Goal: Information Seeking & Learning: Learn about a topic

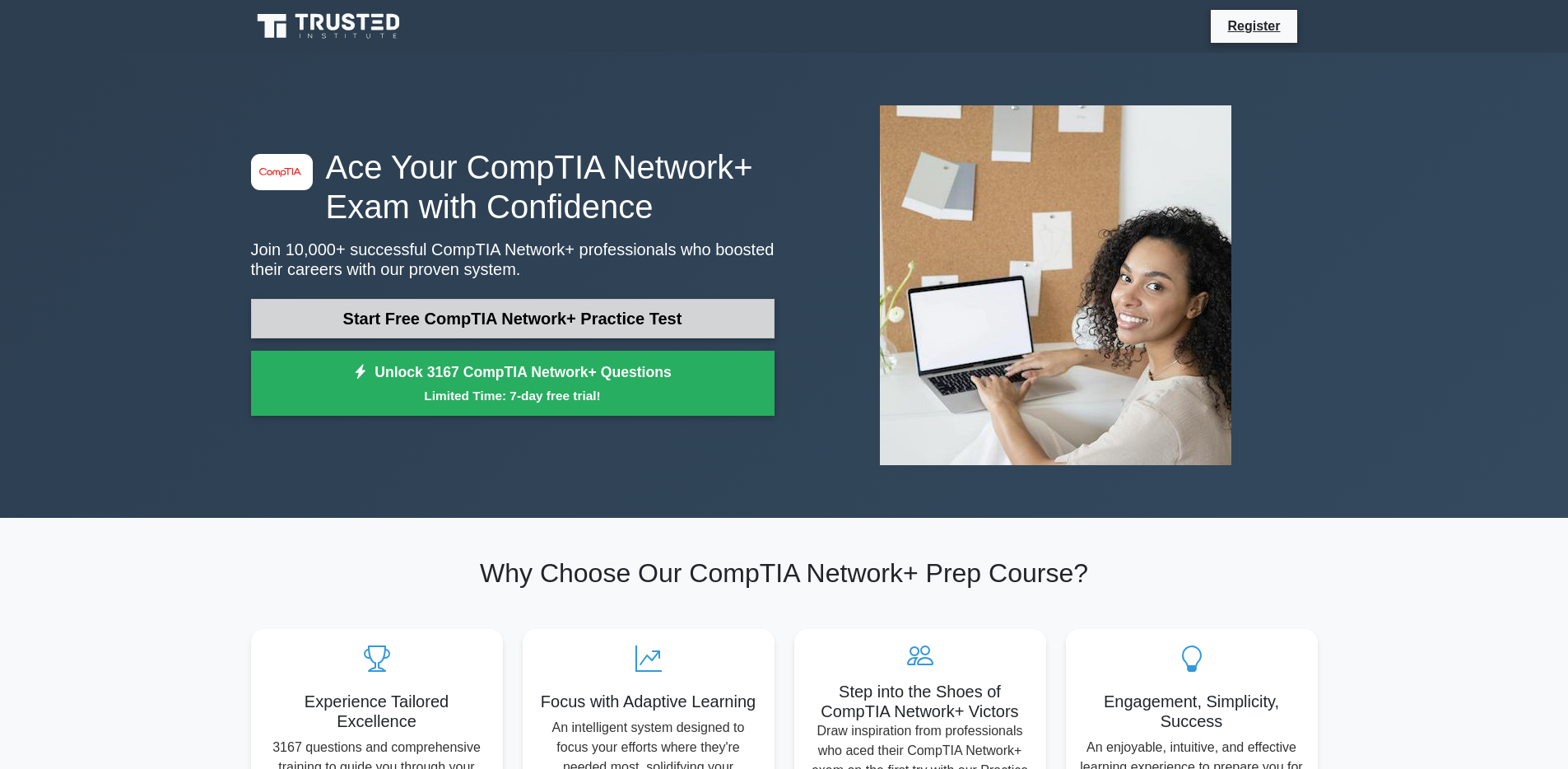
click at [546, 319] on link "Start Free CompTIA Network+ Practice Test" at bounding box center [513, 319] width 524 height 39
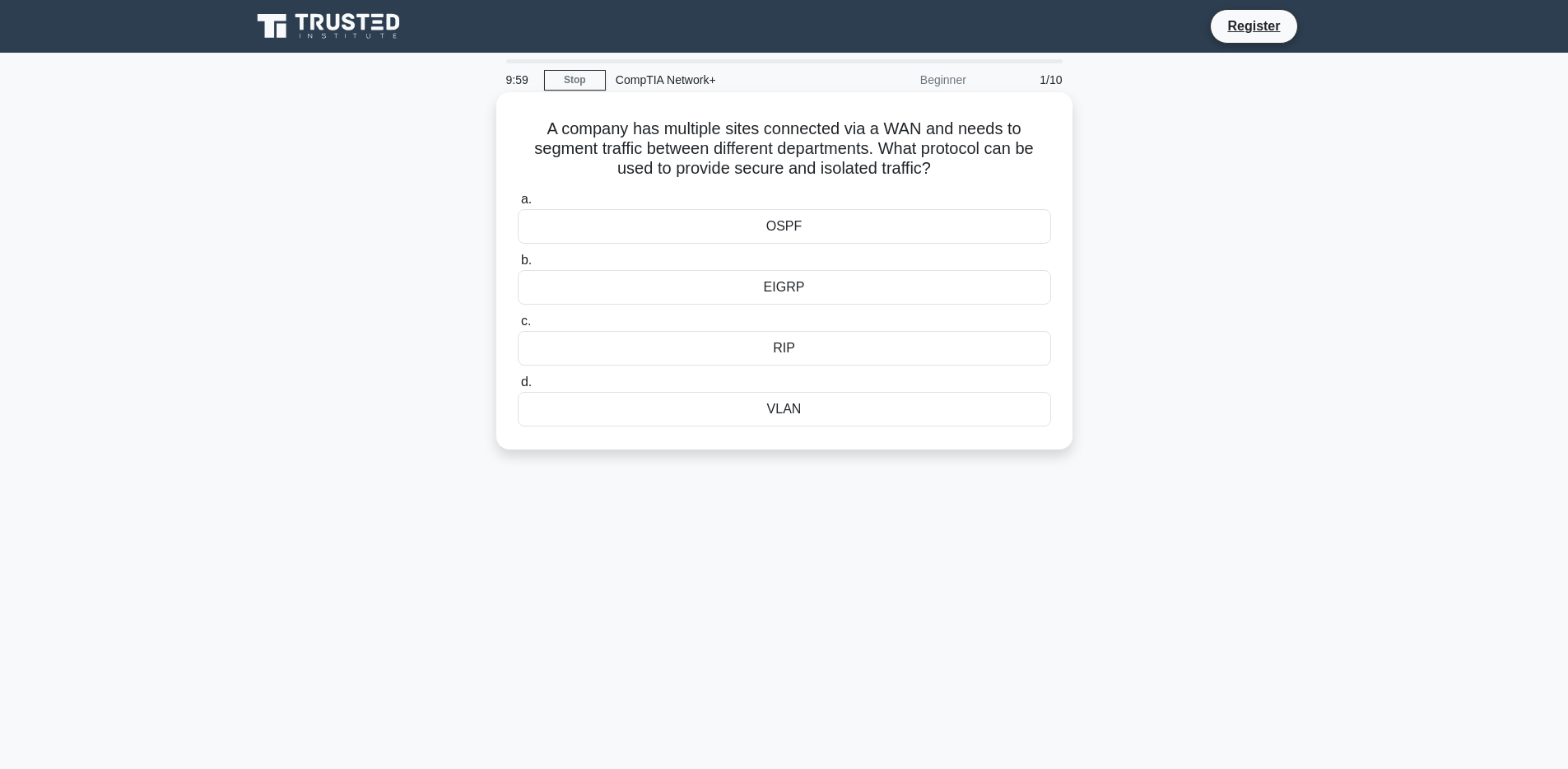
click at [736, 123] on h5 "A company has multiple sites connected via a WAN and needs to segment traffic b…" at bounding box center [784, 148] width 537 height 61
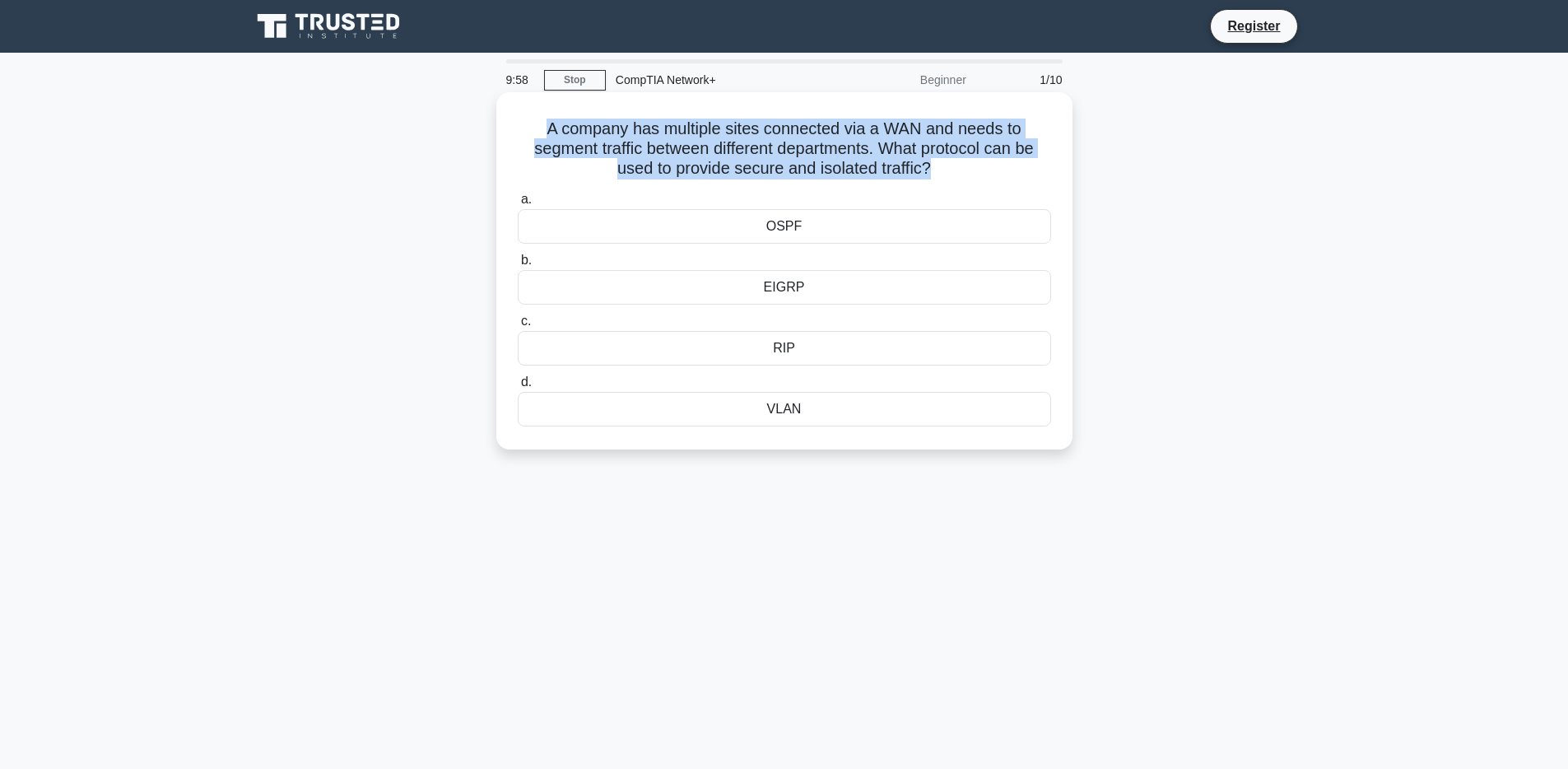
click at [736, 123] on h5 "A company has multiple sites connected via a WAN and needs to segment traffic b…" at bounding box center [784, 148] width 537 height 61
click at [706, 133] on h5 "A company has multiple sites connected via a WAN and needs to segment traffic b…" at bounding box center [784, 148] width 537 height 61
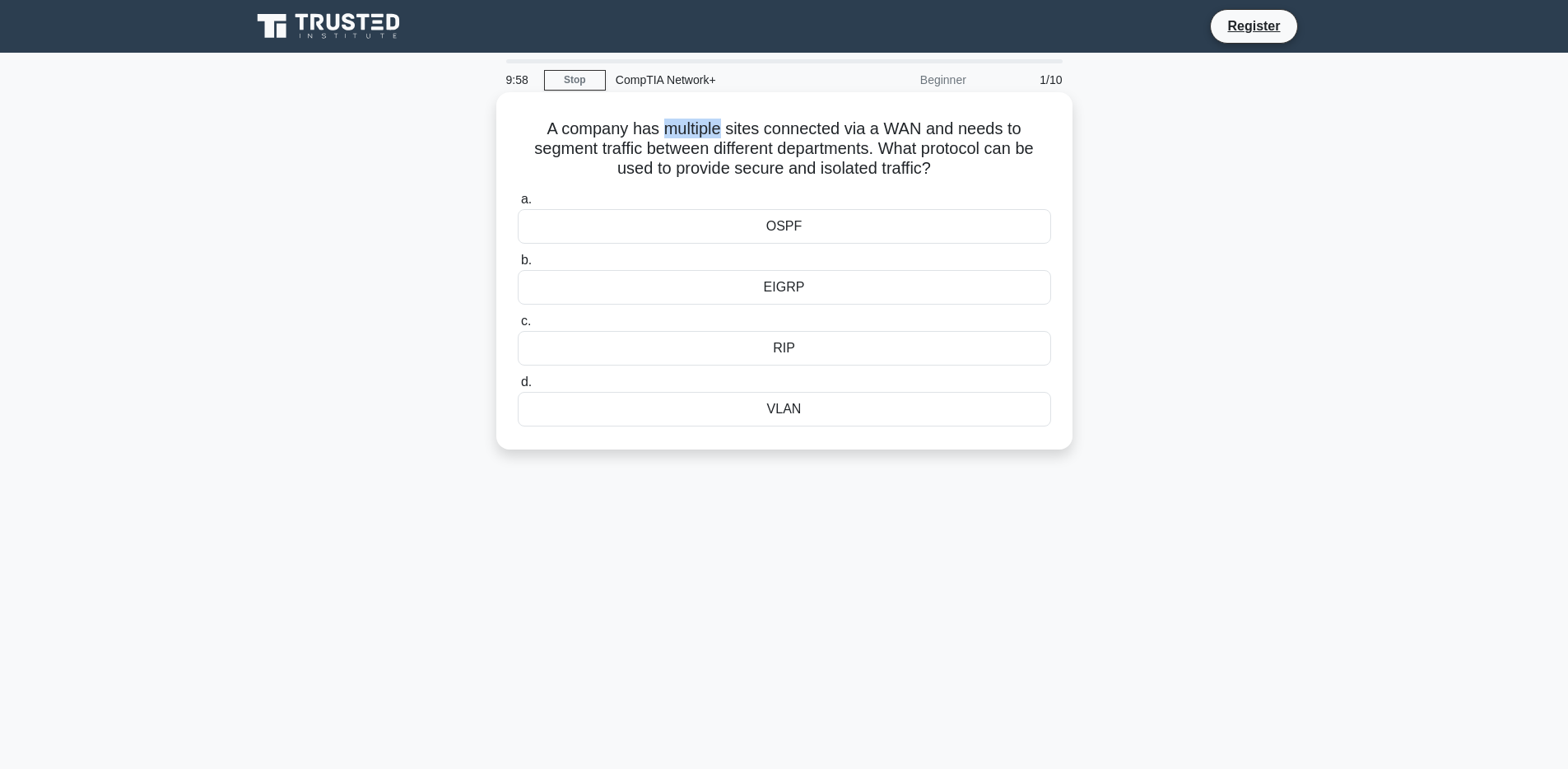
click at [706, 133] on h5 "A company has multiple sites connected via a WAN and needs to segment traffic b…" at bounding box center [784, 148] width 537 height 61
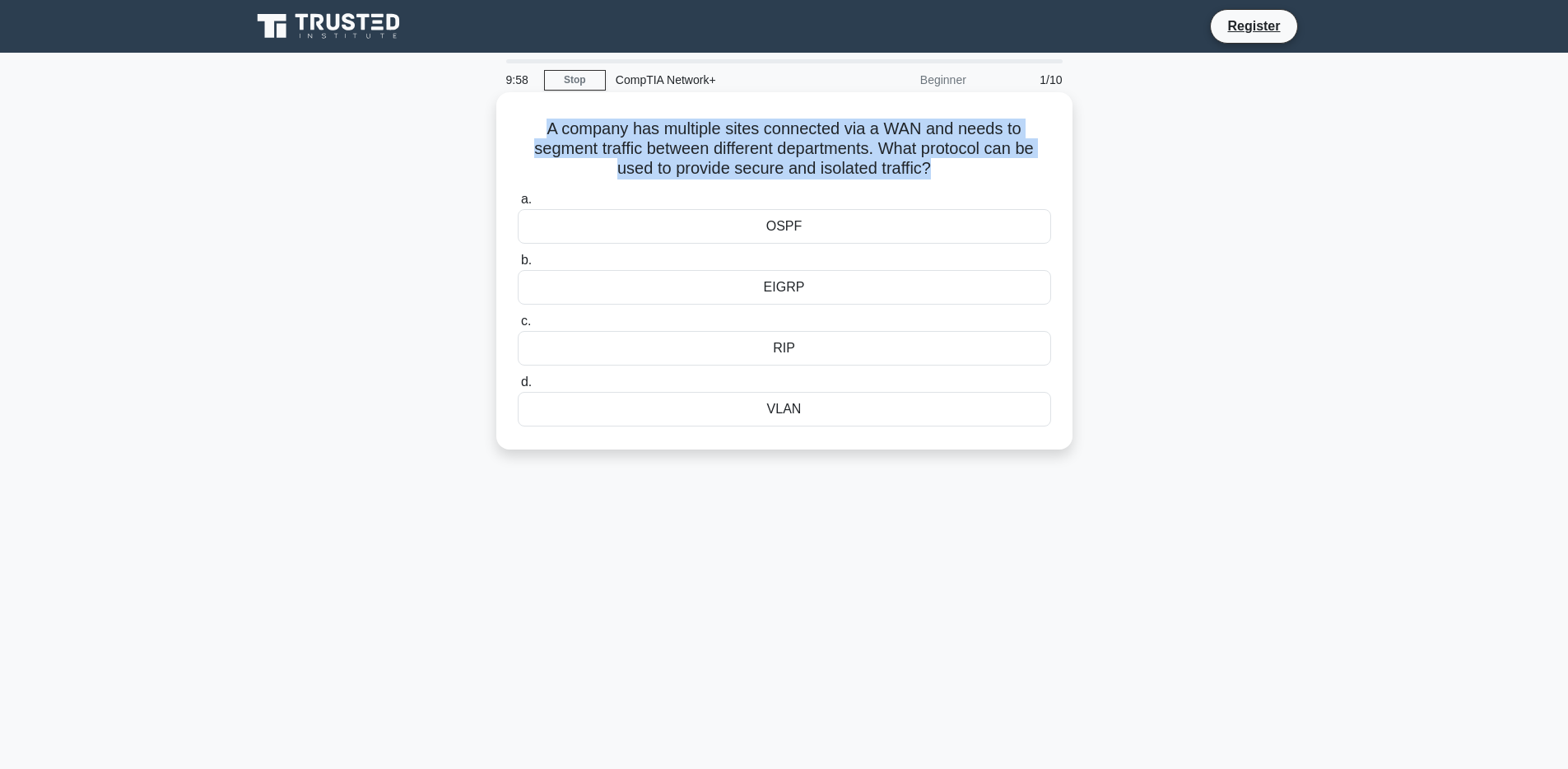
click at [706, 133] on h5 "A company has multiple sites connected via a WAN and needs to segment traffic b…" at bounding box center [784, 148] width 537 height 61
click at [841, 123] on h5 "A company has multiple sites connected via a WAN and needs to segment traffic b…" at bounding box center [784, 148] width 537 height 61
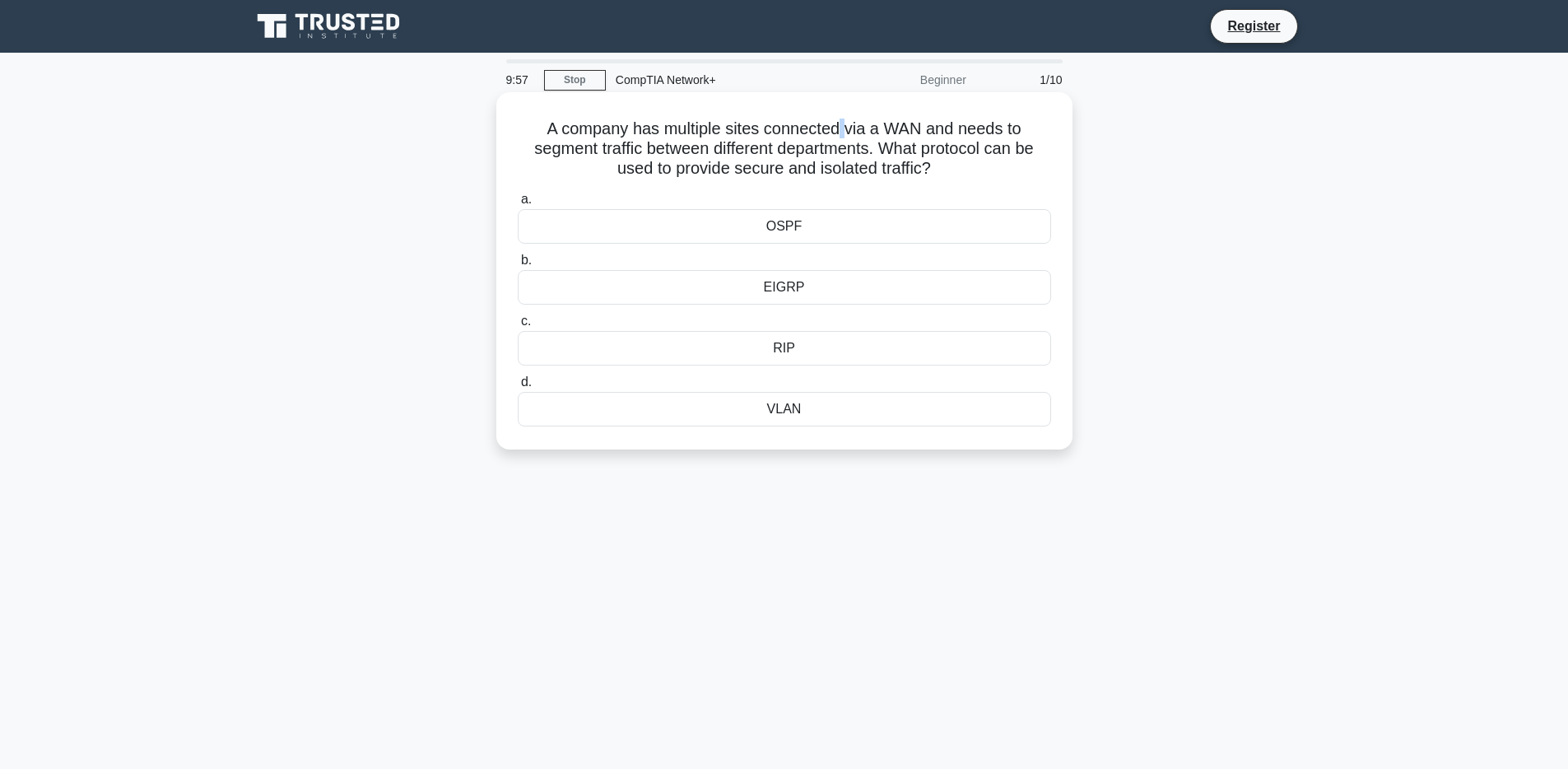
click at [841, 123] on h5 "A company has multiple sites connected via a WAN and needs to segment traffic b…" at bounding box center [784, 148] width 537 height 61
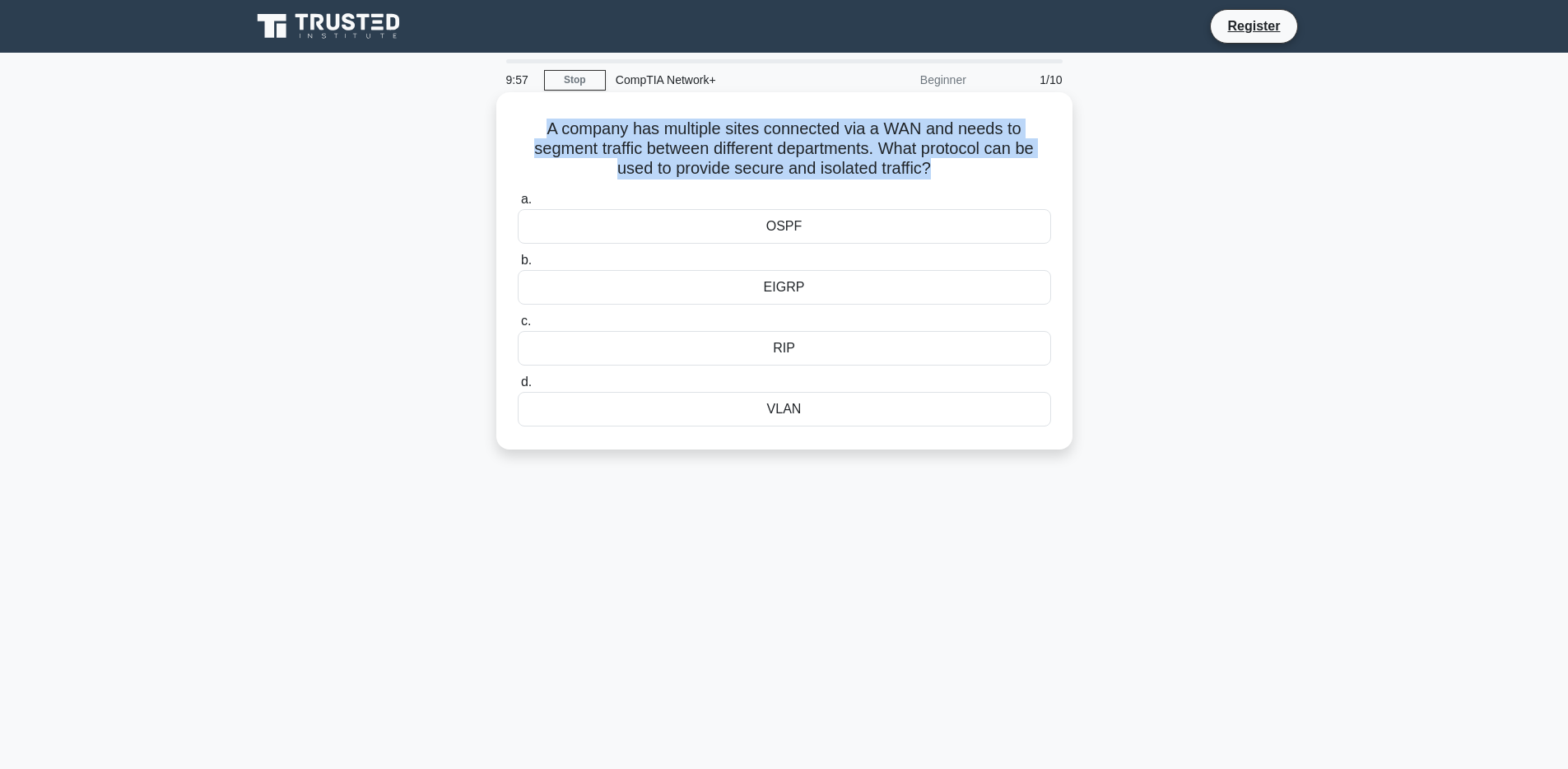
click at [841, 123] on h5 "A company has multiple sites connected via a WAN and needs to segment traffic b…" at bounding box center [784, 148] width 537 height 61
click at [698, 147] on h5 "A company has multiple sites connected via a WAN and needs to segment traffic b…" at bounding box center [784, 148] width 537 height 61
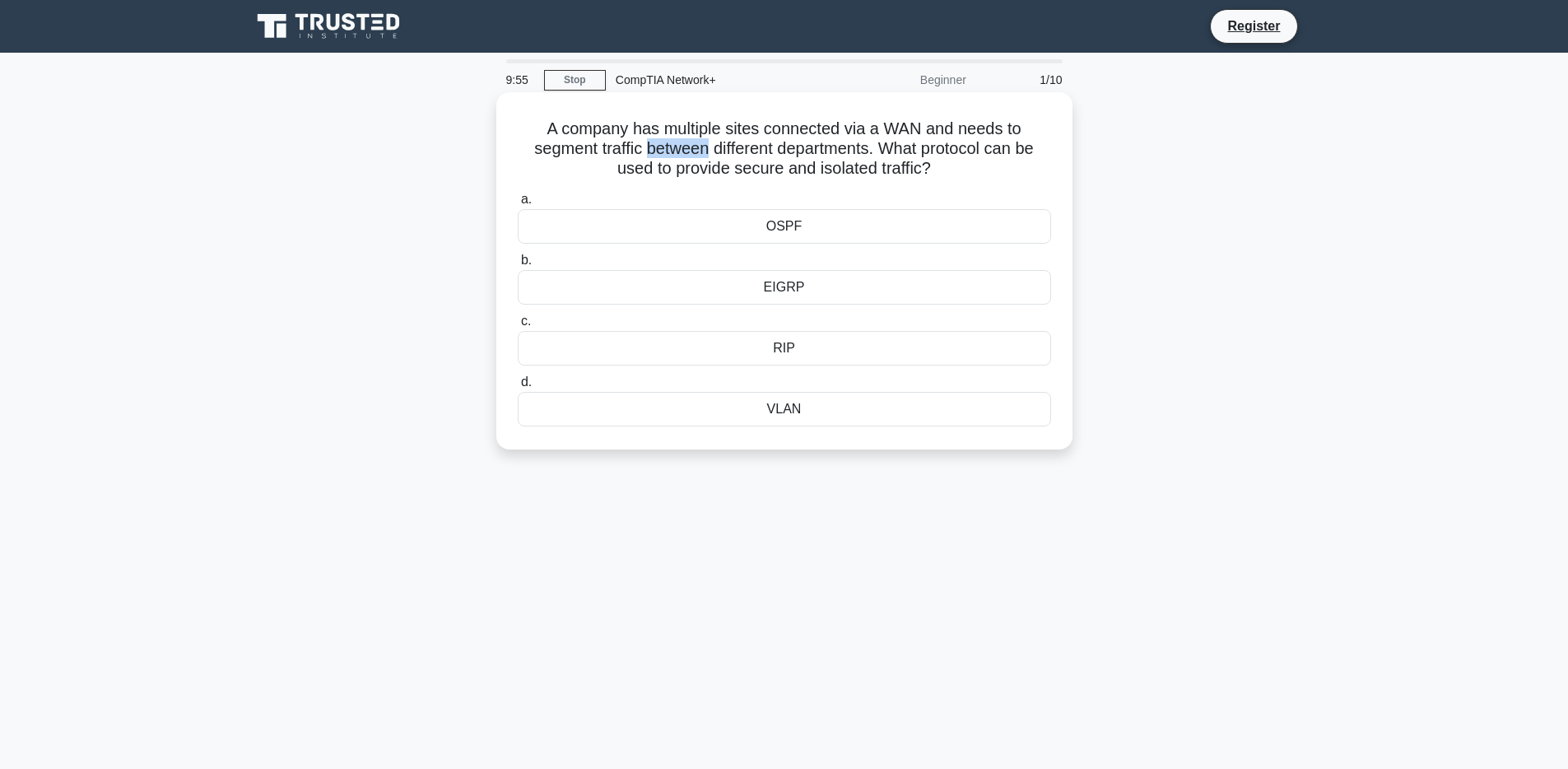
click at [698, 147] on h5 "A company has multiple sites connected via a WAN and needs to segment traffic b…" at bounding box center [784, 148] width 537 height 61
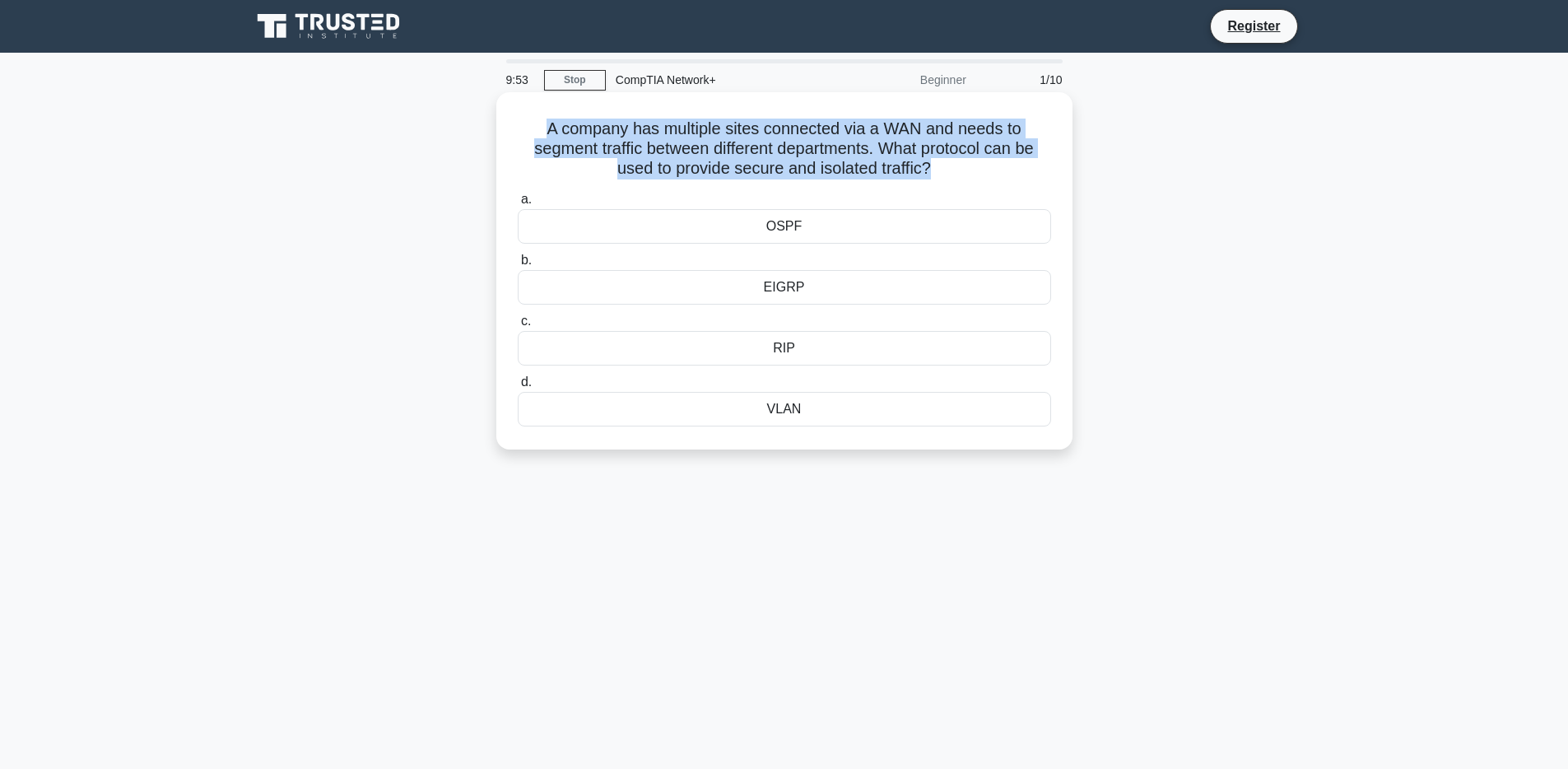
click at [698, 147] on h5 "A company has multiple sites connected via a WAN and needs to segment traffic b…" at bounding box center [784, 148] width 537 height 61
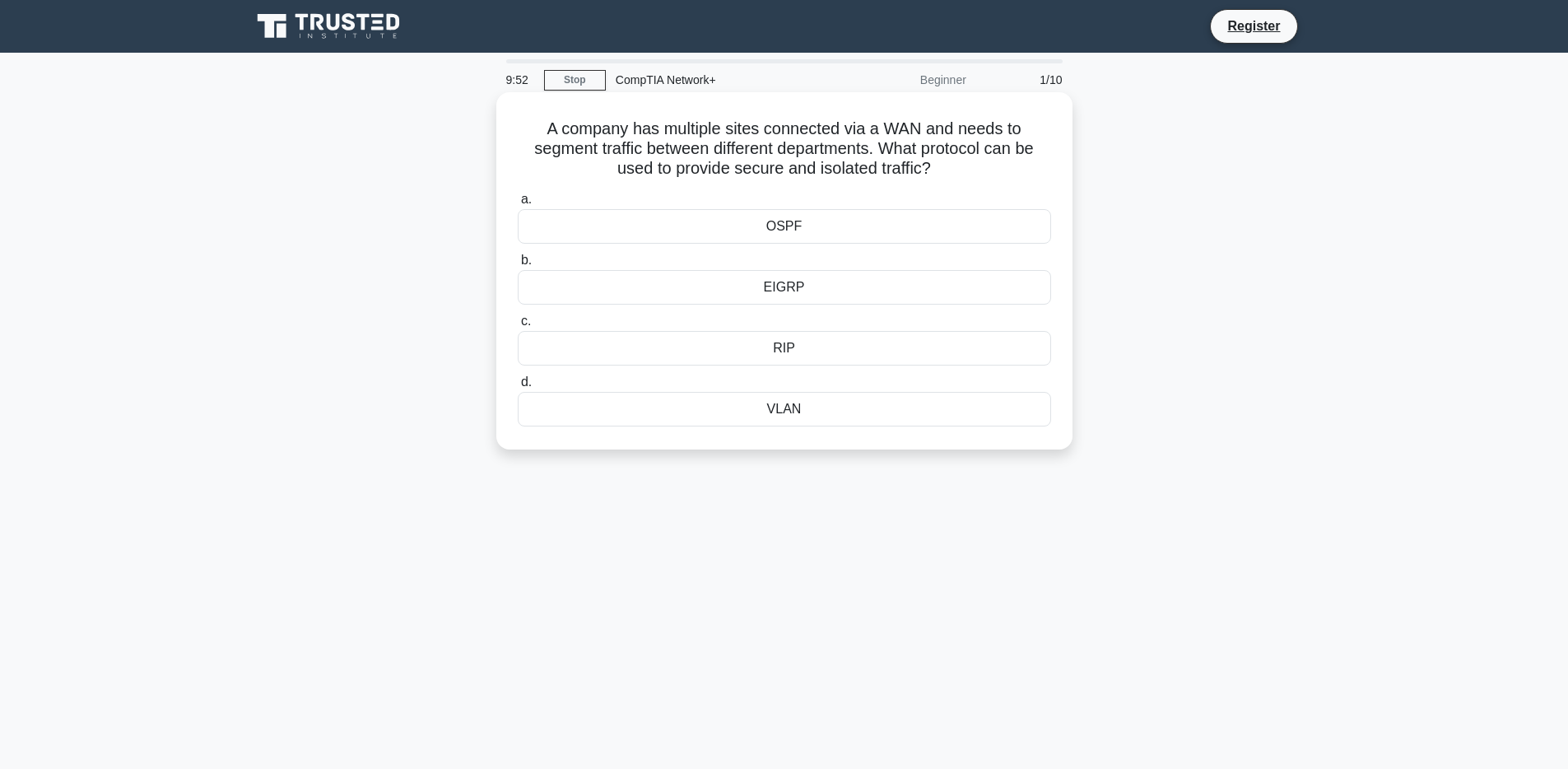
click at [751, 314] on label "c. RIP" at bounding box center [784, 338] width 533 height 54
click at [518, 316] on input "c. RIP" at bounding box center [518, 321] width 0 height 10
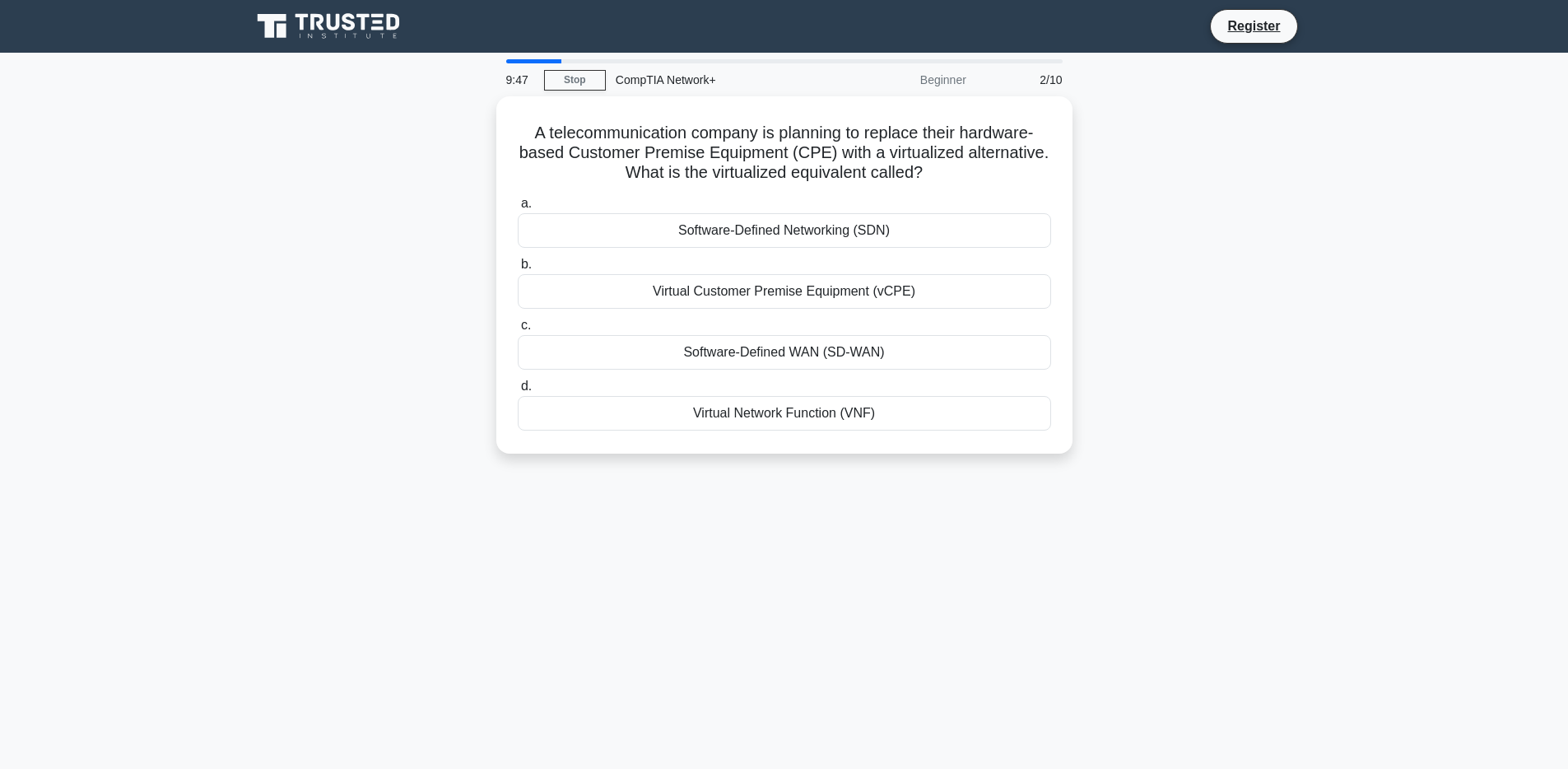
drag, startPoint x: 553, startPoint y: 60, endPoint x: 1009, endPoint y: 65, distance: 456.0
click at [567, 62] on div at bounding box center [784, 61] width 556 height 4
drag, startPoint x: 1043, startPoint y: 77, endPoint x: 1059, endPoint y: 79, distance: 16.1
click at [1050, 79] on div "2/10" at bounding box center [1024, 80] width 96 height 33
click at [1055, 80] on div "2/10" at bounding box center [1024, 80] width 96 height 33
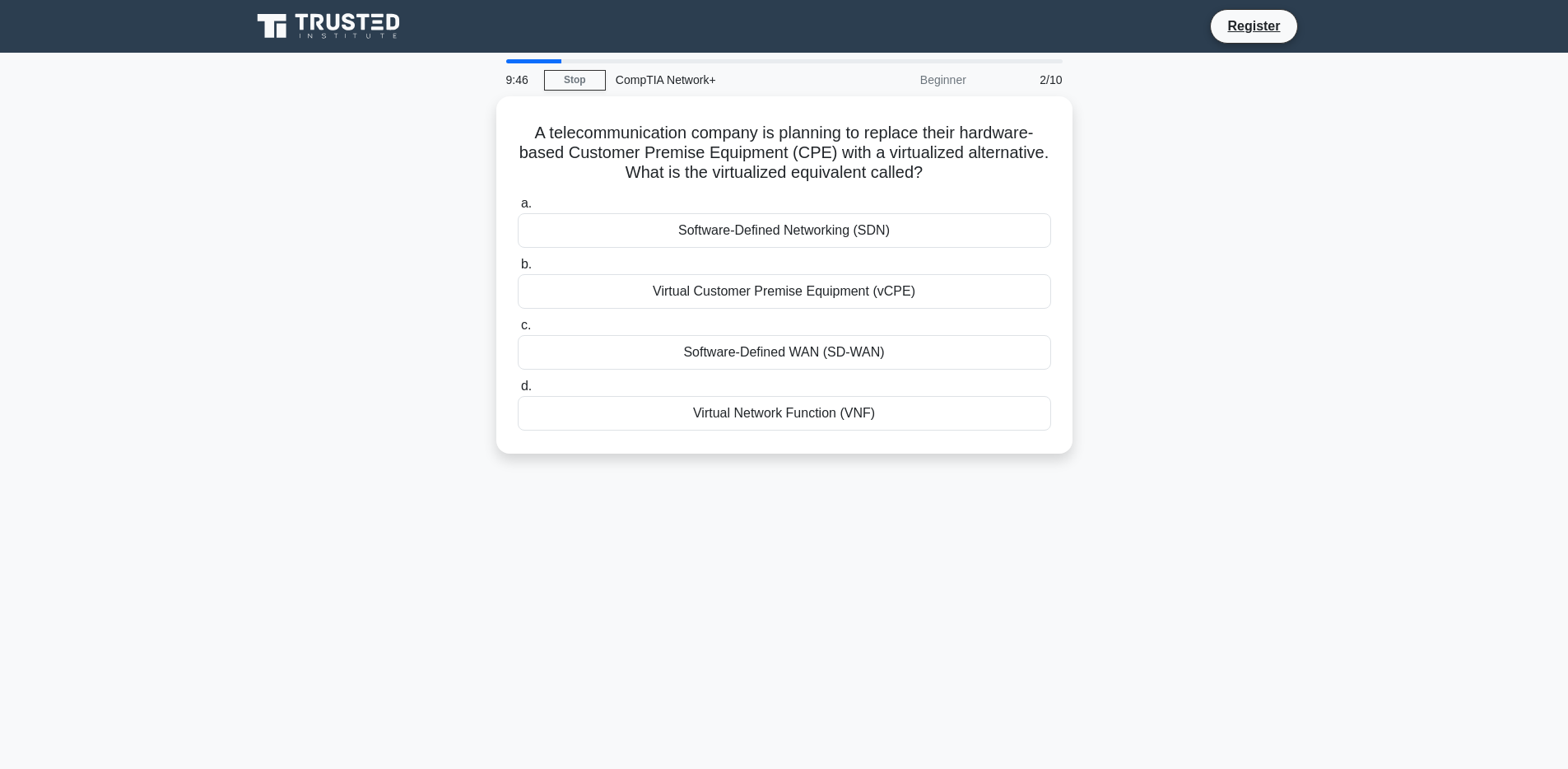
click at [1054, 80] on div "2/10" at bounding box center [1024, 80] width 96 height 33
click at [699, 129] on h5 "A telecommunication company is planning to replace their hardware-based Custome…" at bounding box center [784, 148] width 537 height 61
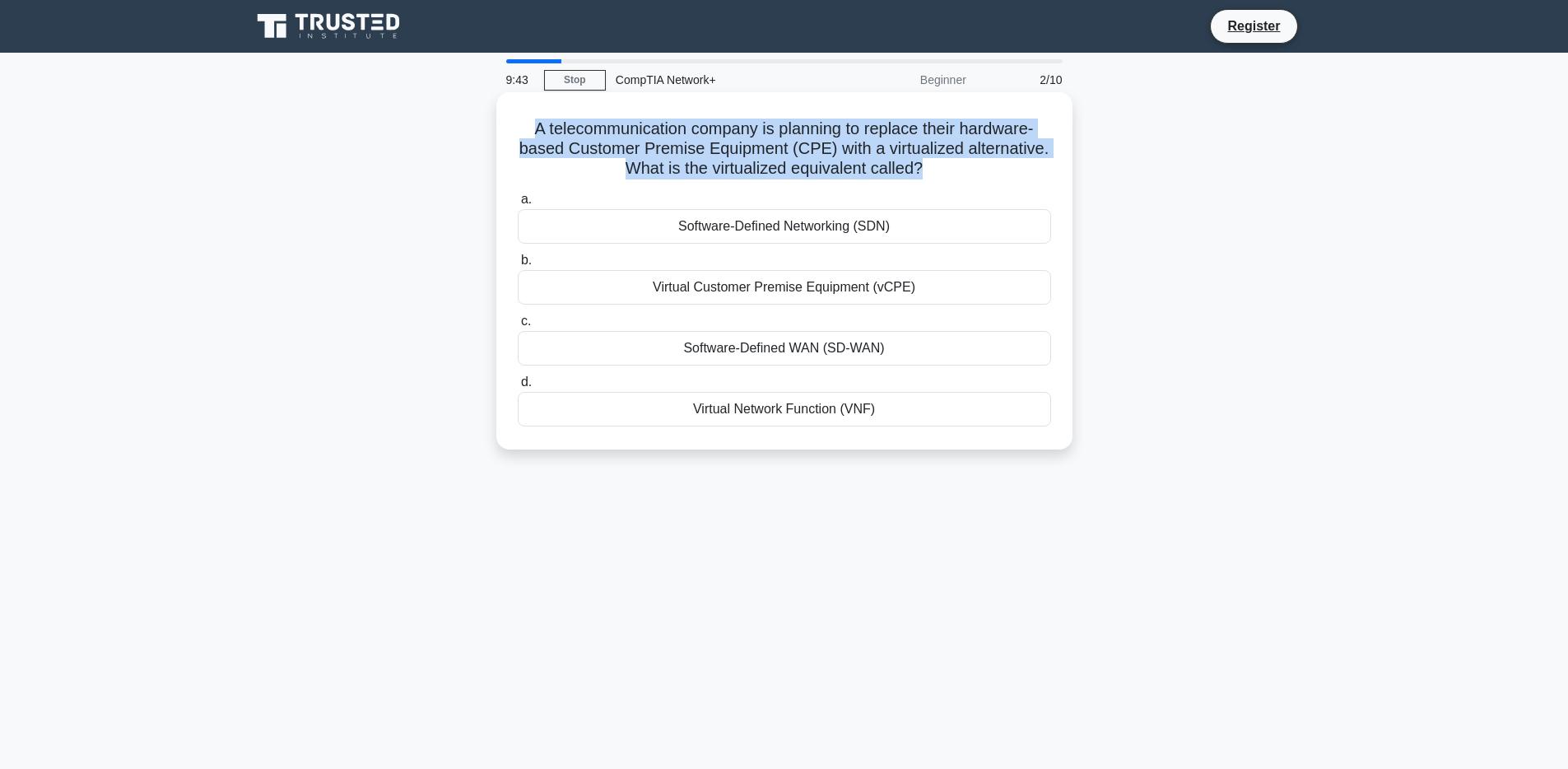
click at [699, 129] on h5 "A telecommunication company is planning to replace their hardware-based Custome…" at bounding box center [784, 148] width 537 height 61
click at [645, 133] on h5 "A telecommunication company is planning to replace their hardware-based Custome…" at bounding box center [784, 148] width 537 height 61
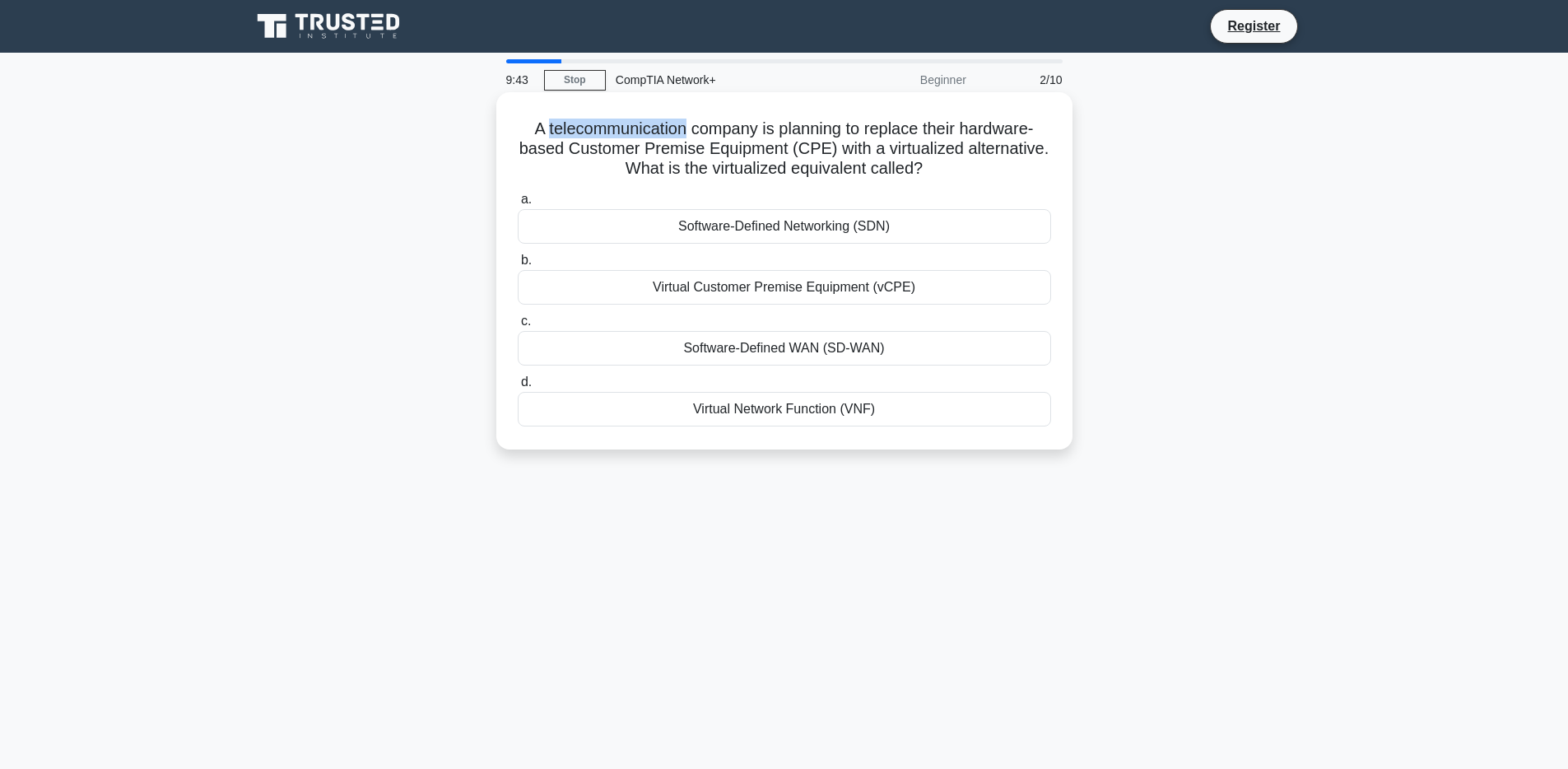
click at [645, 133] on h5 "A telecommunication company is planning to replace their hardware-based Custome…" at bounding box center [784, 148] width 537 height 61
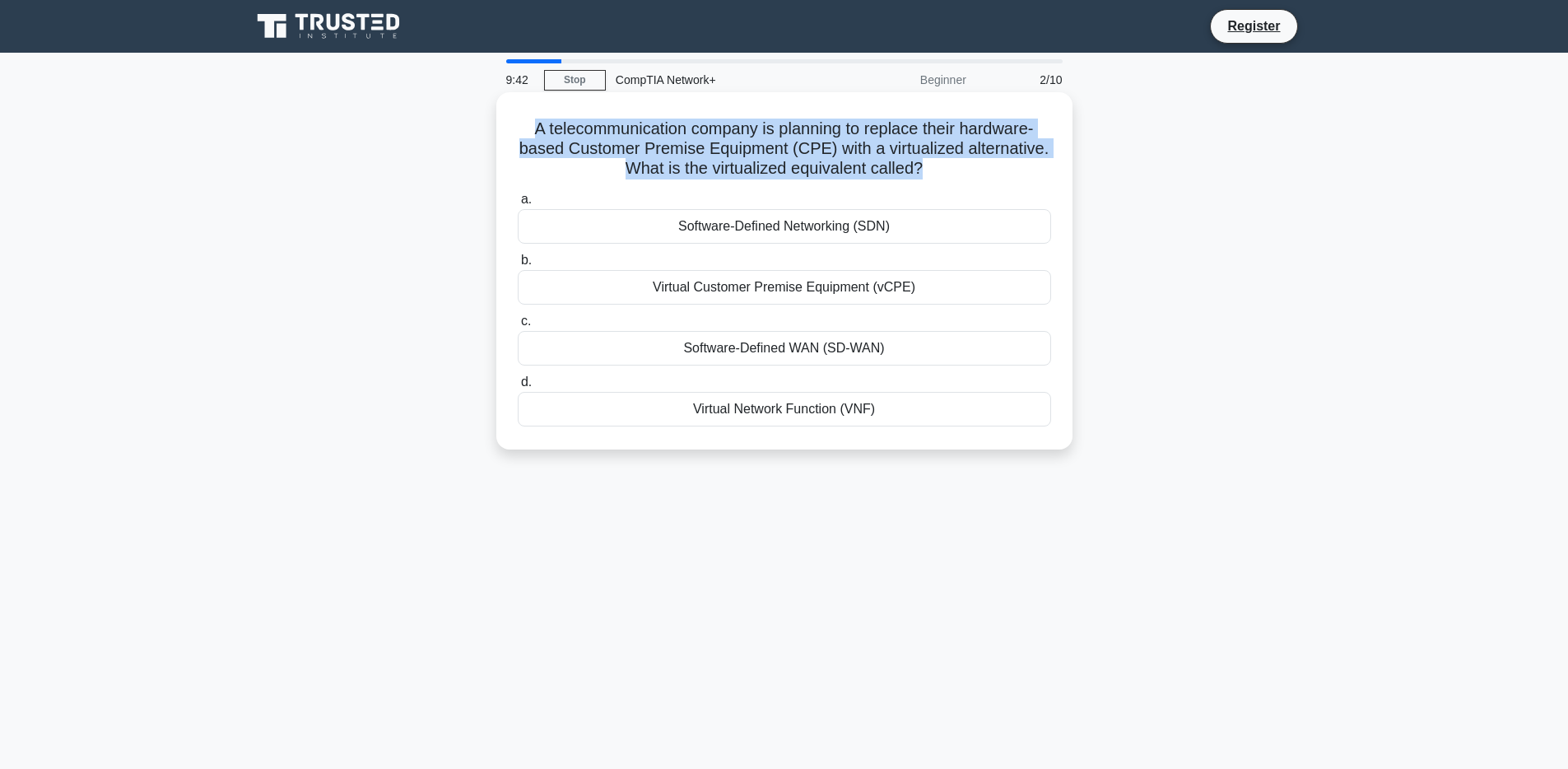
click at [645, 133] on h5 "A telecommunication company is planning to replace their hardware-based Custome…" at bounding box center [784, 148] width 537 height 61
click at [700, 141] on h5 "A telecommunication company is planning to replace their hardware-based Custome…" at bounding box center [784, 148] width 537 height 61
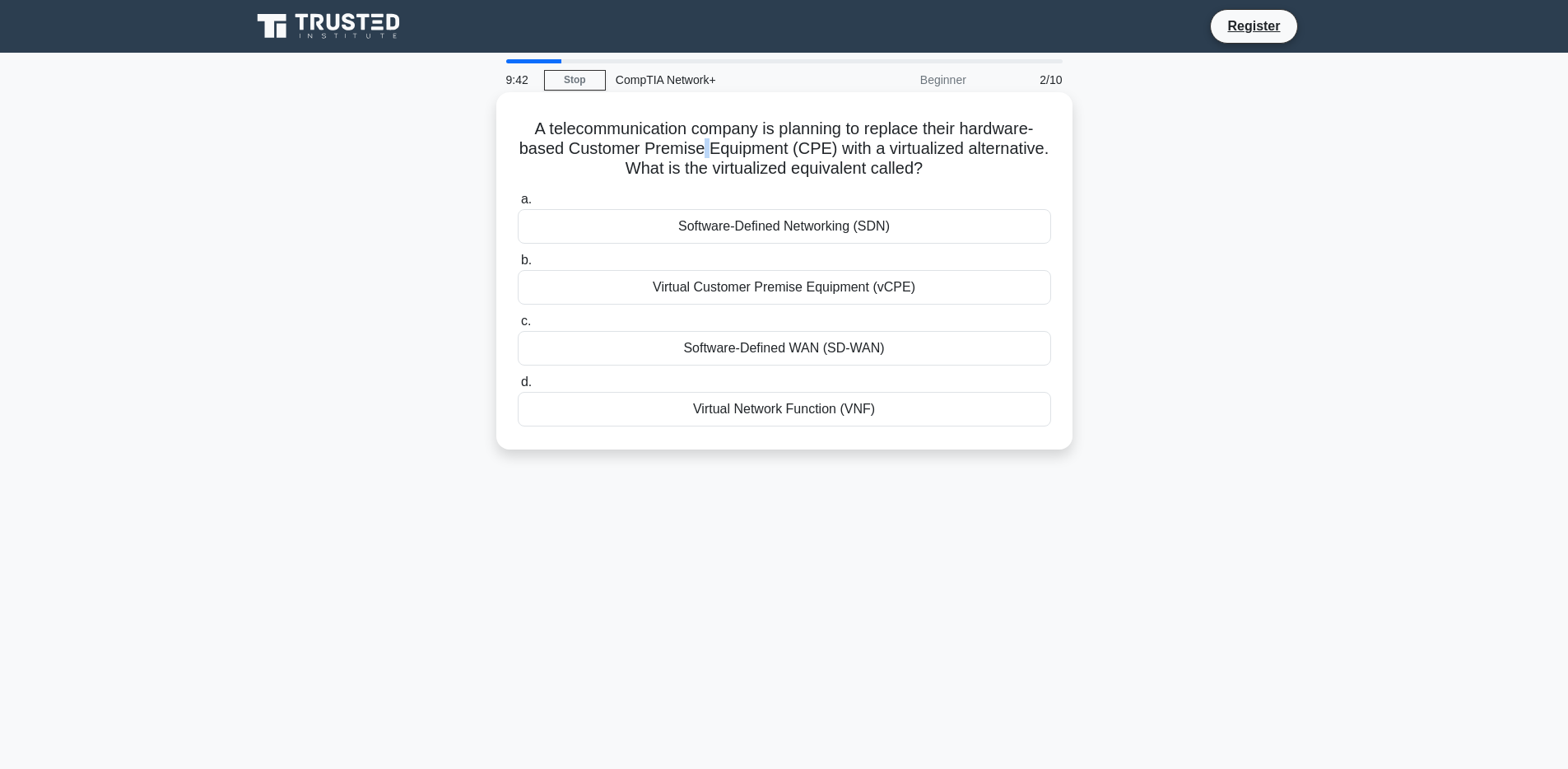
click at [700, 141] on h5 "A telecommunication company is planning to replace their hardware-based Custome…" at bounding box center [784, 148] width 537 height 61
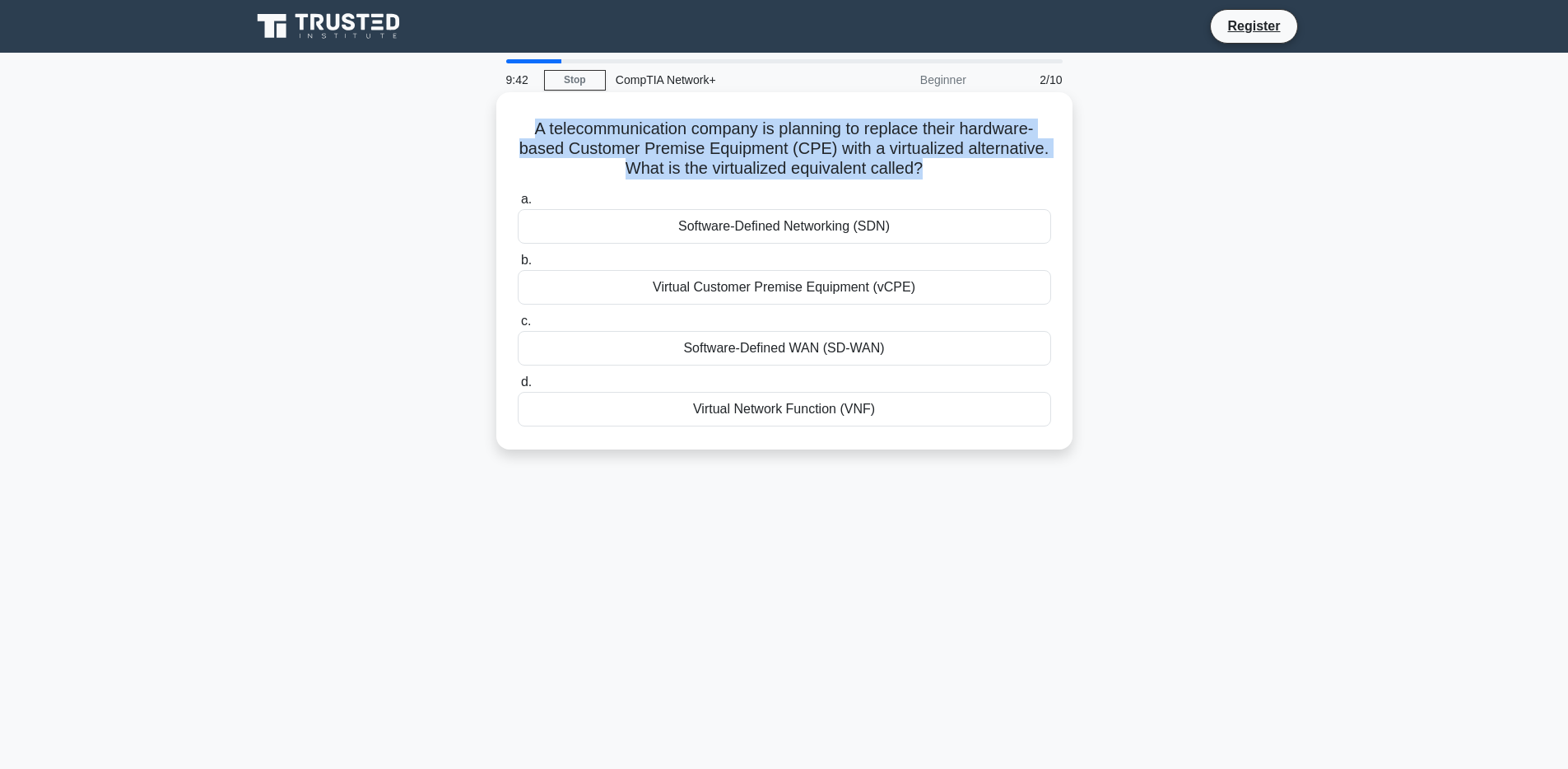
click at [700, 141] on h5 "A telecommunication company is planning to replace their hardware-based Custome…" at bounding box center [784, 148] width 537 height 61
click at [695, 152] on h5 "A telecommunication company is planning to replace their hardware-based Custome…" at bounding box center [784, 148] width 537 height 61
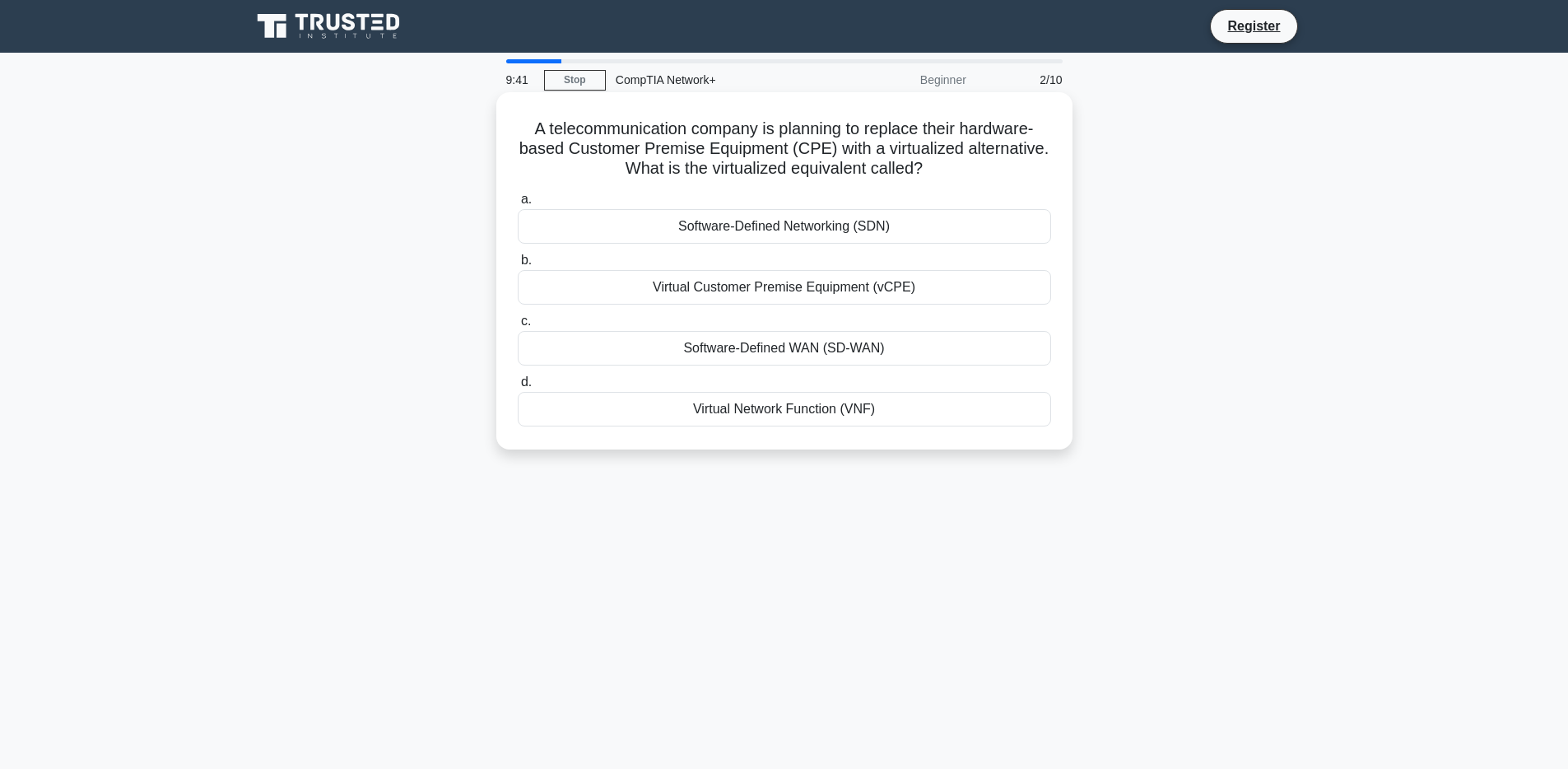
click at [695, 152] on h5 "A telecommunication company is planning to replace their hardware-based Custome…" at bounding box center [784, 148] width 537 height 61
click at [676, 165] on h5 "A telecommunication company is planning to replace their hardware-based Custome…" at bounding box center [784, 148] width 537 height 61
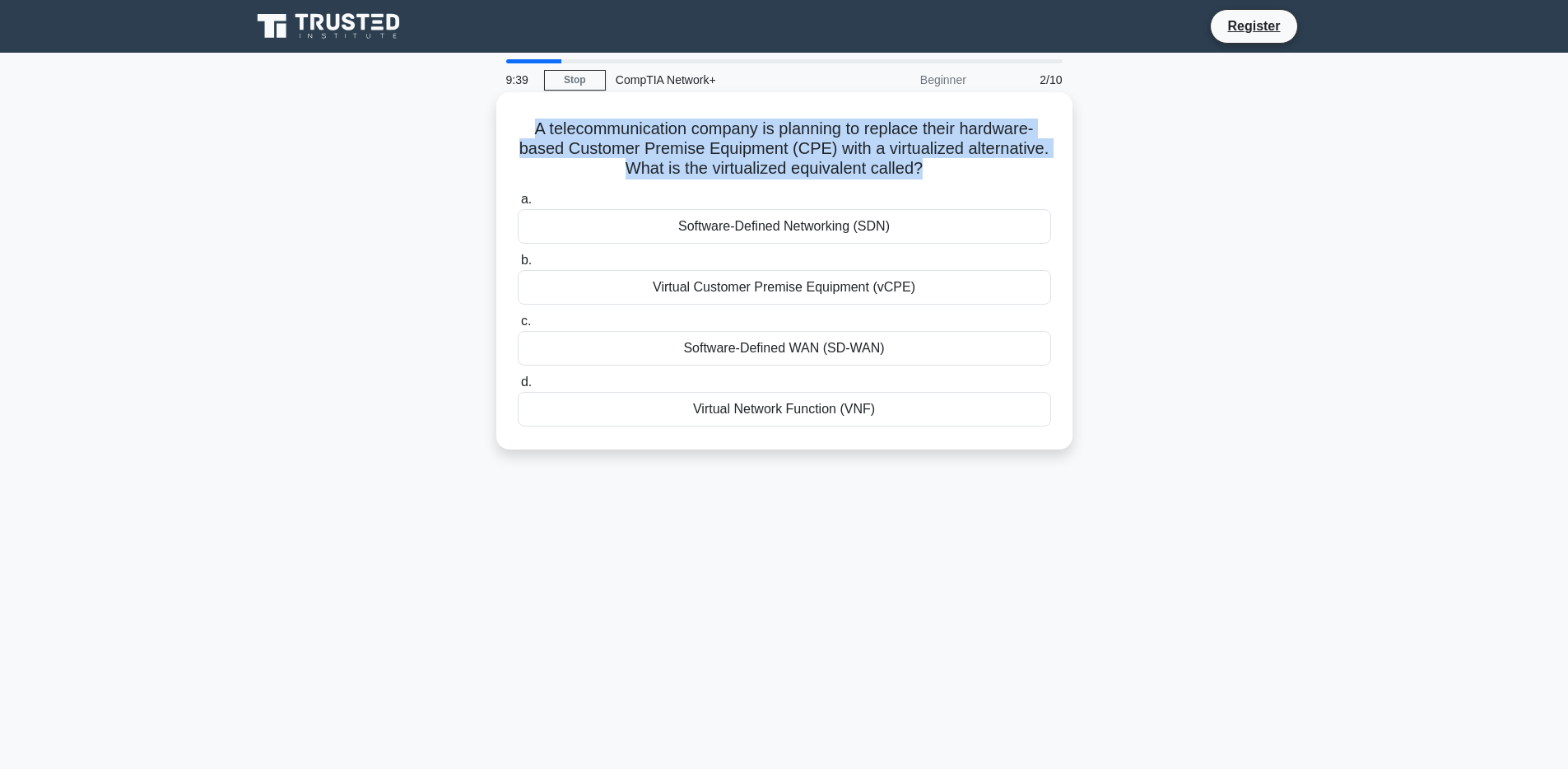
click at [676, 165] on h5 "A telecommunication company is planning to replace their hardware-based Custome…" at bounding box center [784, 148] width 537 height 61
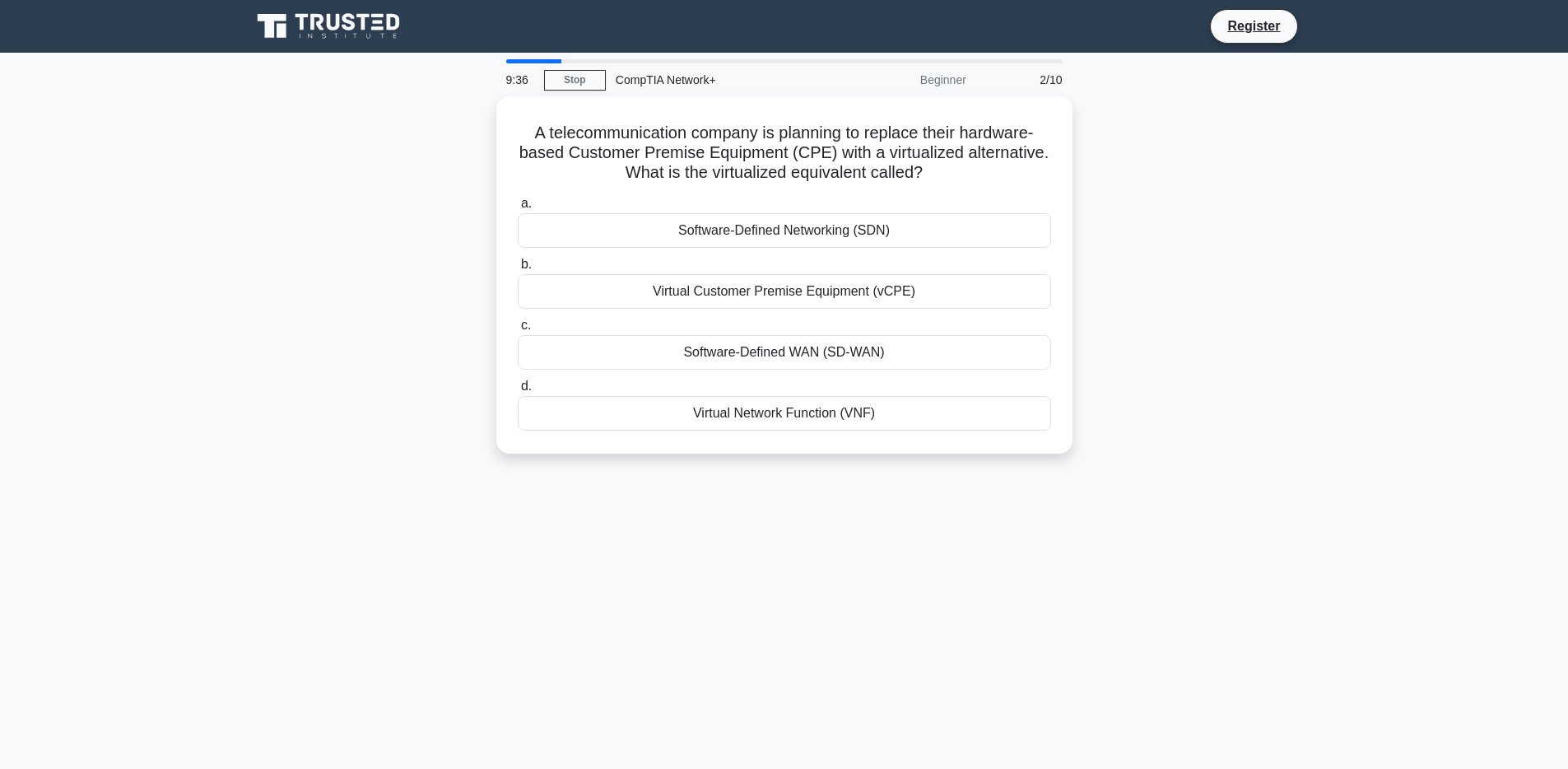
click at [1492, 455] on main "9:36 Stop CompTIA Network+ Beginner 2/10 A telecommunication company is plannin…" at bounding box center [784, 471] width 1568 height 837
click at [987, 409] on div "Virtual Network Function (VNF)" at bounding box center [784, 409] width 533 height 34
click at [518, 388] on input "d. Virtual Network Function (VNF)" at bounding box center [518, 382] width 0 height 10
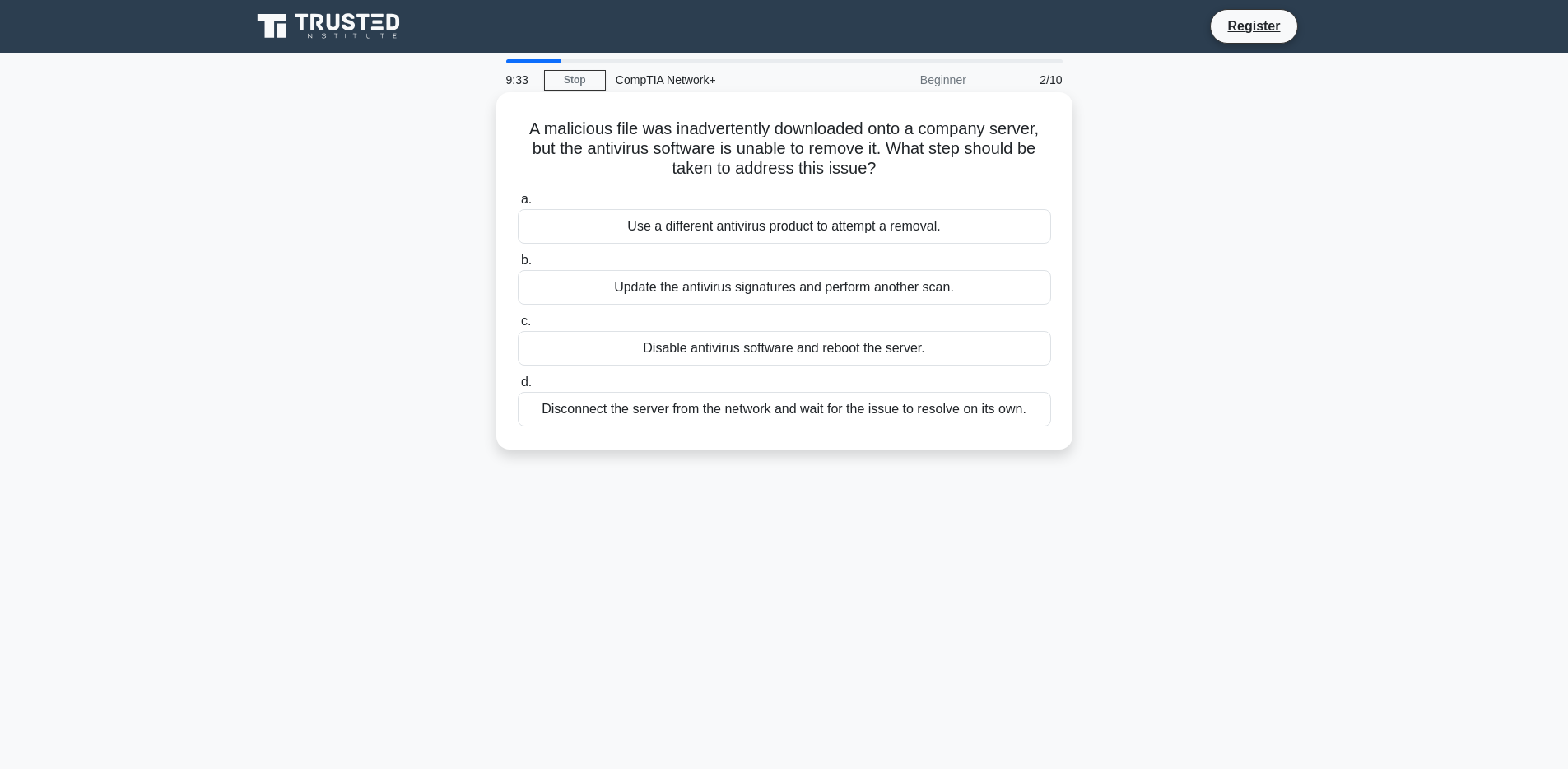
click at [711, 153] on h5 "A malicious file was inadvertently downloaded onto a company server, but the an…" at bounding box center [784, 148] width 537 height 61
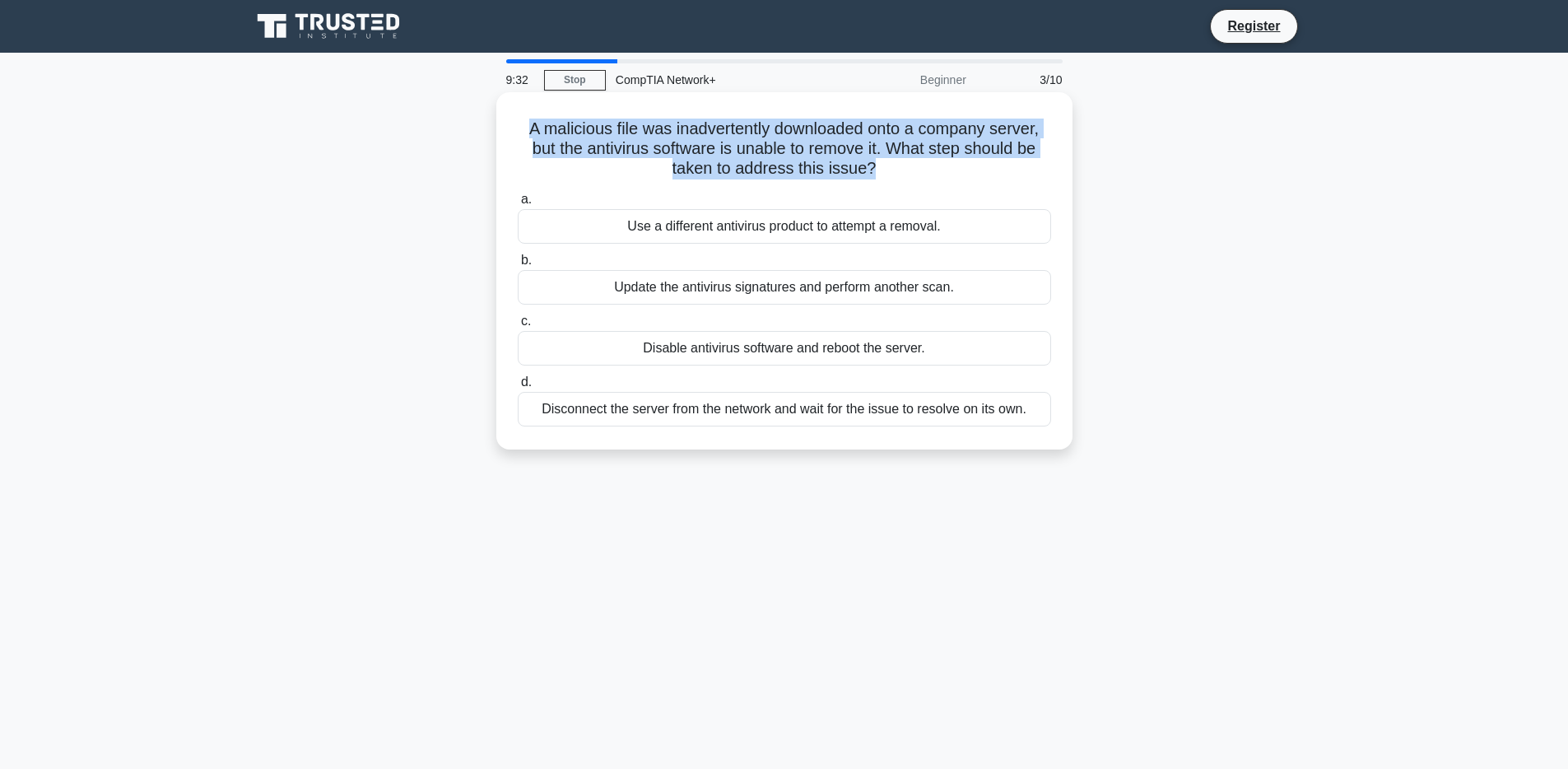
click at [711, 153] on h5 "A malicious file was inadvertently downloaded onto a company server, but the an…" at bounding box center [784, 148] width 537 height 61
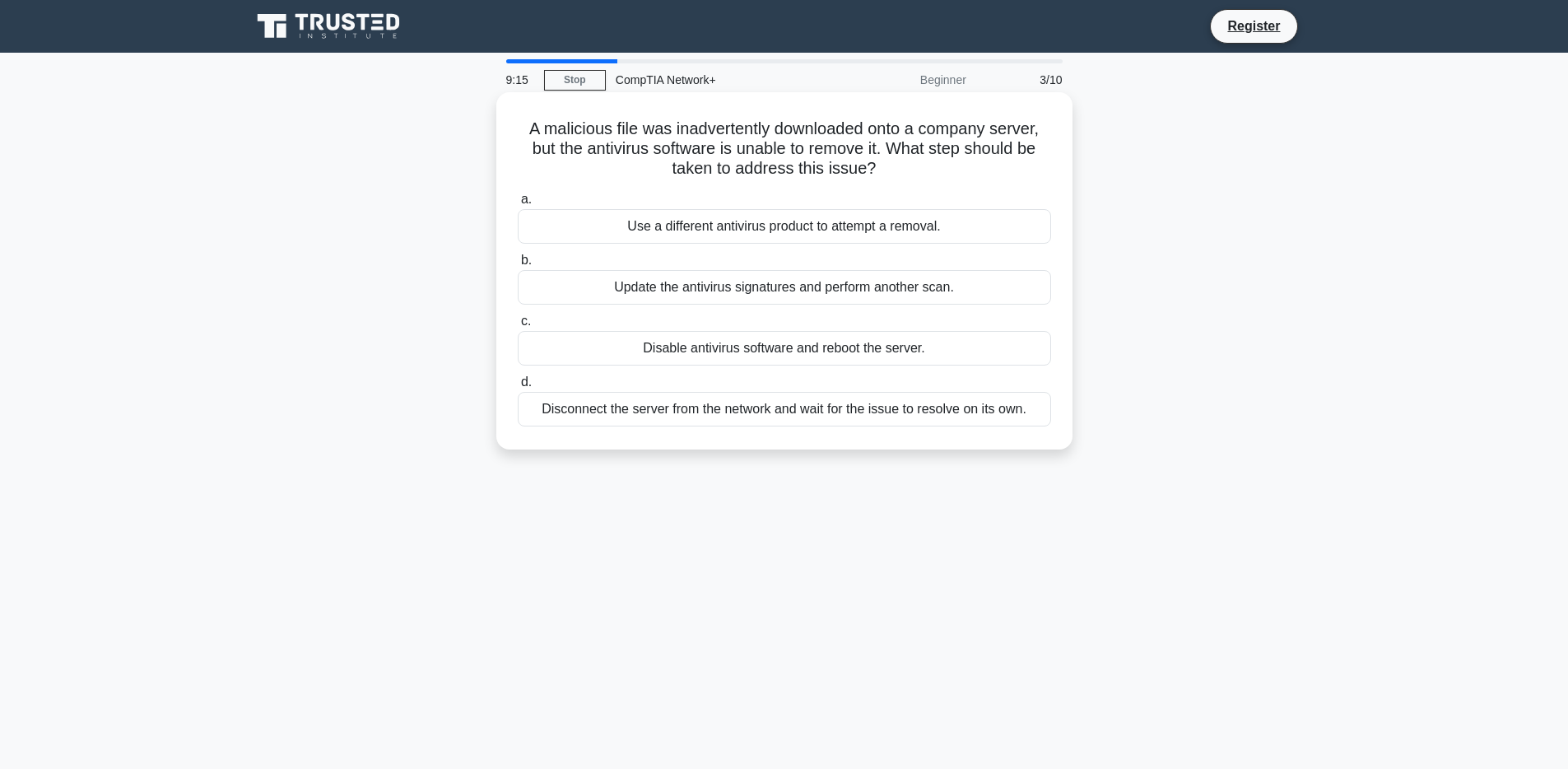
click at [946, 288] on div "Update the antivirus signatures and perform another scan." at bounding box center [784, 287] width 533 height 34
click at [518, 266] on input "b. Update the antivirus signatures and perform another scan." at bounding box center [518, 261] width 0 height 10
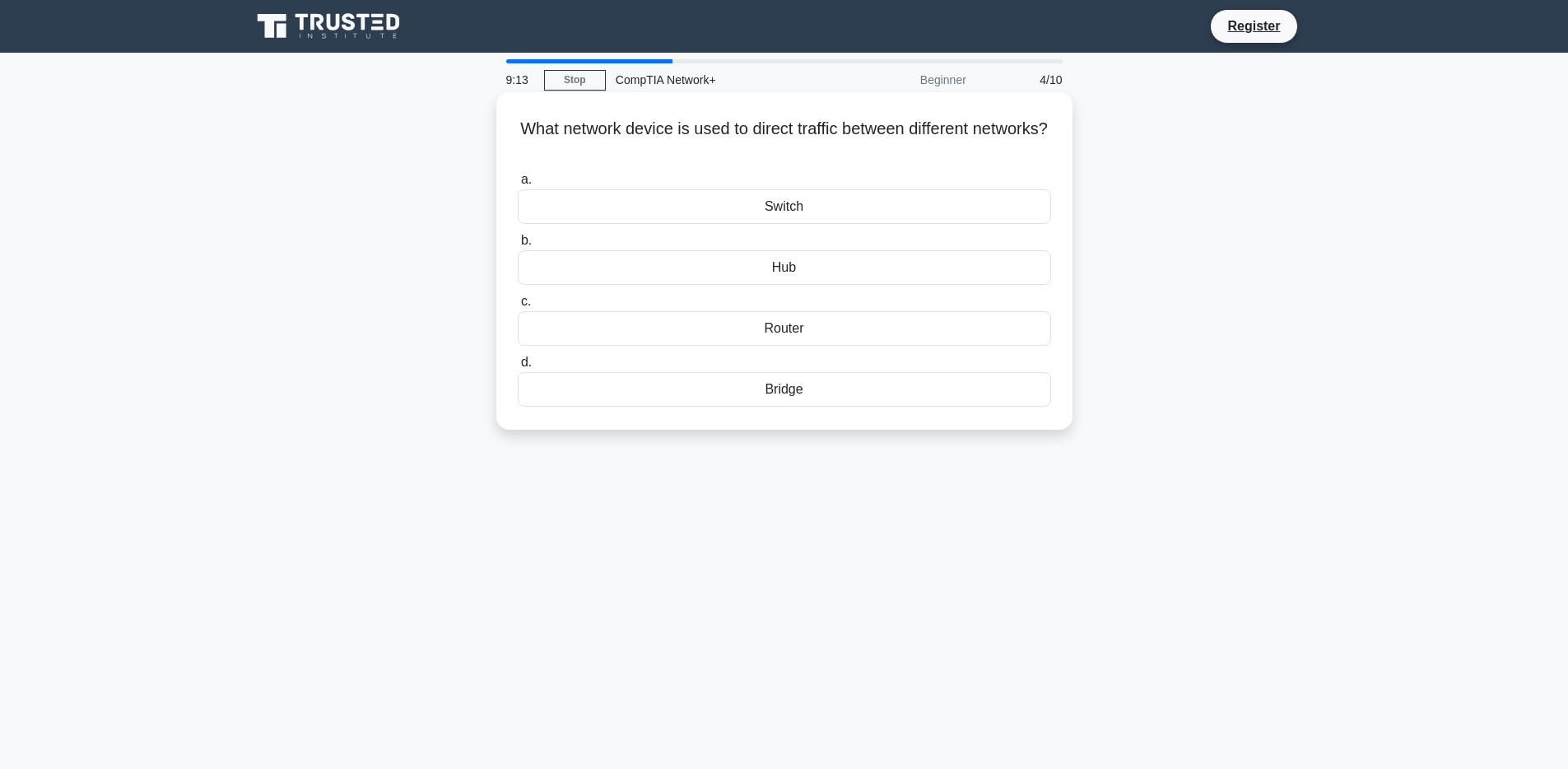
click at [947, 125] on h5 "What network device is used to direct traffic between different networks? .spin…" at bounding box center [784, 139] width 537 height 41
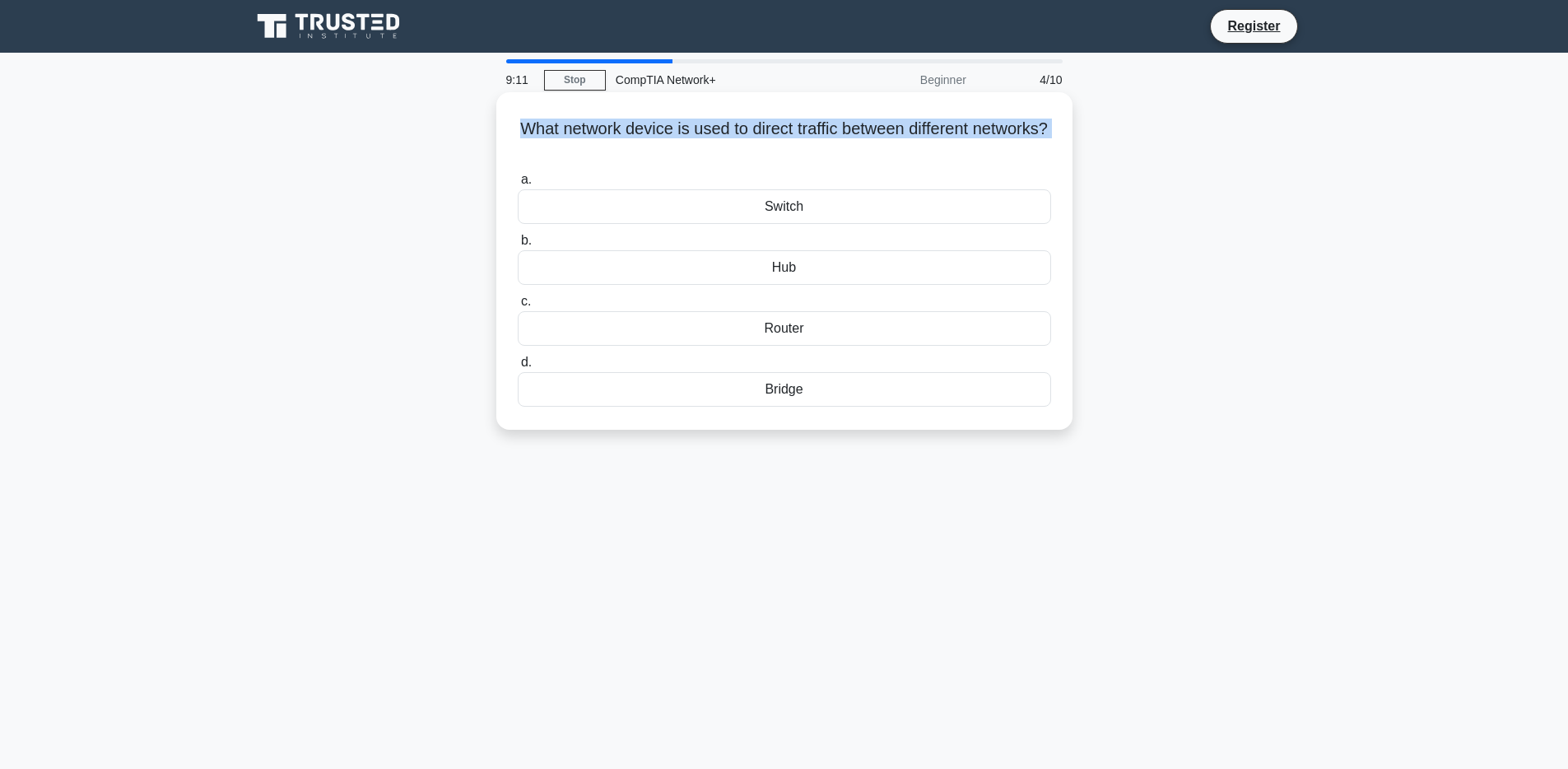
click at [947, 125] on h5 "What network device is used to direct traffic between different networks? .spin…" at bounding box center [784, 139] width 537 height 41
click at [902, 125] on h5 "What network device is used to direct traffic between different networks? .spin…" at bounding box center [784, 139] width 537 height 41
click at [888, 127] on h5 "What network device is used to direct traffic between different networks? .spin…" at bounding box center [784, 139] width 537 height 41
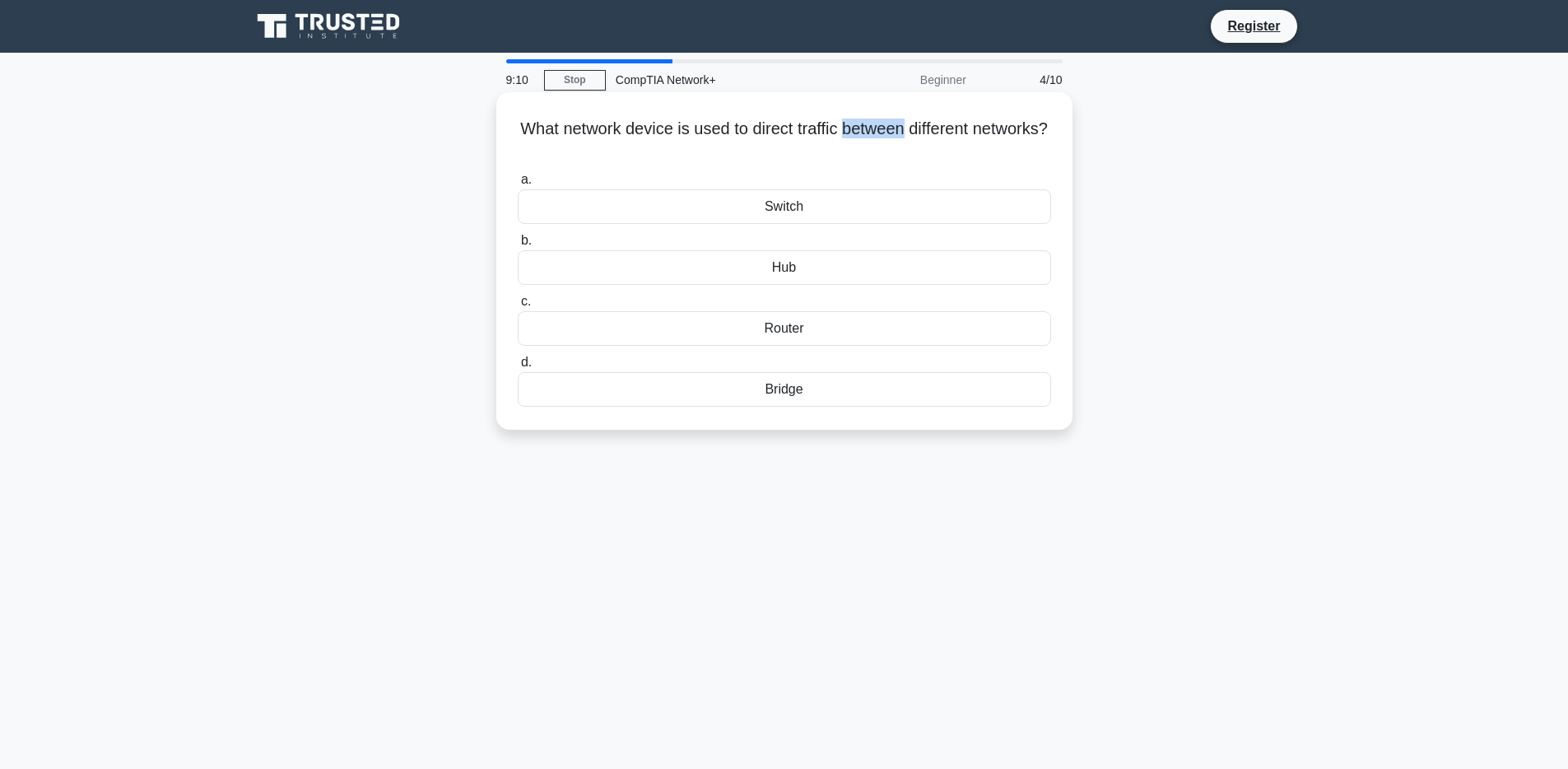
click at [888, 127] on h5 "What network device is used to direct traffic between different networks? .spin…" at bounding box center [784, 139] width 537 height 41
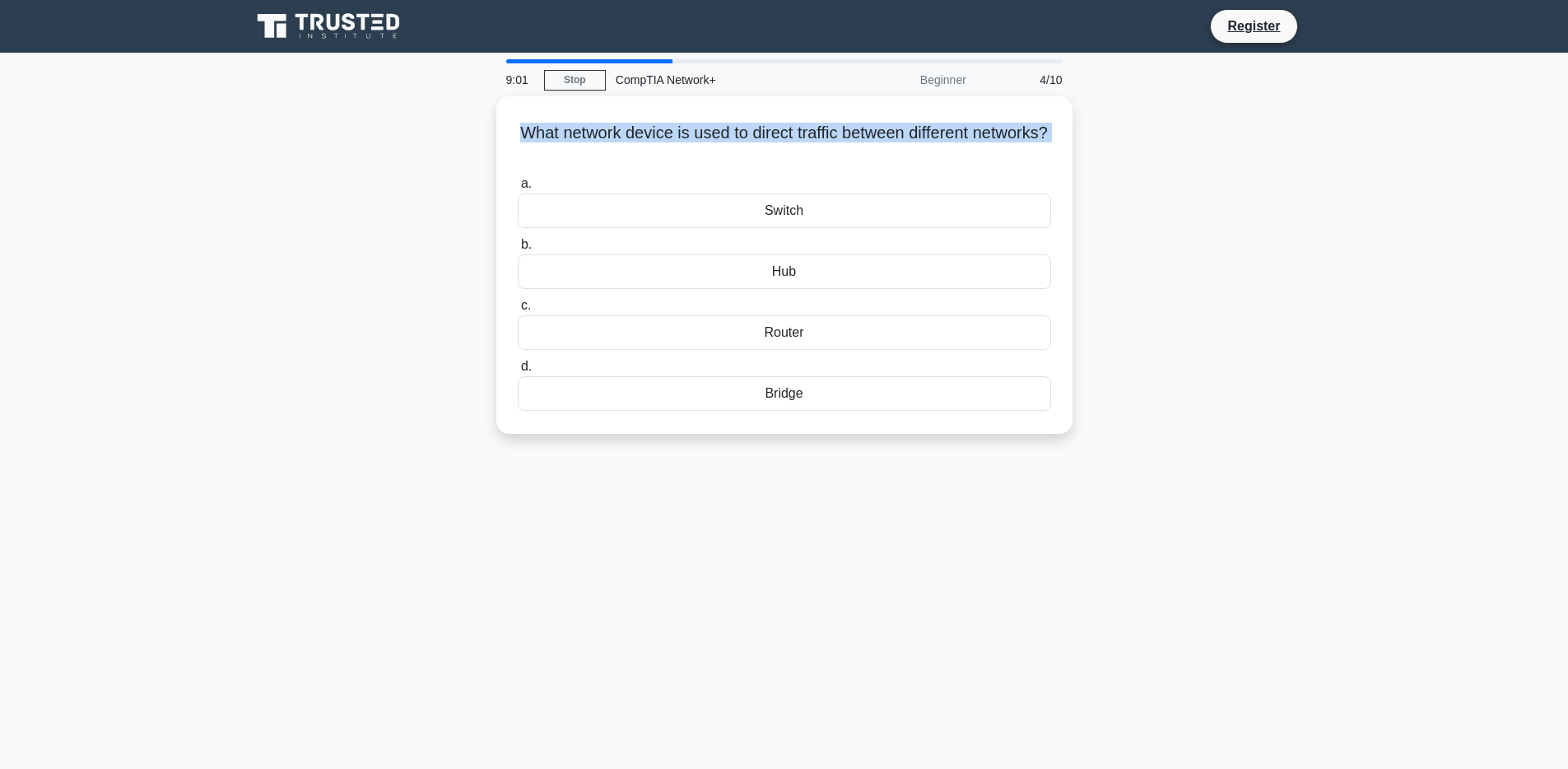
drag, startPoint x: 820, startPoint y: 212, endPoint x: 1405, endPoint y: 439, distance: 627.5
click at [1405, 439] on main "9:01 Stop CompTIA Network+ Beginner 4/10 What network device is used to direct …" at bounding box center [784, 471] width 1568 height 837
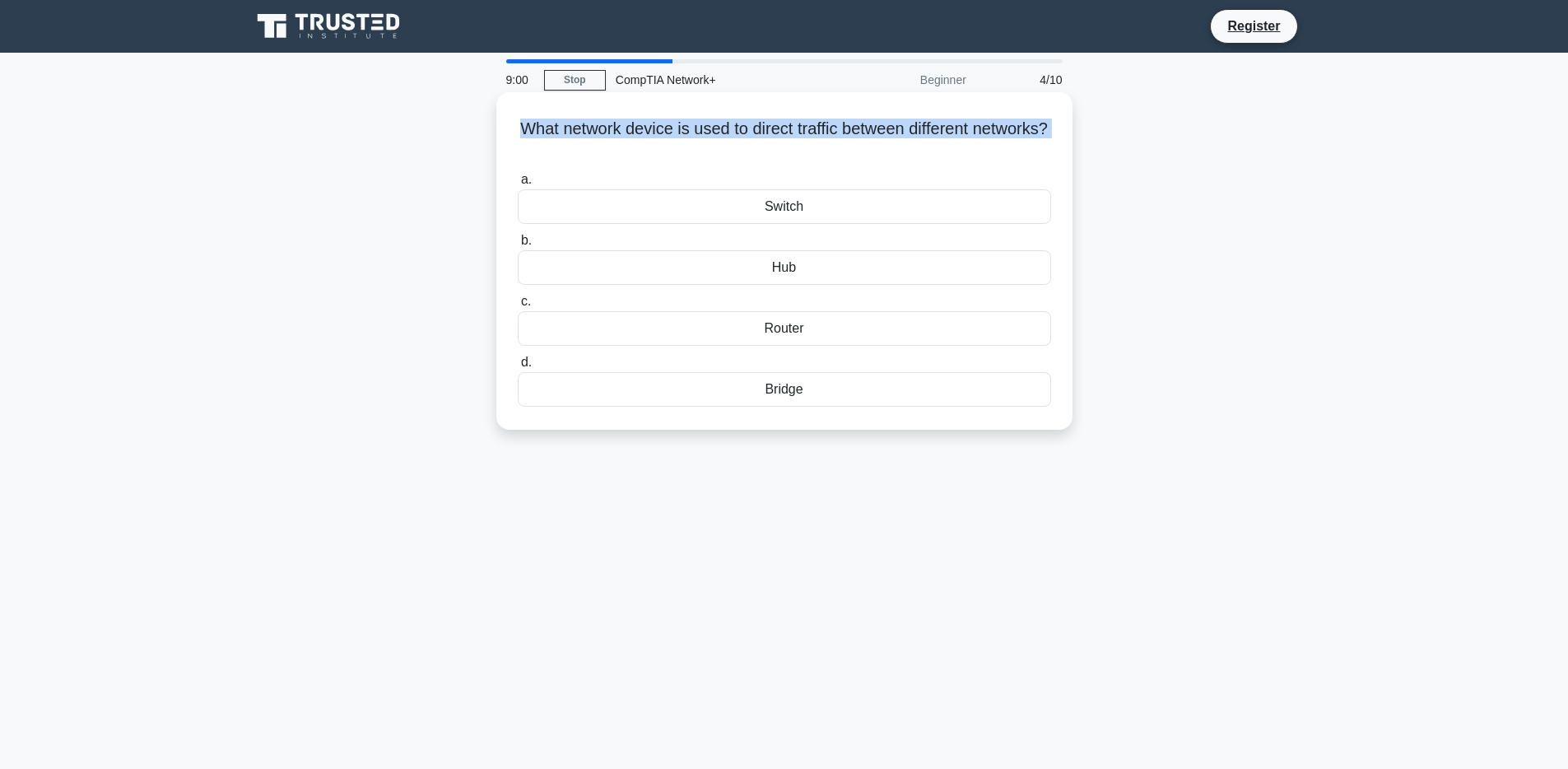
click at [947, 318] on div "Router" at bounding box center [784, 328] width 533 height 34
click at [518, 307] on input "c. Router" at bounding box center [518, 302] width 0 height 10
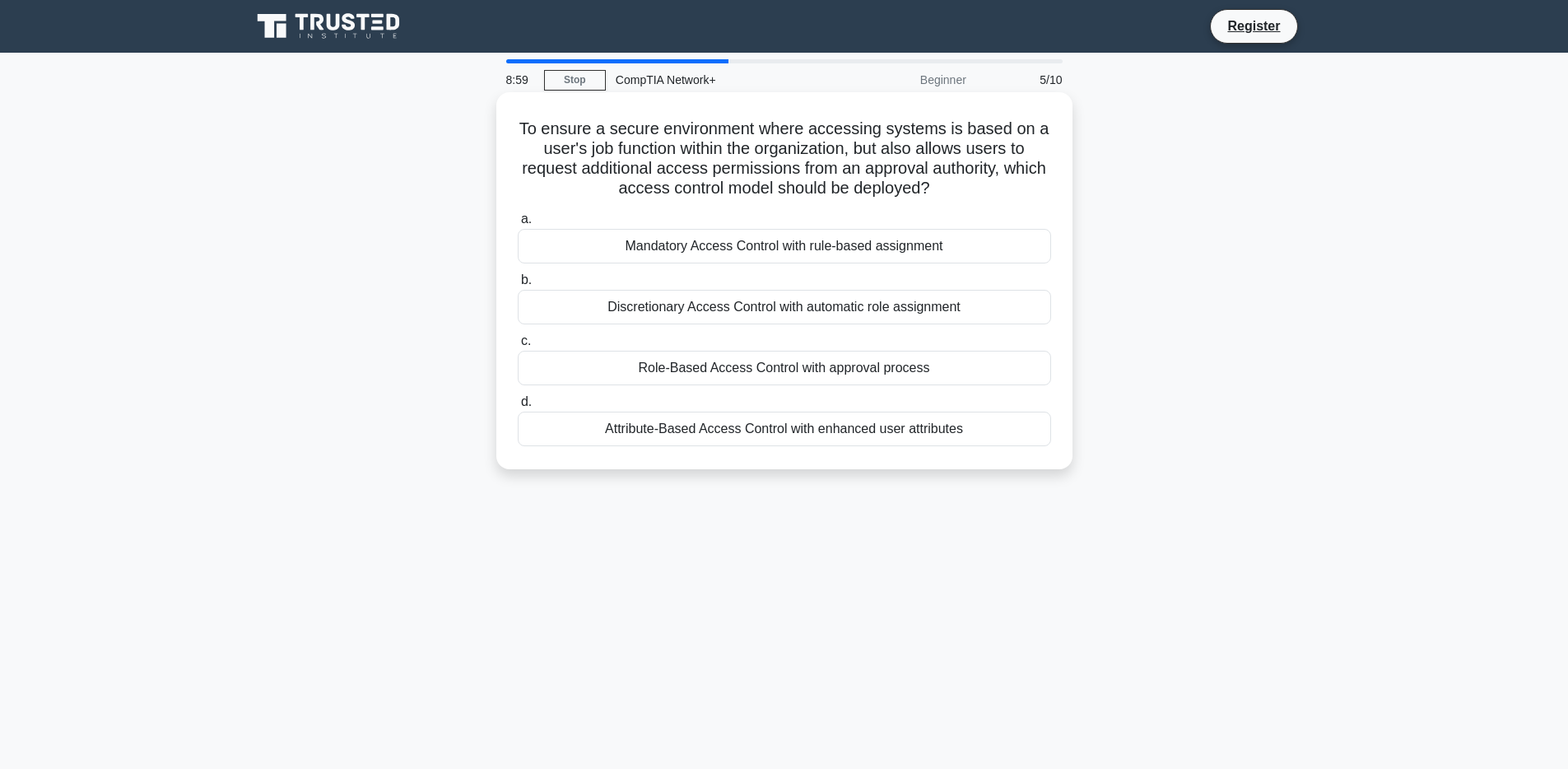
click at [841, 158] on h5 "To ensure a secure environment where accessing systems is based on a user's job…" at bounding box center [784, 159] width 537 height 81
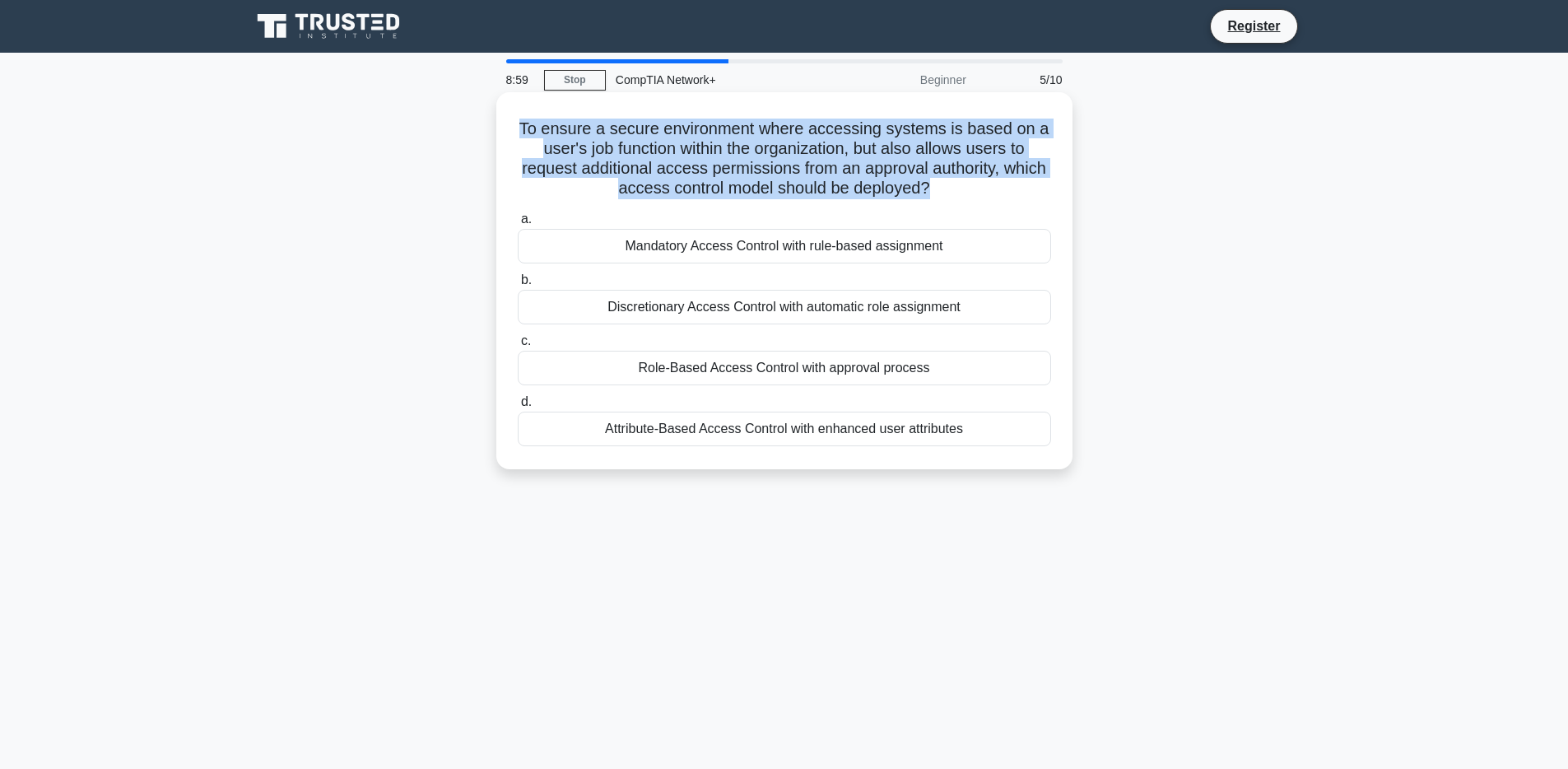
click at [841, 158] on h5 "To ensure a secure environment where accessing systems is based on a user's job…" at bounding box center [784, 159] width 537 height 81
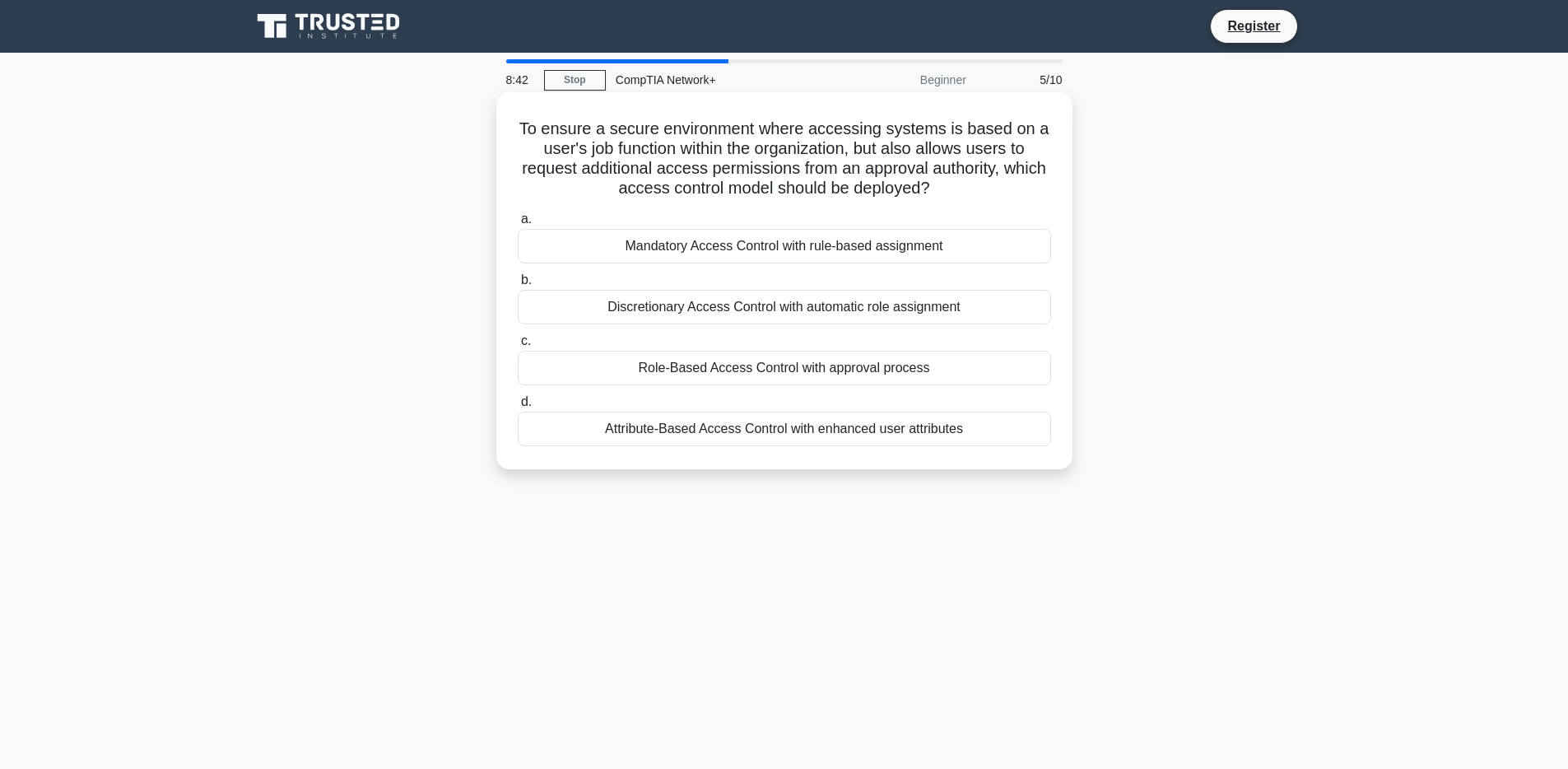
click at [915, 429] on div "Attribute-Based Access Control with enhanced user attributes" at bounding box center [784, 429] width 533 height 34
click at [518, 407] on input "d. Attribute-Based Access Control with enhanced user attributes" at bounding box center [518, 402] width 0 height 10
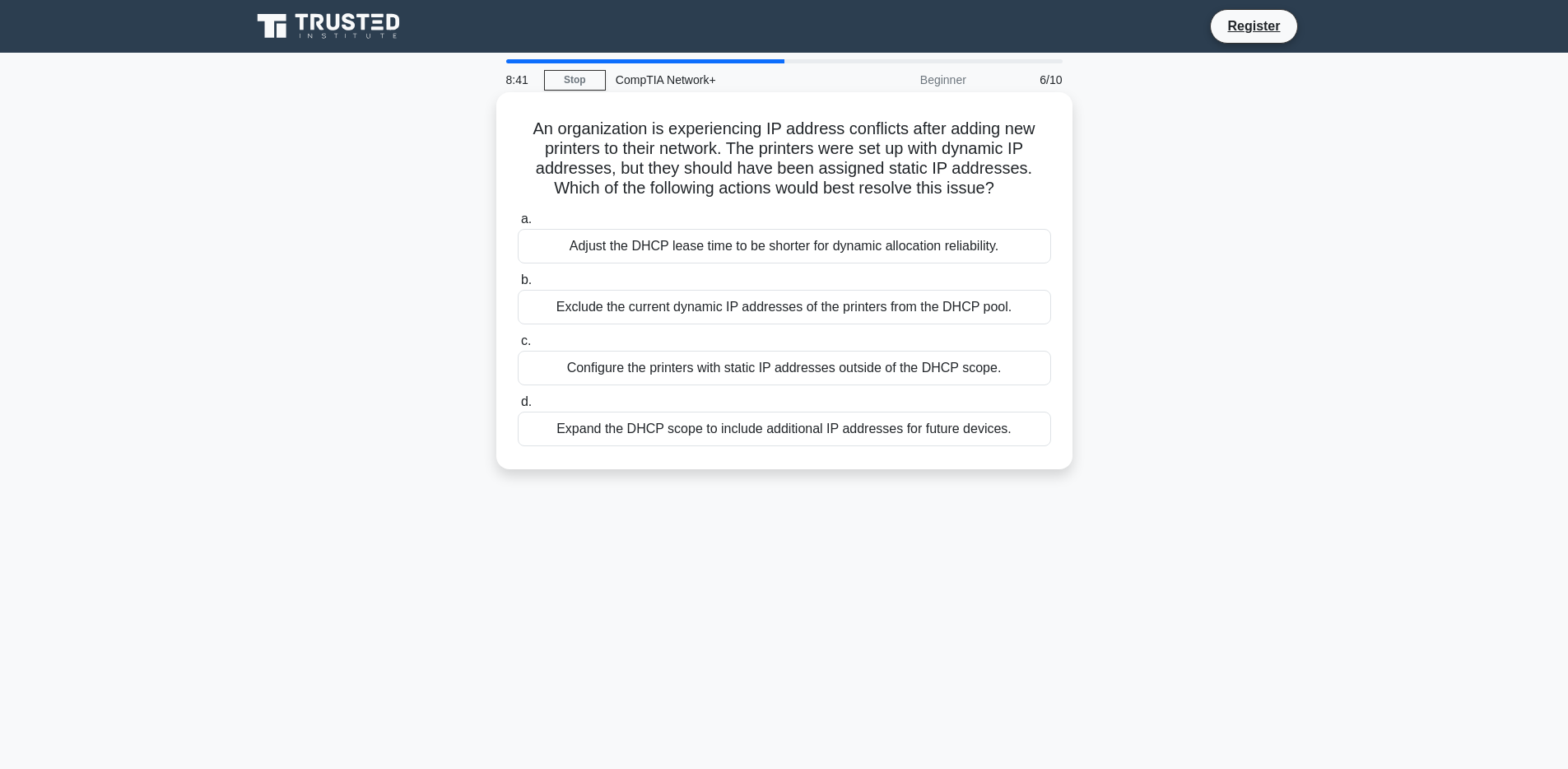
click at [816, 141] on h5 "An organization is experiencing IP address conflicts after adding new printers …" at bounding box center [784, 159] width 537 height 81
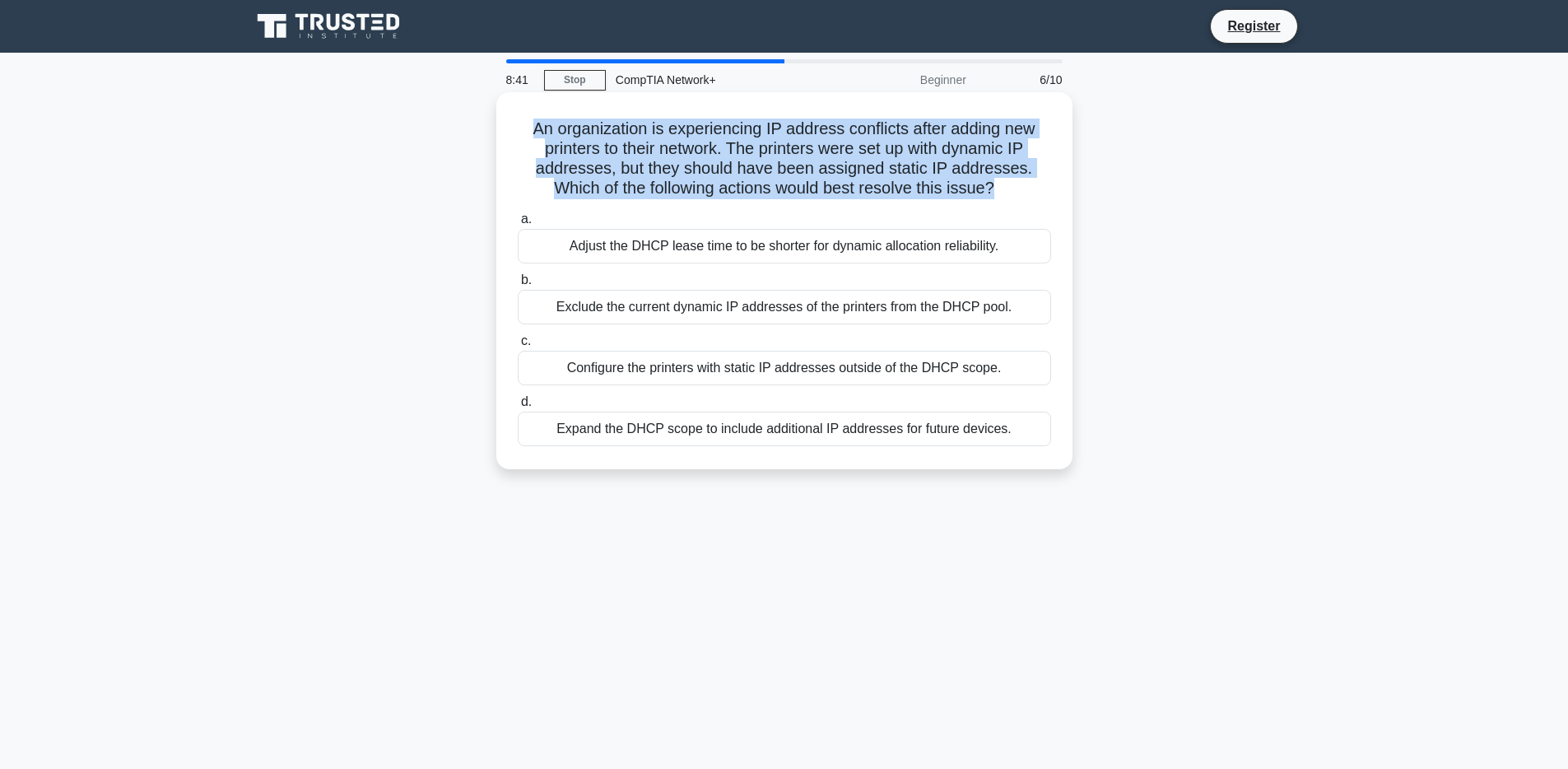
click at [816, 141] on h5 "An organization is experiencing IP address conflicts after adding new printers …" at bounding box center [784, 159] width 537 height 81
click at [846, 177] on h5 "An organization is experiencing IP address conflicts after adding new printers …" at bounding box center [784, 159] width 537 height 81
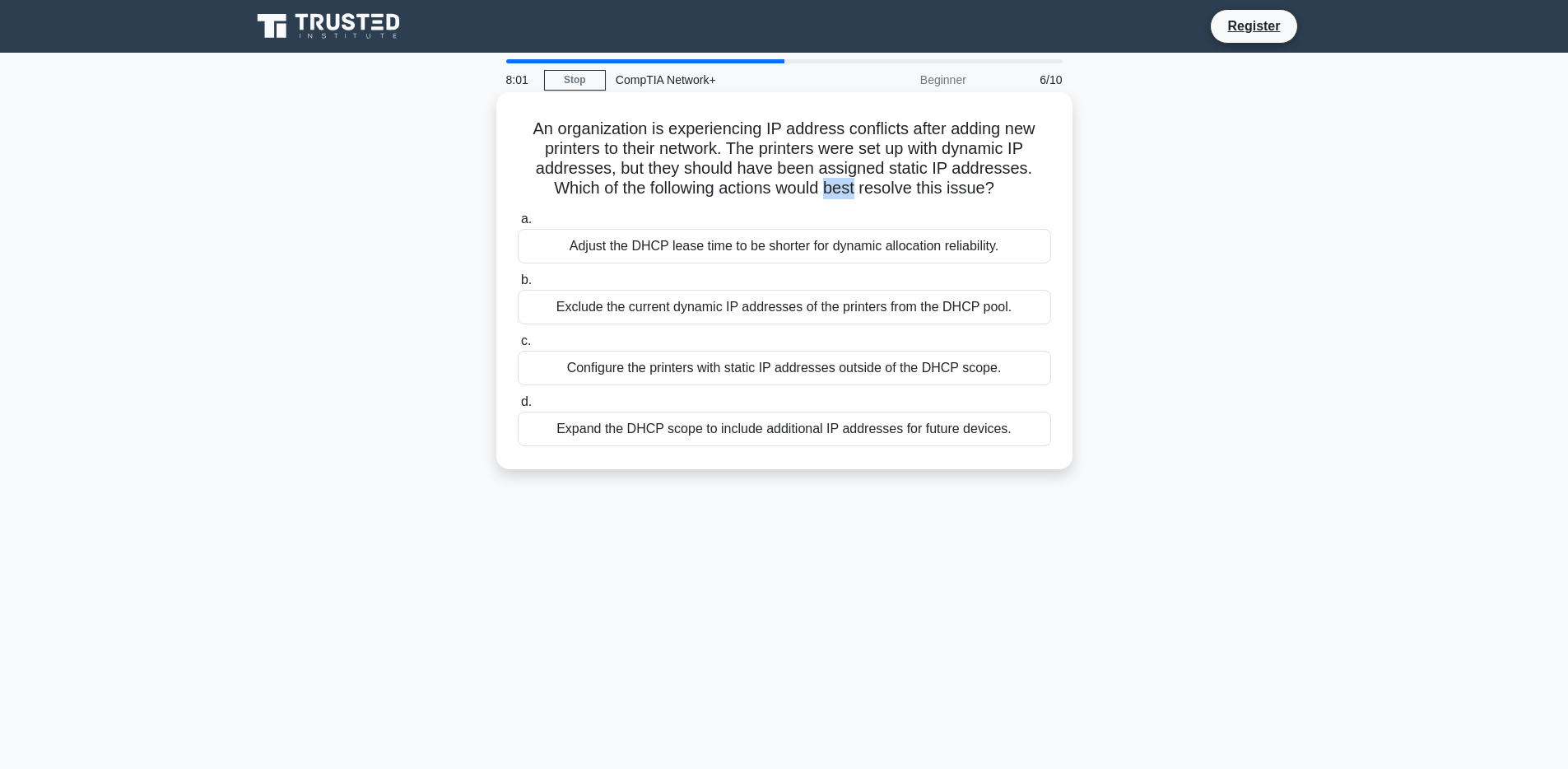
click at [846, 177] on h5 "An organization is experiencing IP address conflicts after adding new printers …" at bounding box center [784, 159] width 537 height 81
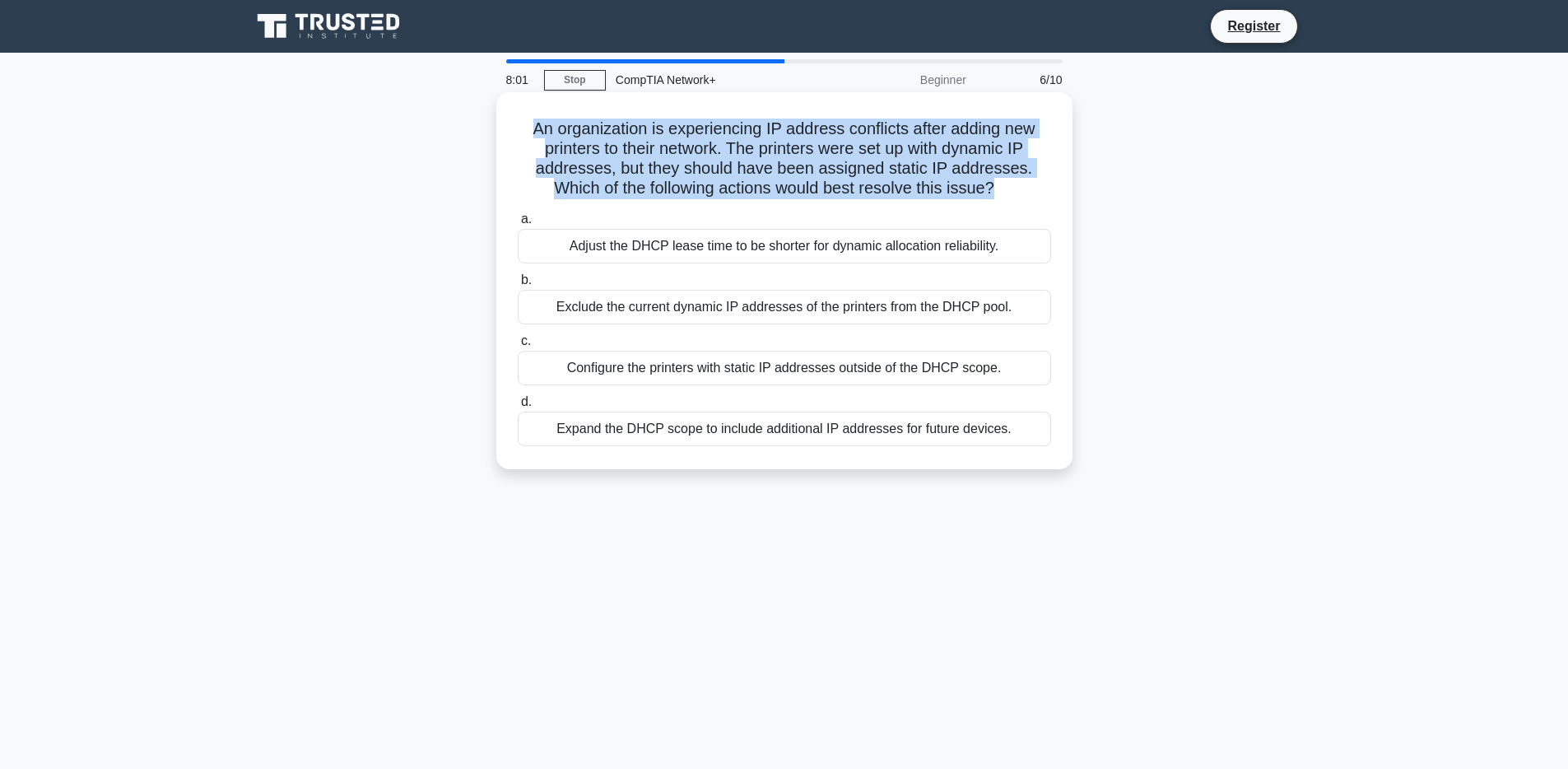
click at [846, 177] on h5 "An organization is experiencing IP address conflicts after adding new printers …" at bounding box center [784, 159] width 537 height 81
click at [846, 193] on h5 "An organization is experiencing IP address conflicts after adding new printers …" at bounding box center [784, 159] width 537 height 81
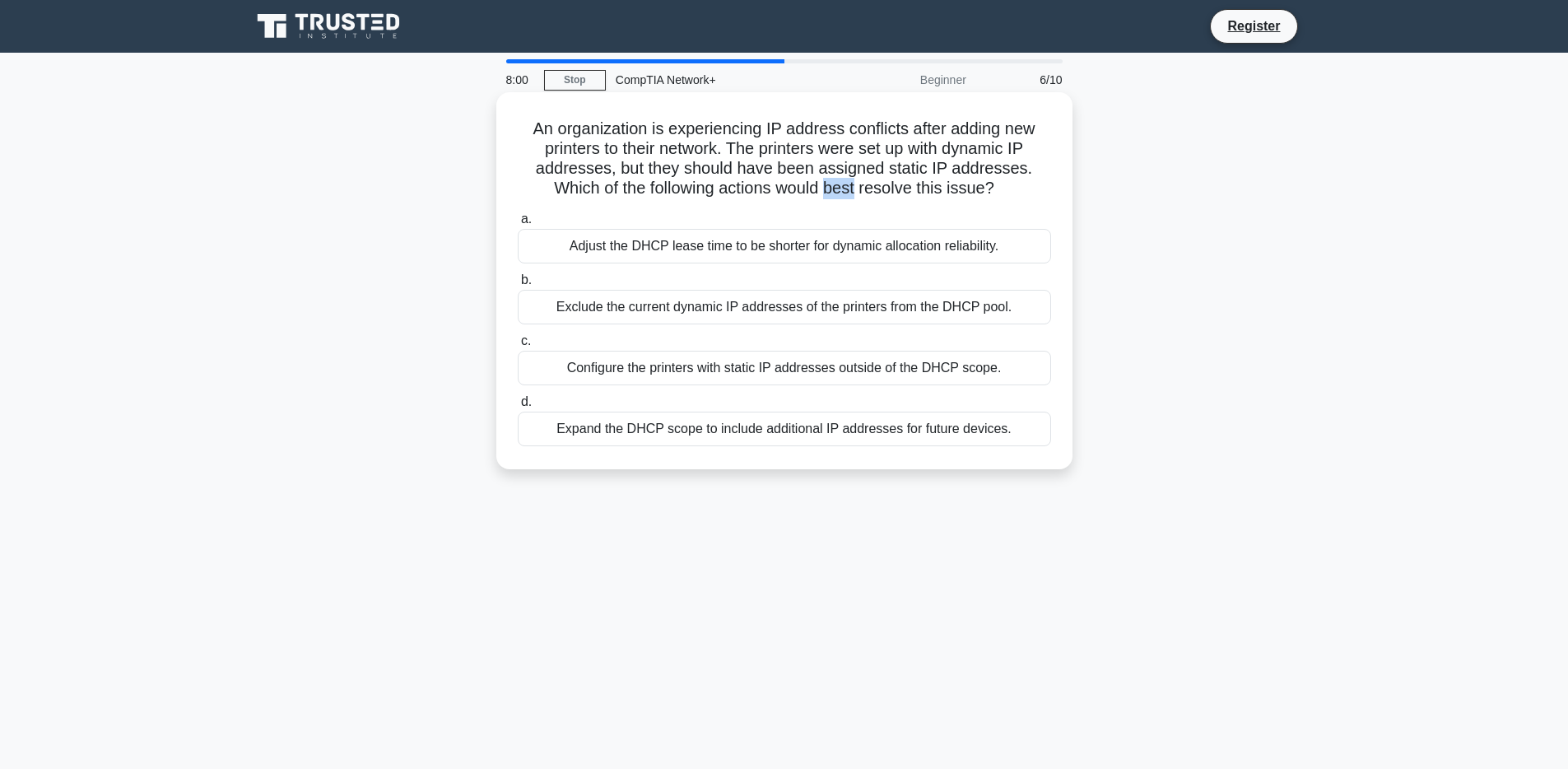
click at [846, 193] on h5 "An organization is experiencing IP address conflicts after adding new printers …" at bounding box center [784, 159] width 537 height 81
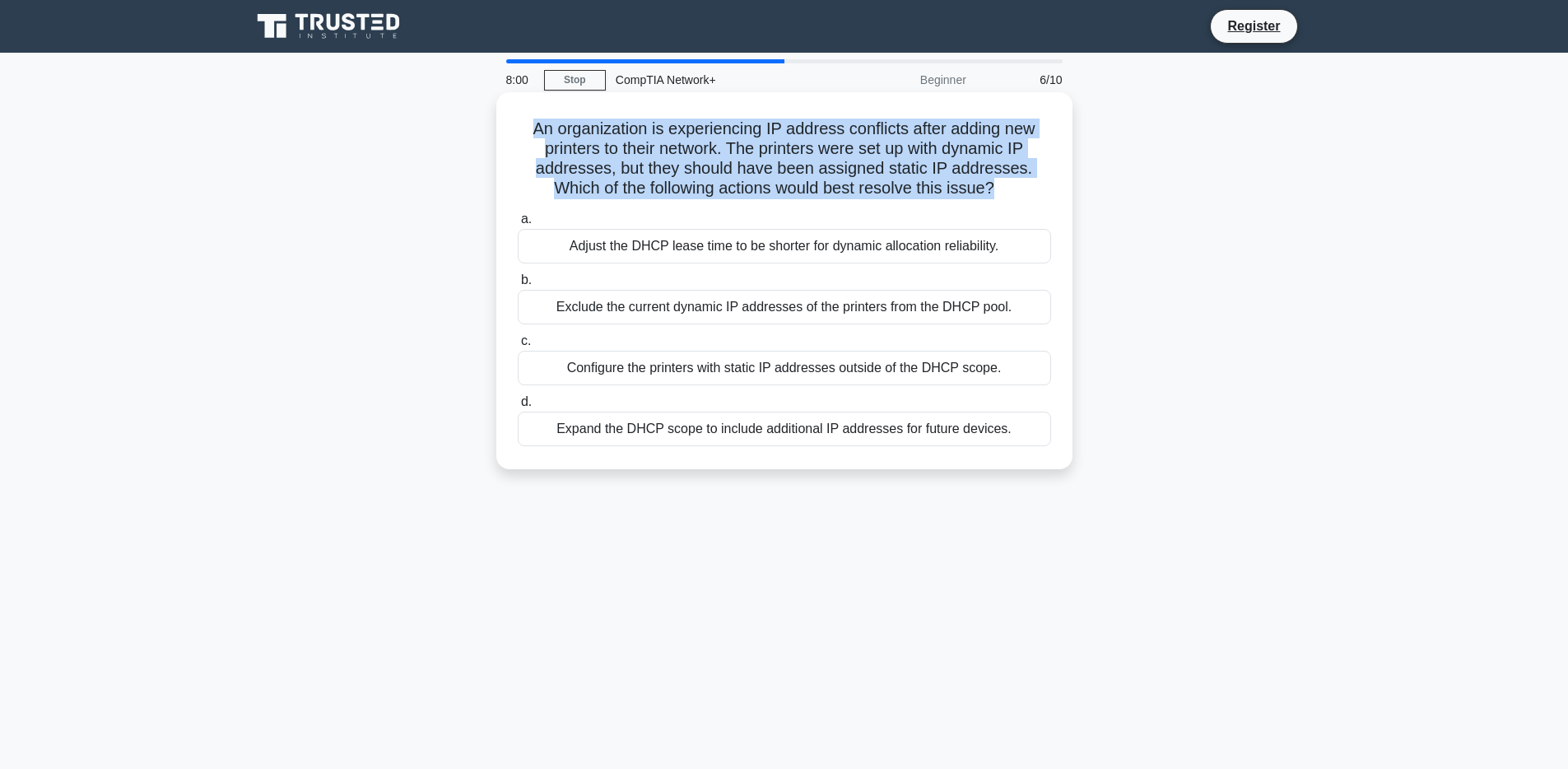
click at [846, 193] on h5 "An organization is experiencing IP address conflicts after adding new printers …" at bounding box center [784, 159] width 537 height 81
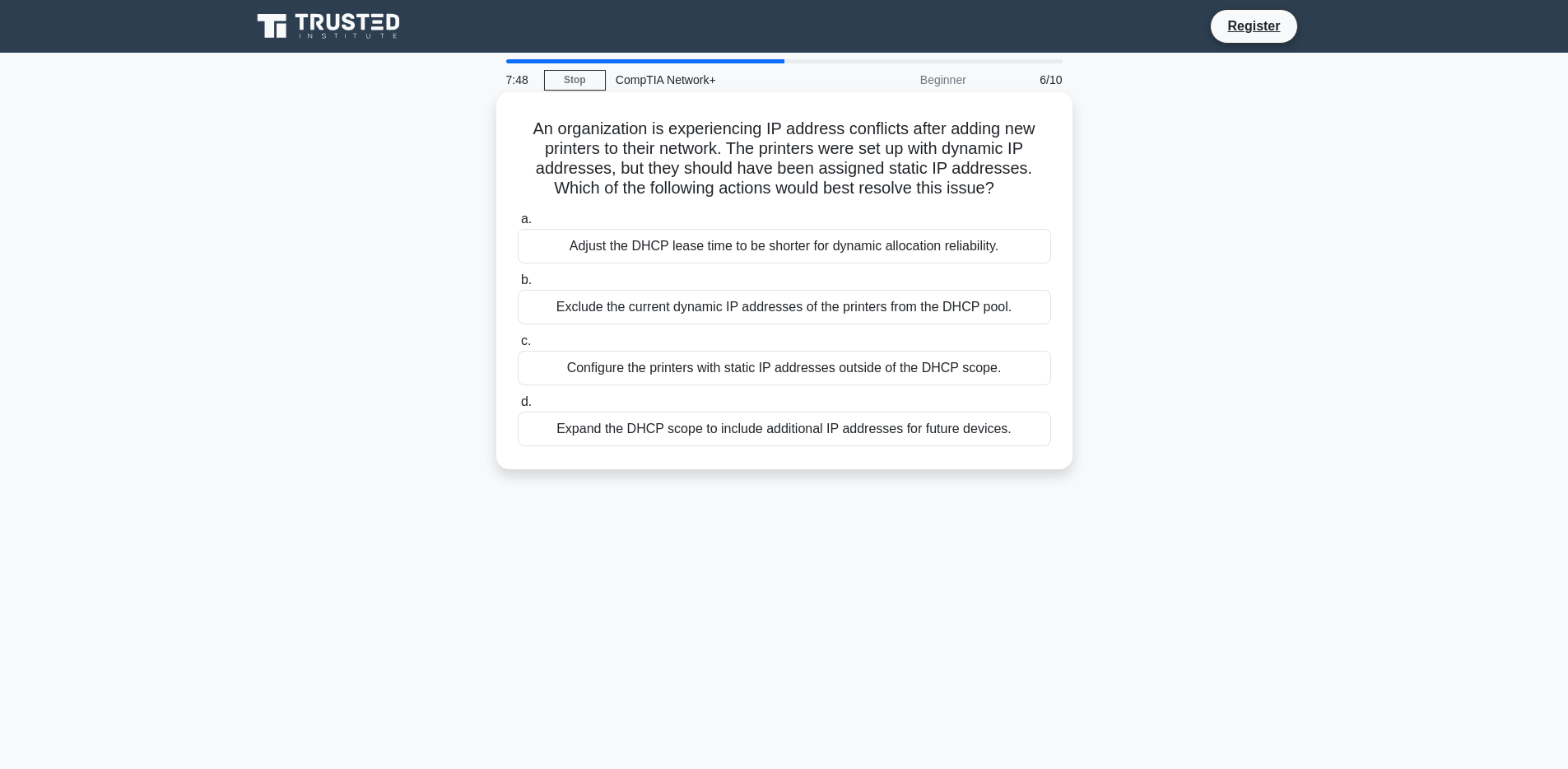
click at [911, 252] on div "Adjust the DHCP lease time to be shorter for dynamic allocation reliability." at bounding box center [784, 246] width 533 height 34
click at [518, 225] on input "a. Adjust the DHCP lease time to be shorter for dynamic allocation reliability." at bounding box center [518, 219] width 0 height 10
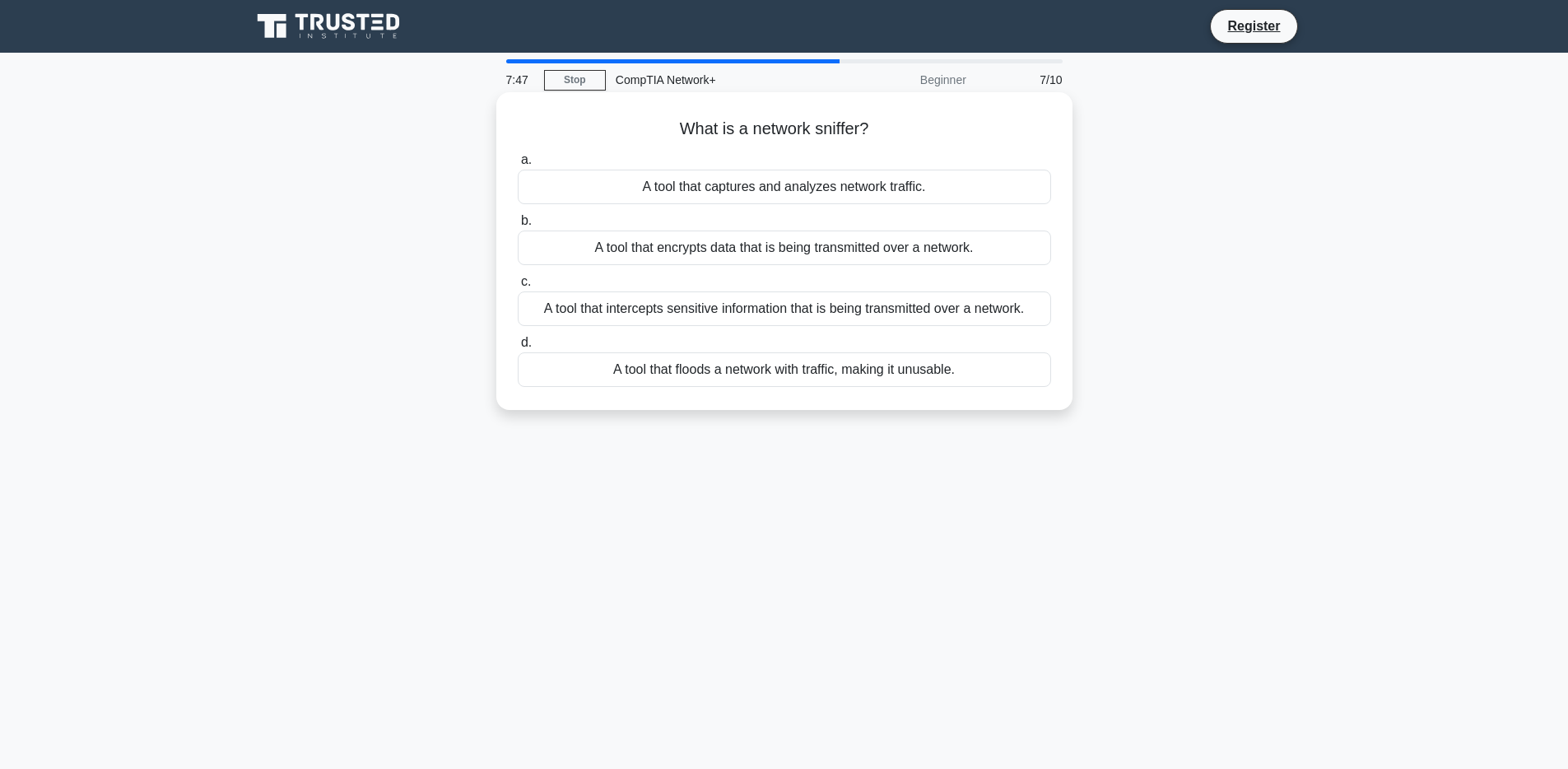
click at [805, 133] on h5 "What is a network sniffer? .spinner_0XTQ{transform-origin:center;animation:spin…" at bounding box center [784, 129] width 537 height 21
click at [766, 133] on h5 "What is a network sniffer? .spinner_0XTQ{transform-origin:center;animation:spin…" at bounding box center [784, 129] width 537 height 21
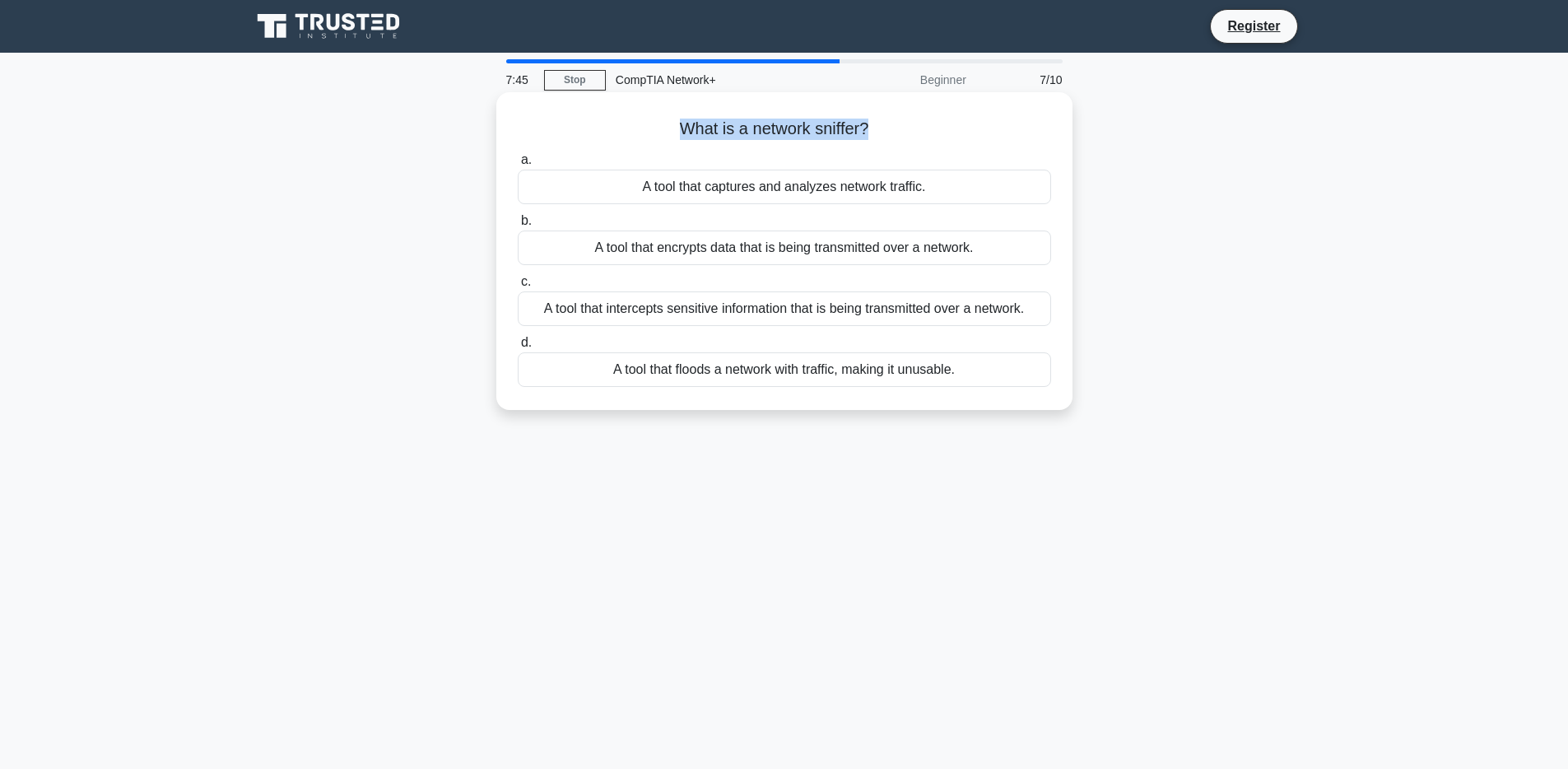
click at [766, 133] on h5 "What is a network sniffer? .spinner_0XTQ{transform-origin:center;animation:spin…" at bounding box center [784, 129] width 537 height 21
click at [843, 189] on div "A tool that captures and analyzes network traffic." at bounding box center [784, 187] width 533 height 34
click at [518, 165] on input "a. A tool that captures and analyzes network traffic." at bounding box center [518, 160] width 0 height 10
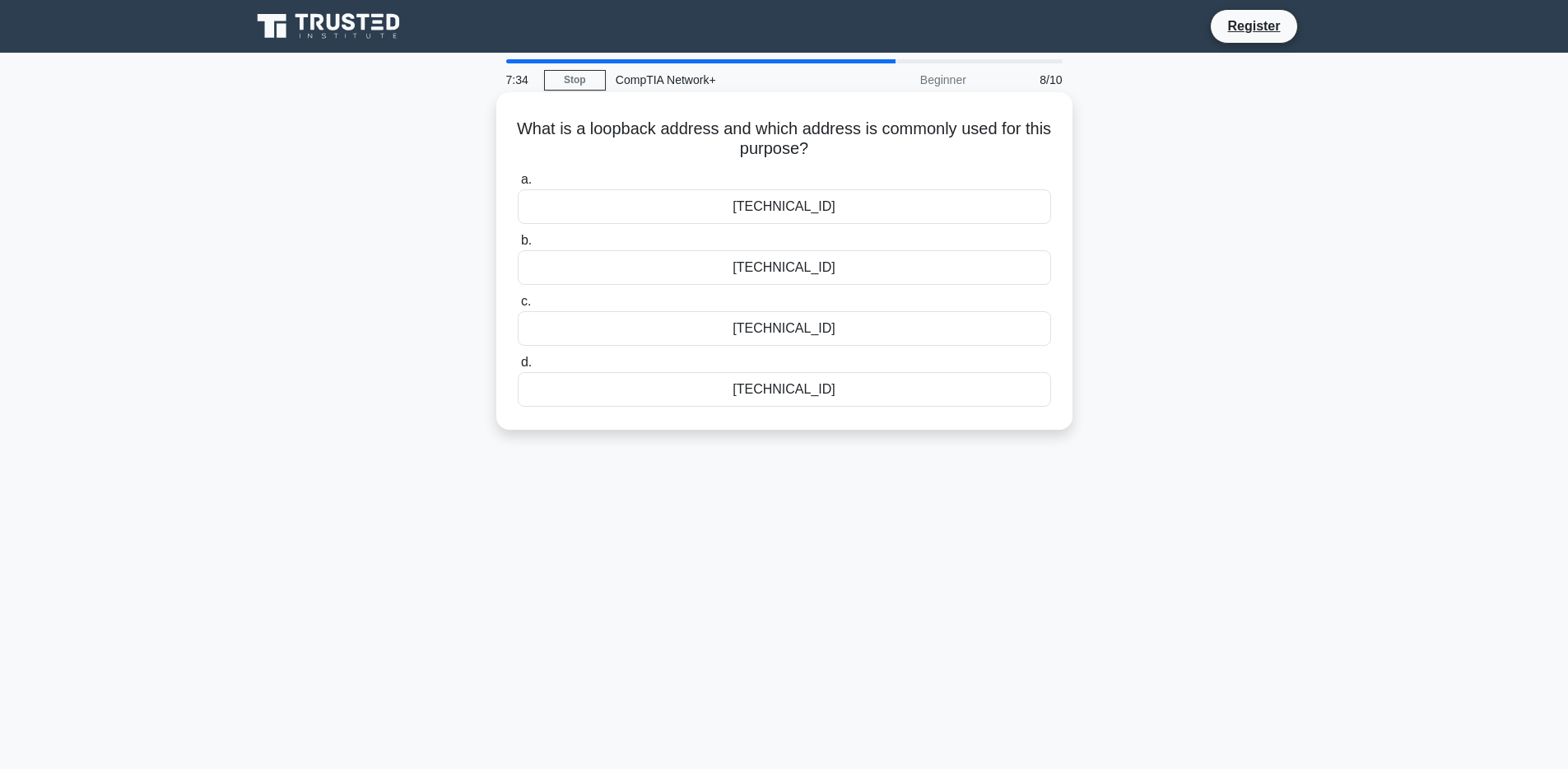
click at [765, 138] on h5 "What is a loopback address and which address is commonly used for this purpose?…" at bounding box center [784, 139] width 537 height 41
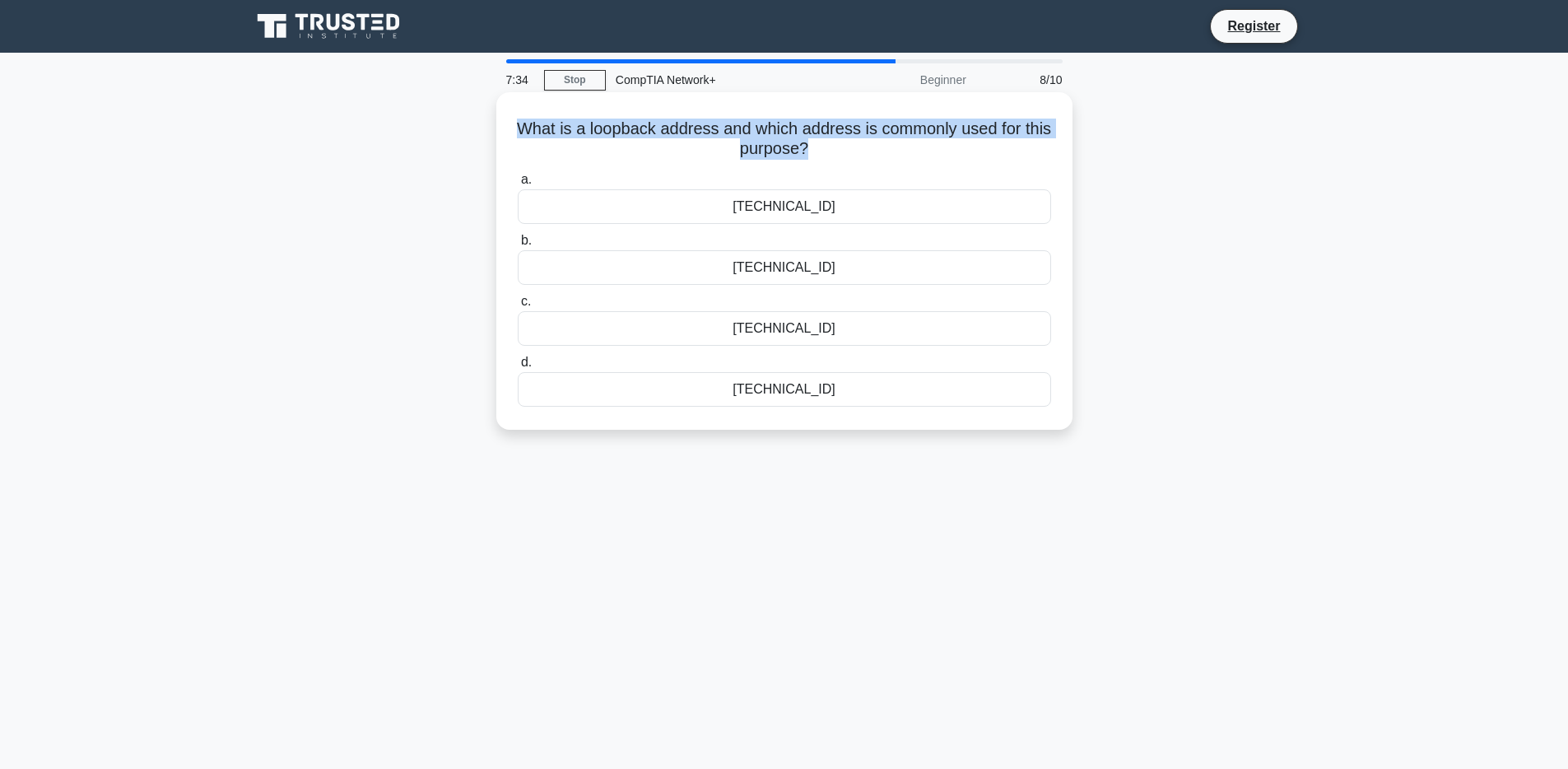
click at [765, 138] on h5 "What is a loopback address and which address is commonly used for this purpose?…" at bounding box center [784, 139] width 537 height 41
click at [640, 120] on h5 "What is a loopback address and which address is commonly used for this purpose?…" at bounding box center [784, 139] width 537 height 41
click at [796, 132] on h5 "What is a loopback address and which address is commonly used for this purpose?…" at bounding box center [784, 139] width 537 height 41
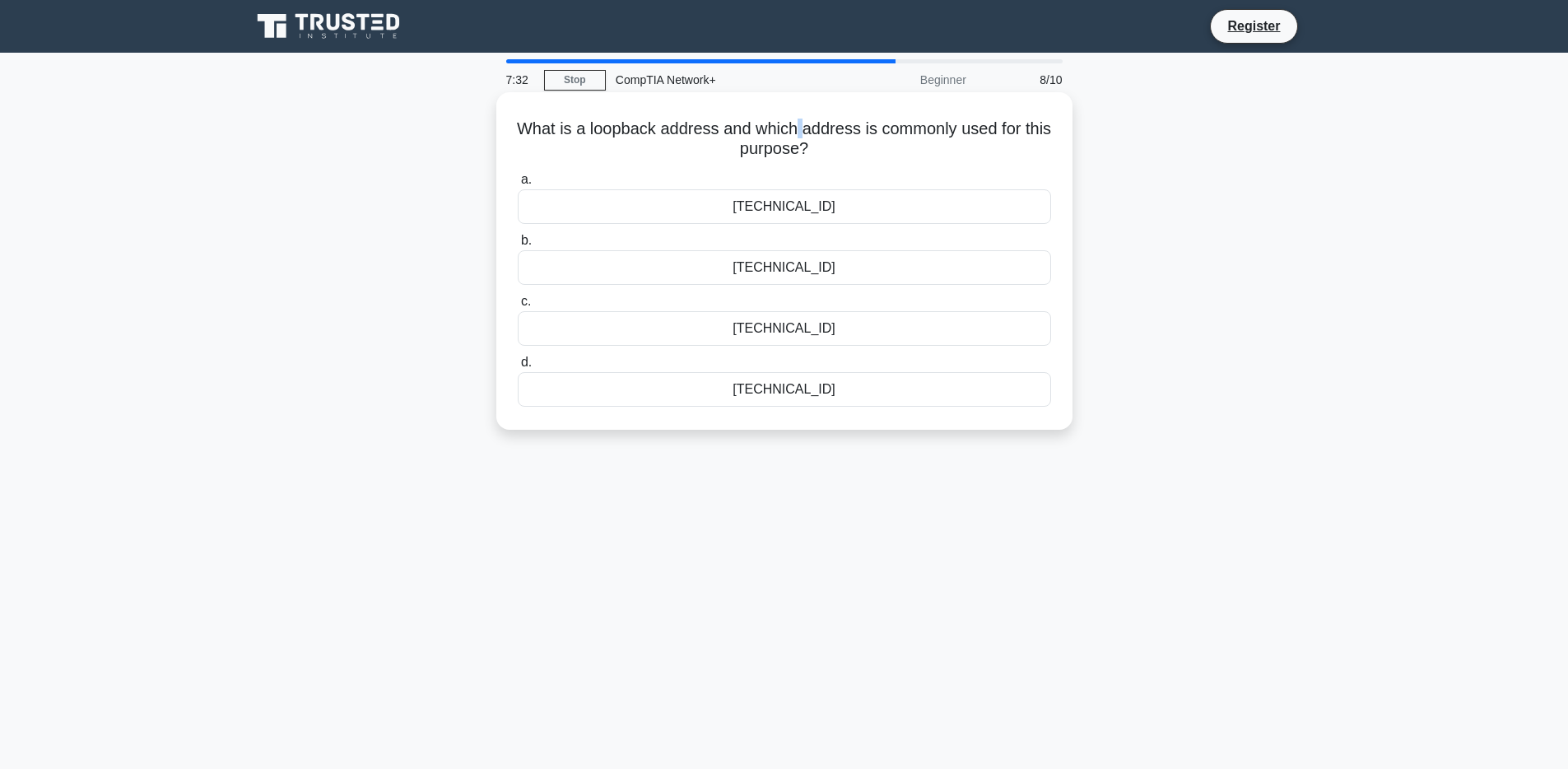
click at [796, 132] on h5 "What is a loopback address and which address is commonly used for this purpose?…" at bounding box center [784, 139] width 537 height 41
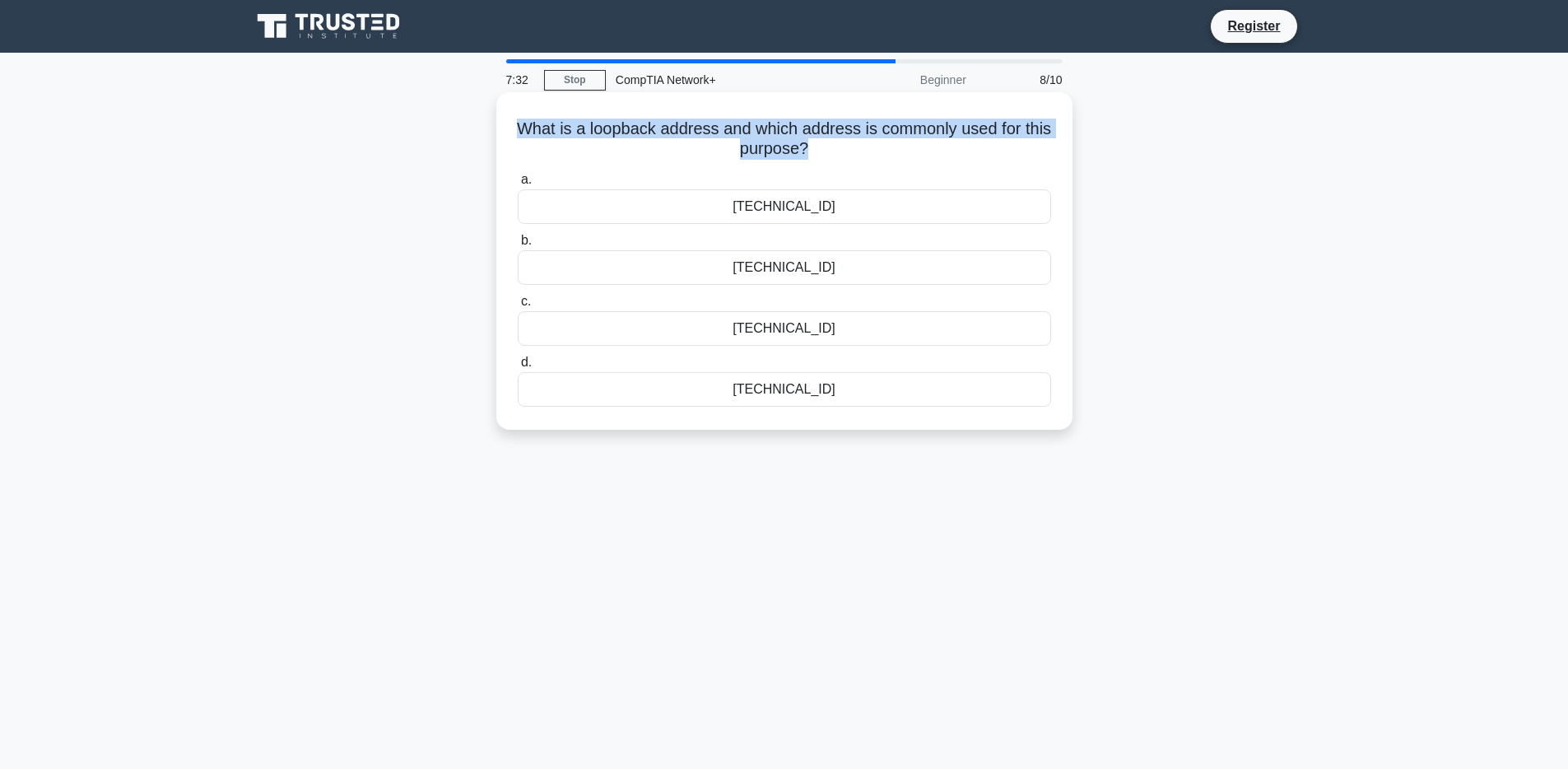
click at [796, 132] on h5 "What is a loopback address and which address is commonly used for this purpose?…" at bounding box center [784, 139] width 537 height 41
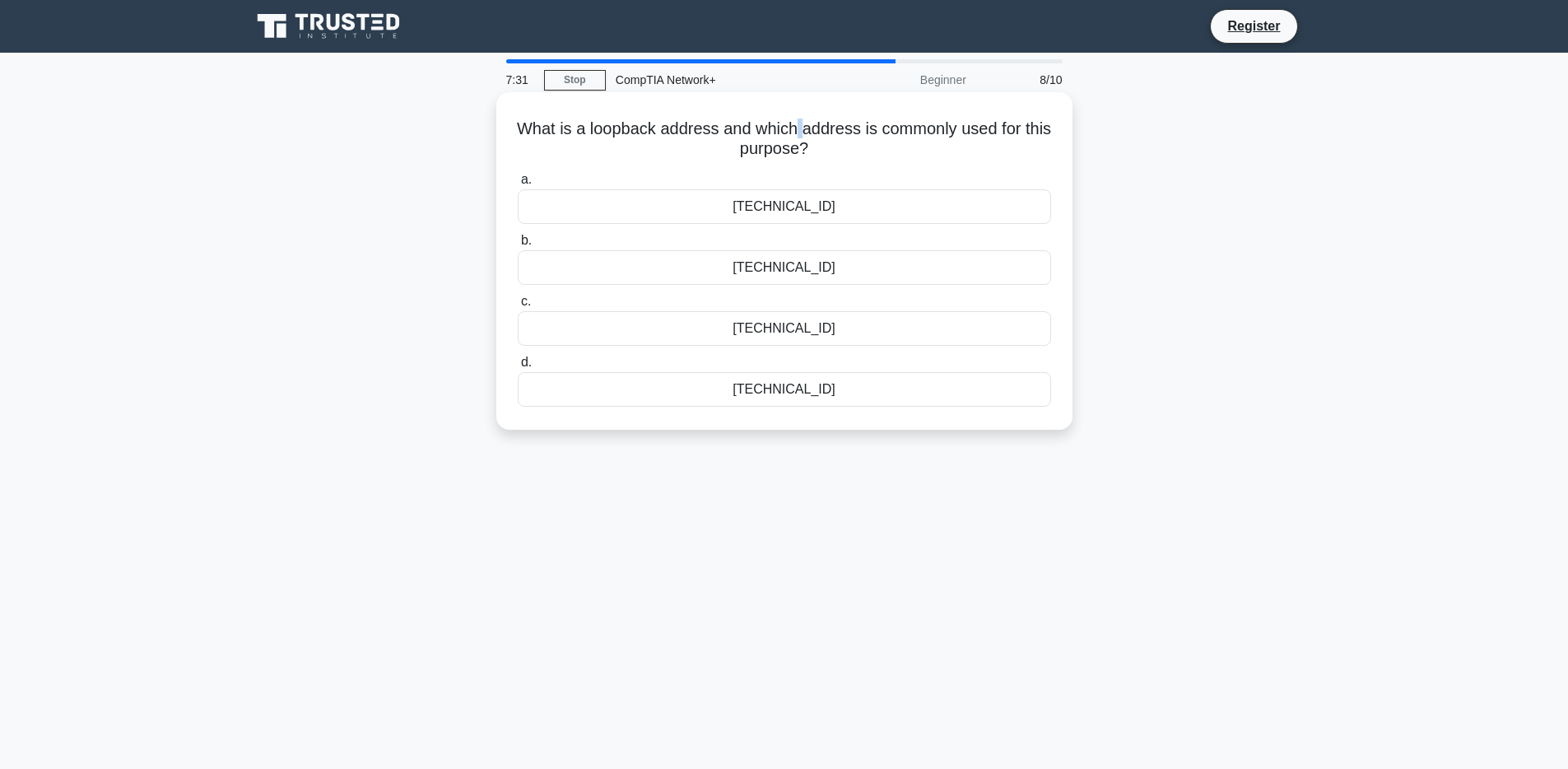
click at [796, 132] on h5 "What is a loopback address and which address is commonly used for this purpose?…" at bounding box center [784, 139] width 537 height 41
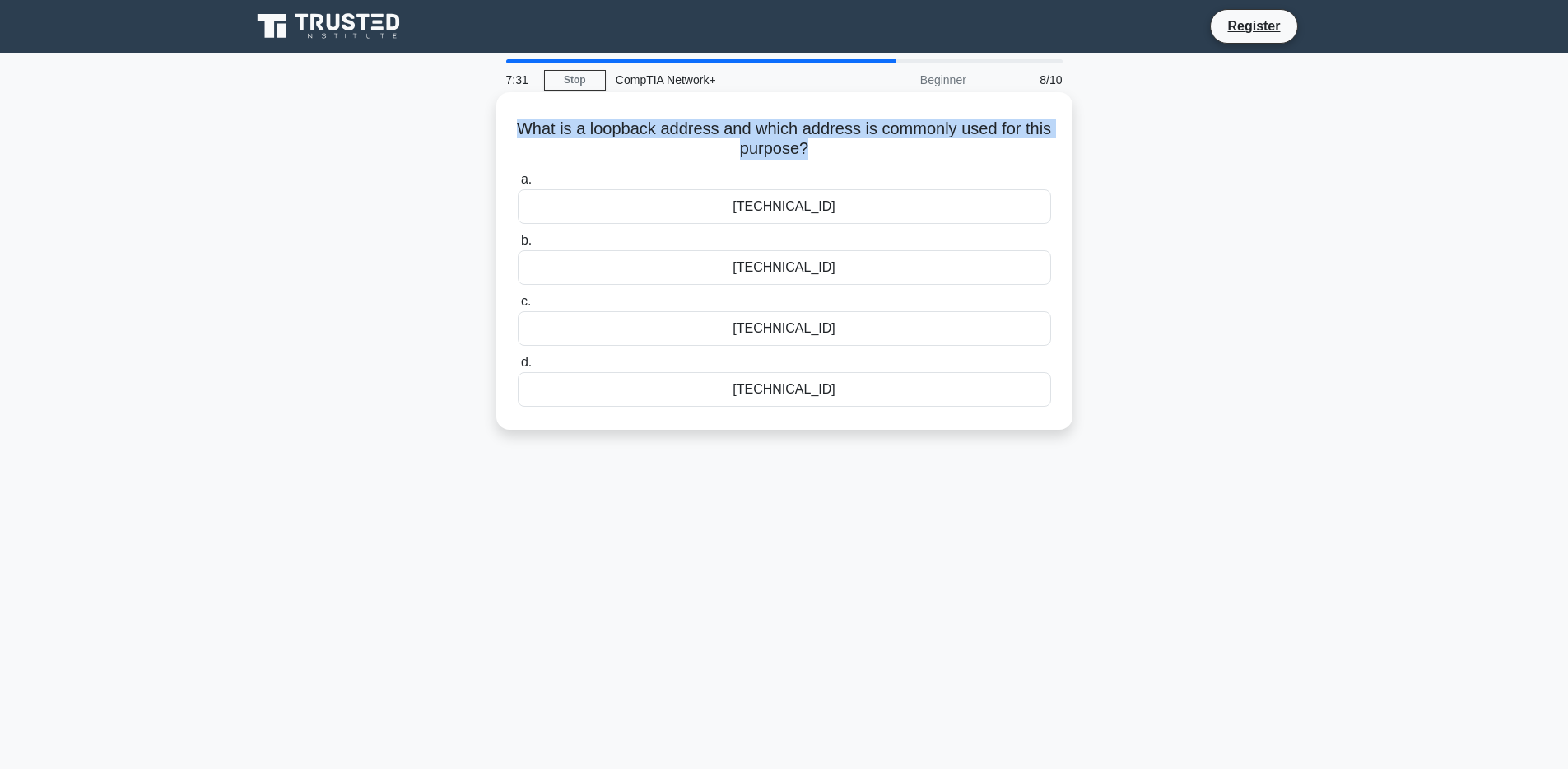
click at [796, 132] on h5 "What is a loopback address and which address is commonly used for this purpose?…" at bounding box center [784, 139] width 537 height 41
click at [795, 135] on h5 "What is a loopback address and which address is commonly used for this purpose?…" at bounding box center [784, 139] width 537 height 41
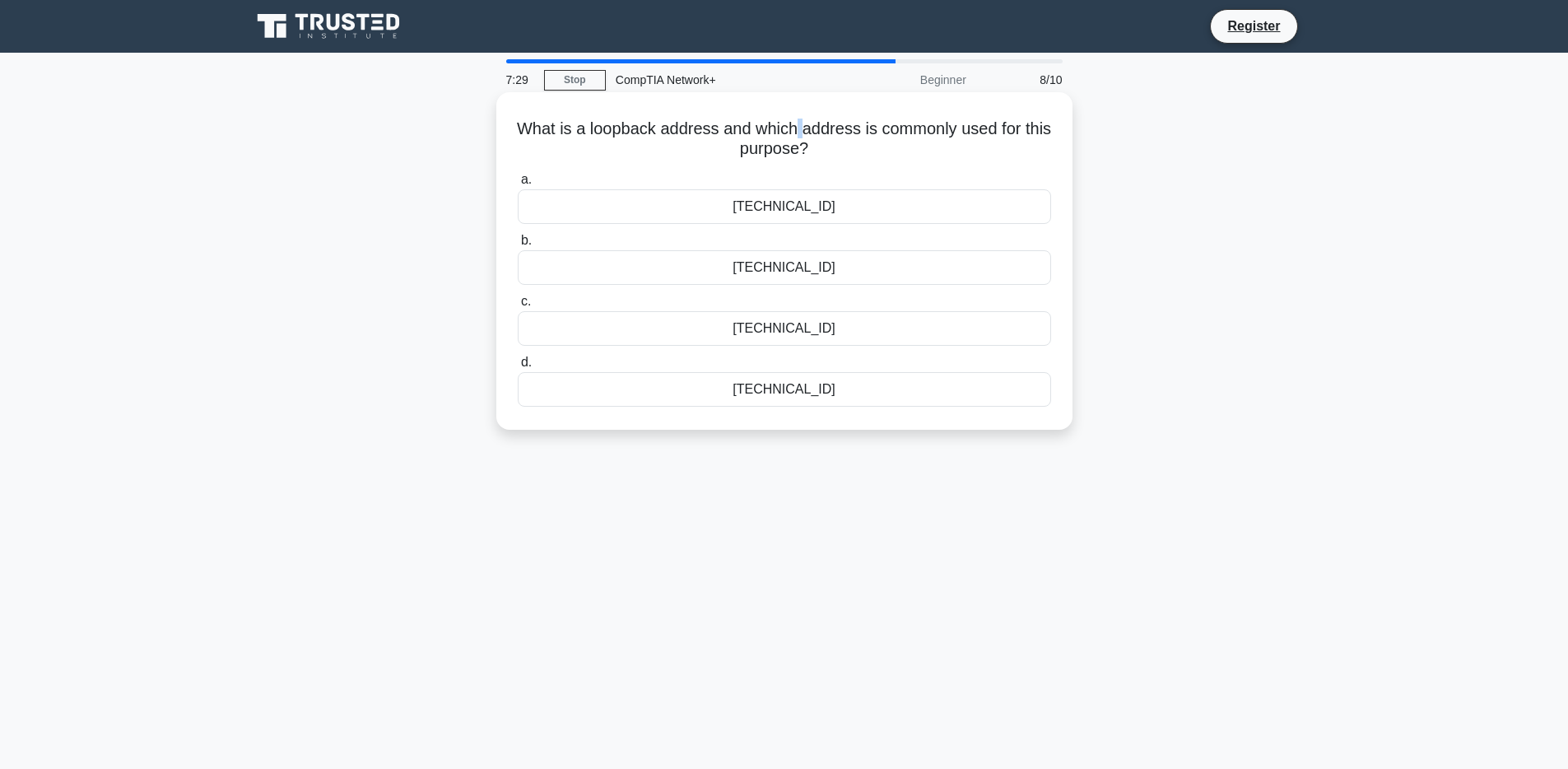
click at [795, 135] on h5 "What is a loopback address and which address is commonly used for this purpose?…" at bounding box center [784, 139] width 537 height 41
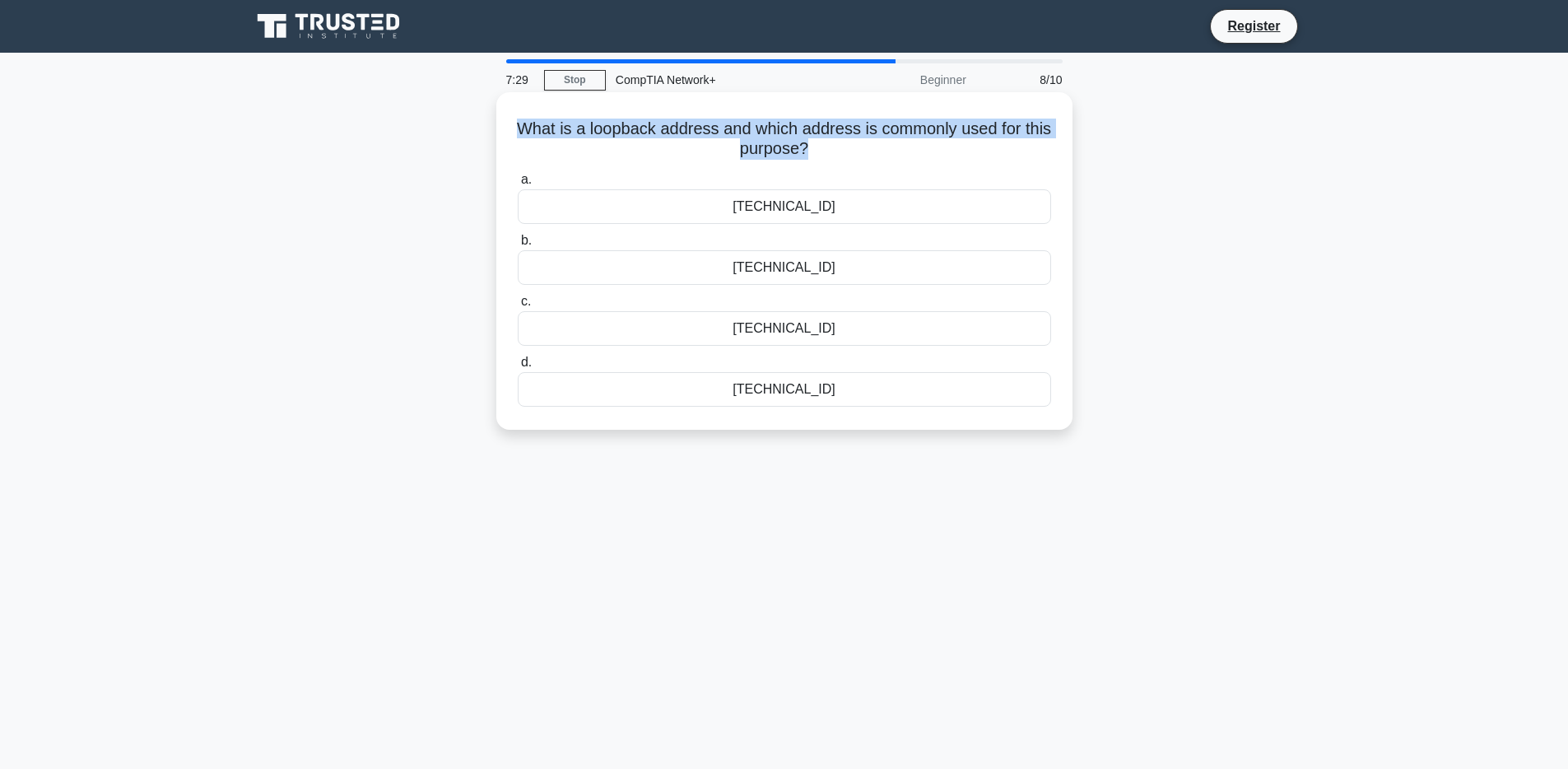
click at [795, 135] on h5 "What is a loopback address and which address is commonly used for this purpose?…" at bounding box center [784, 139] width 537 height 41
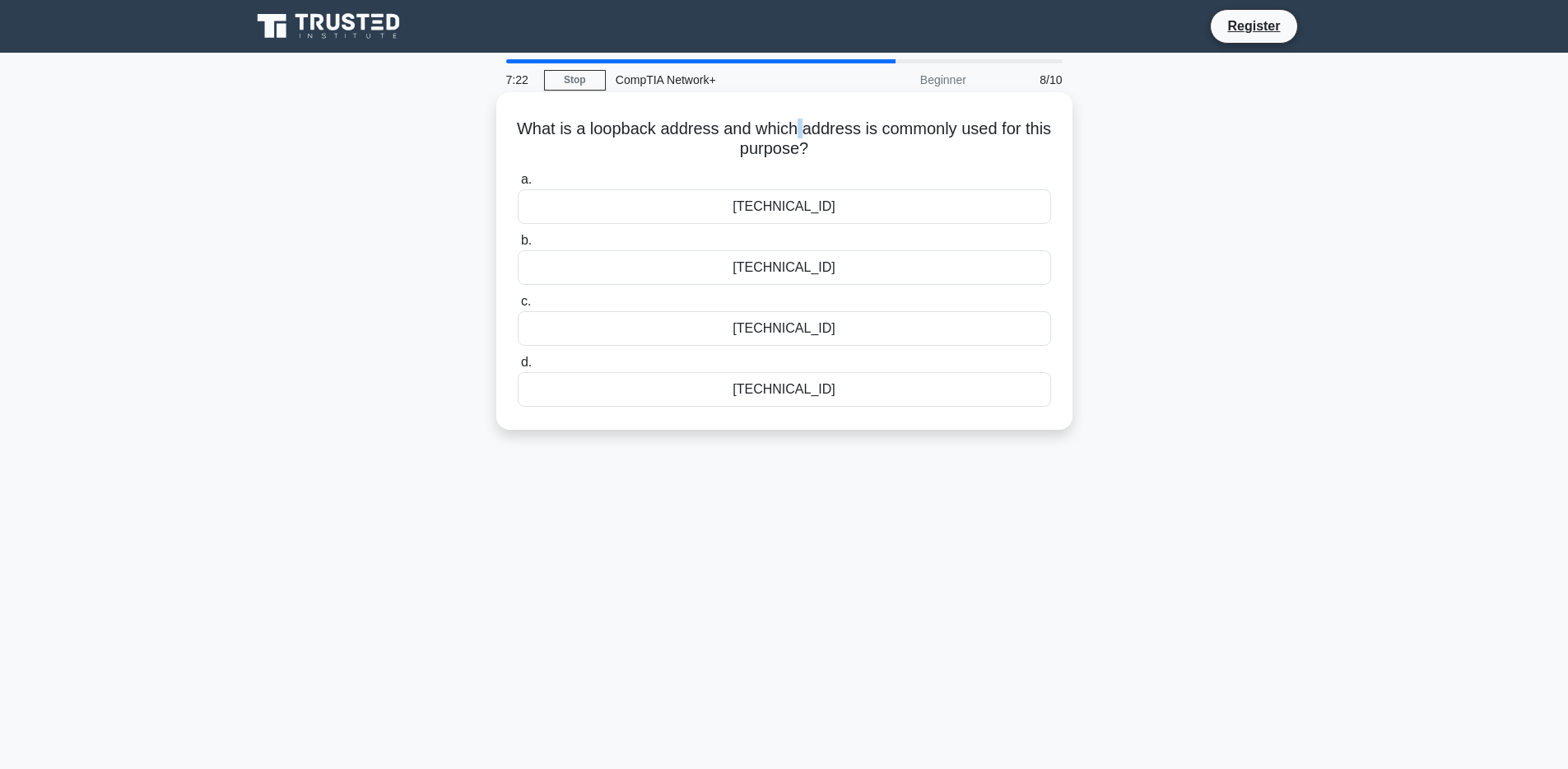
click at [795, 135] on h5 "What is a loopback address and which address is commonly used for this purpose?…" at bounding box center [784, 139] width 537 height 41
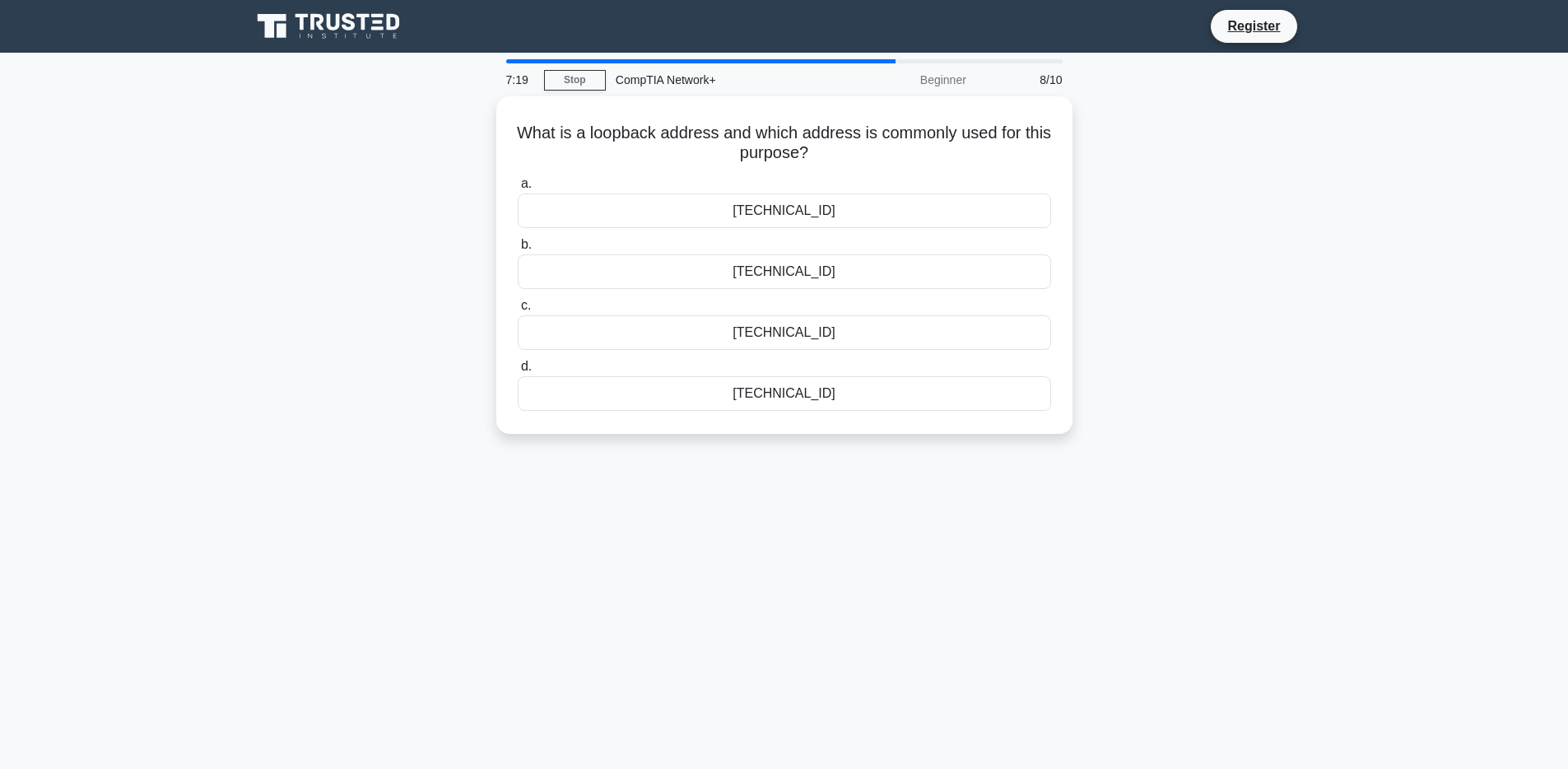
click at [1024, 648] on div "7:19 Stop CompTIA Network+ Beginner 8/10 What is a loopback address and which a…" at bounding box center [784, 471] width 1087 height 823
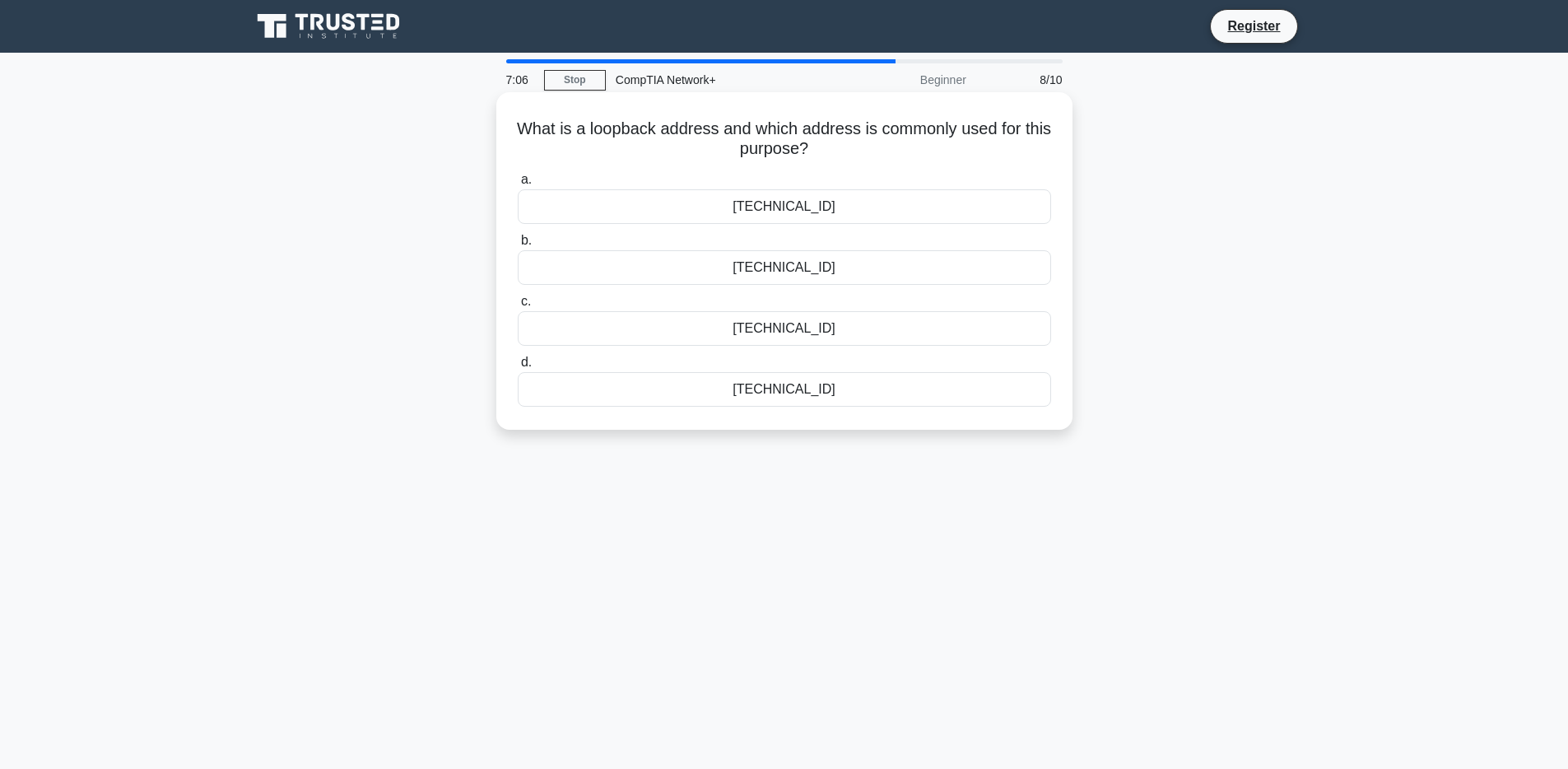
click at [922, 398] on div "127.0.0.1" at bounding box center [784, 389] width 533 height 34
click at [518, 368] on input "d. 127.0.0.1" at bounding box center [518, 363] width 0 height 10
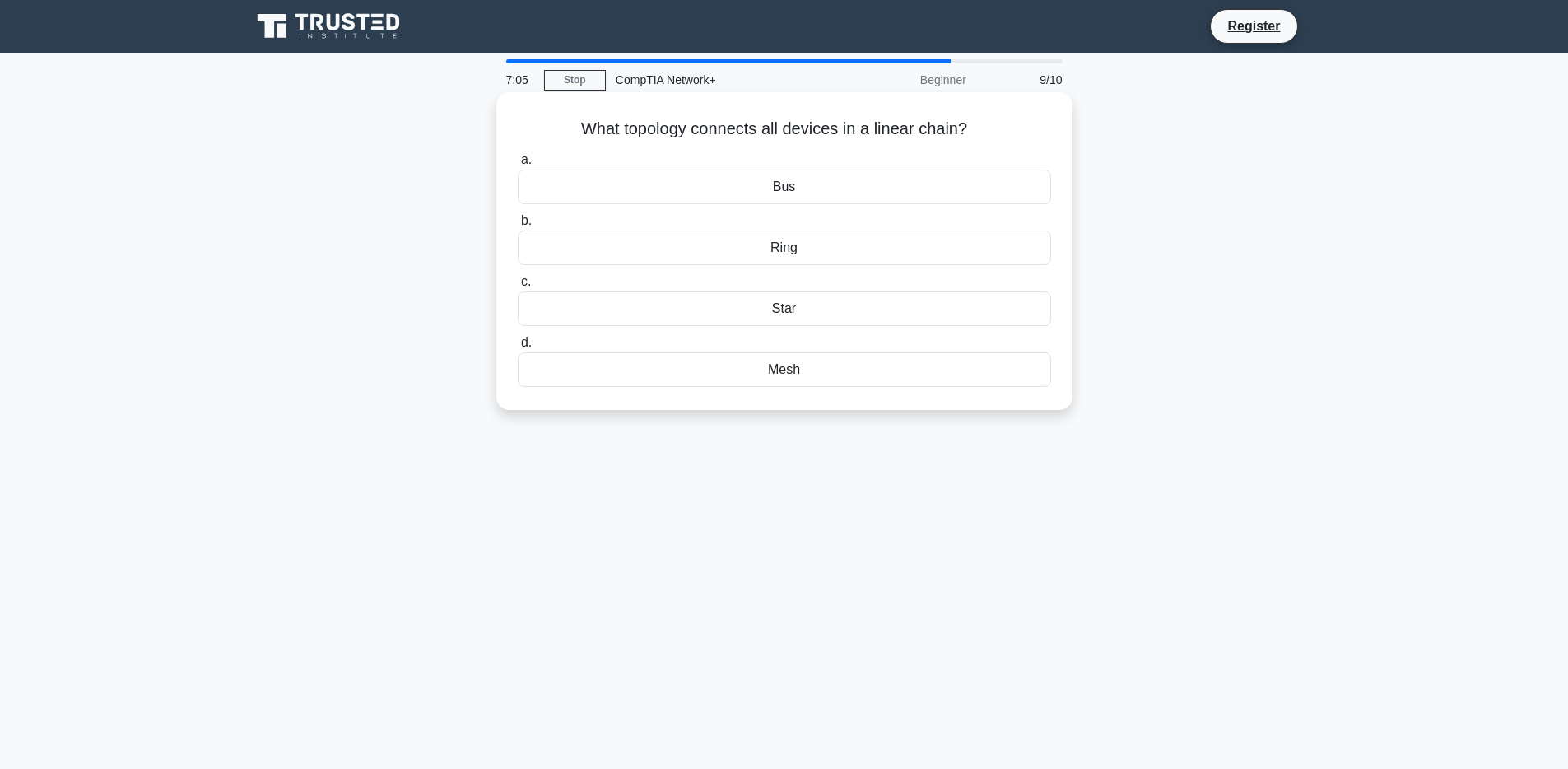
click at [688, 125] on h5 "What topology connects all devices in a linear chain? .spinner_0XTQ{transform-o…" at bounding box center [784, 129] width 537 height 21
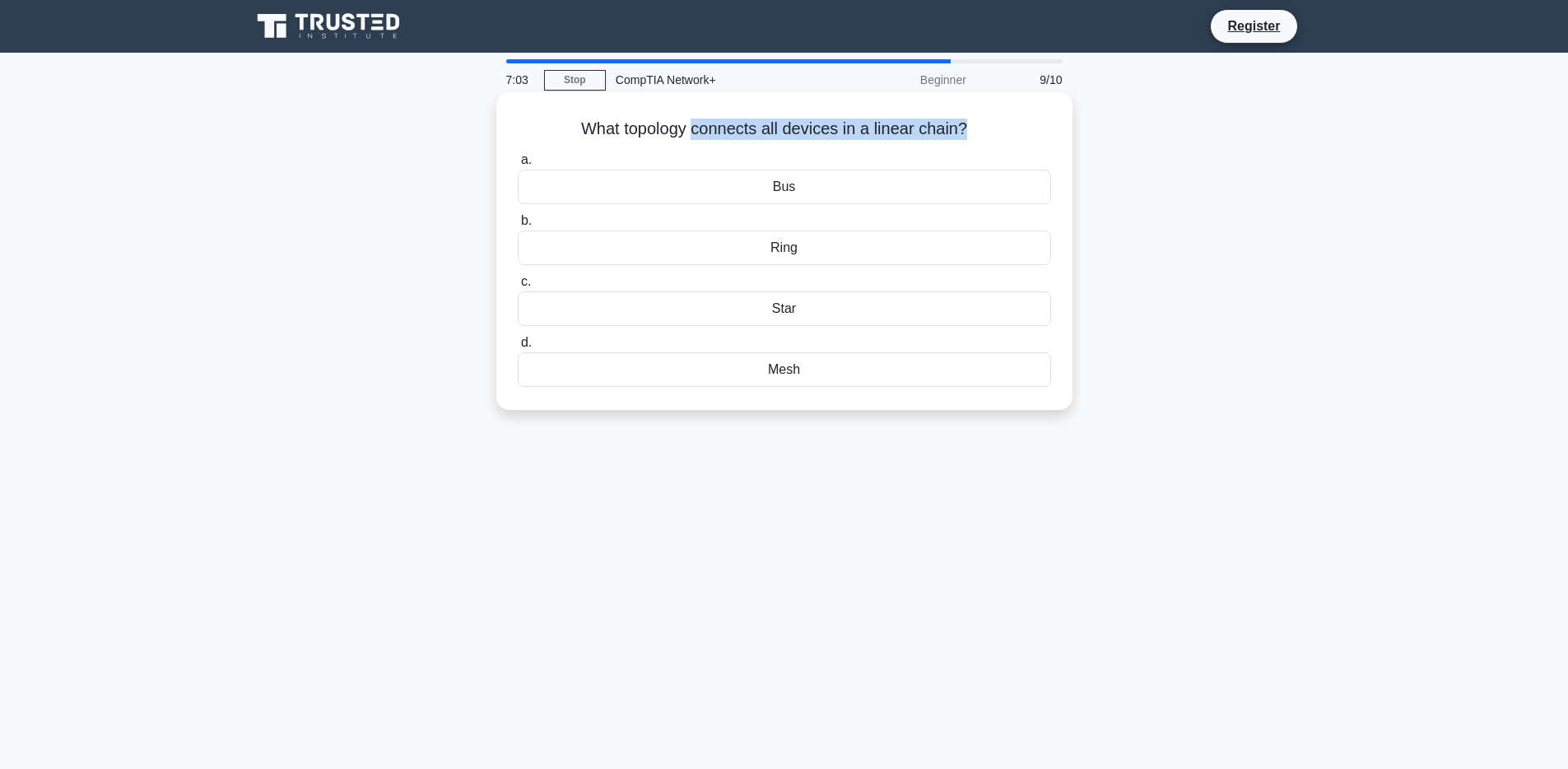
click at [699, 125] on h5 "What topology connects all devices in a linear chain? .spinner_0XTQ{transform-o…" at bounding box center [784, 129] width 537 height 21
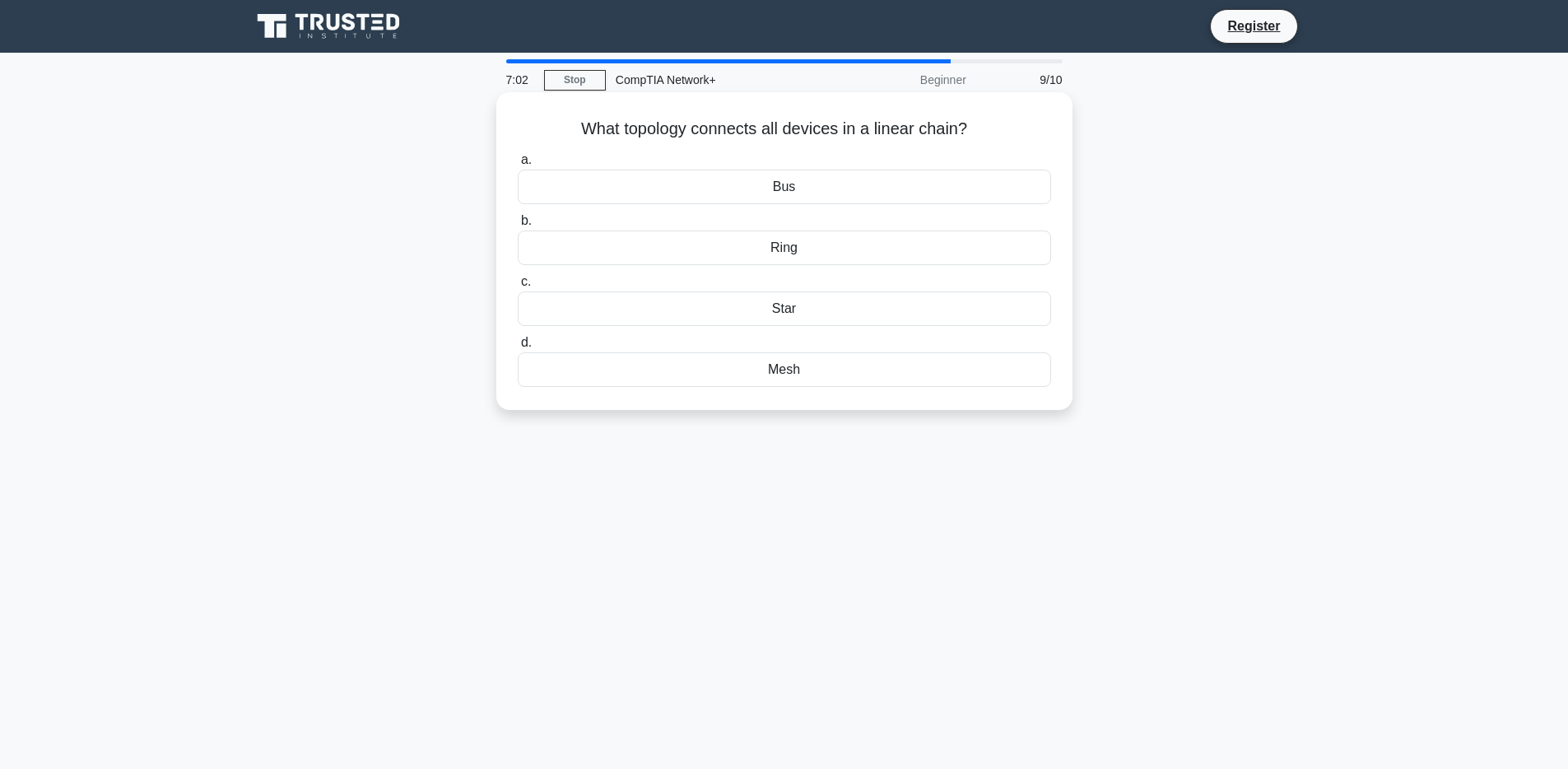
click at [748, 123] on h5 "What topology connects all devices in a linear chain? .spinner_0XTQ{transform-o…" at bounding box center [784, 129] width 537 height 21
click at [781, 190] on div "Bus" at bounding box center [784, 187] width 533 height 34
click at [518, 165] on input "a. Bus" at bounding box center [518, 160] width 0 height 10
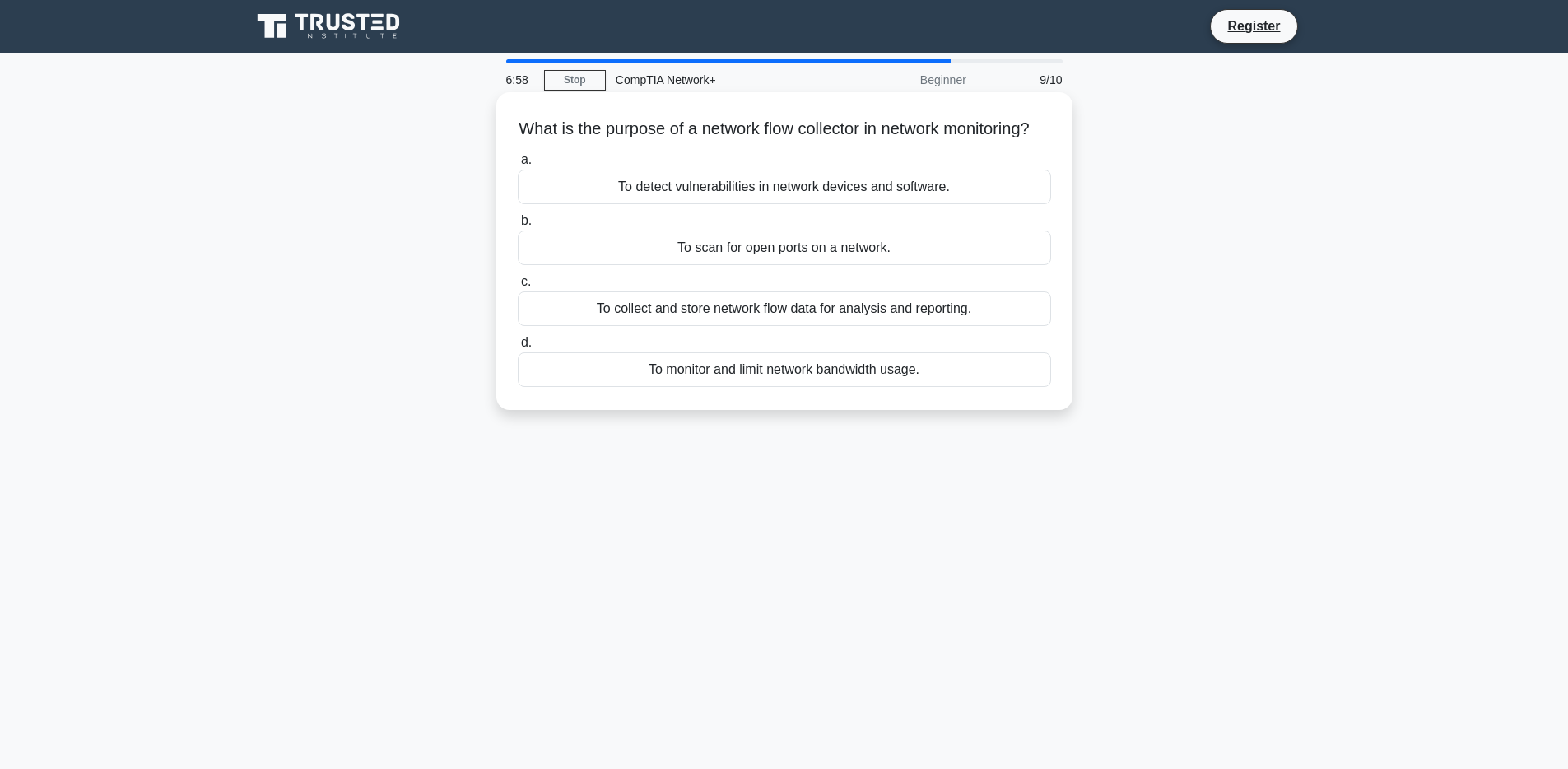
click at [685, 131] on h5 "What is the purpose of a network flow collector in network monitoring? .spinner…" at bounding box center [784, 129] width 537 height 21
click at [838, 129] on h5 "What is the purpose of a network flow collector in network monitoring? .spinner…" at bounding box center [784, 129] width 537 height 21
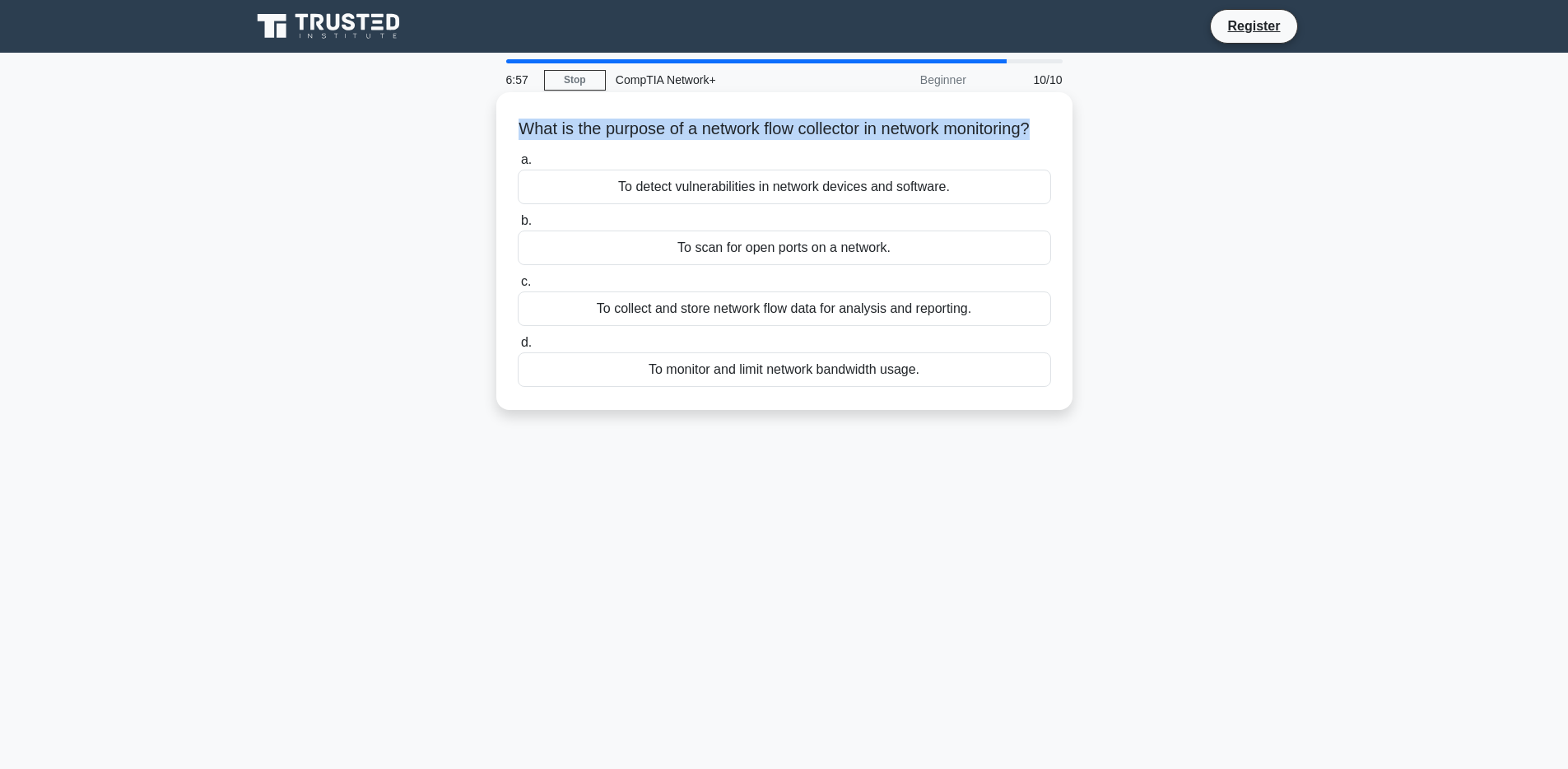
click at [838, 129] on h5 "What is the purpose of a network flow collector in network monitoring? .spinner…" at bounding box center [784, 129] width 537 height 21
click at [852, 326] on div "To collect and store network flow data for analysis and reporting." at bounding box center [784, 309] width 533 height 34
click at [518, 287] on input "c. To collect and store network flow data for analysis and reporting." at bounding box center [518, 282] width 0 height 10
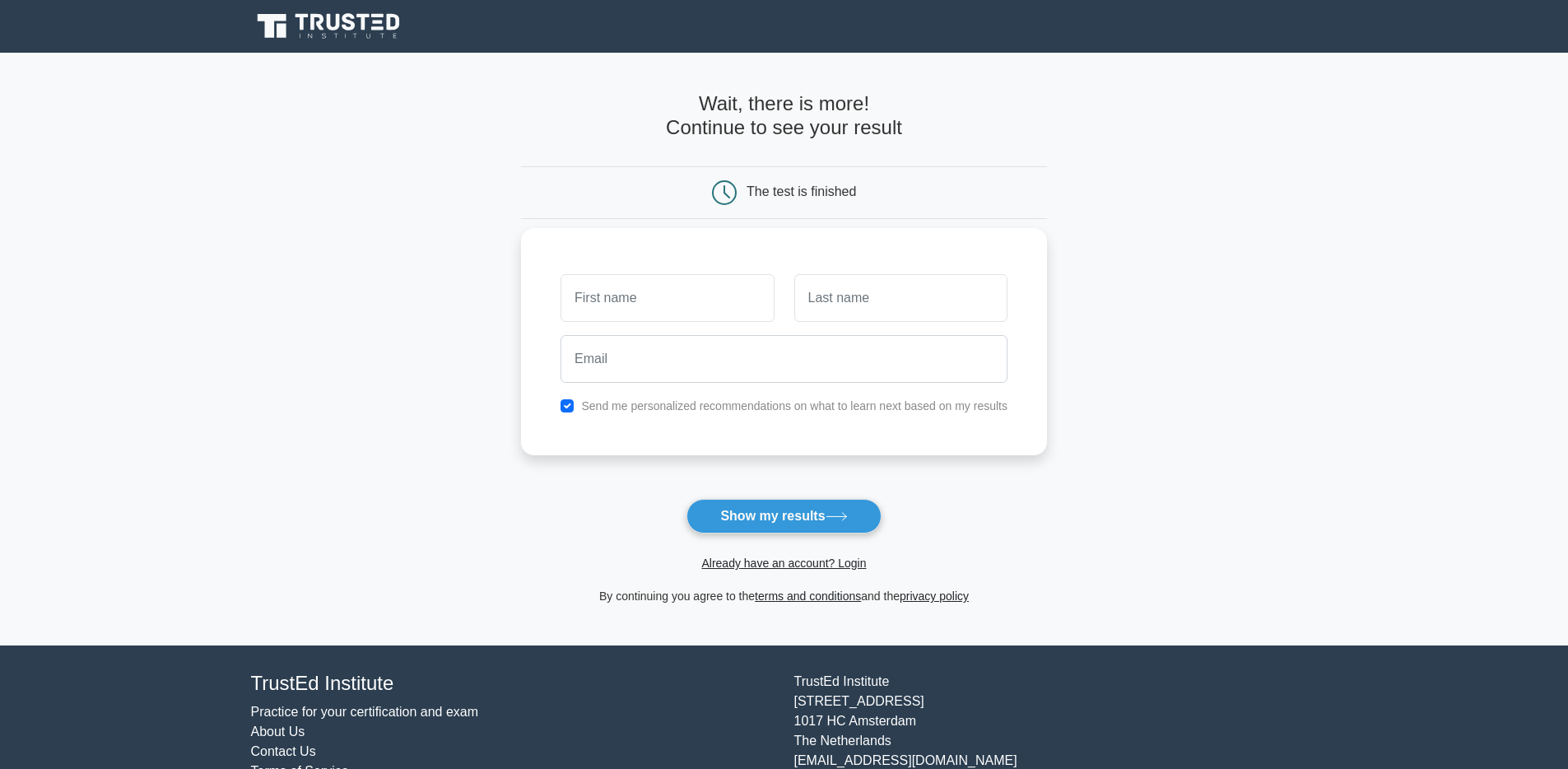
click at [796, 402] on label "Send me personalized recommendations on what to learn next based on my results" at bounding box center [794, 406] width 426 height 13
click at [561, 402] on input "checkbox" at bounding box center [567, 406] width 13 height 13
checkbox input "false"
click at [718, 311] on input "text" at bounding box center [667, 298] width 213 height 48
type input "Tigran"
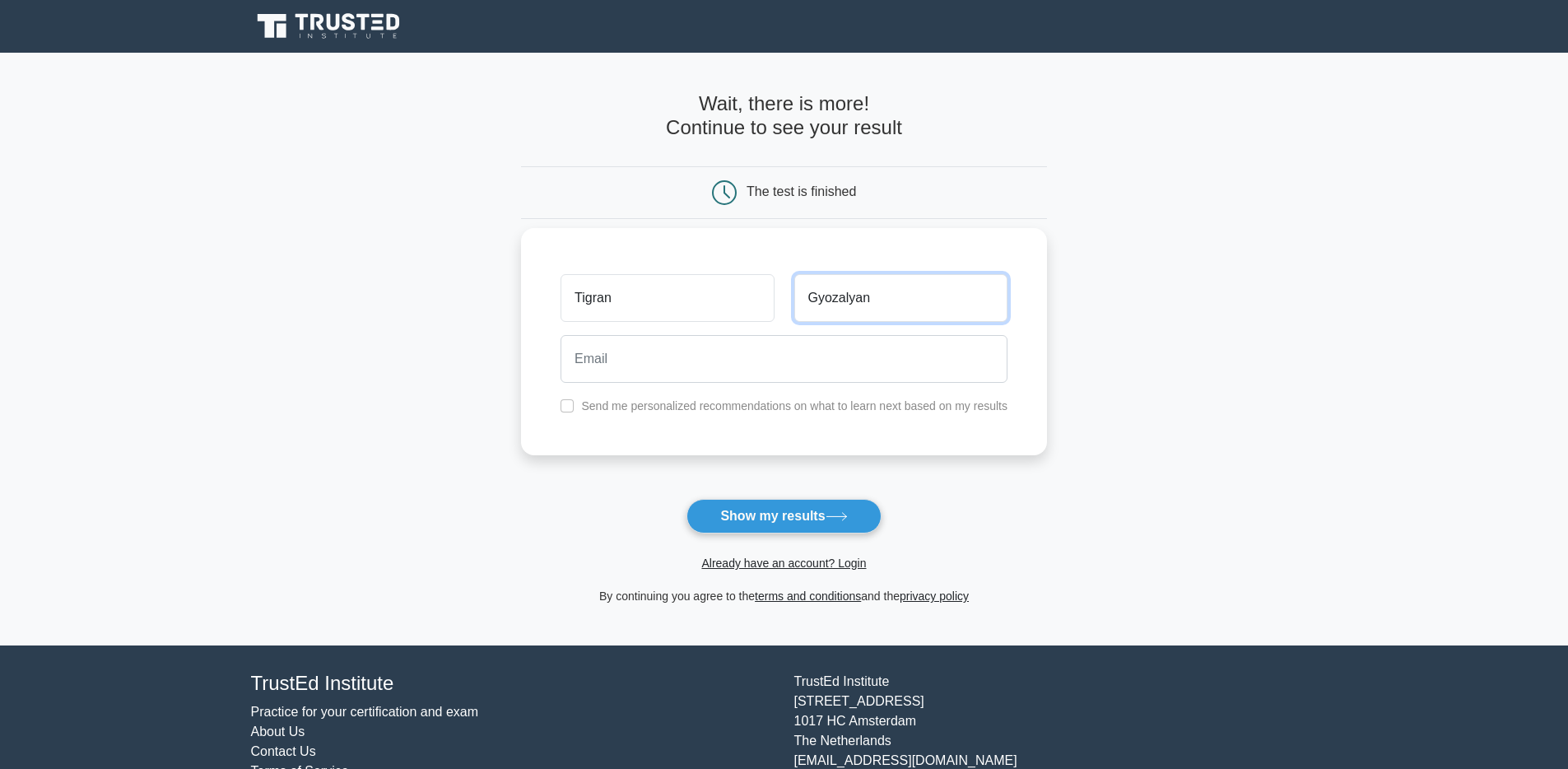
type input "Gyozalyan"
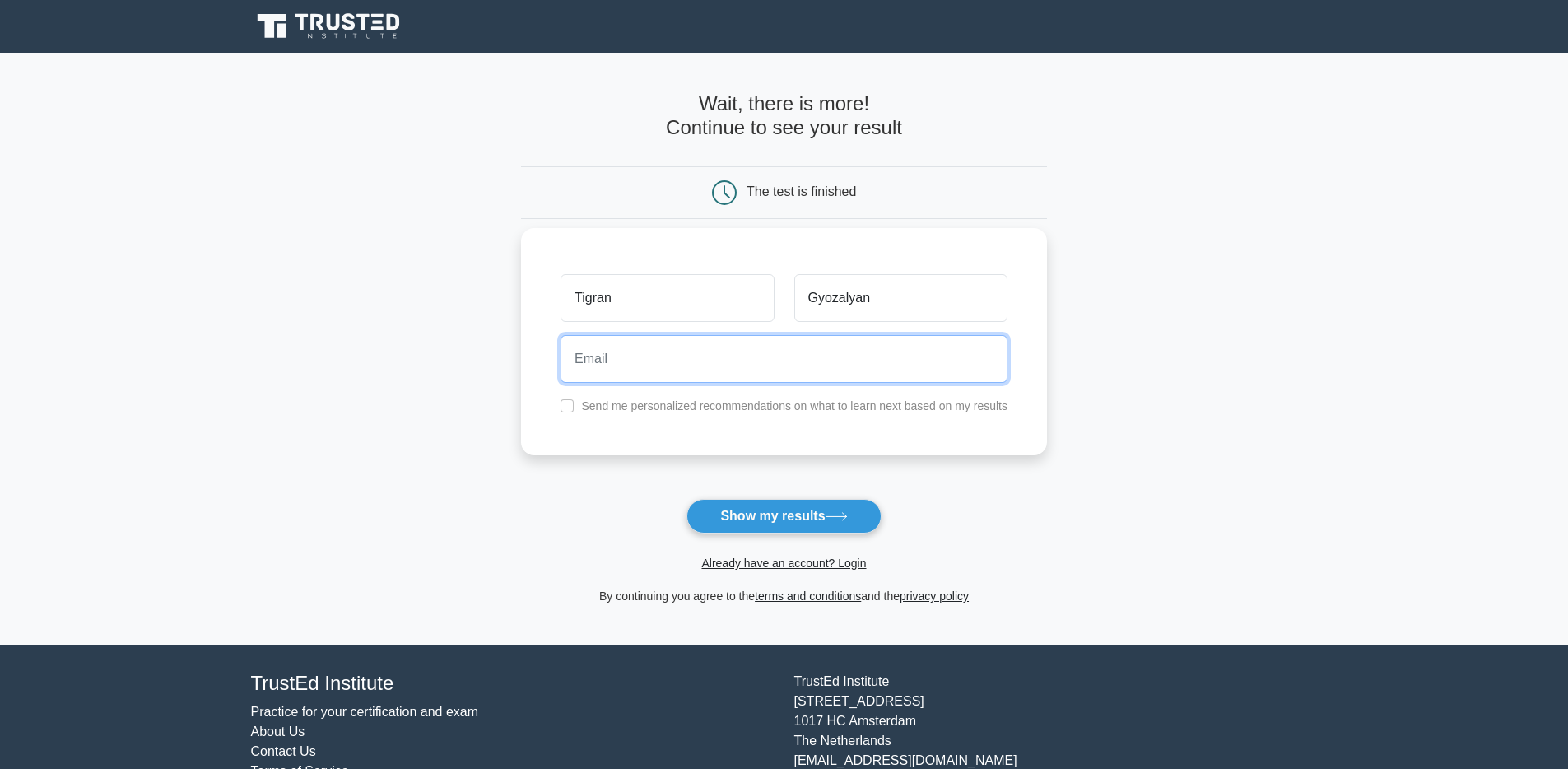
type input "T"
type input "tigran_gyozalyan@epam.com"
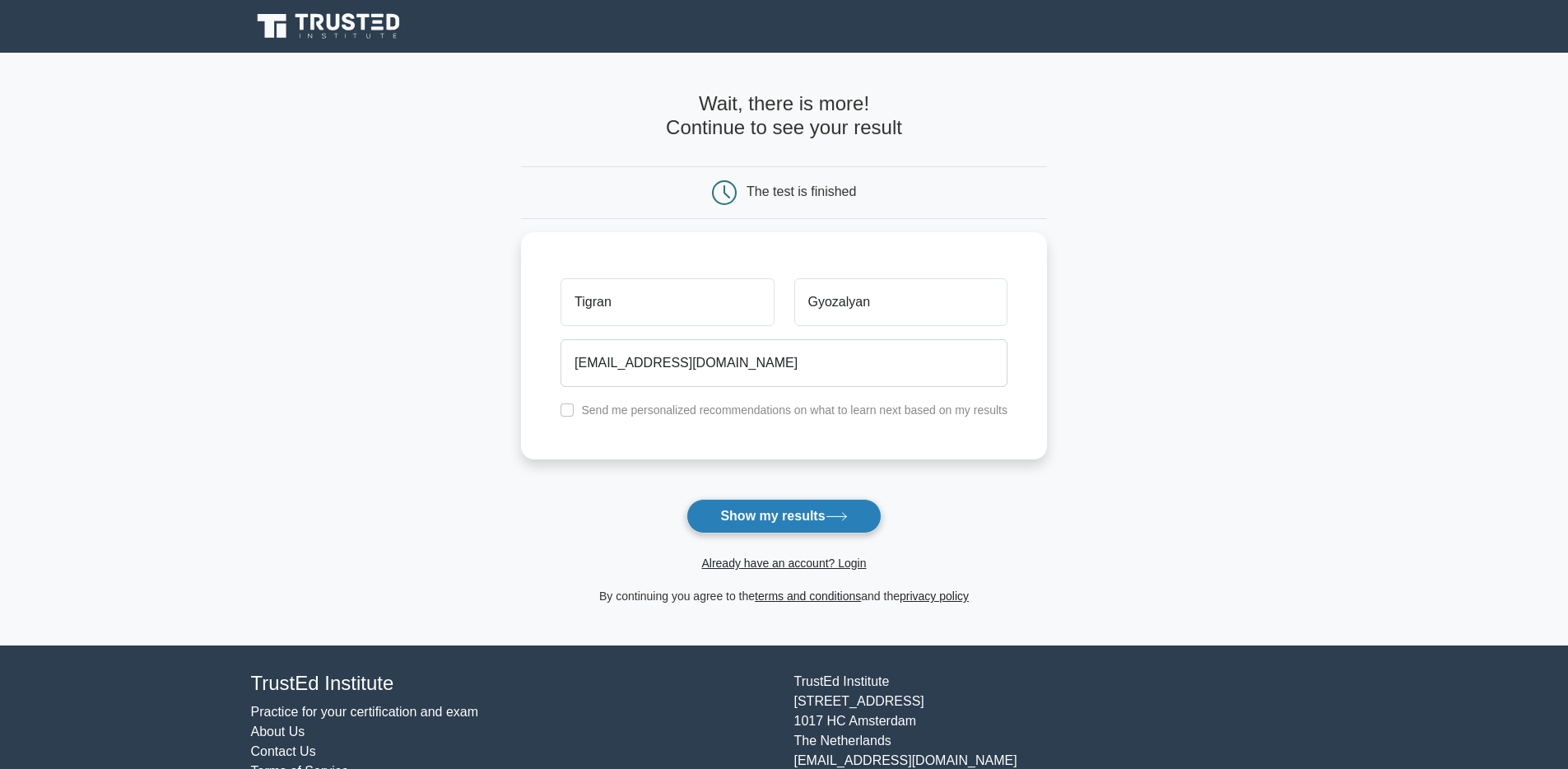
click at [857, 509] on button "Show my results" at bounding box center [784, 516] width 195 height 34
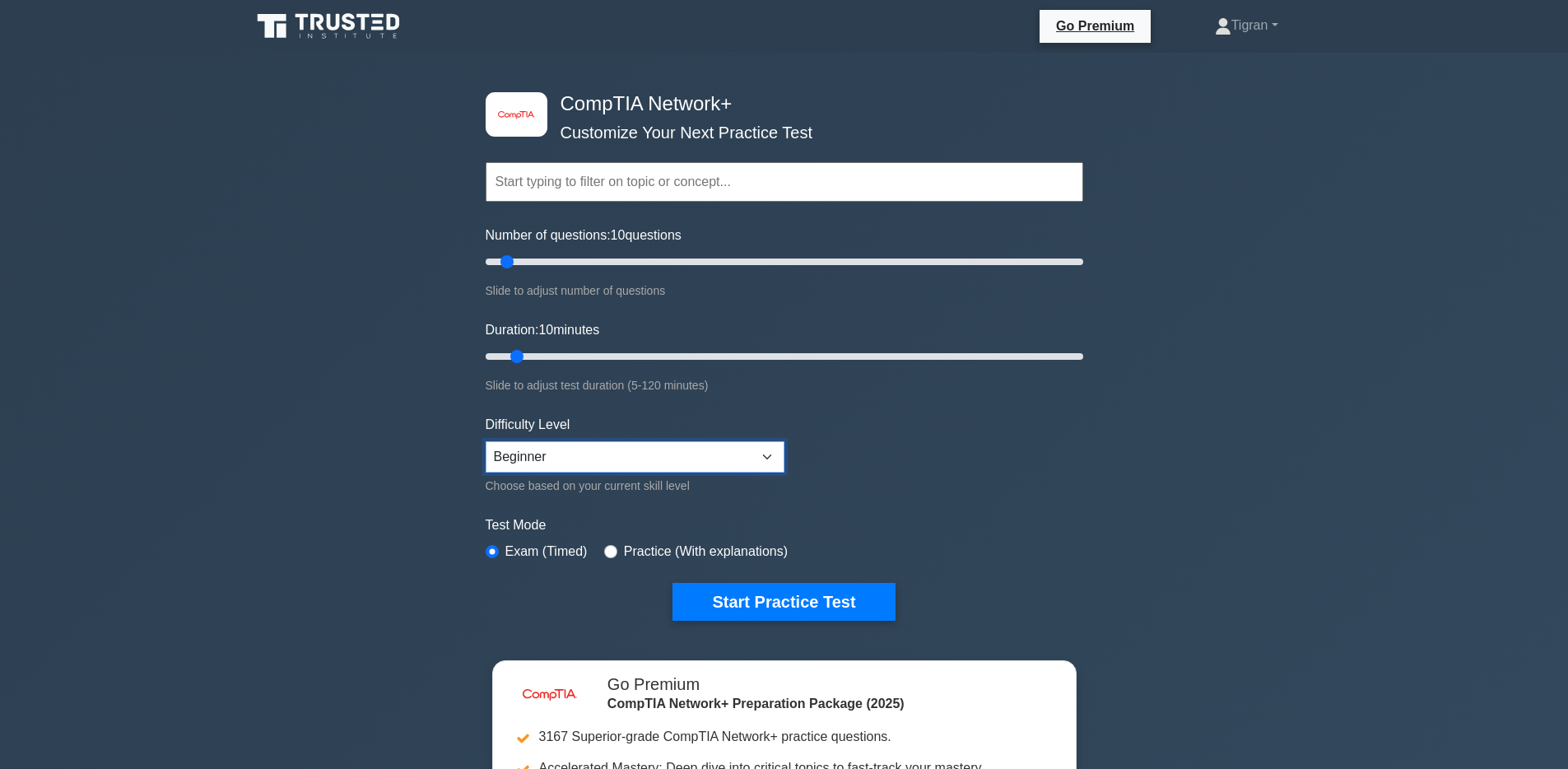
click at [534, 453] on select "Beginner Intermediate Expert" at bounding box center [635, 457] width 299 height 31
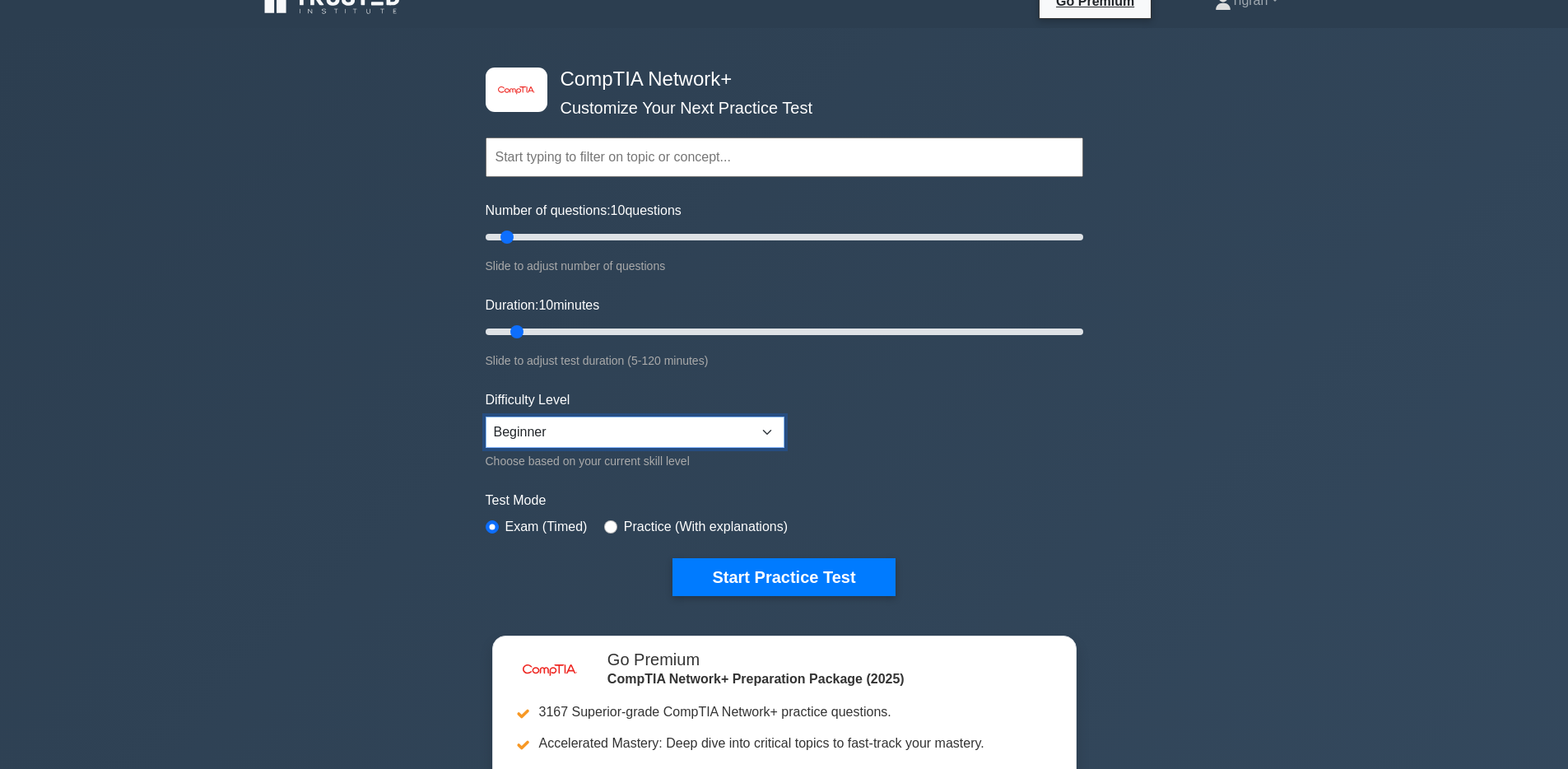
scroll to position [21, 0]
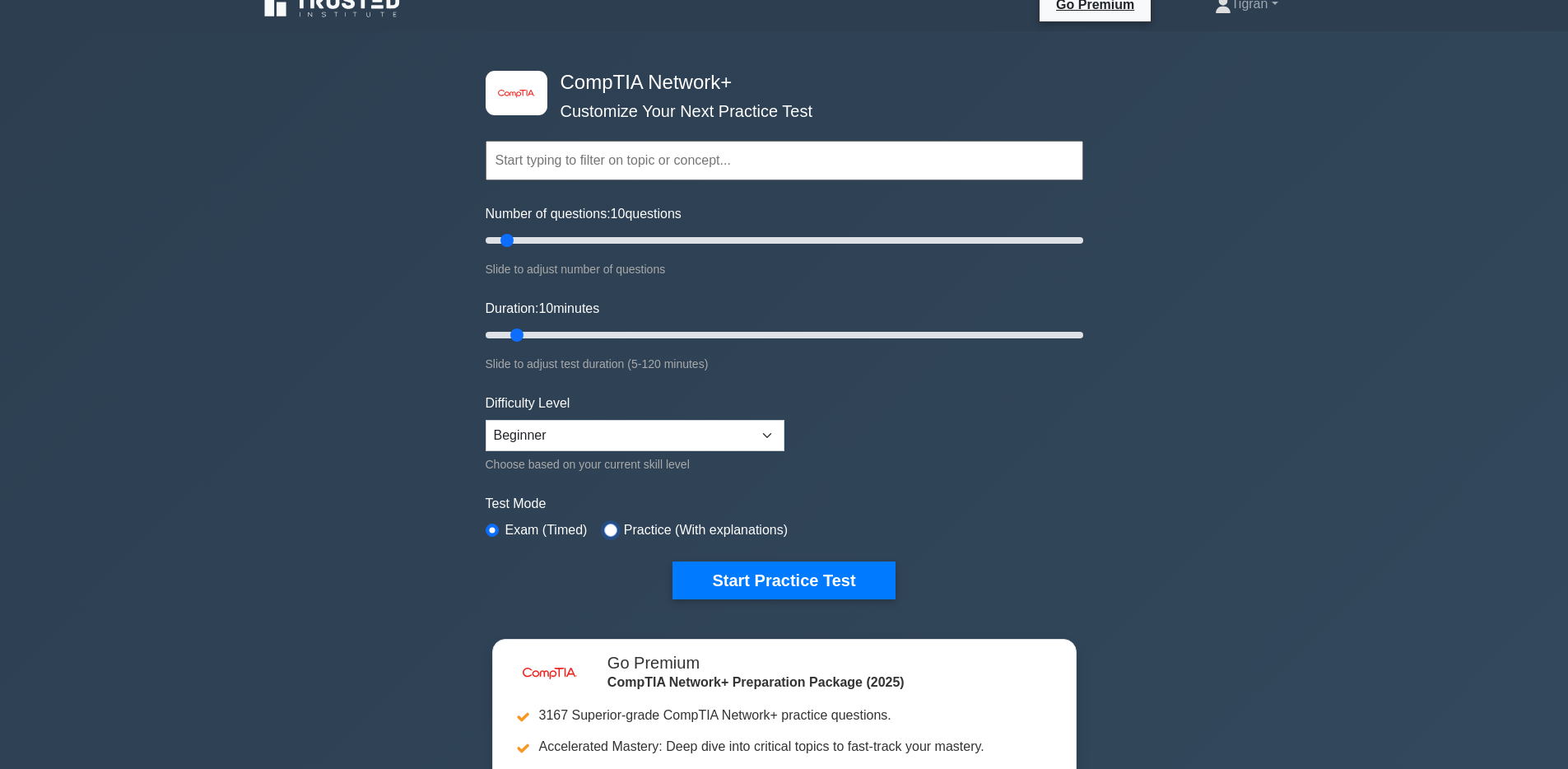
click at [608, 528] on input "radio" at bounding box center [610, 530] width 13 height 13
radio input "true"
drag, startPoint x: 508, startPoint y: 240, endPoint x: 534, endPoint y: 241, distance: 26.0
type input "20"
click at [534, 241] on input "Number of questions: 20 questions" at bounding box center [784, 240] width 598 height 20
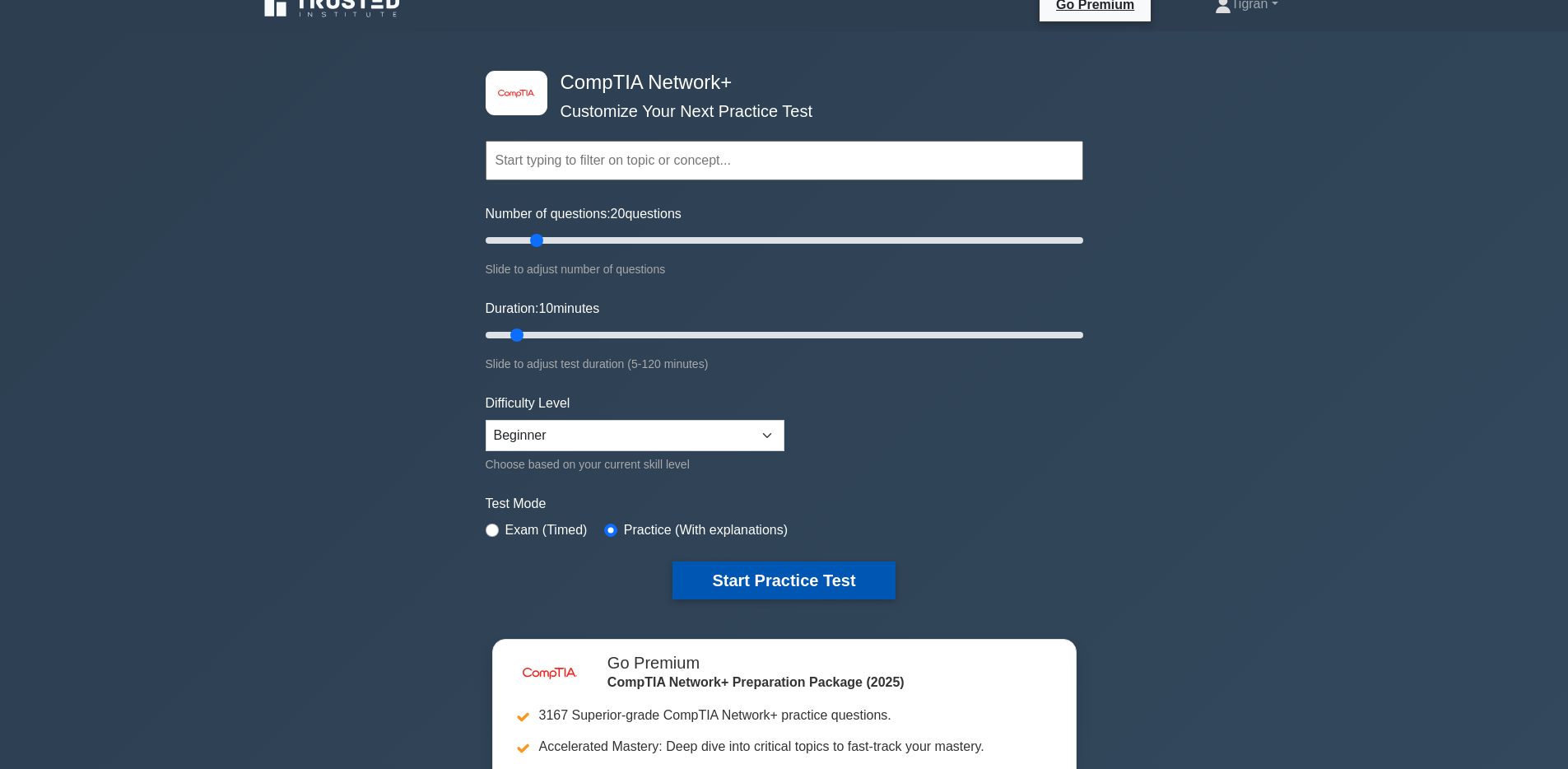
click at [812, 582] on button "Start Practice Test" at bounding box center [784, 580] width 222 height 38
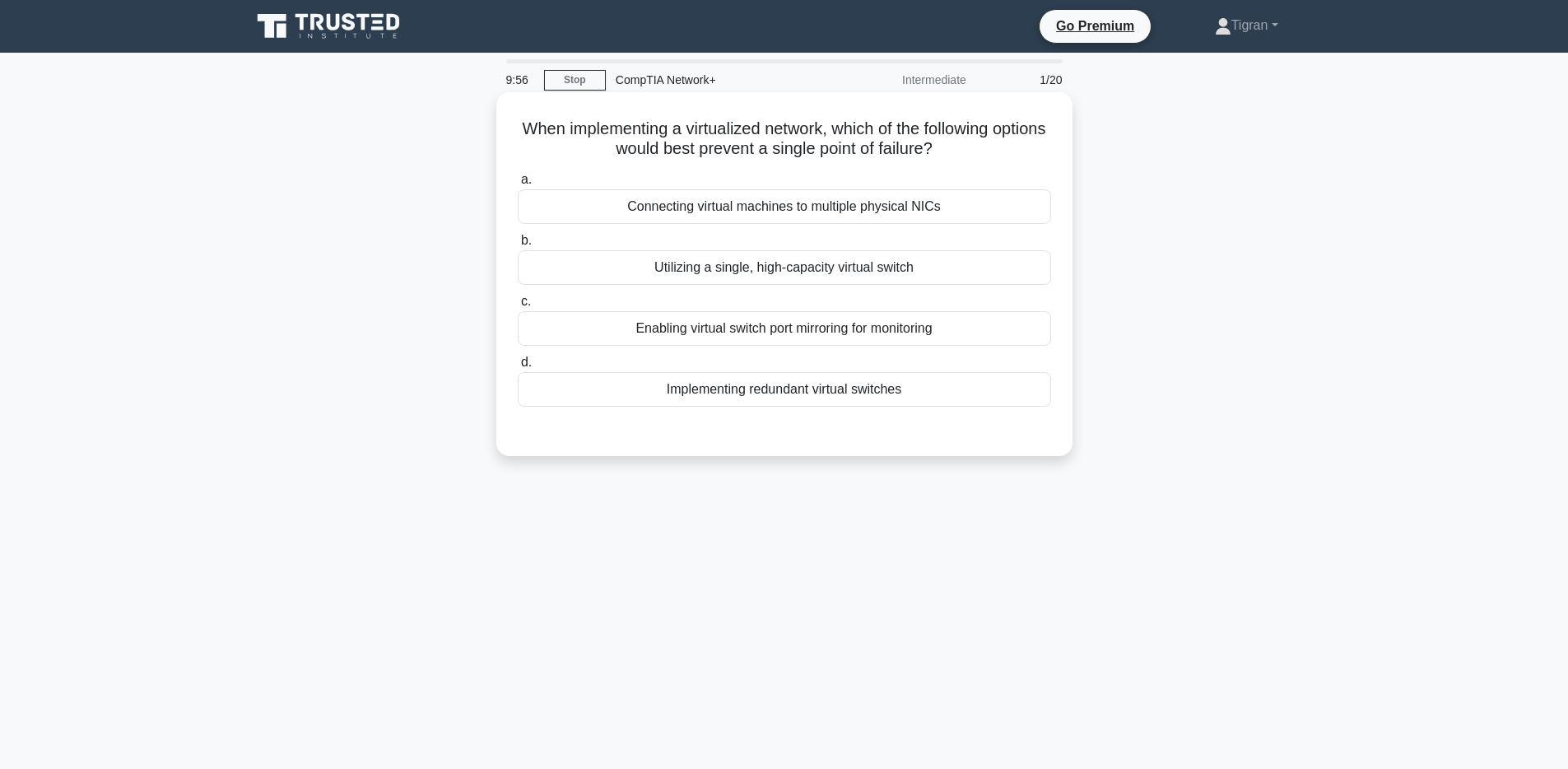
click at [839, 129] on h5 "When implementing a virtualized network, which of the following options would b…" at bounding box center [784, 139] width 537 height 41
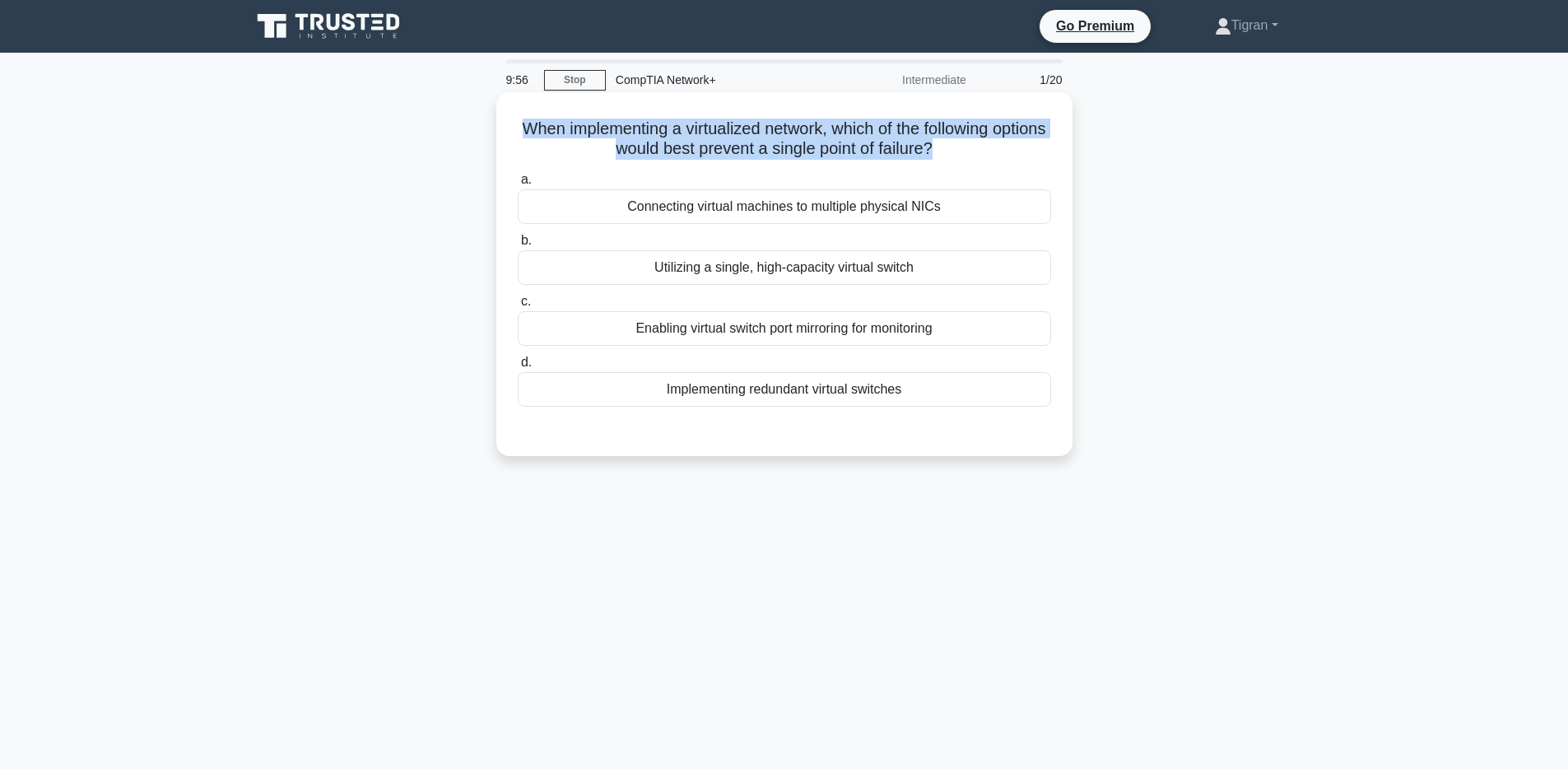
click at [839, 129] on h5 "When implementing a virtualized network, which of the following options would b…" at bounding box center [784, 139] width 537 height 41
click at [707, 153] on h5 "When implementing a virtualized network, which of the following options would b…" at bounding box center [784, 139] width 537 height 41
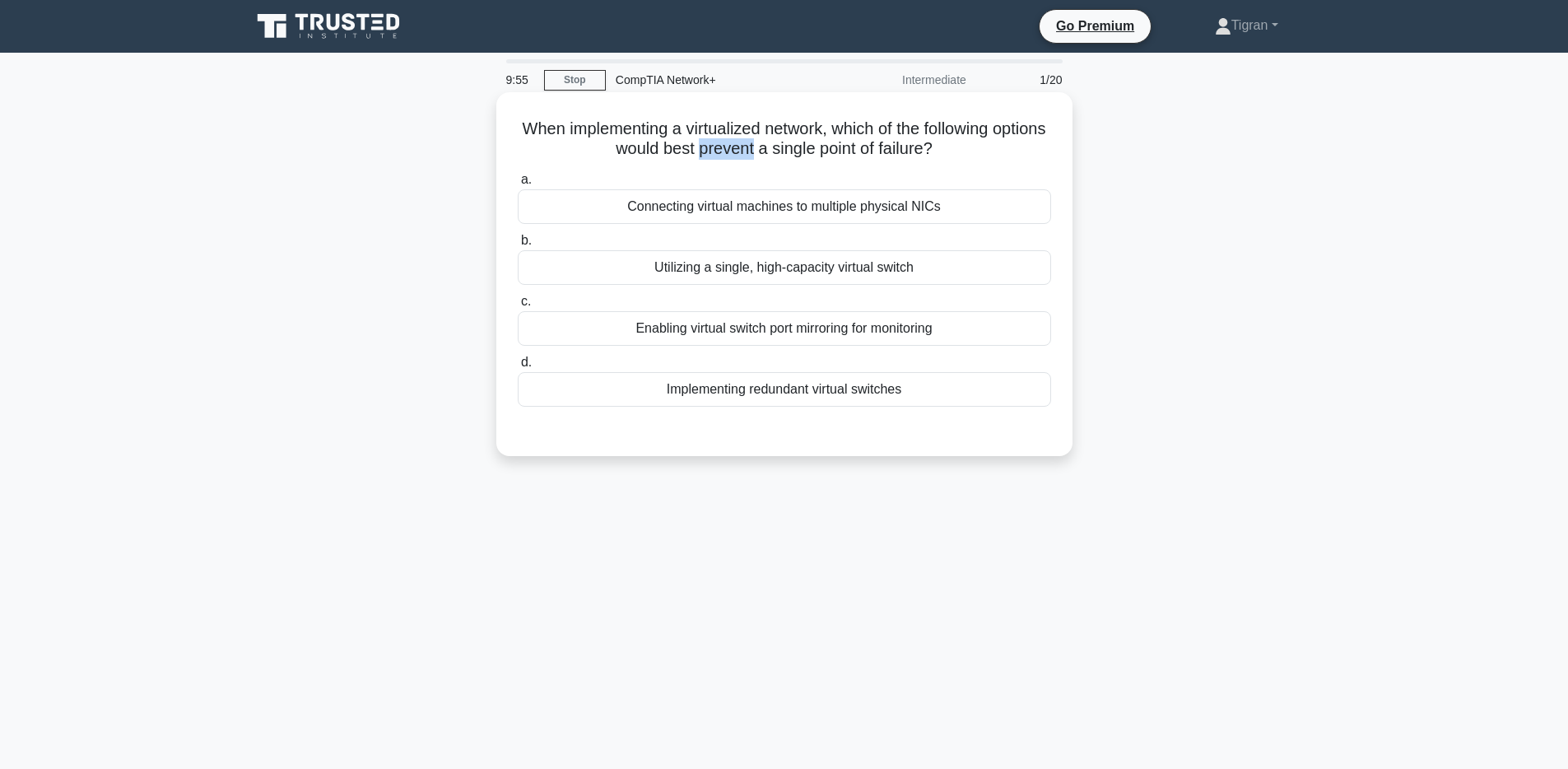
click at [707, 153] on h5 "When implementing a virtualized network, which of the following options would b…" at bounding box center [784, 139] width 537 height 41
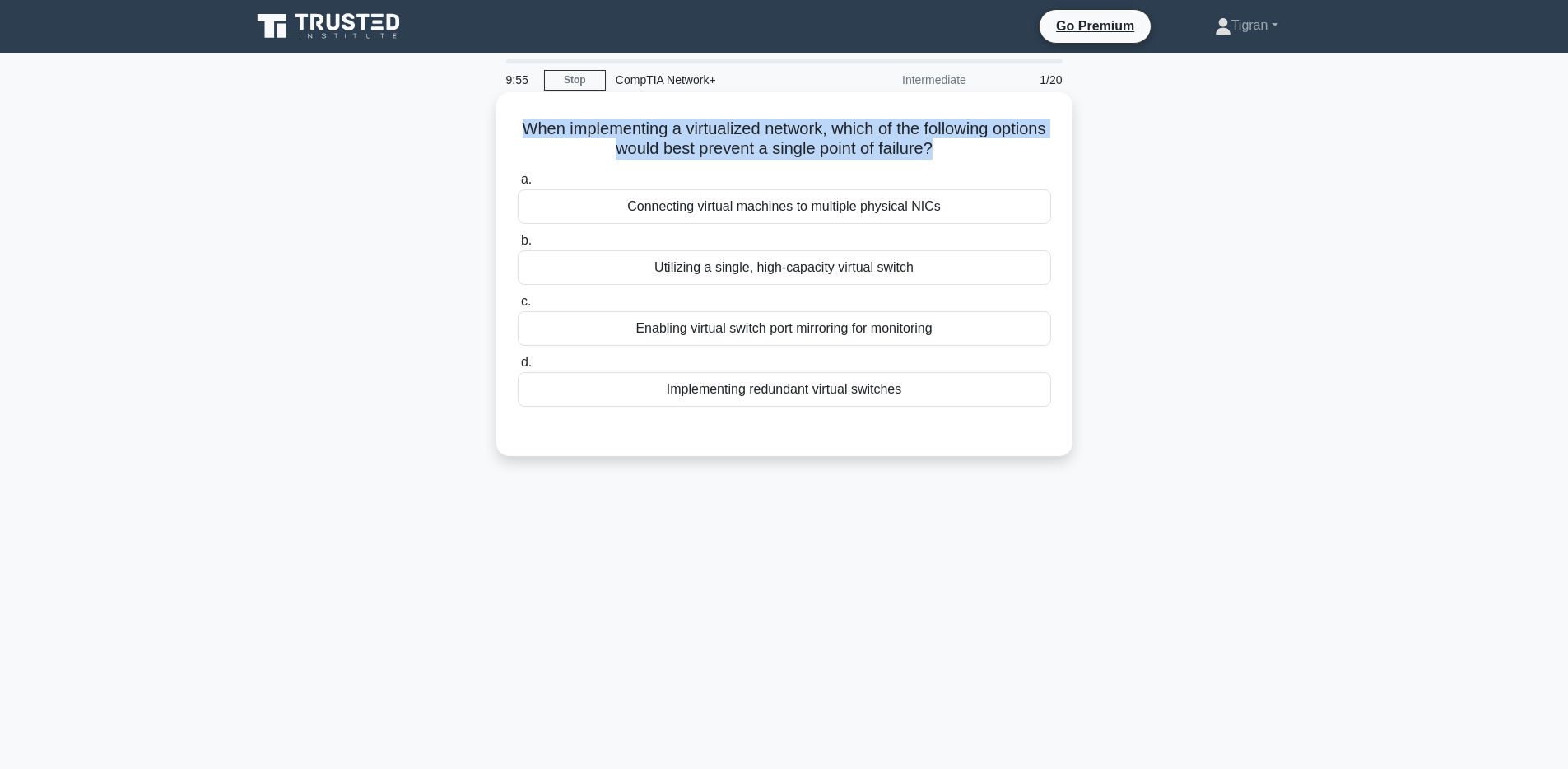
click at [707, 153] on h5 "When implementing a virtualized network, which of the following options would b…" at bounding box center [784, 139] width 537 height 41
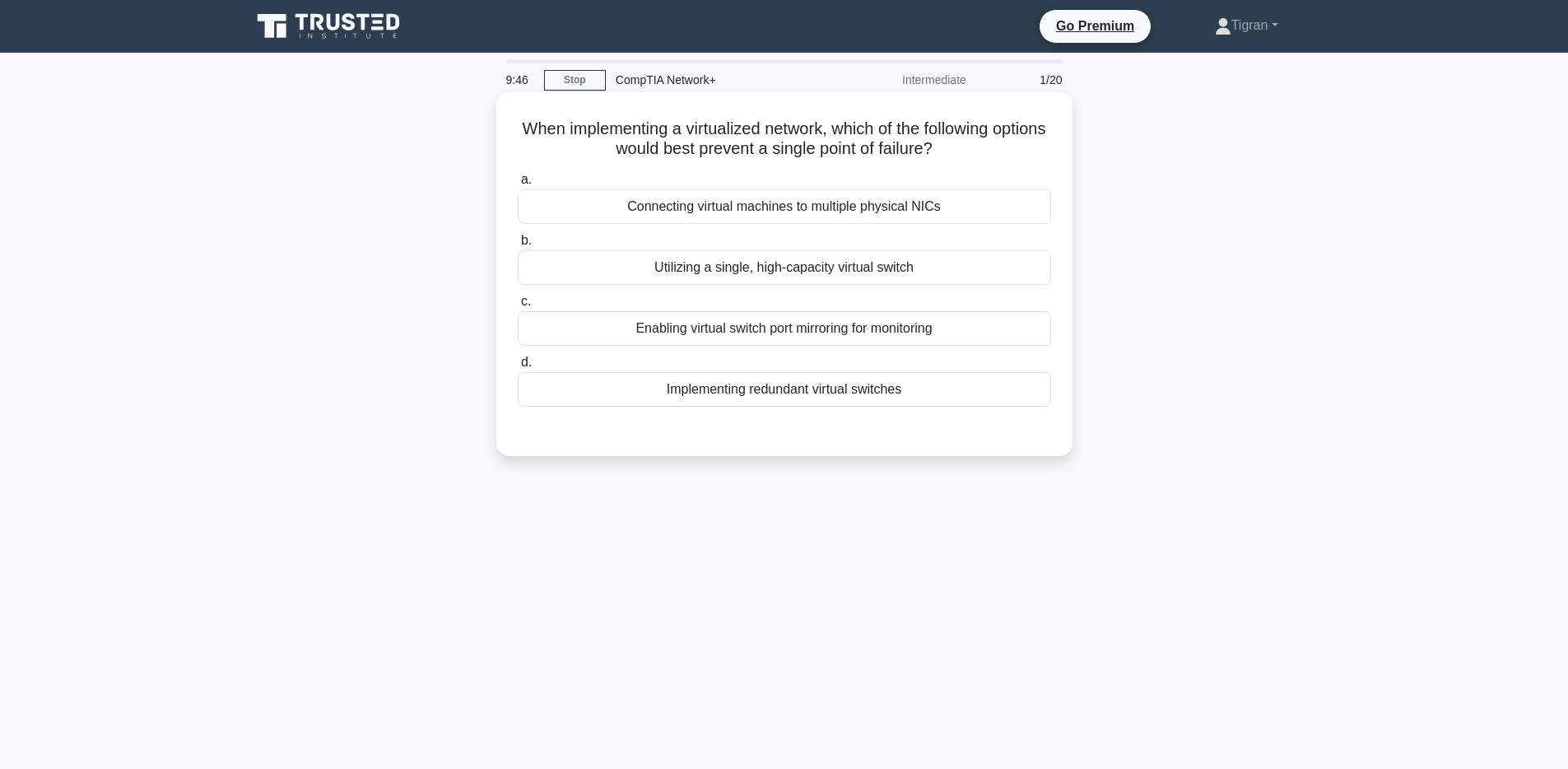
click at [804, 384] on div "Implementing redundant virtual switches" at bounding box center [784, 389] width 533 height 34
click at [518, 368] on input "d. Implementing redundant virtual switches" at bounding box center [518, 363] width 0 height 10
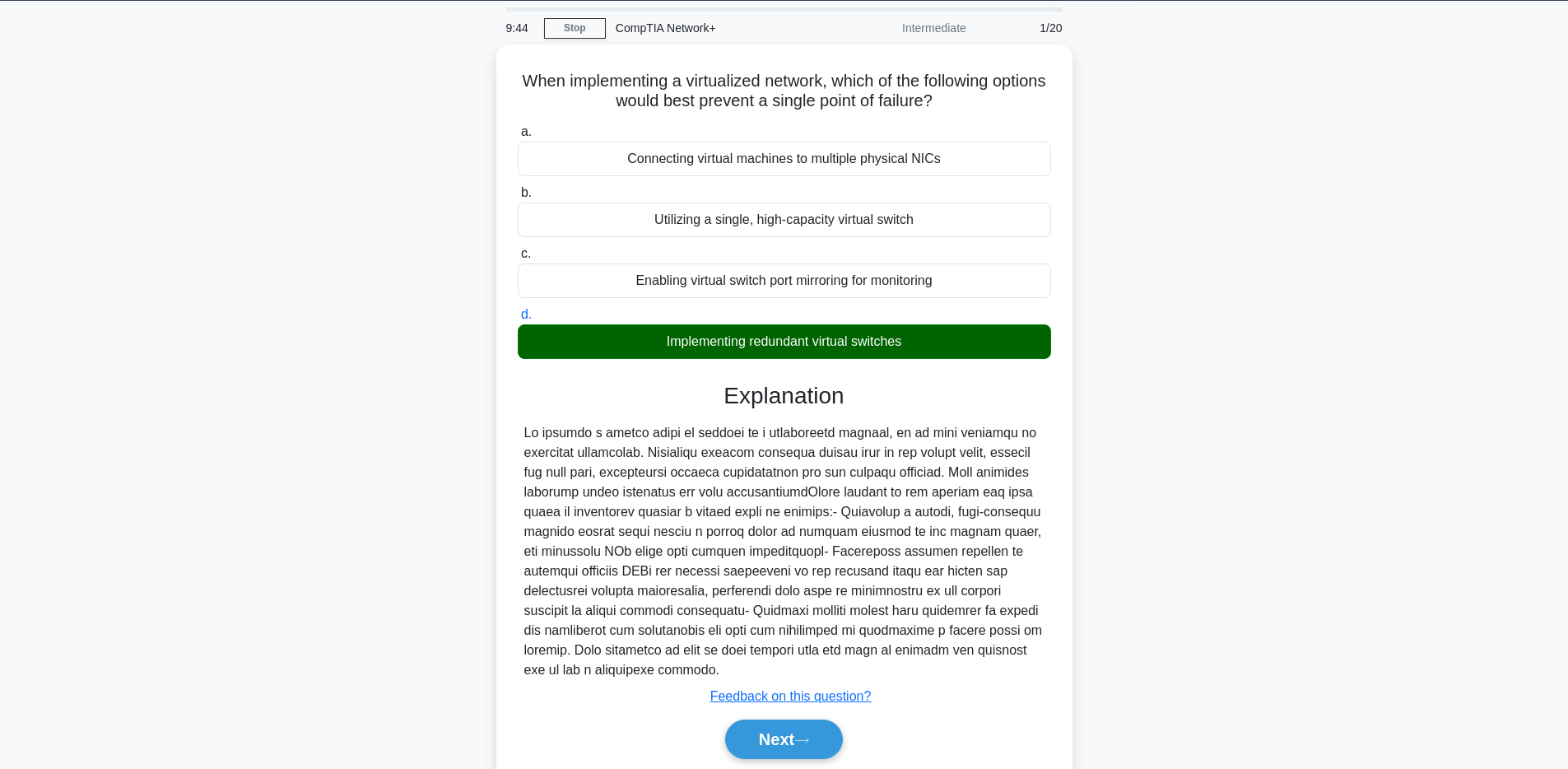
scroll to position [78, 0]
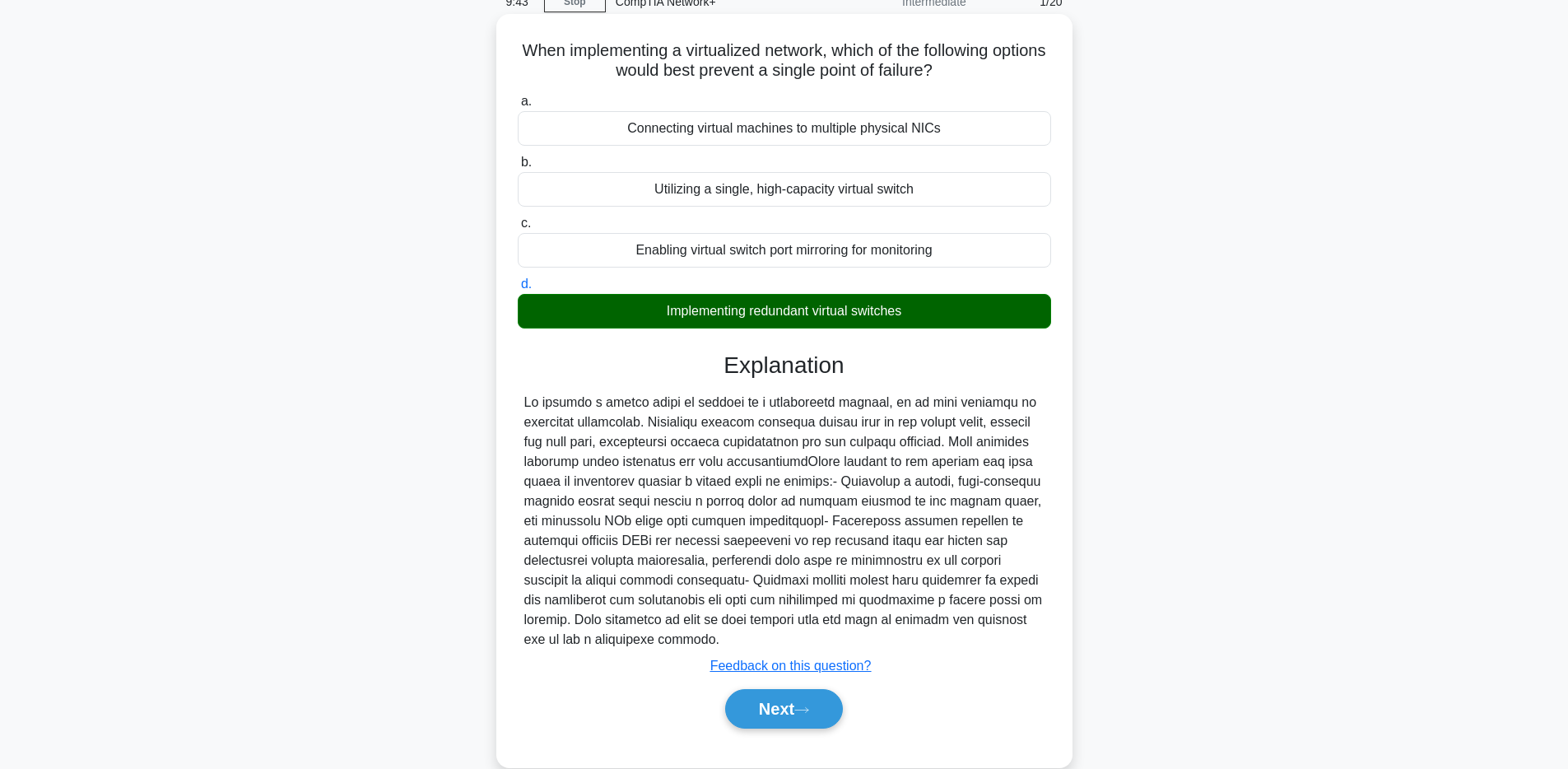
click at [615, 429] on div at bounding box center [784, 521] width 520 height 257
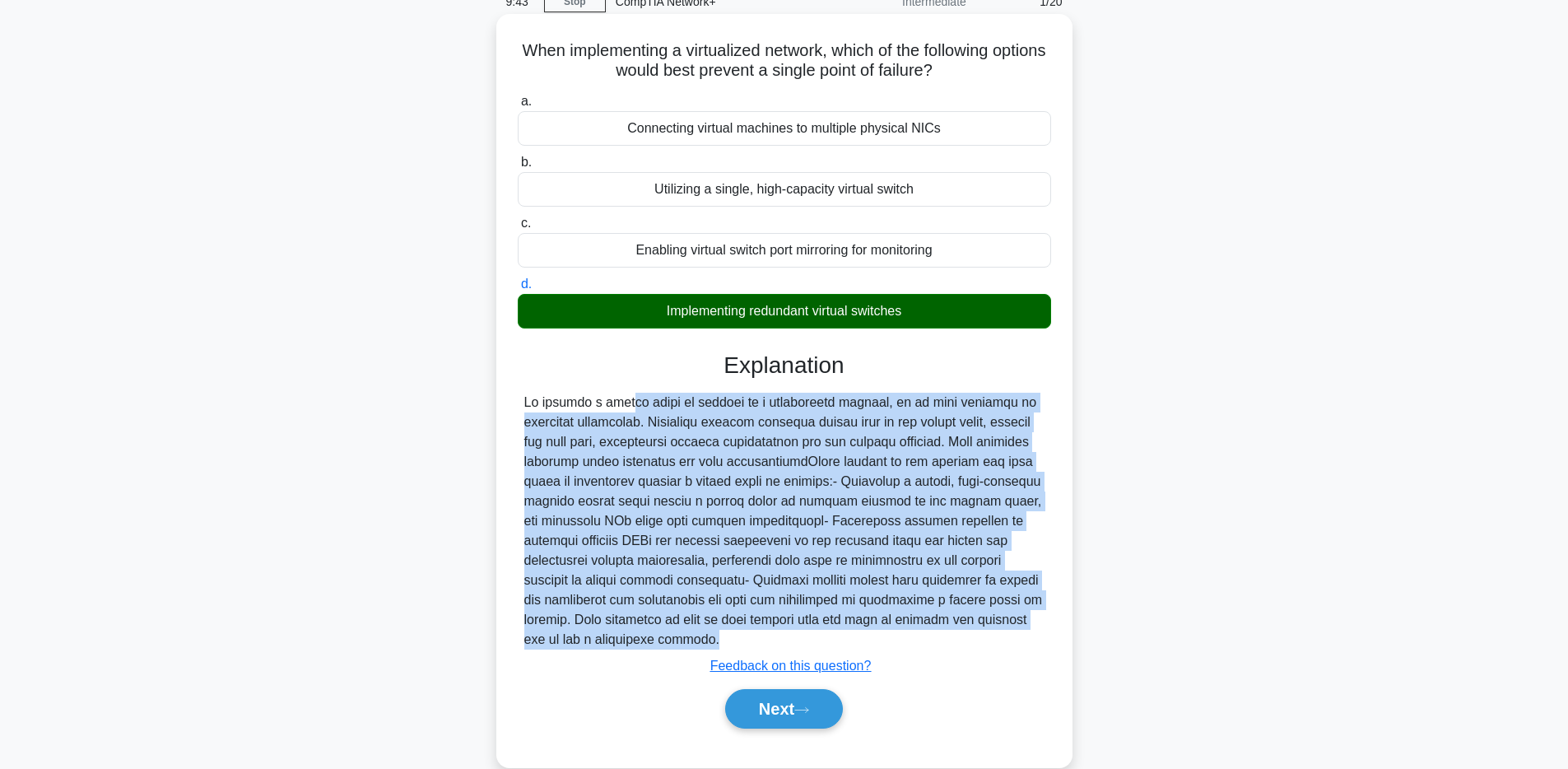
click at [615, 429] on div at bounding box center [784, 521] width 520 height 257
click at [795, 432] on div at bounding box center [784, 521] width 520 height 257
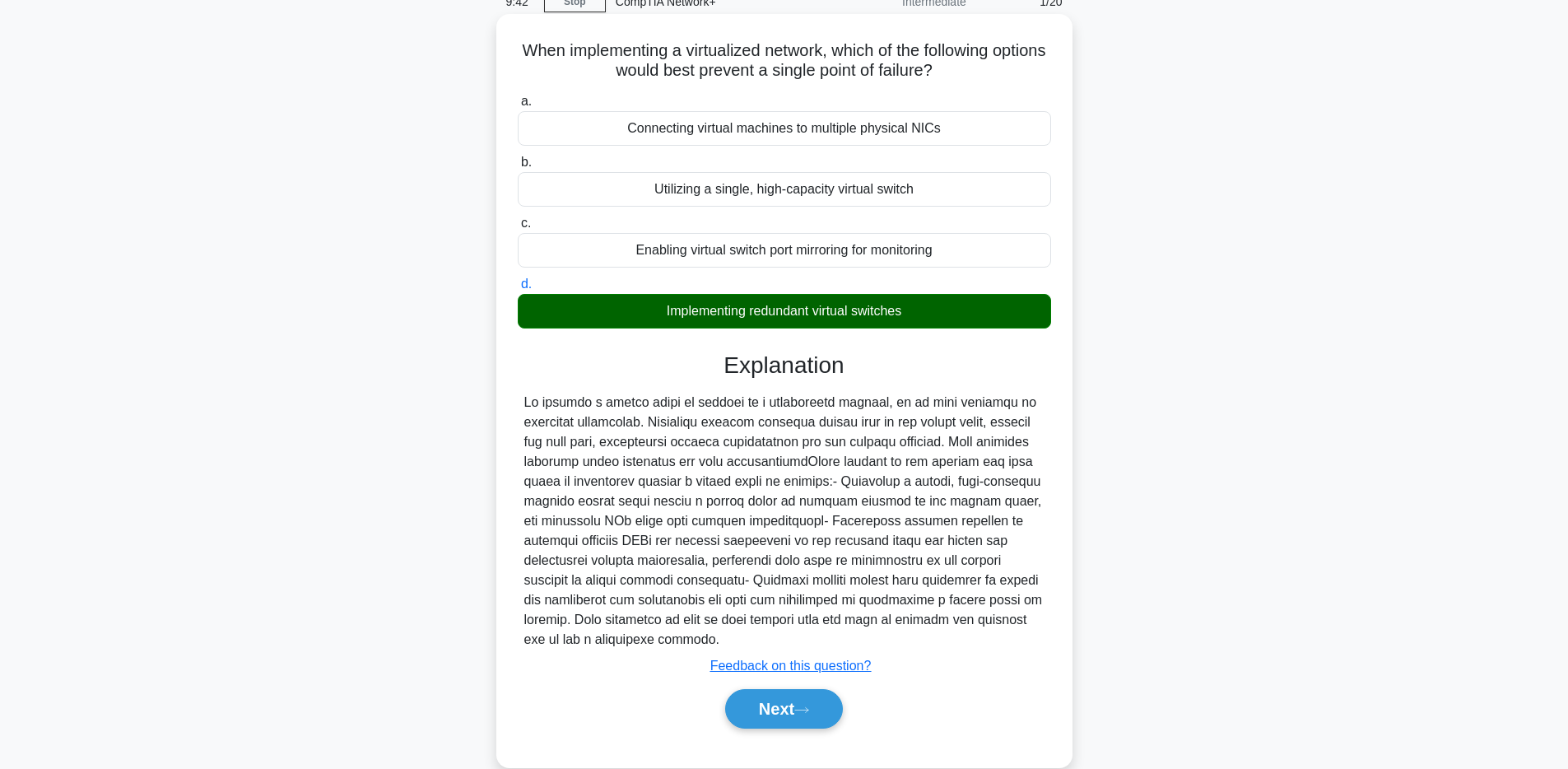
drag, startPoint x: 793, startPoint y: 430, endPoint x: 754, endPoint y: 436, distance: 39.5
click at [792, 430] on div at bounding box center [784, 521] width 520 height 257
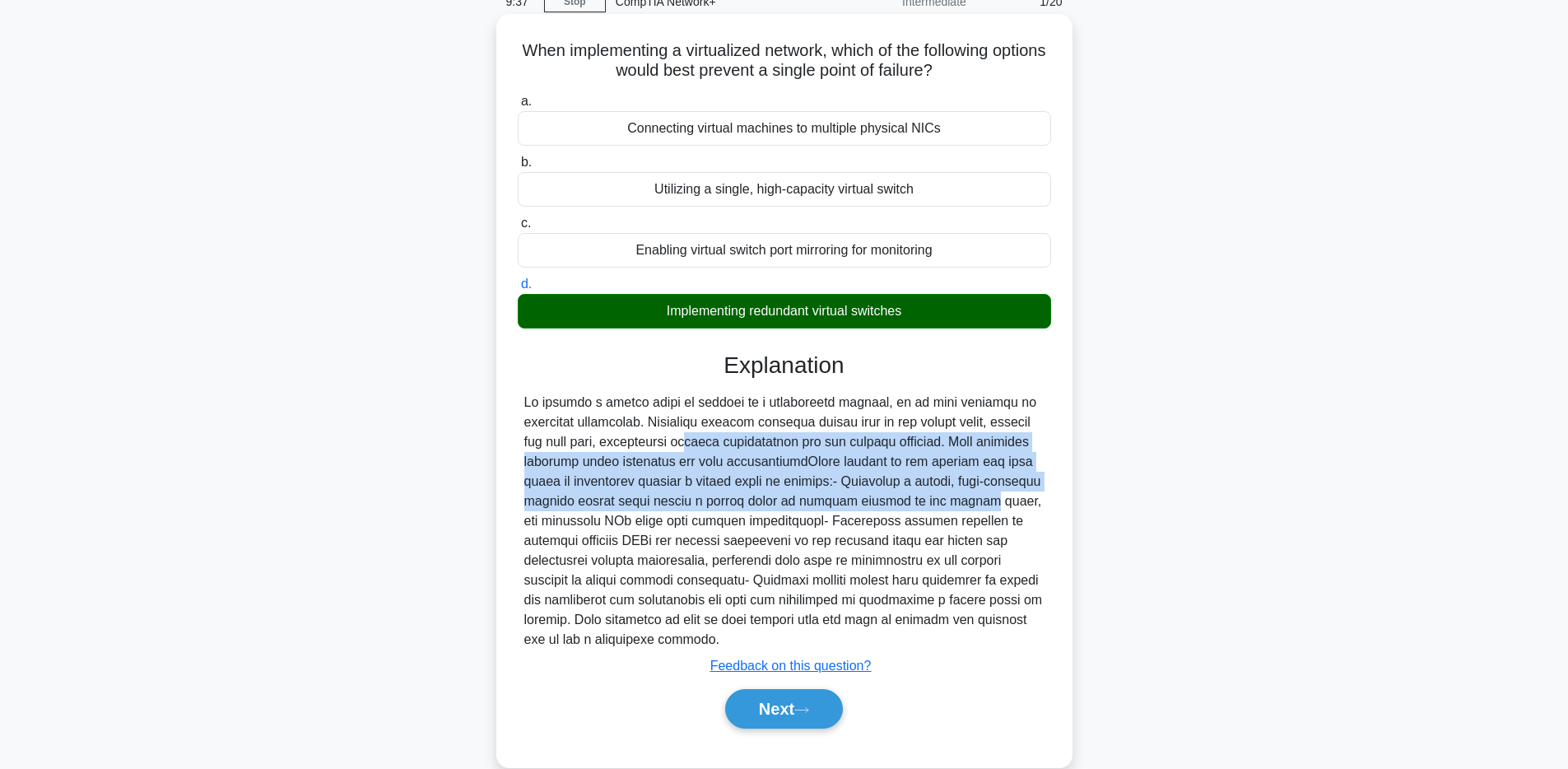
drag, startPoint x: 647, startPoint y: 434, endPoint x: 847, endPoint y: 496, distance: 209.4
click at [847, 496] on div at bounding box center [784, 521] width 520 height 257
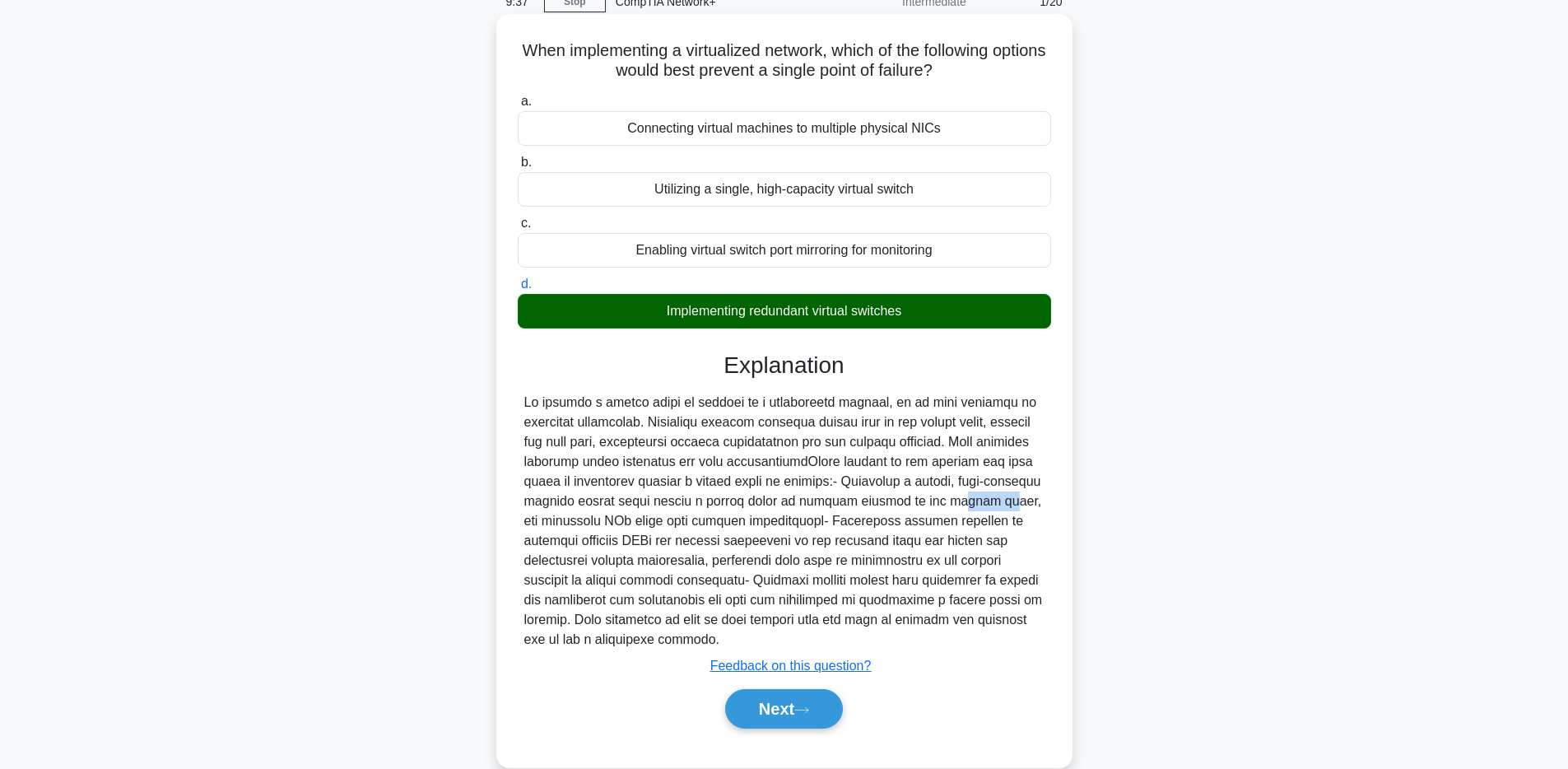
click at [847, 496] on div at bounding box center [784, 521] width 520 height 257
drag, startPoint x: 650, startPoint y: 520, endPoint x: 838, endPoint y: 520, distance: 188.0
click at [838, 520] on div at bounding box center [784, 521] width 520 height 257
click at [838, 520] on div at bounding box center [784, 521] width 520 height 257
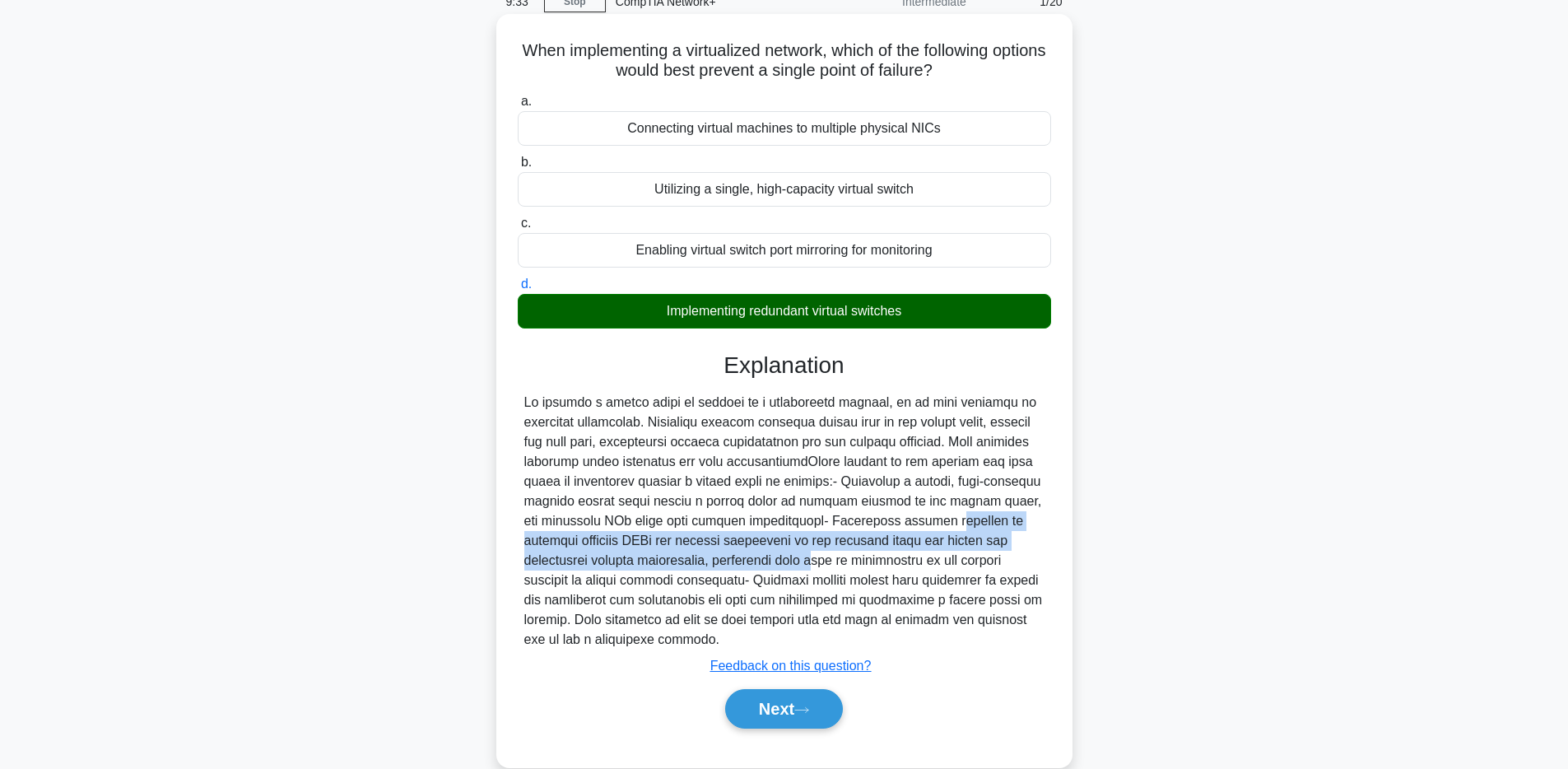
drag, startPoint x: 830, startPoint y: 520, endPoint x: 657, endPoint y: 562, distance: 178.0
click at [657, 562] on div at bounding box center [784, 521] width 520 height 257
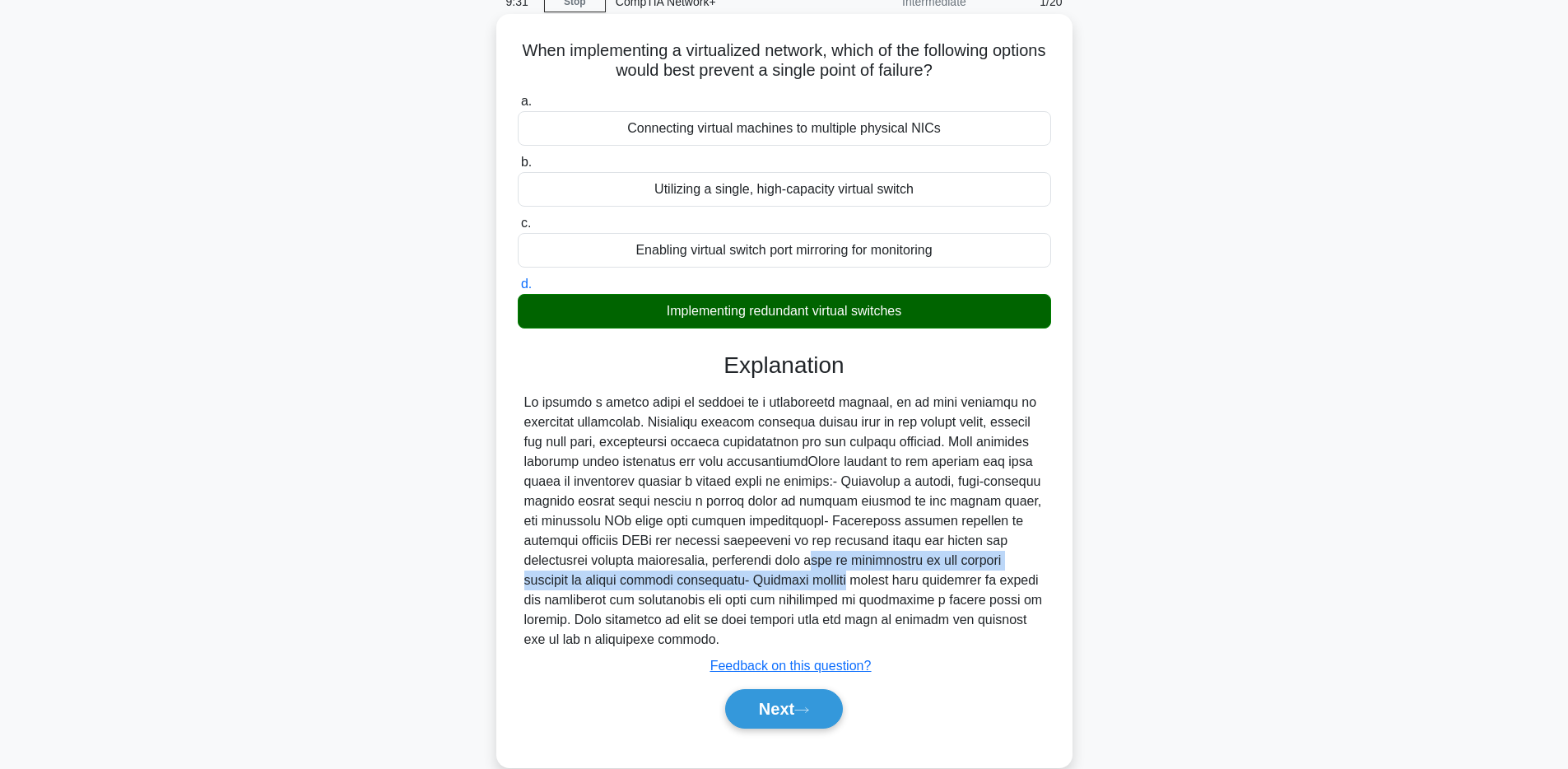
drag, startPoint x: 658, startPoint y: 562, endPoint x: 676, endPoint y: 574, distance: 21.6
click at [676, 574] on div at bounding box center [784, 521] width 520 height 257
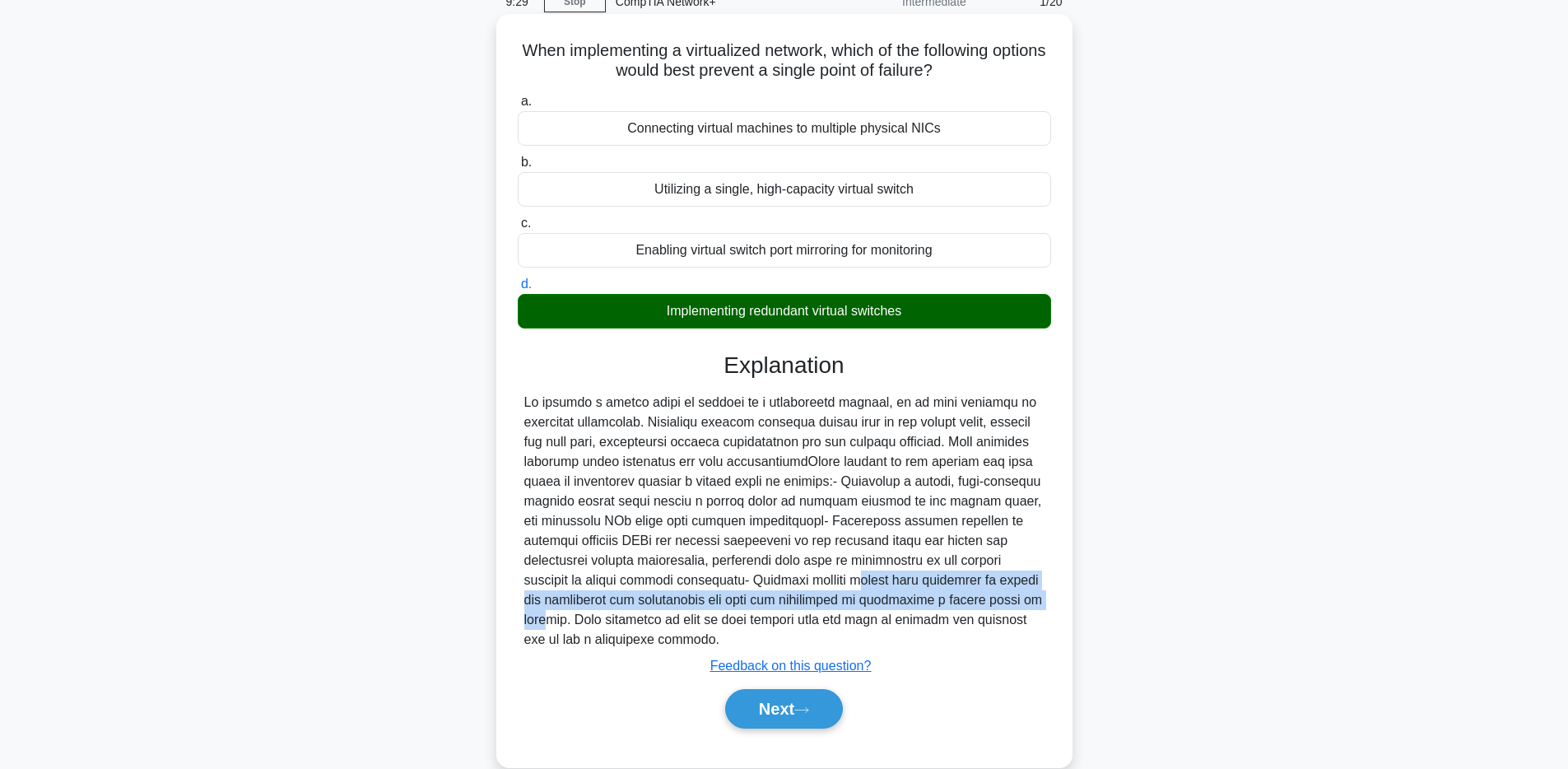
drag, startPoint x: 685, startPoint y: 574, endPoint x: 869, endPoint y: 603, distance: 186.3
click at [869, 603] on div at bounding box center [784, 521] width 520 height 257
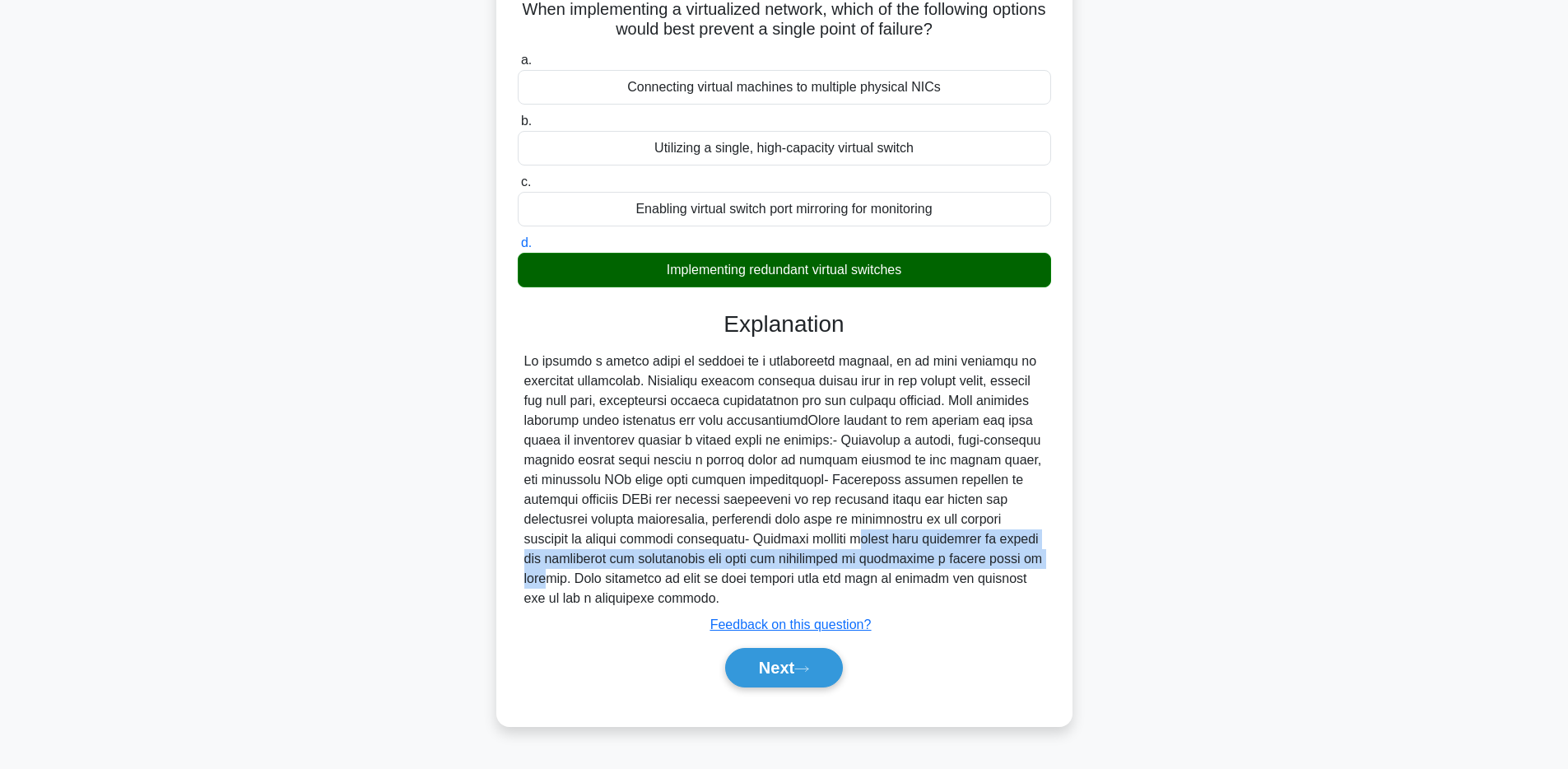
scroll to position [120, 0]
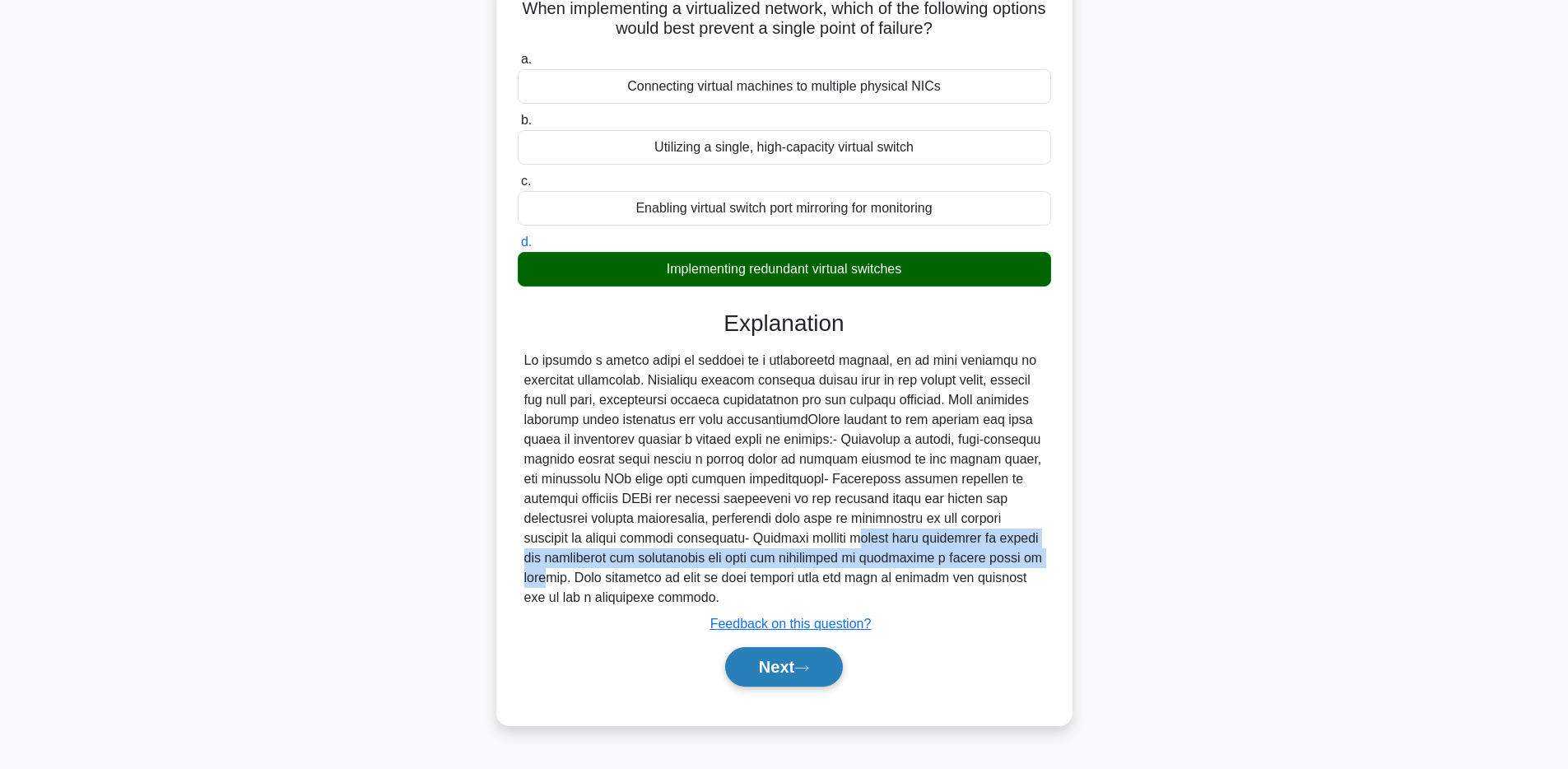
click at [766, 657] on button "Next" at bounding box center [784, 667] width 117 height 39
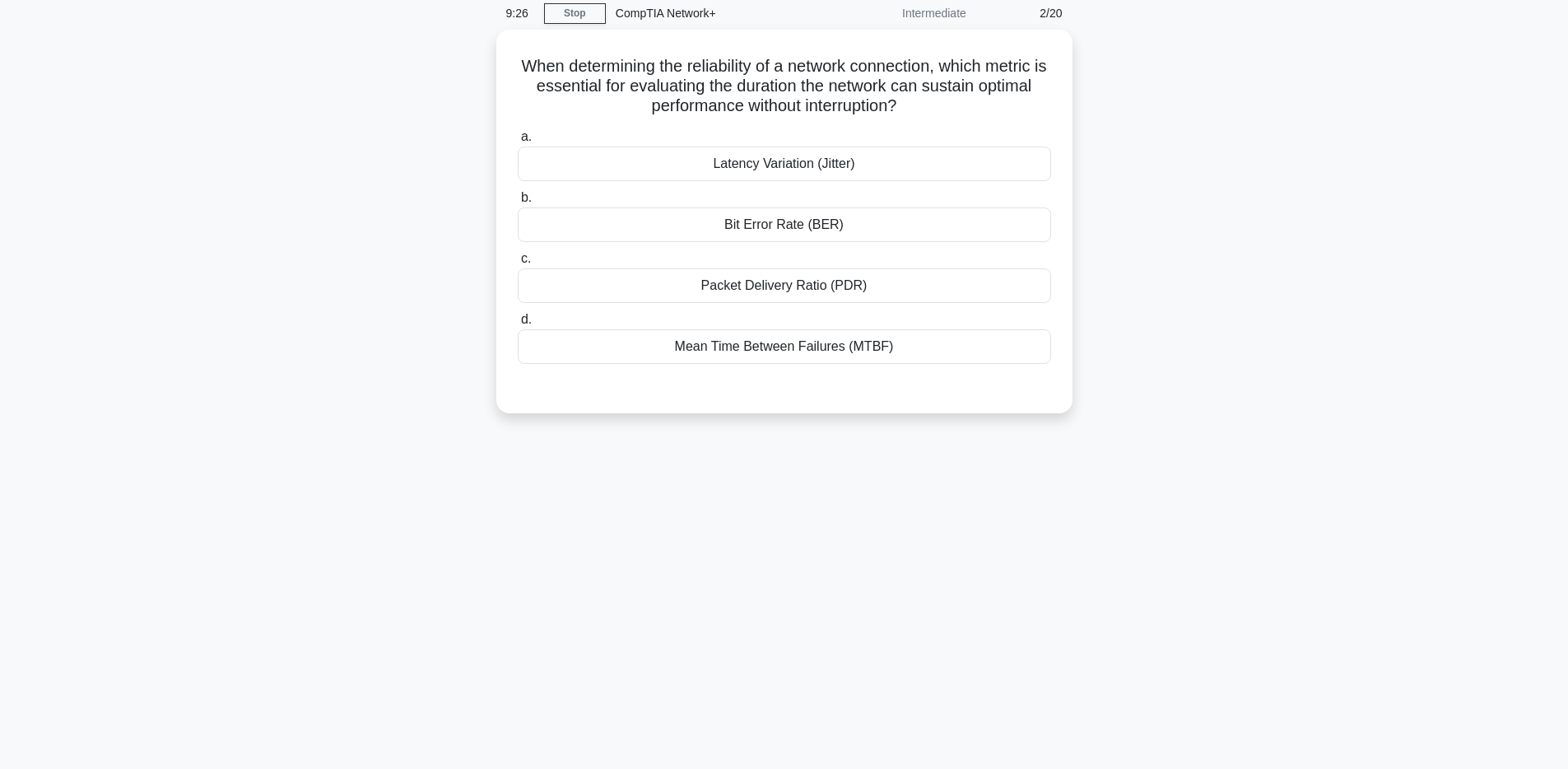
scroll to position [0, 0]
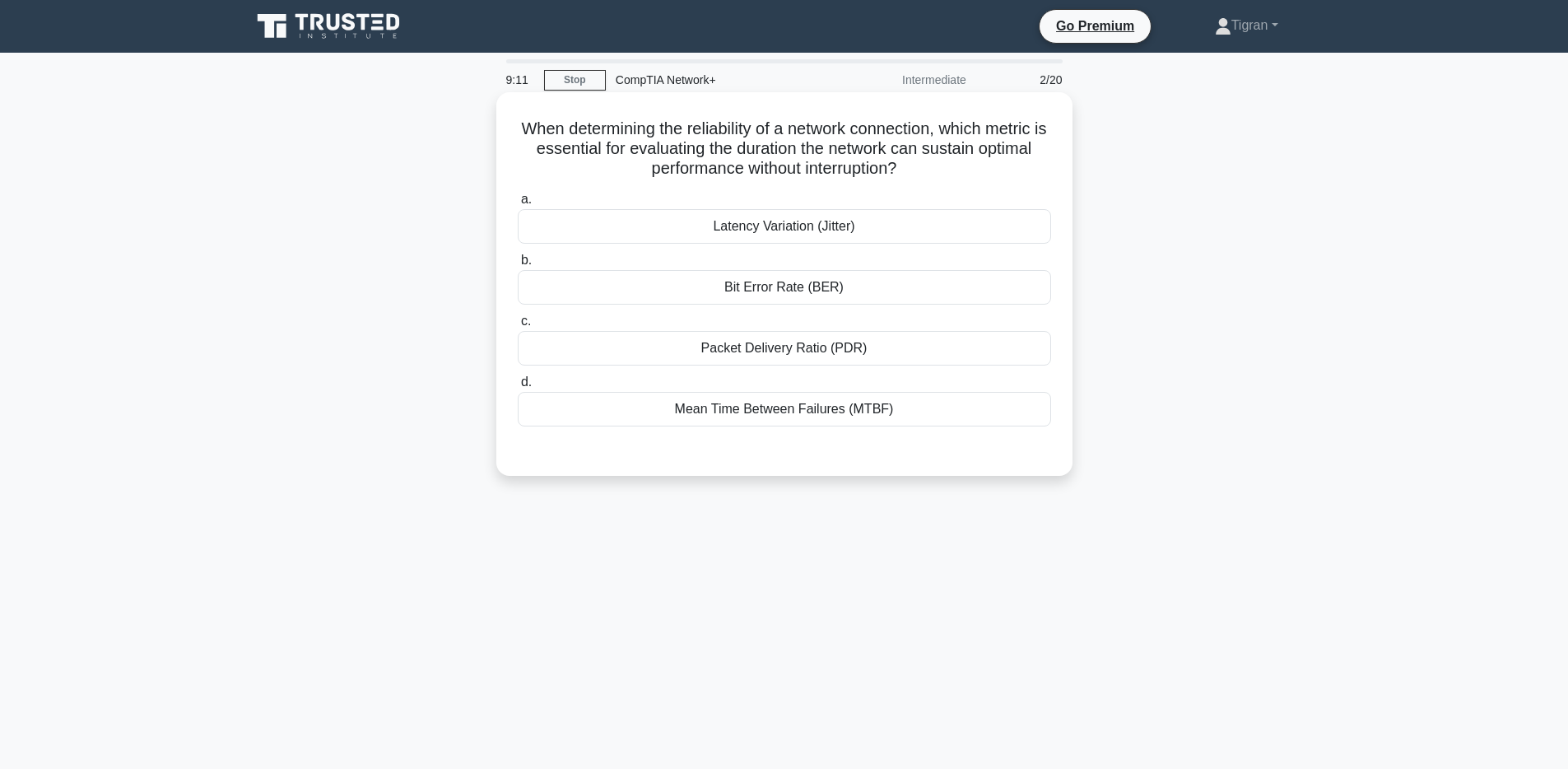
click at [779, 297] on div "Bit Error Rate (BER)" at bounding box center [784, 287] width 533 height 34
click at [518, 266] on input "b. Bit Error Rate (BER)" at bounding box center [518, 261] width 0 height 10
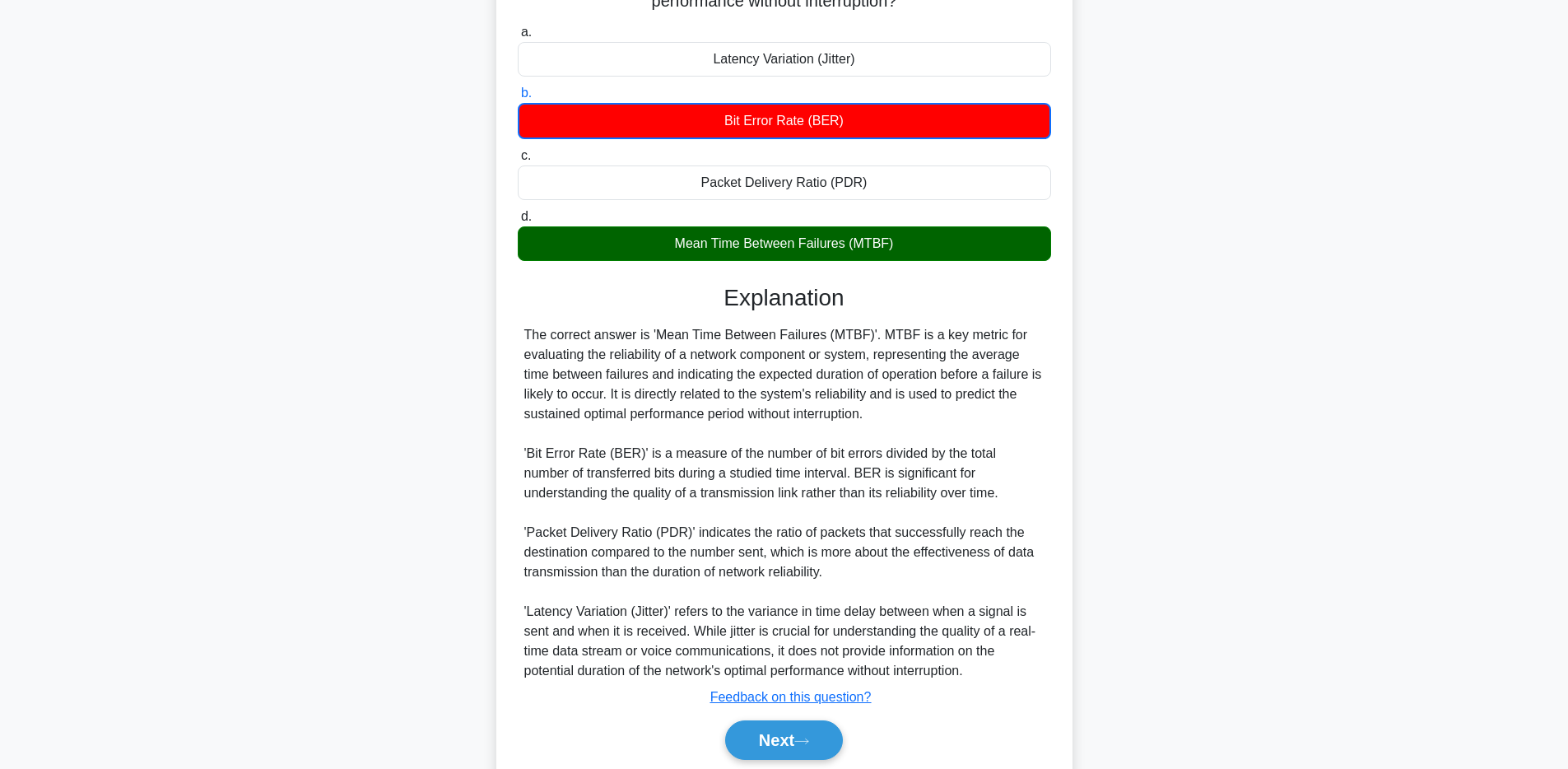
scroll to position [183, 0]
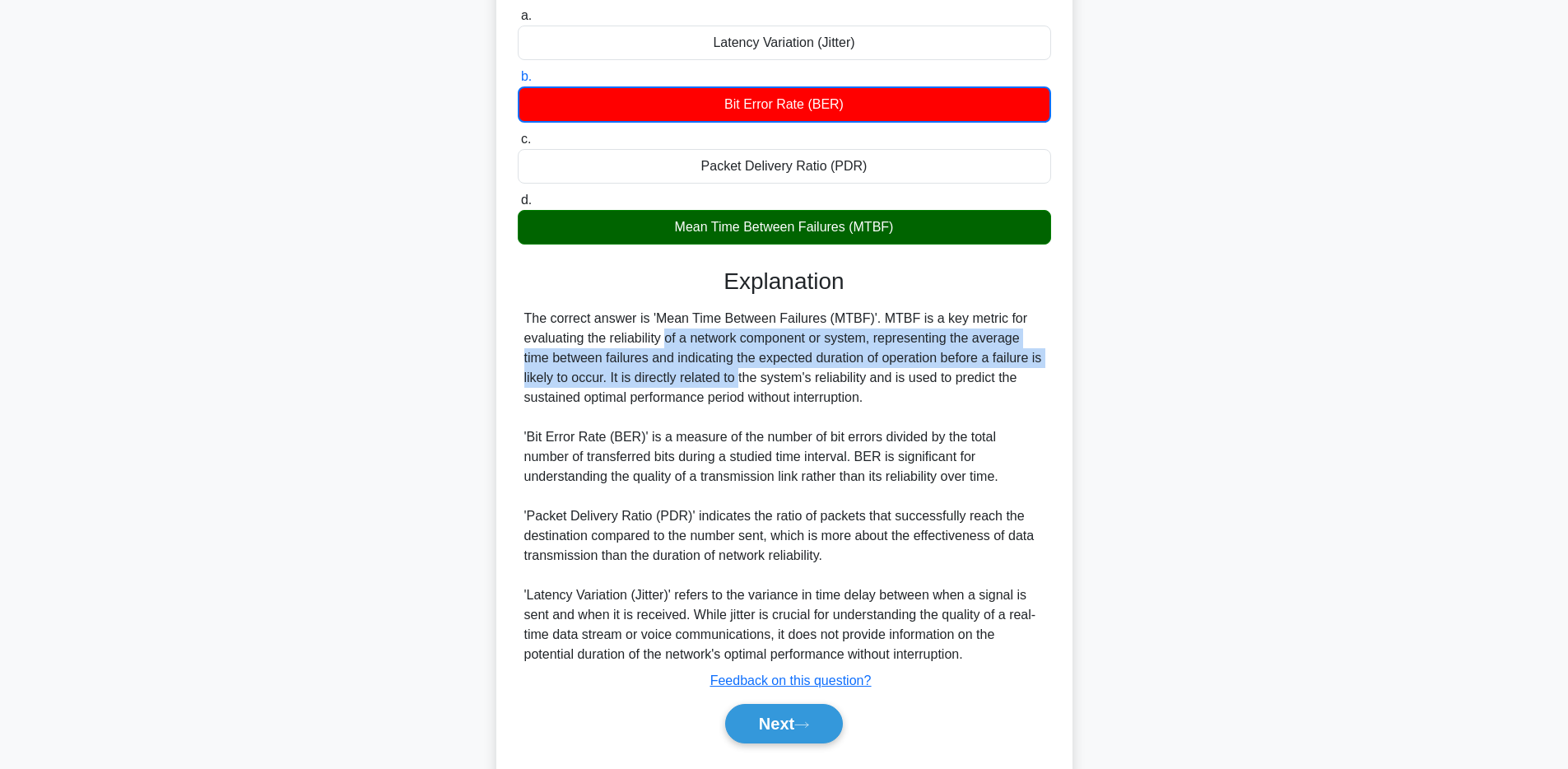
drag, startPoint x: 610, startPoint y: 346, endPoint x: 666, endPoint y: 369, distance: 60.5
click at [666, 369] on div "The correct answer is 'Mean Time Between Failures (MTBF)'. MTBF is a key metric…" at bounding box center [784, 486] width 520 height 356
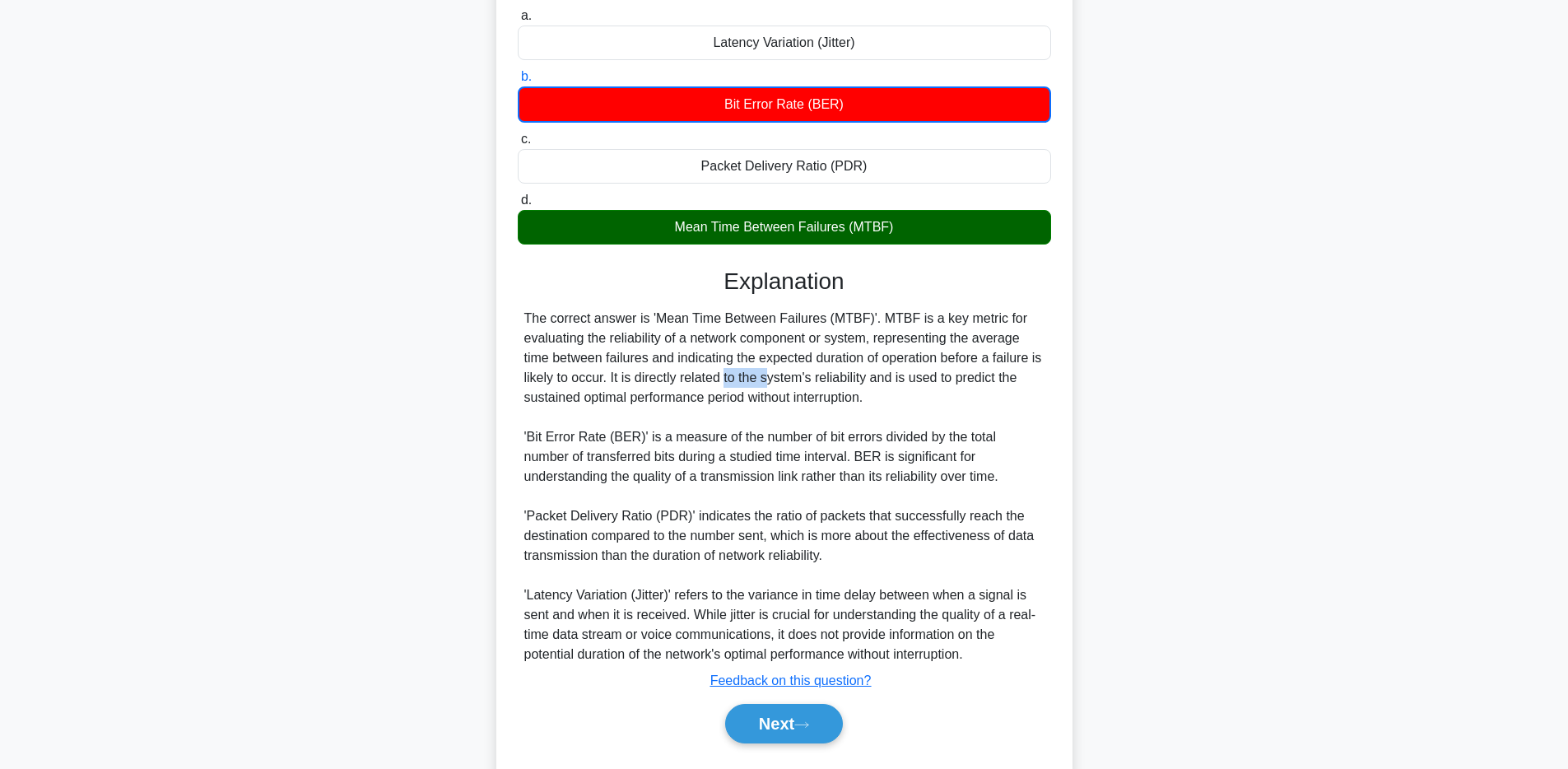
click at [666, 369] on div "The correct answer is 'Mean Time Between Failures (MTBF)'. MTBF is a key metric…" at bounding box center [784, 486] width 520 height 356
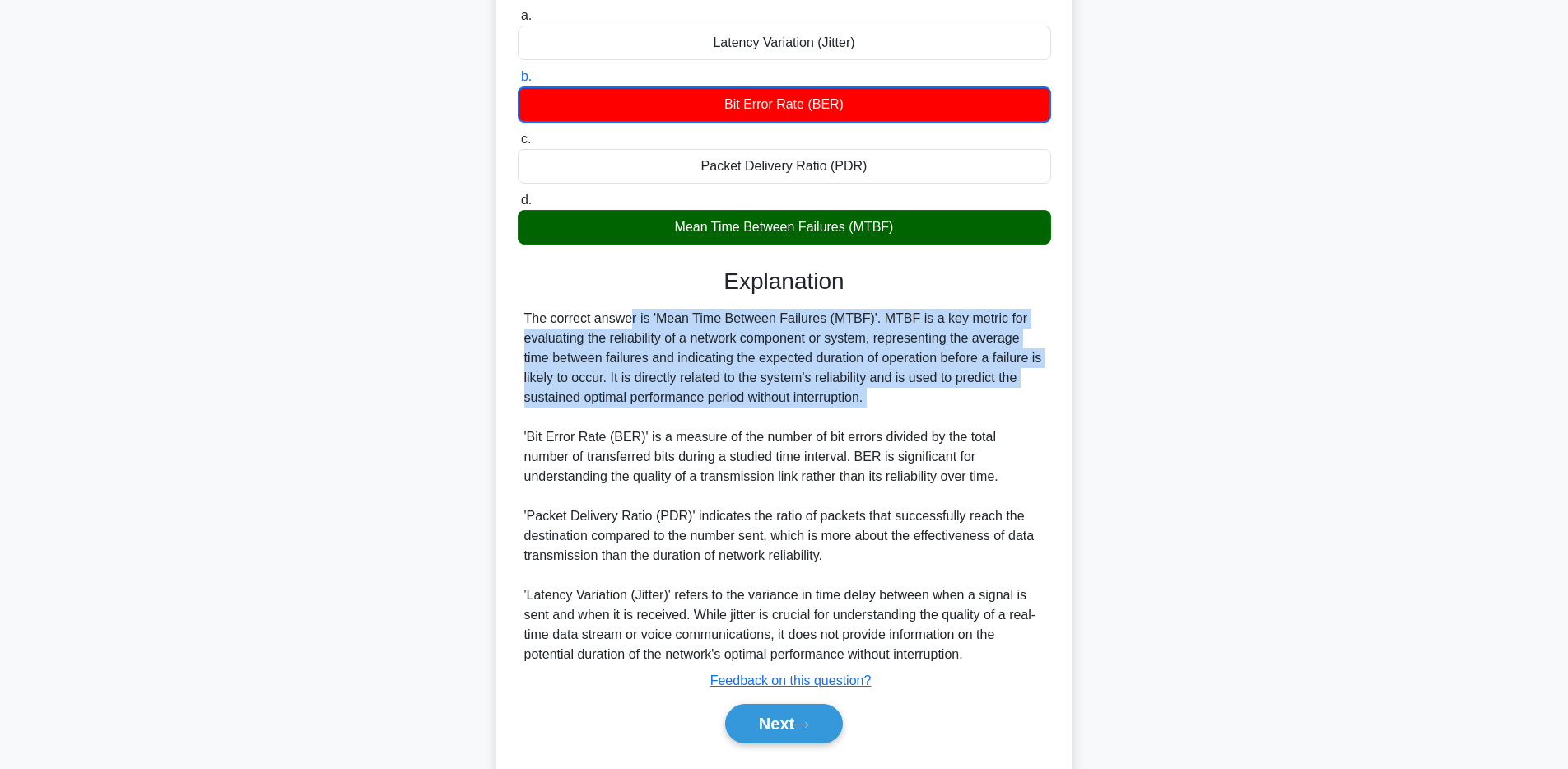
click at [666, 369] on div "The correct answer is 'Mean Time Between Failures (MTBF)'. MTBF is a key metric…" at bounding box center [784, 486] width 520 height 356
click at [792, 361] on div "The correct answer is 'Mean Time Between Failures (MTBF)'. MTBF is a key metric…" at bounding box center [784, 486] width 520 height 356
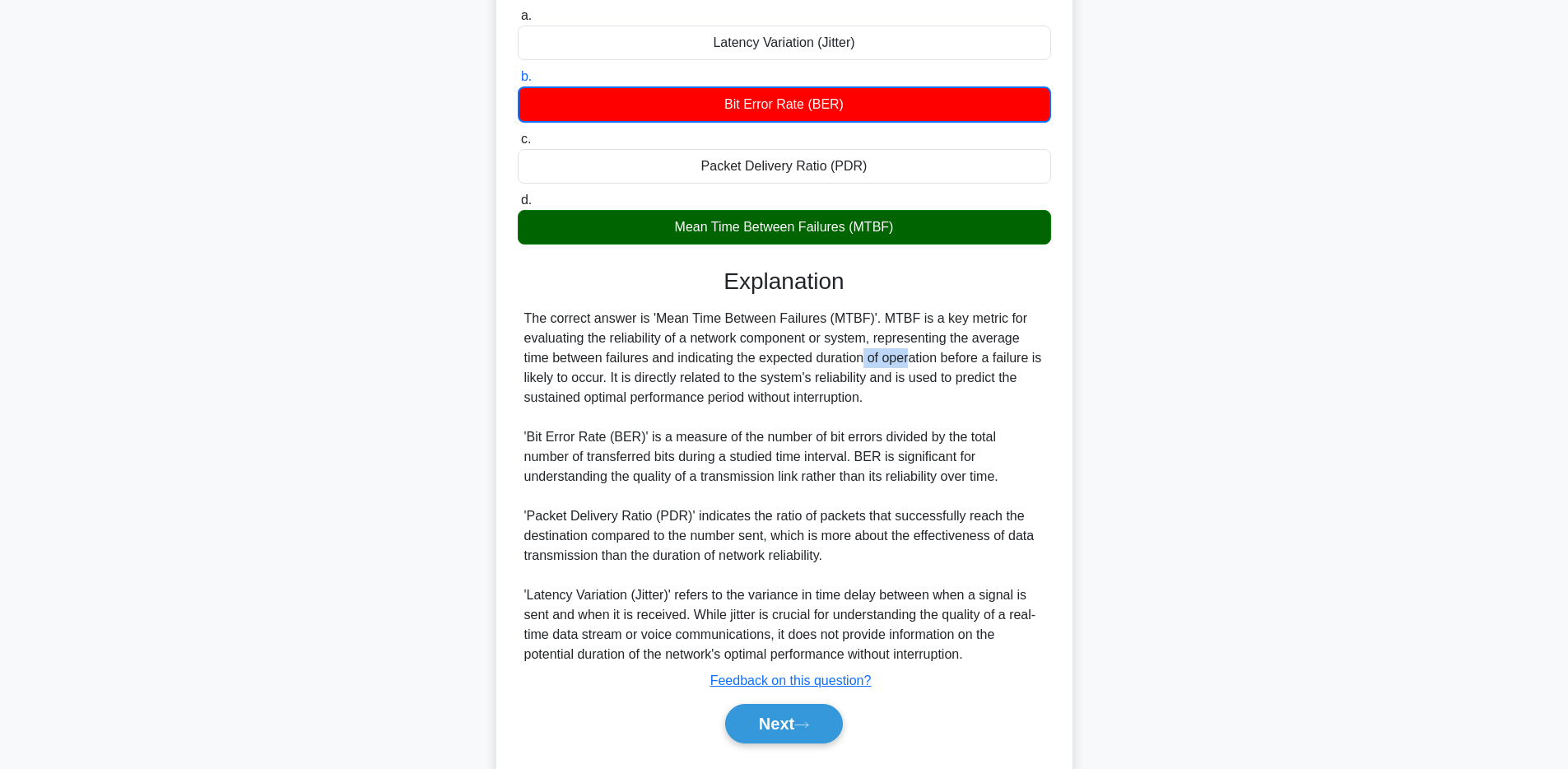
click at [792, 361] on div "The correct answer is 'Mean Time Between Failures (MTBF)'. MTBF is a key metric…" at bounding box center [784, 486] width 520 height 356
click at [665, 383] on div "The correct answer is 'Mean Time Between Failures (MTBF)'. MTBF is a key metric…" at bounding box center [784, 486] width 520 height 356
drag, startPoint x: 607, startPoint y: 377, endPoint x: 940, endPoint y: 395, distance: 333.5
click at [940, 395] on div "The correct answer is 'Mean Time Between Failures (MTBF)'. MTBF is a key metric…" at bounding box center [784, 486] width 520 height 356
drag, startPoint x: 539, startPoint y: 432, endPoint x: 756, endPoint y: 423, distance: 217.2
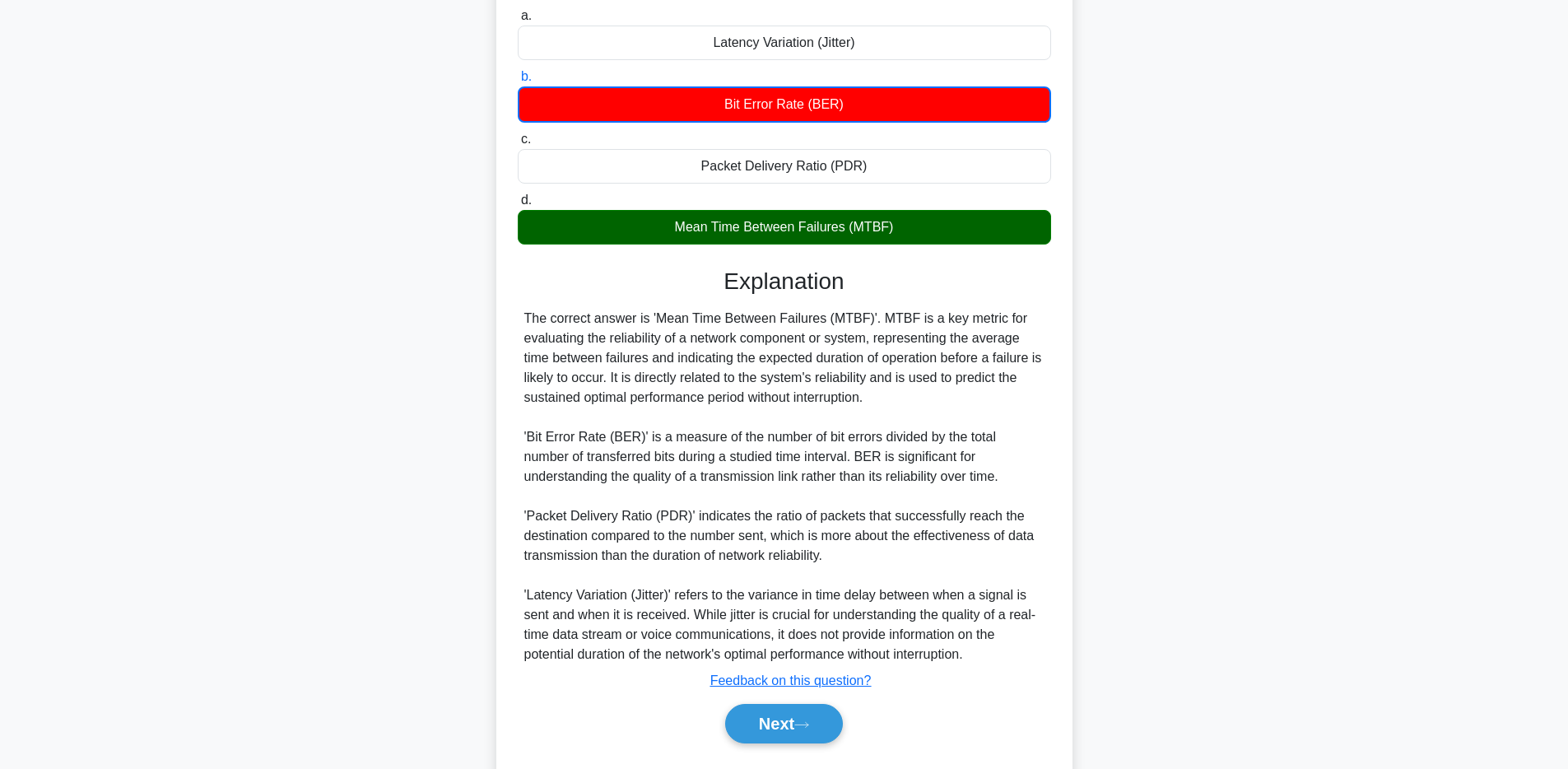
click at [753, 423] on div "The correct answer is 'Mean Time Between Failures (MTBF)'. MTBF is a key metric…" at bounding box center [784, 486] width 520 height 356
click at [756, 423] on div "The correct answer is 'Mean Time Between Failures (MTBF)'. MTBF is a key metric…" at bounding box center [784, 486] width 520 height 356
click at [756, 429] on div "The correct answer is 'Mean Time Between Failures (MTBF)'. MTBF is a key metric…" at bounding box center [784, 486] width 520 height 356
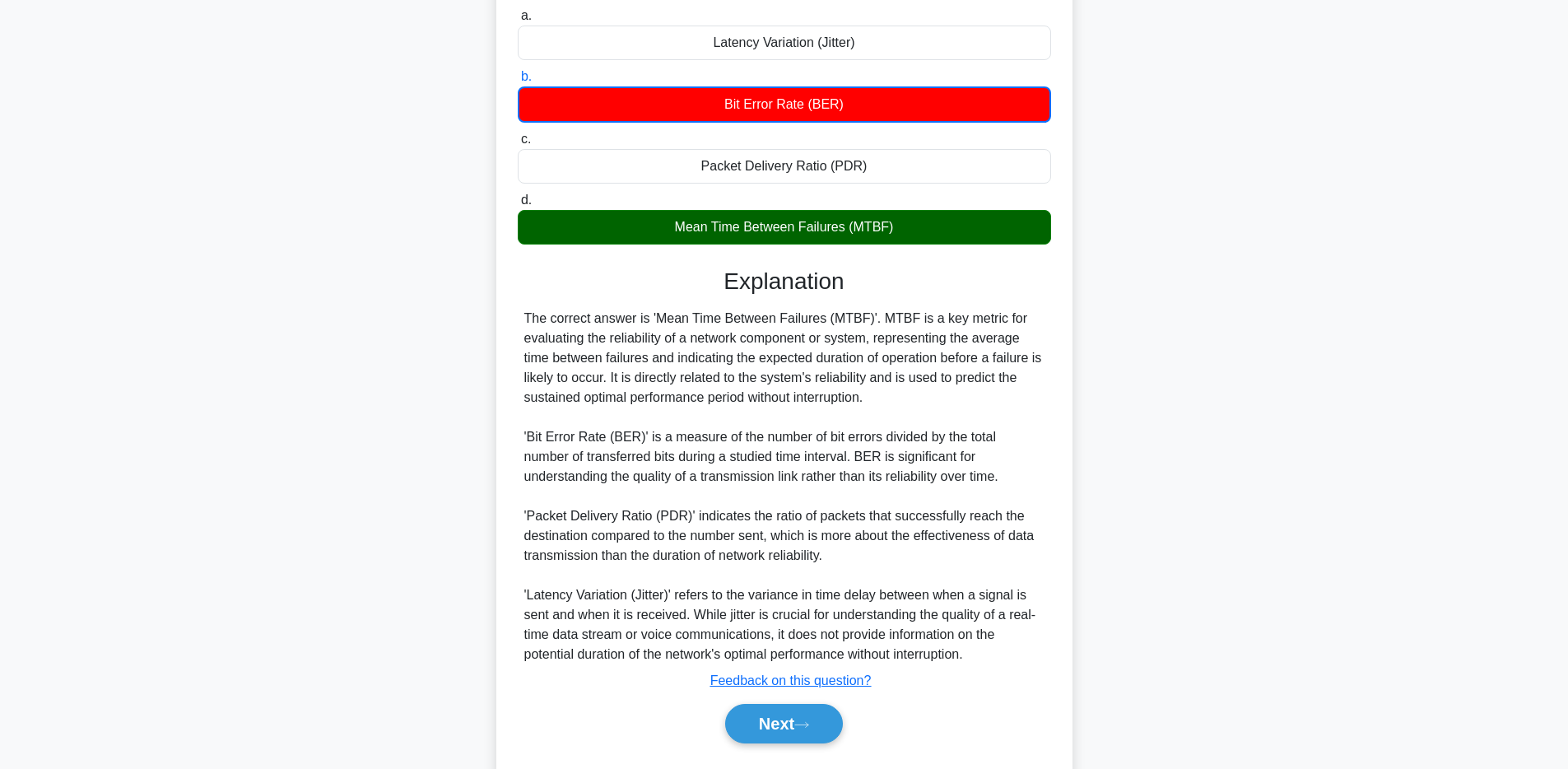
click at [755, 430] on div "The correct answer is 'Mean Time Between Failures (MTBF)'. MTBF is a key metric…" at bounding box center [784, 486] width 520 height 356
click at [820, 720] on button "Next" at bounding box center [784, 724] width 117 height 39
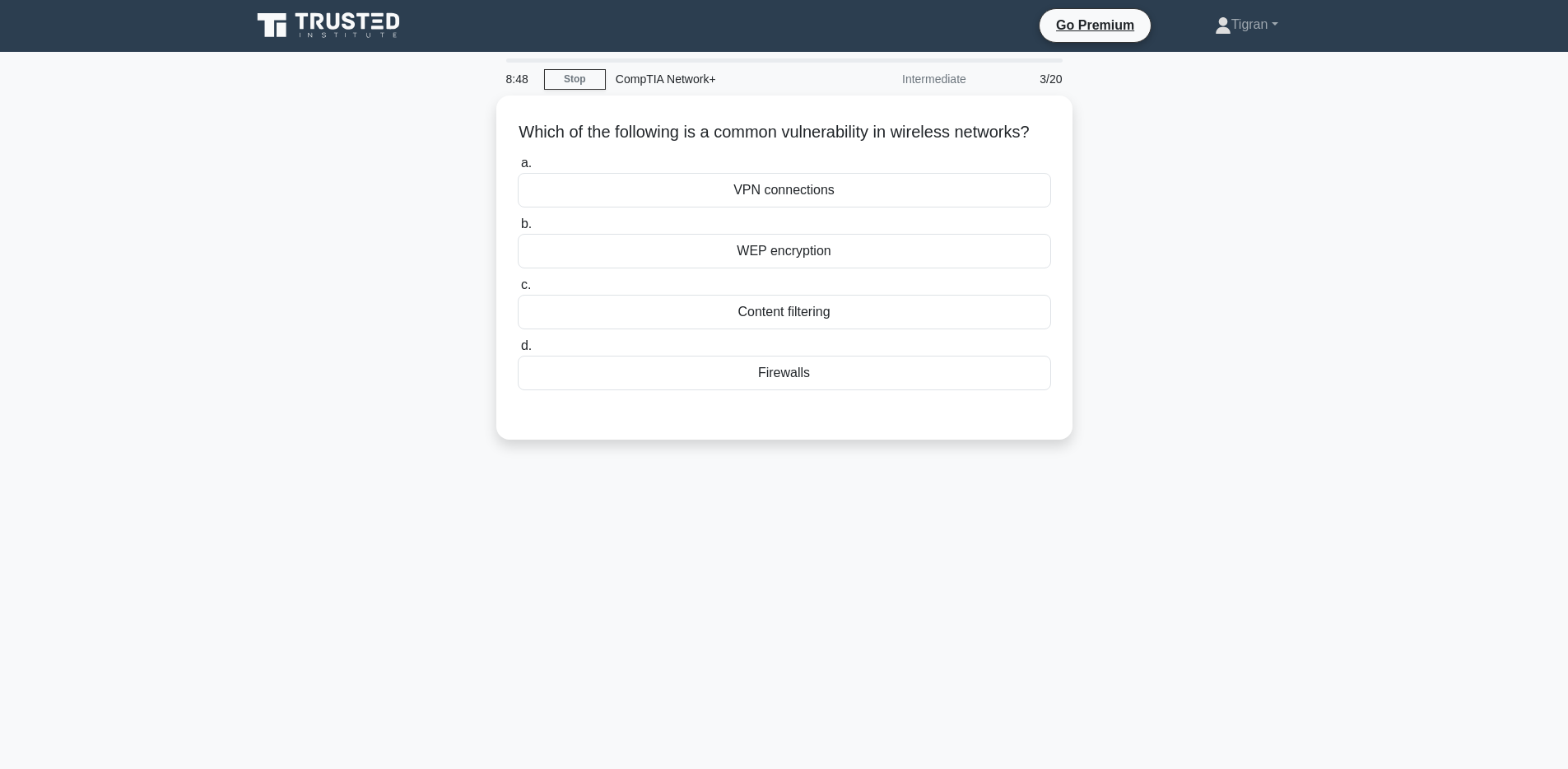
scroll to position [0, 0]
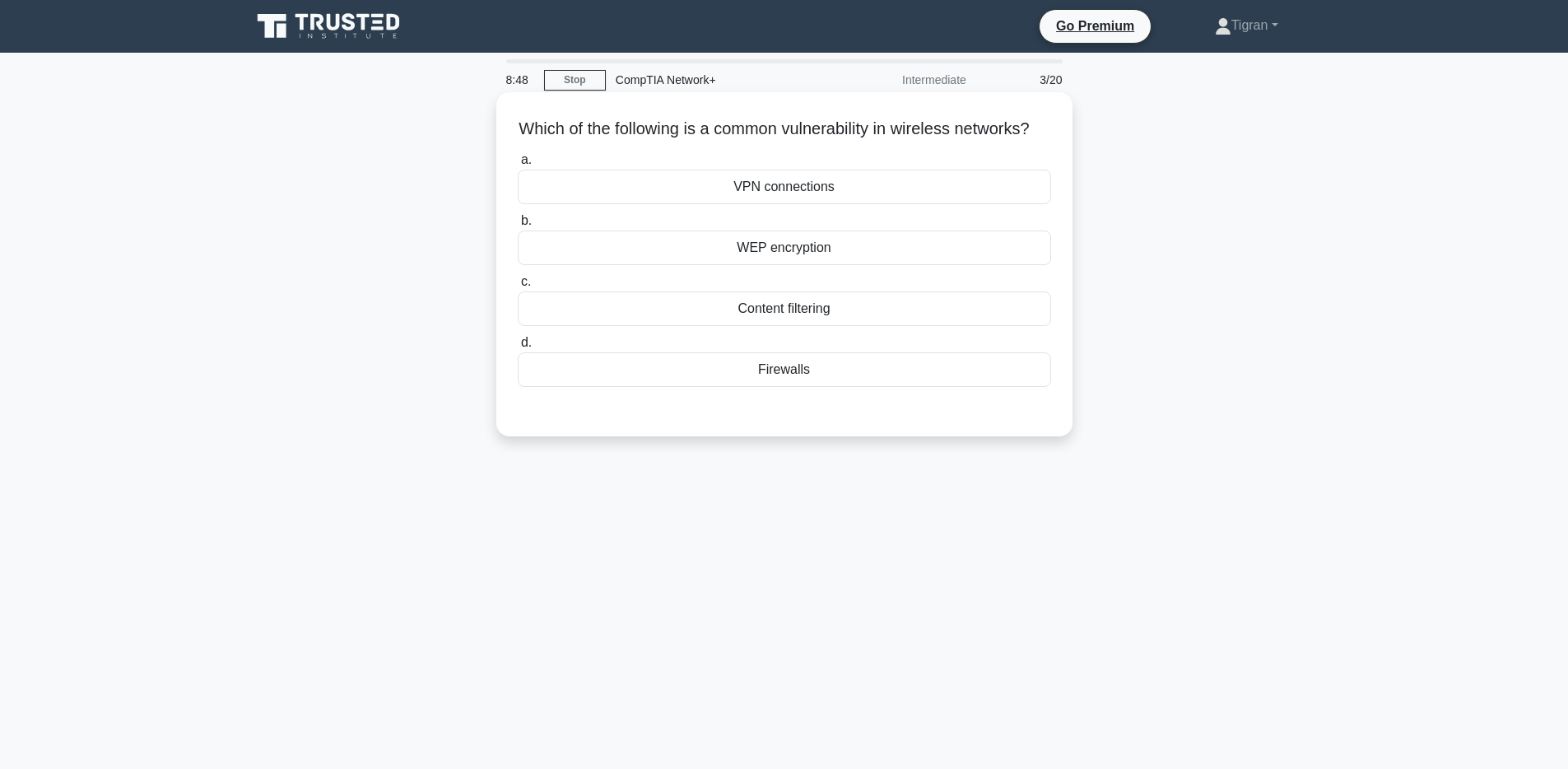
click at [844, 136] on h5 "Which of the following is a common vulnerability in wireless networks? .spinner…" at bounding box center [784, 129] width 537 height 21
click at [862, 265] on div "WEP encryption" at bounding box center [784, 248] width 533 height 34
click at [518, 226] on input "b. WEP encryption" at bounding box center [518, 221] width 0 height 10
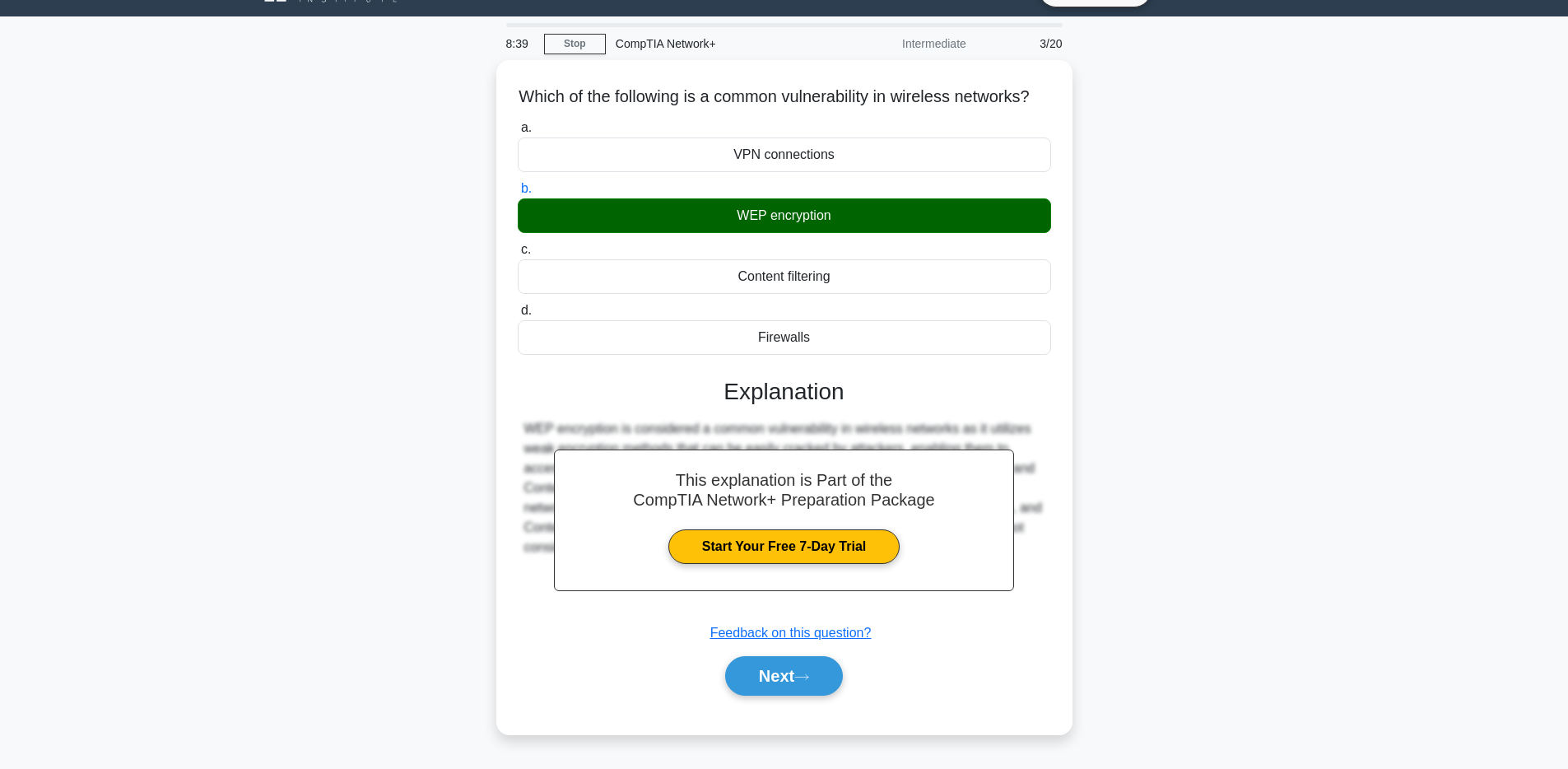
scroll to position [120, 0]
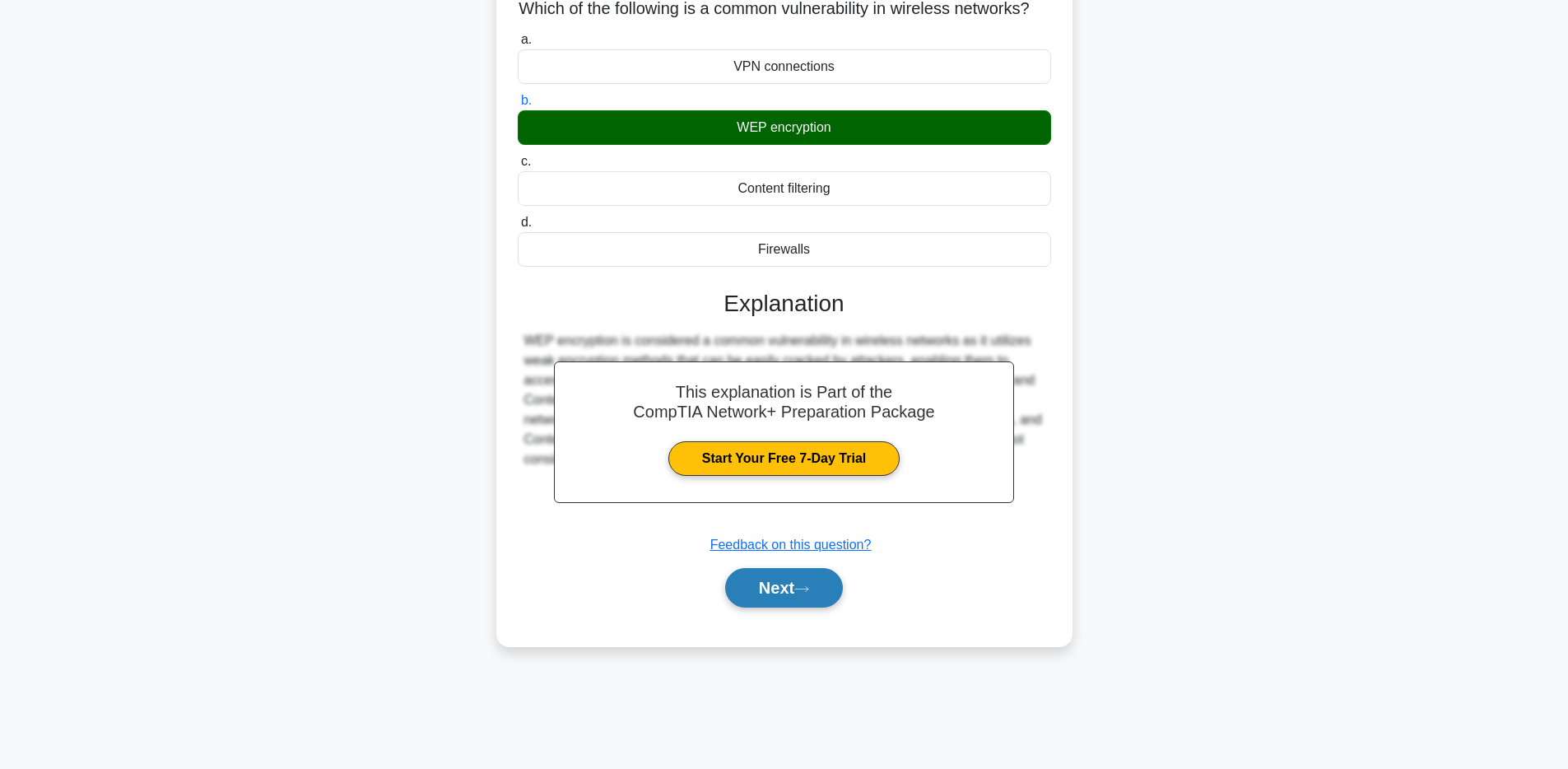
click at [832, 608] on button "Next" at bounding box center [784, 588] width 117 height 39
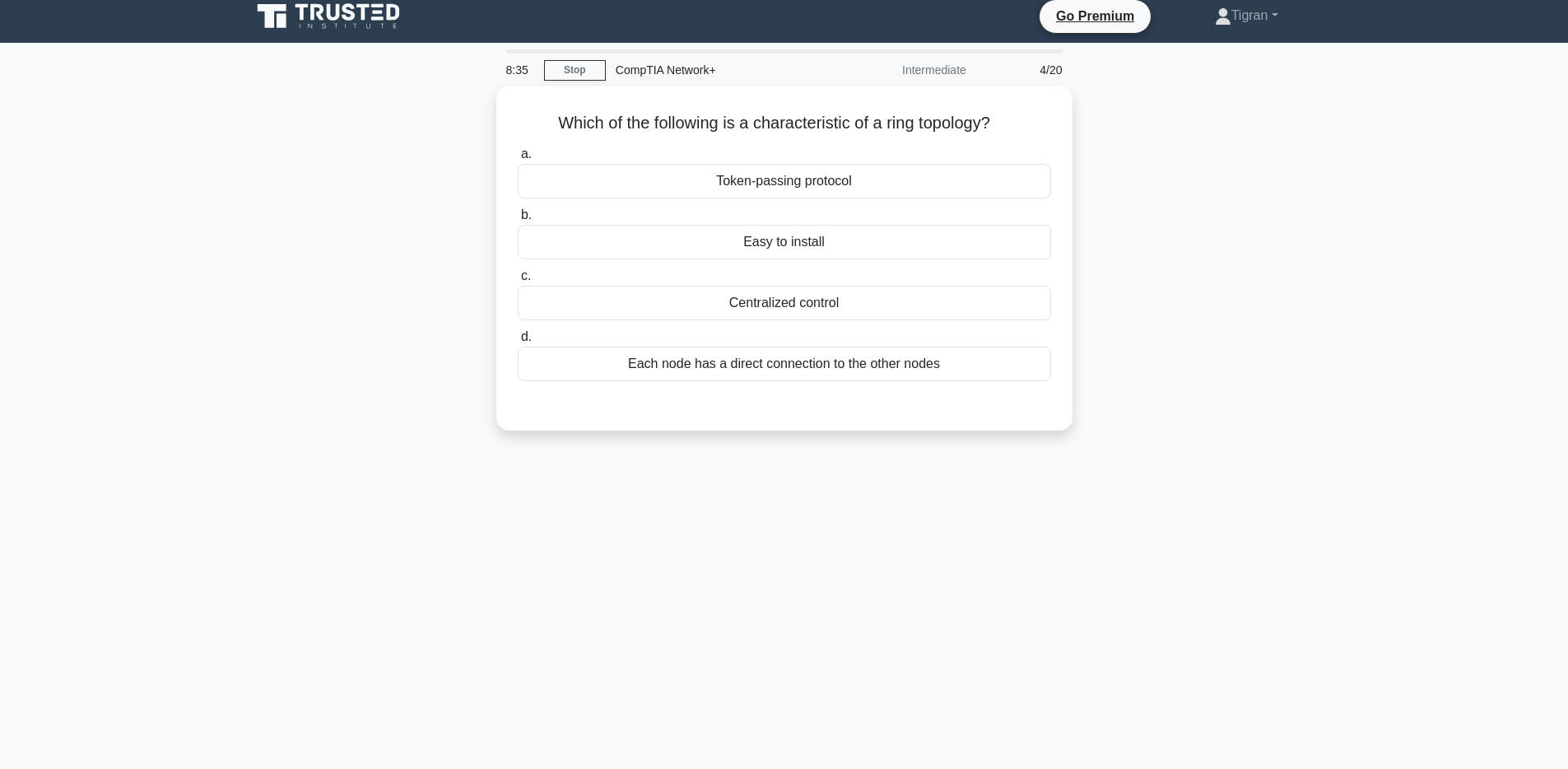
scroll to position [0, 0]
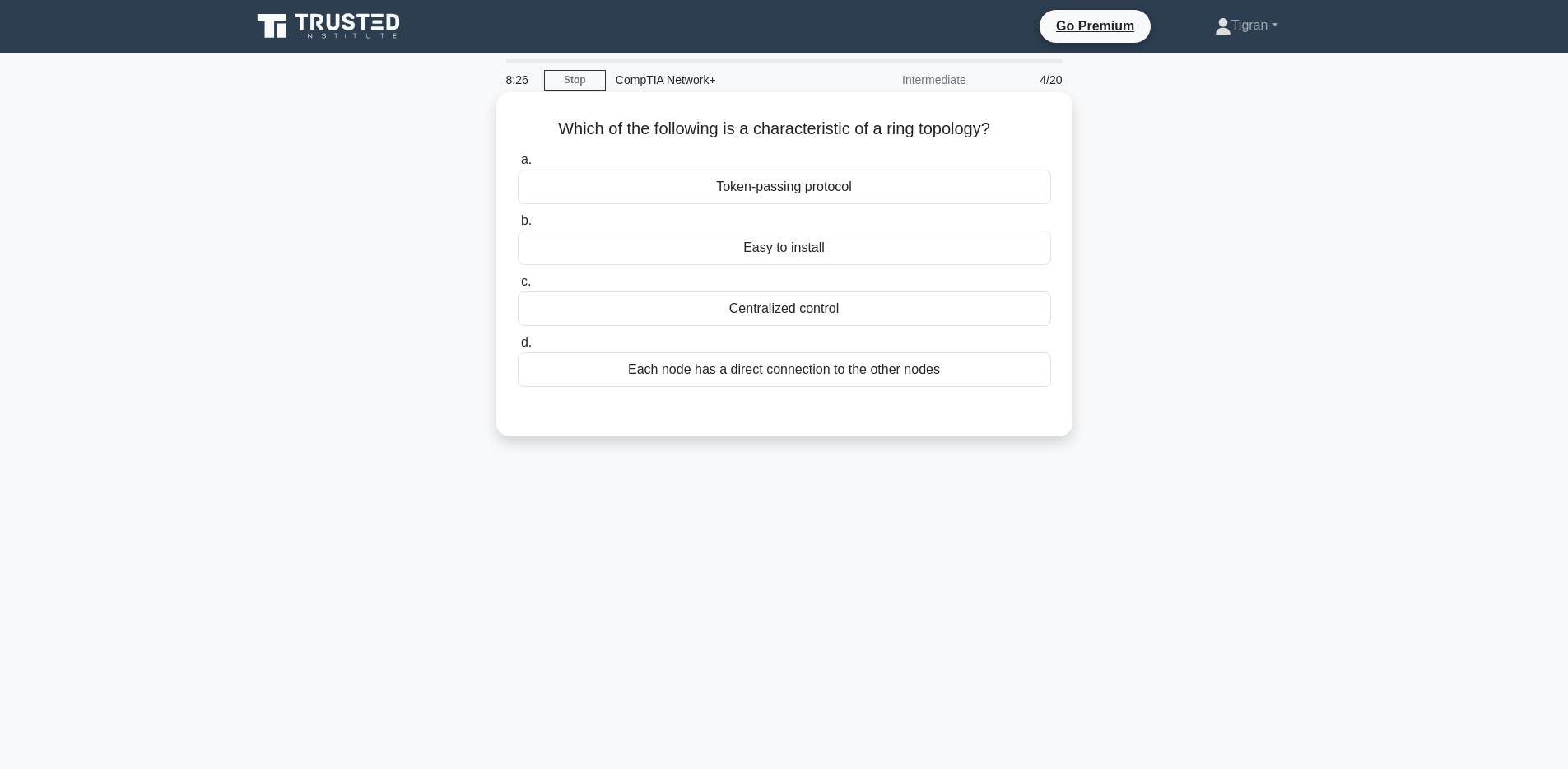
click at [821, 371] on div "Each node has a direct connection to the other nodes" at bounding box center [784, 369] width 533 height 34
click at [518, 348] on input "d. Each node has a direct connection to the other nodes" at bounding box center [518, 343] width 0 height 10
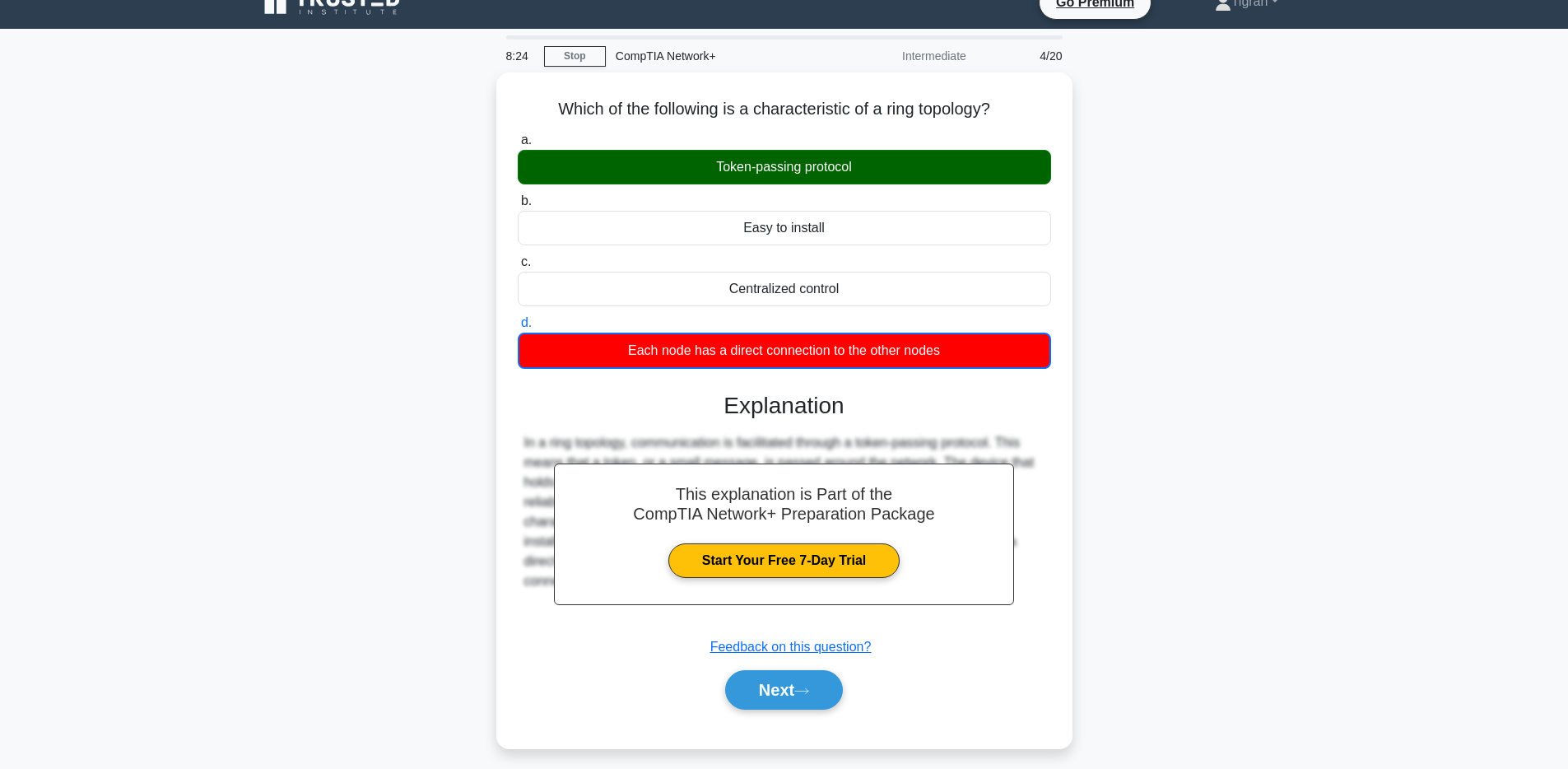
scroll to position [33, 0]
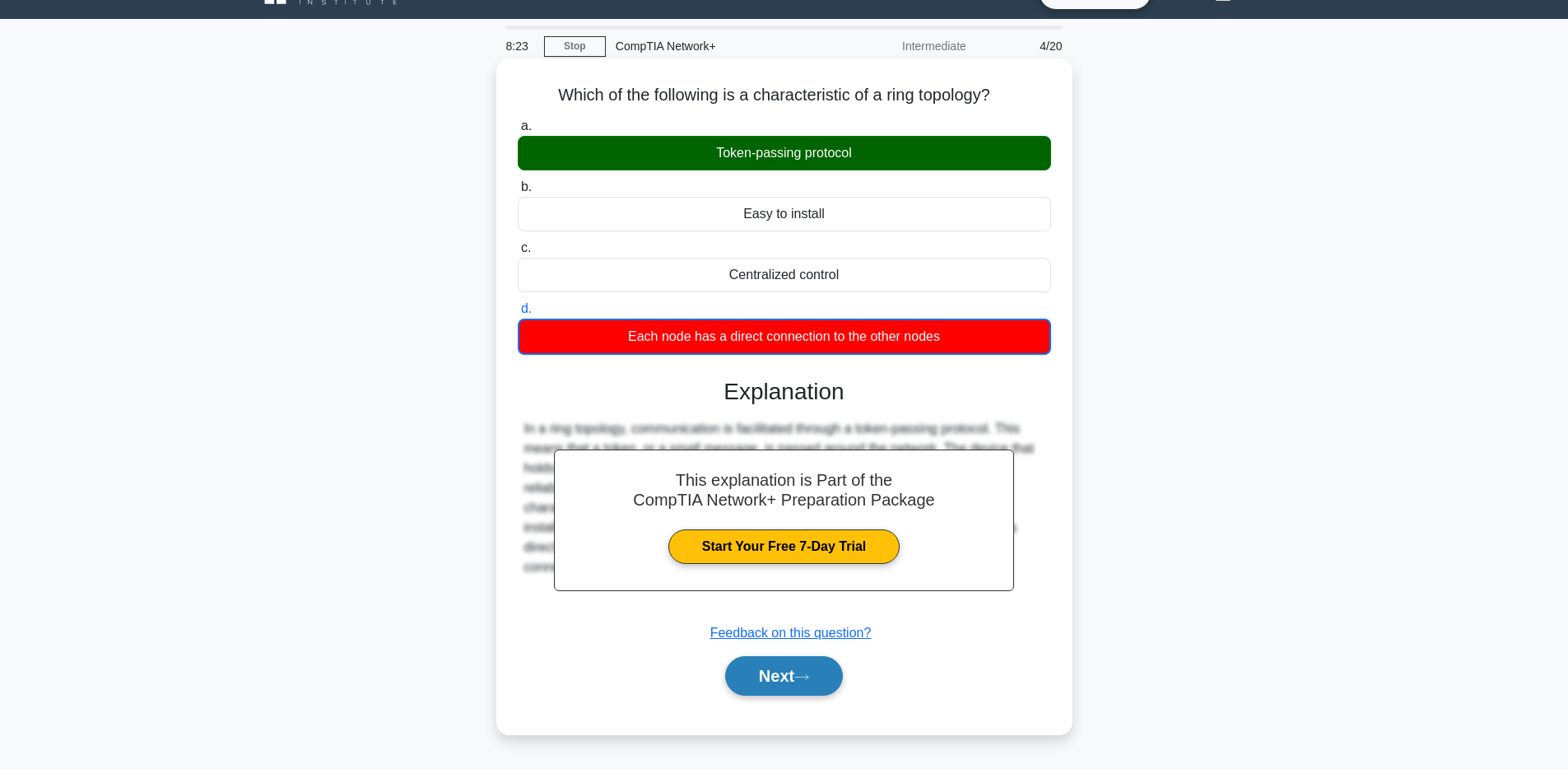
click at [818, 686] on button "Next" at bounding box center [784, 676] width 117 height 39
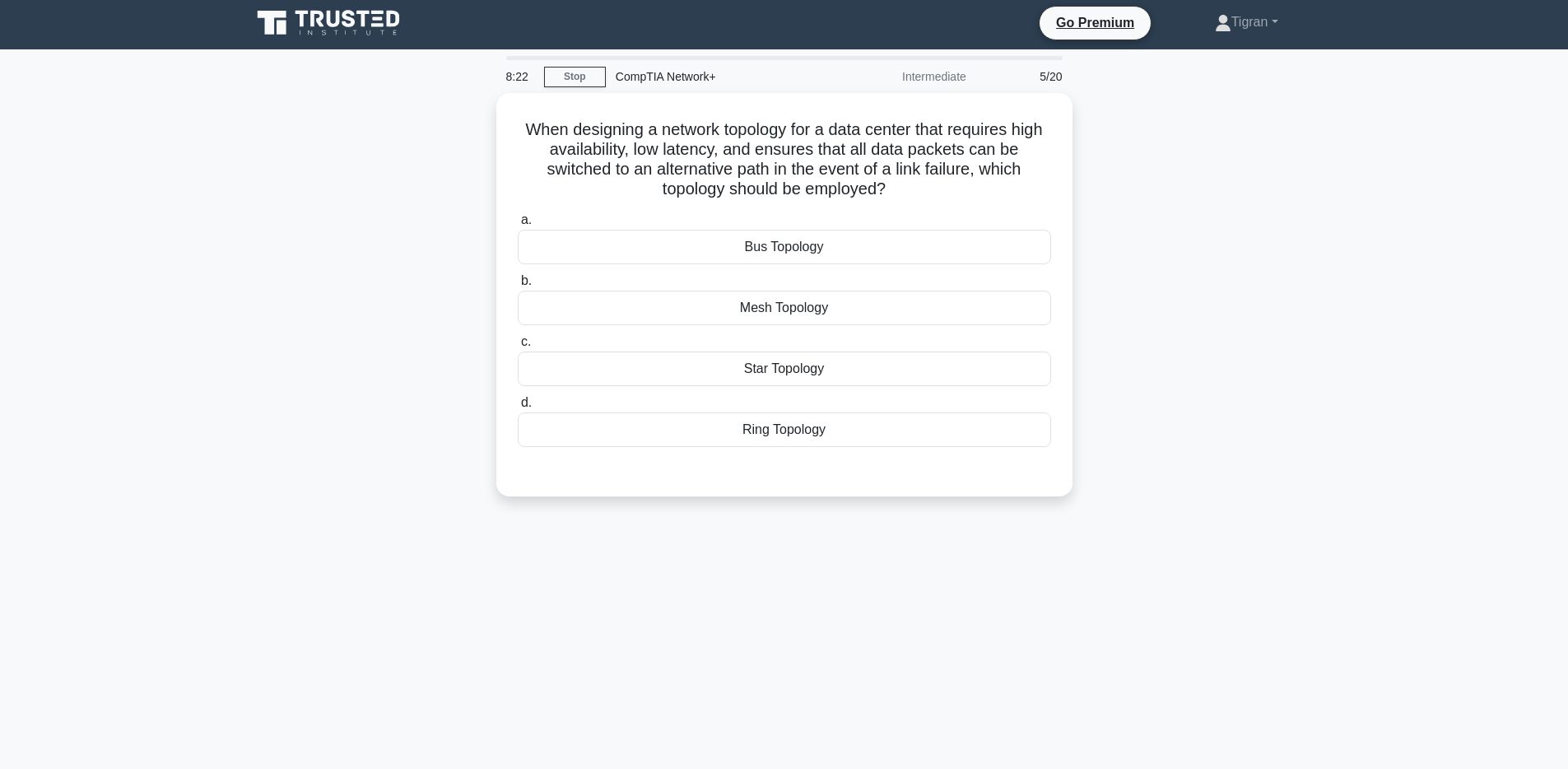
scroll to position [0, 0]
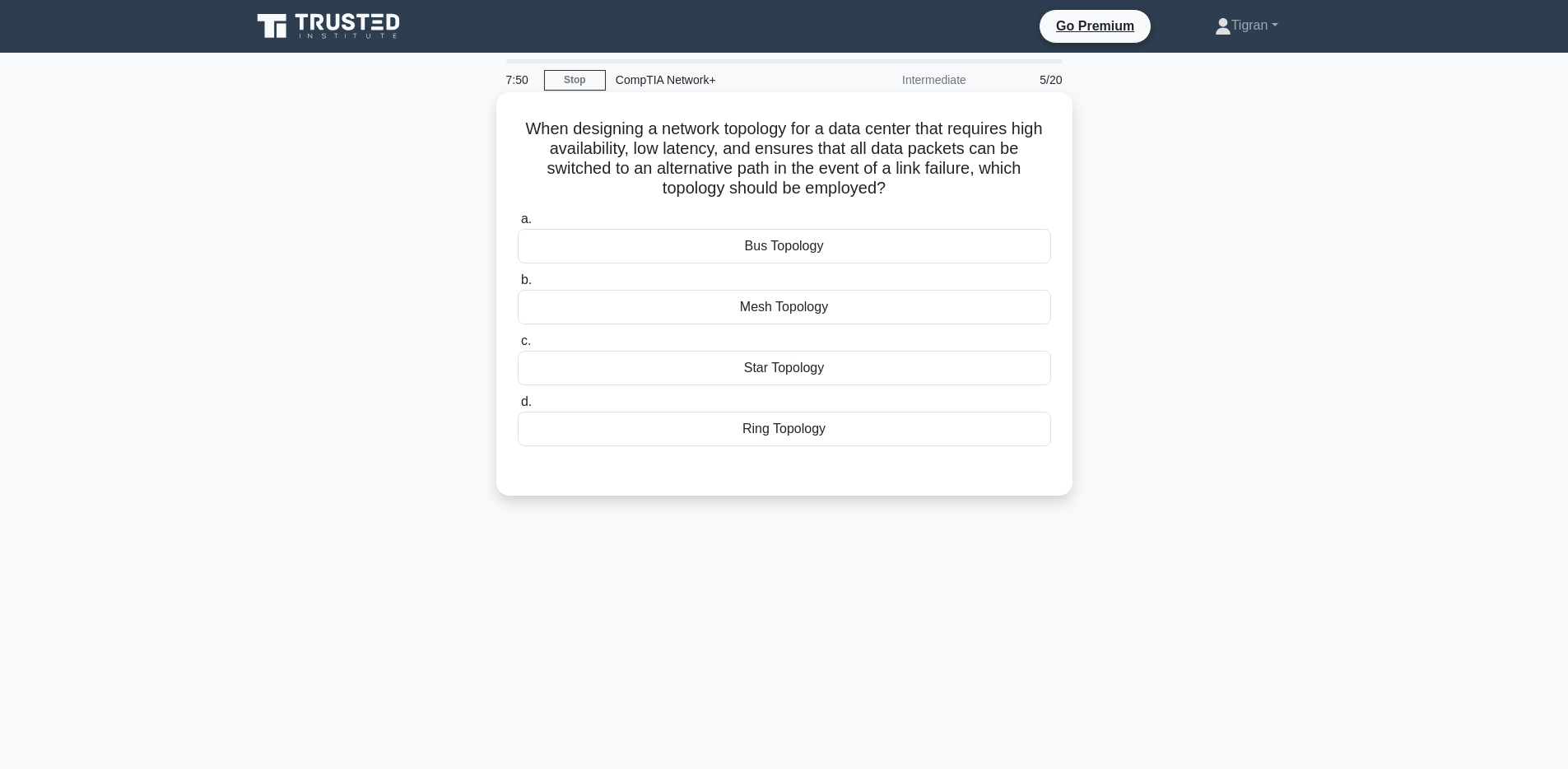
click at [835, 374] on div "Star Topology" at bounding box center [784, 368] width 533 height 34
click at [518, 346] on input "c. Star Topology" at bounding box center [518, 341] width 0 height 10
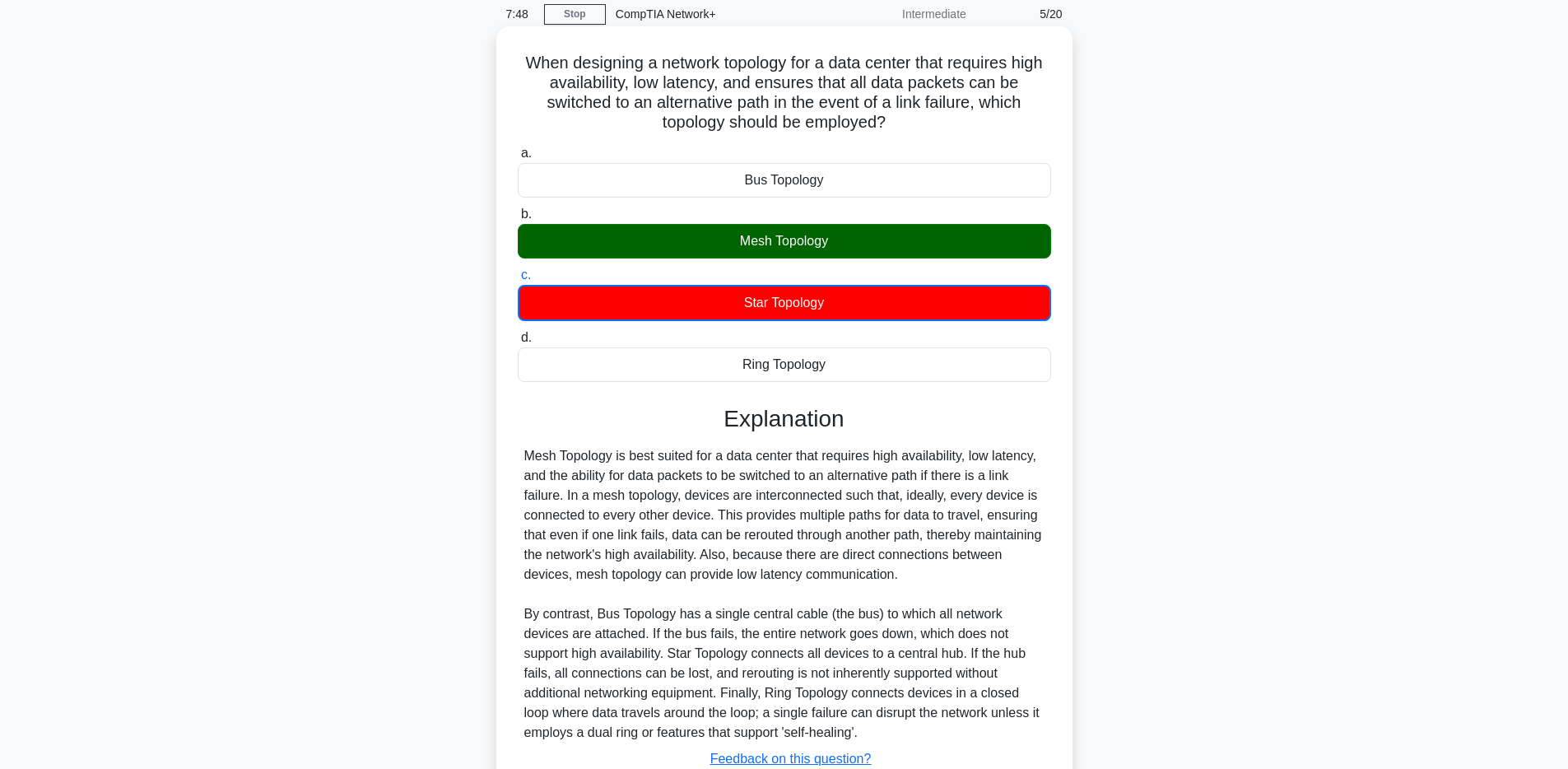
scroll to position [189, 0]
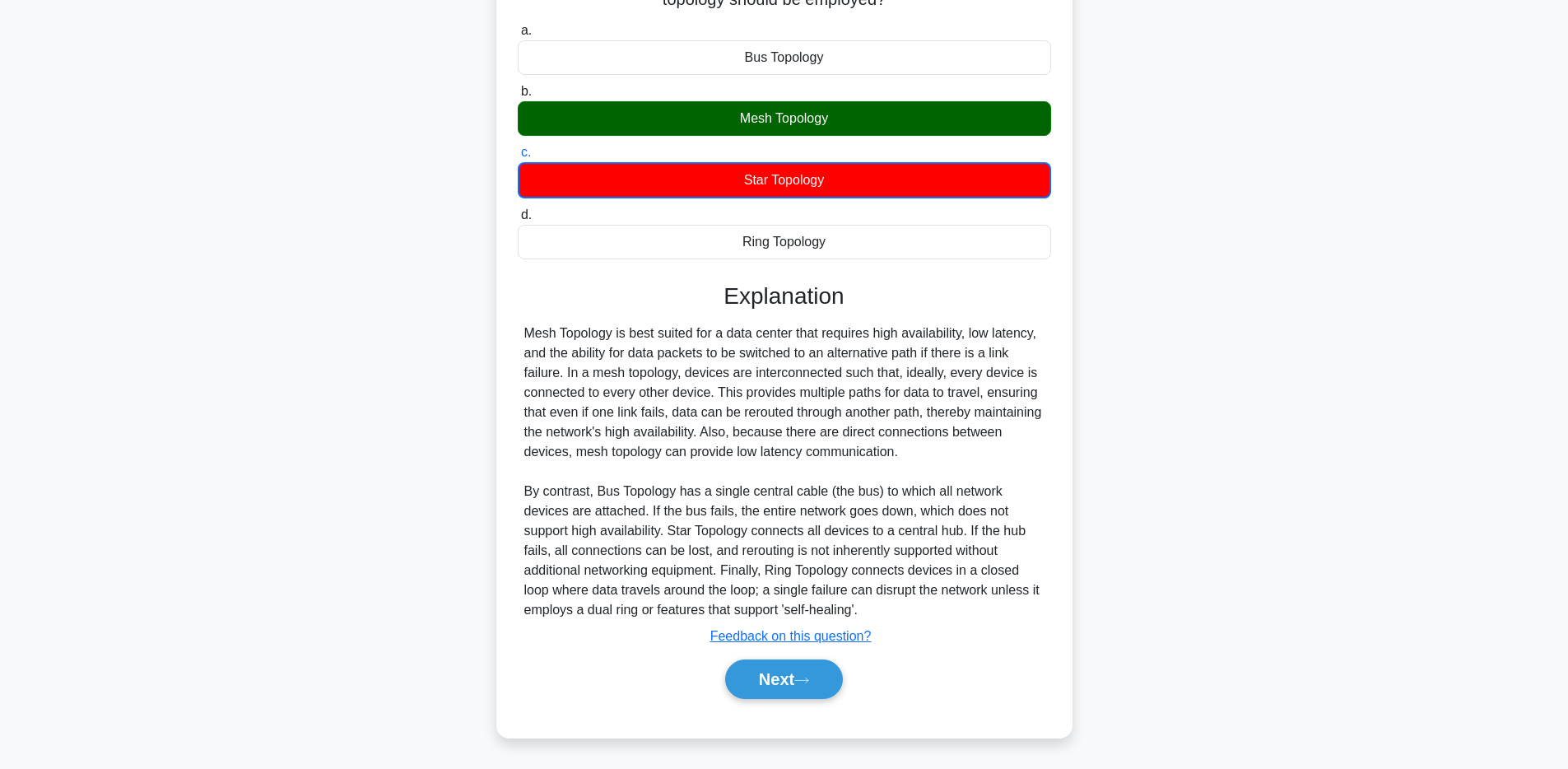
click at [637, 347] on div "Mesh Topology is best suited for a data center that requires high availability,…" at bounding box center [784, 472] width 520 height 297
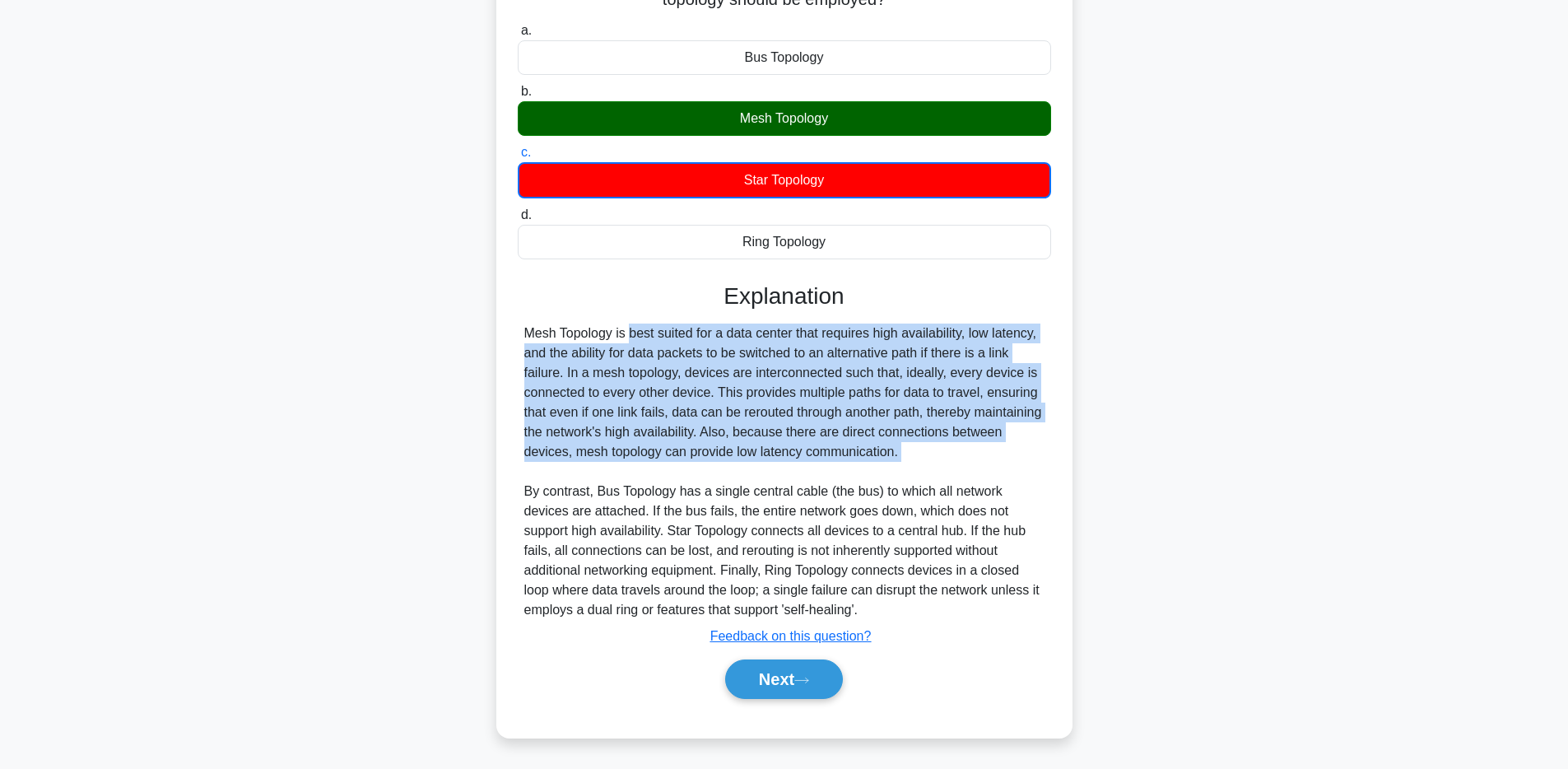
click at [637, 347] on div "Mesh Topology is best suited for a data center that requires high availability,…" at bounding box center [784, 472] width 520 height 297
click at [796, 679] on button "Next" at bounding box center [784, 679] width 117 height 39
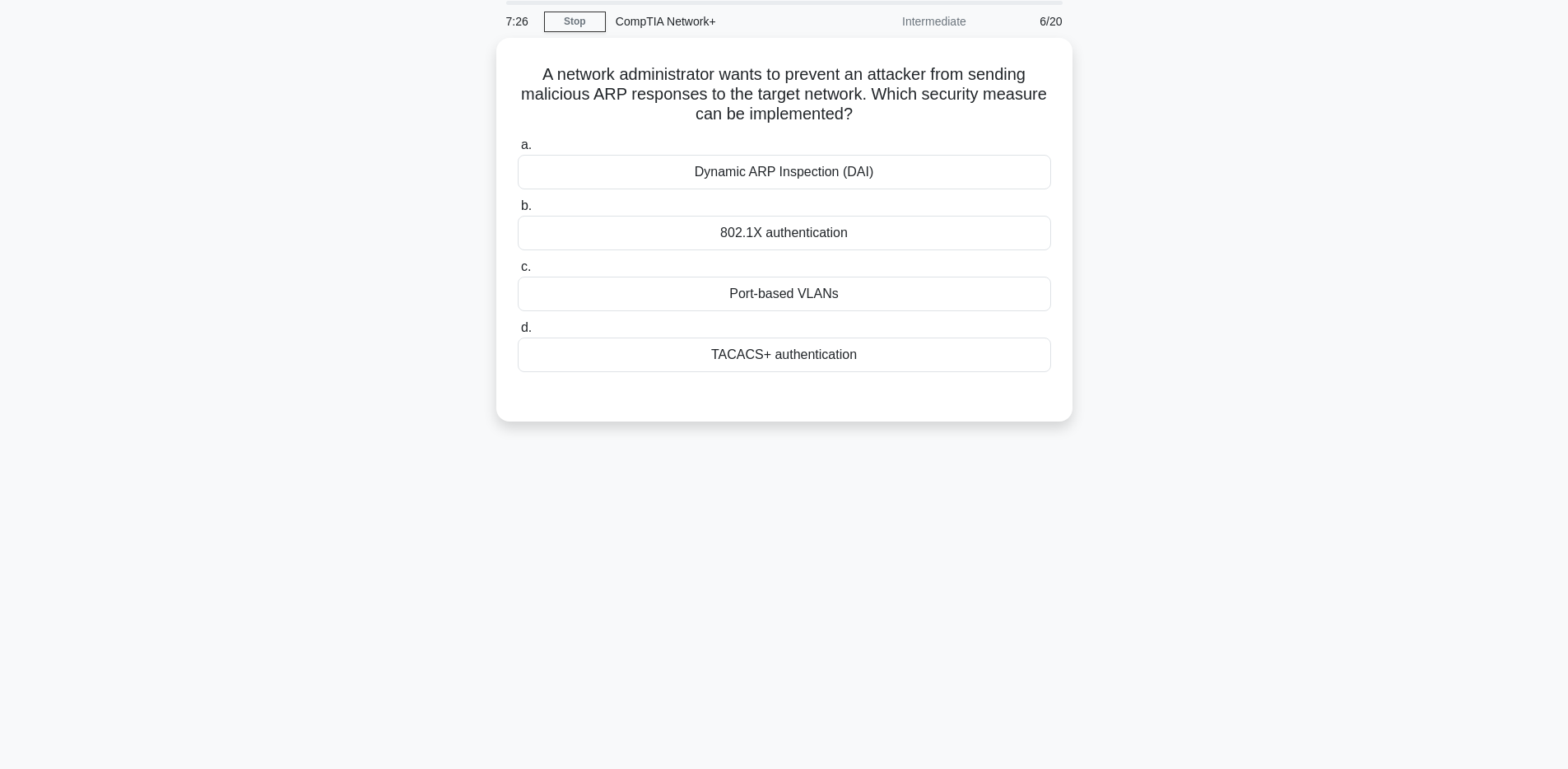
scroll to position [0, 0]
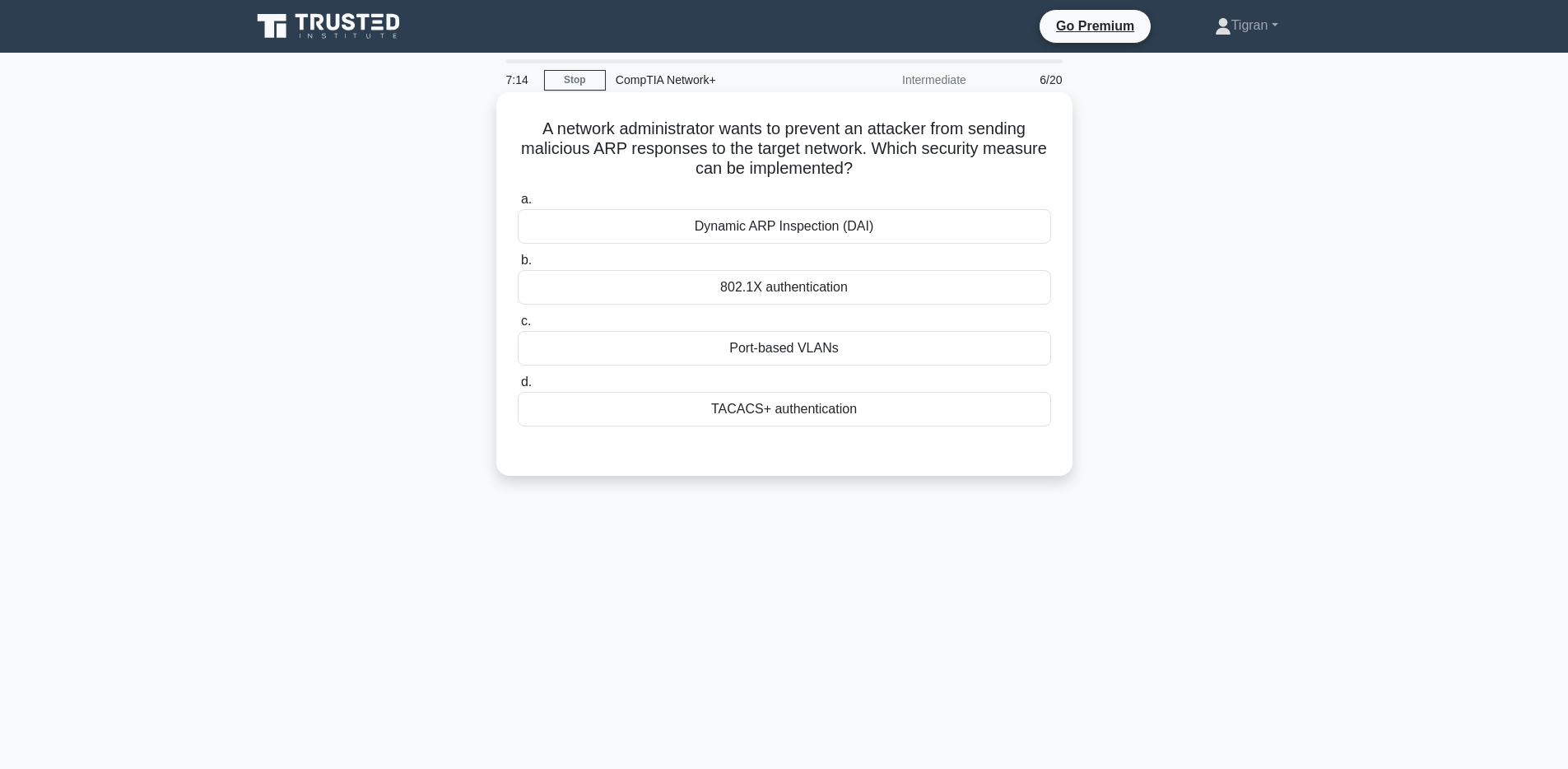
click at [879, 228] on div "Dynamic ARP Inspection (DAI)" at bounding box center [784, 226] width 533 height 34
click at [518, 205] on input "a. Dynamic ARP Inspection (DAI)" at bounding box center [518, 200] width 0 height 10
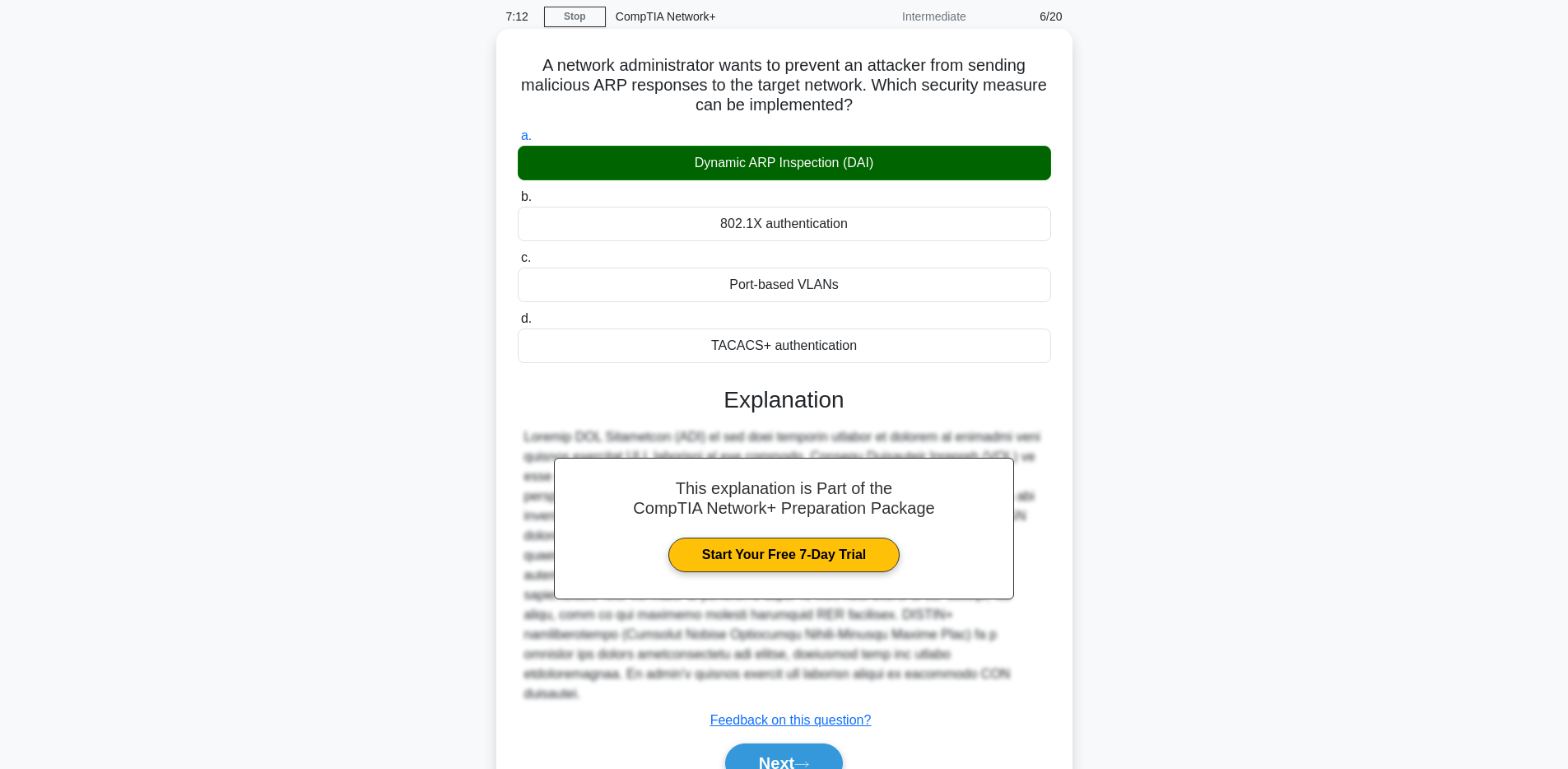
scroll to position [129, 0]
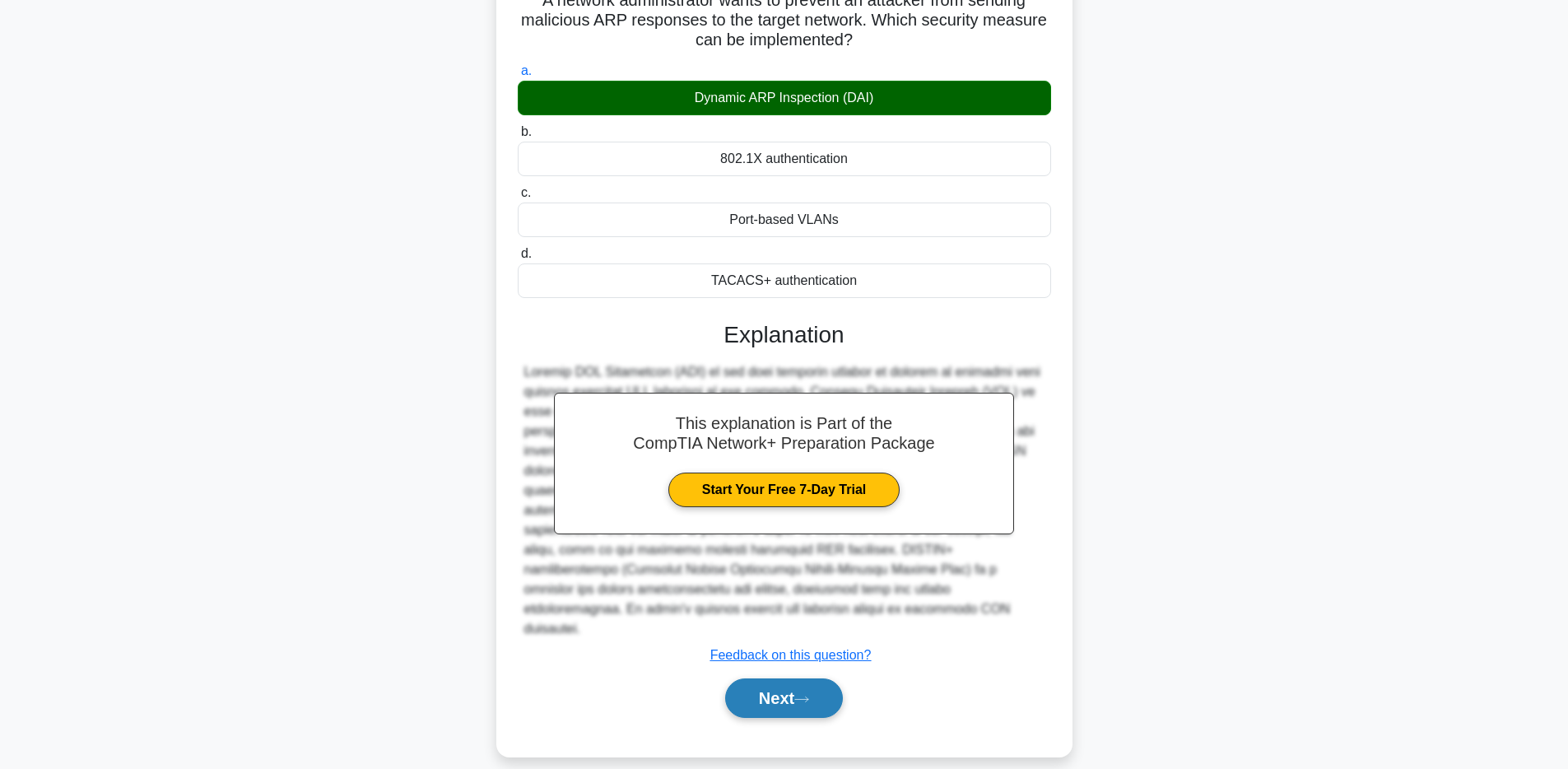
click at [807, 678] on button "Next" at bounding box center [784, 698] width 117 height 39
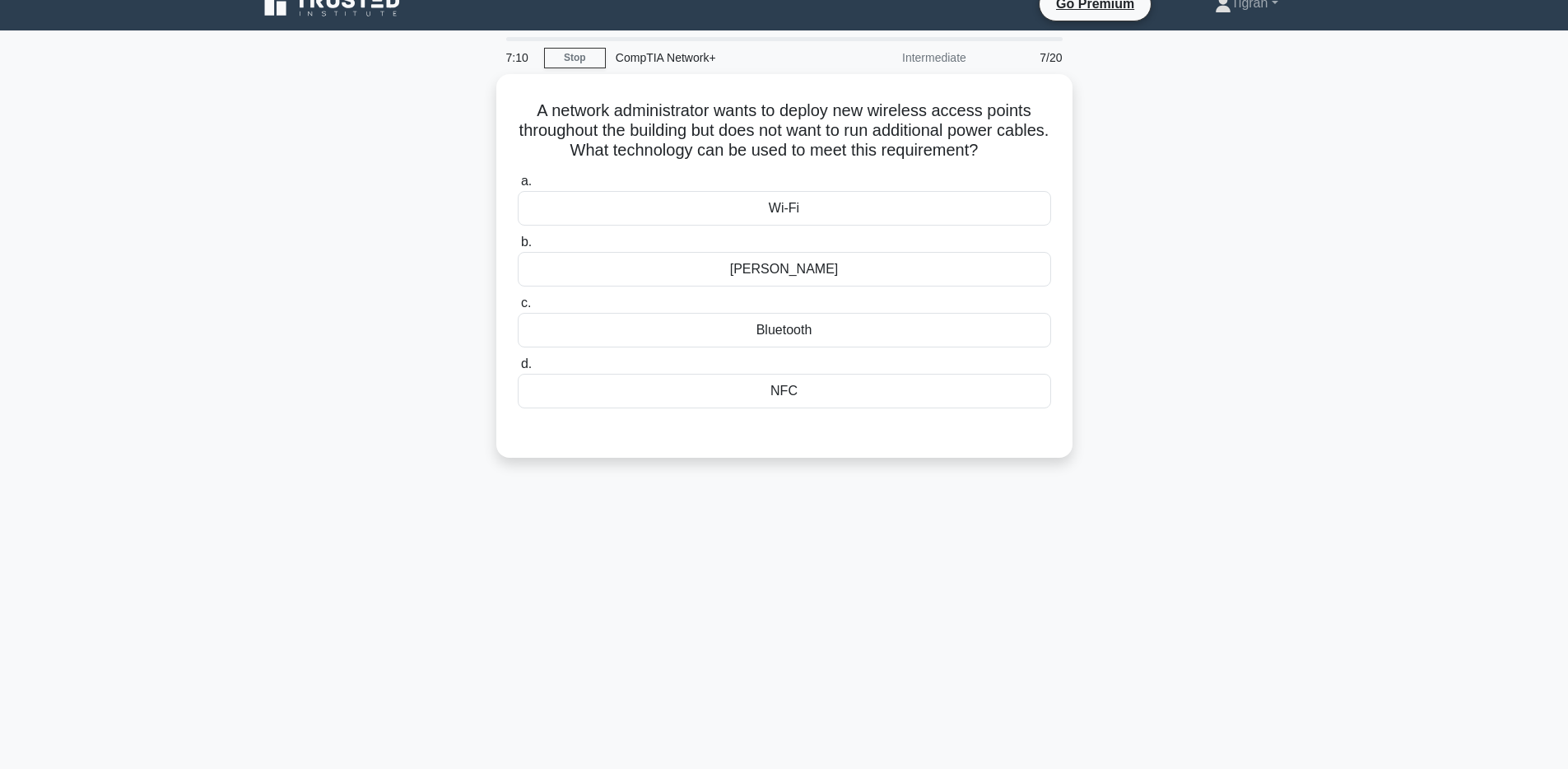
scroll to position [25, 0]
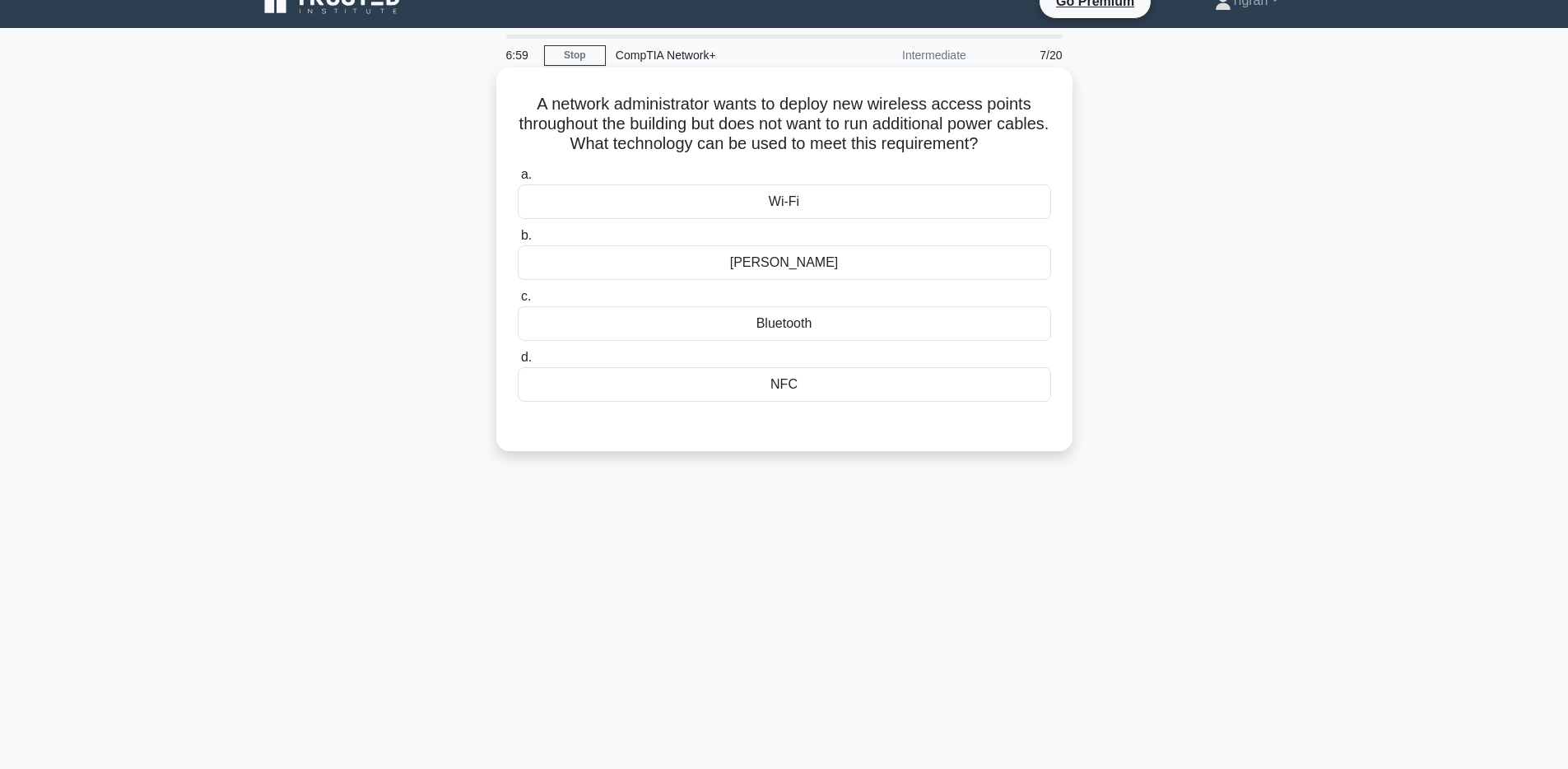
click at [808, 266] on div "[PERSON_NAME]" at bounding box center [784, 262] width 533 height 34
click at [518, 241] on input "[PERSON_NAME]" at bounding box center [518, 236] width 0 height 10
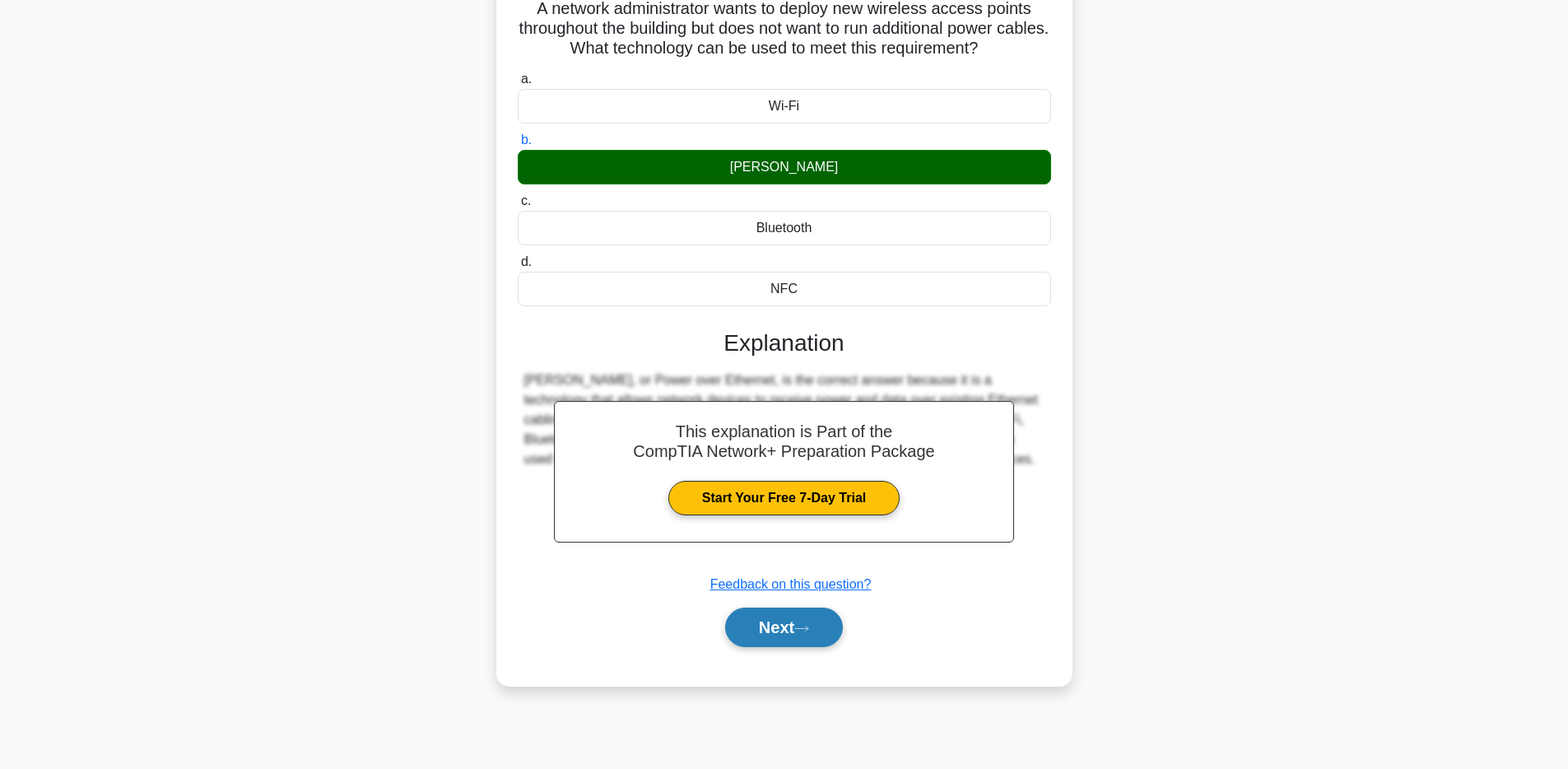
click at [804, 634] on button "Next" at bounding box center [784, 628] width 117 height 39
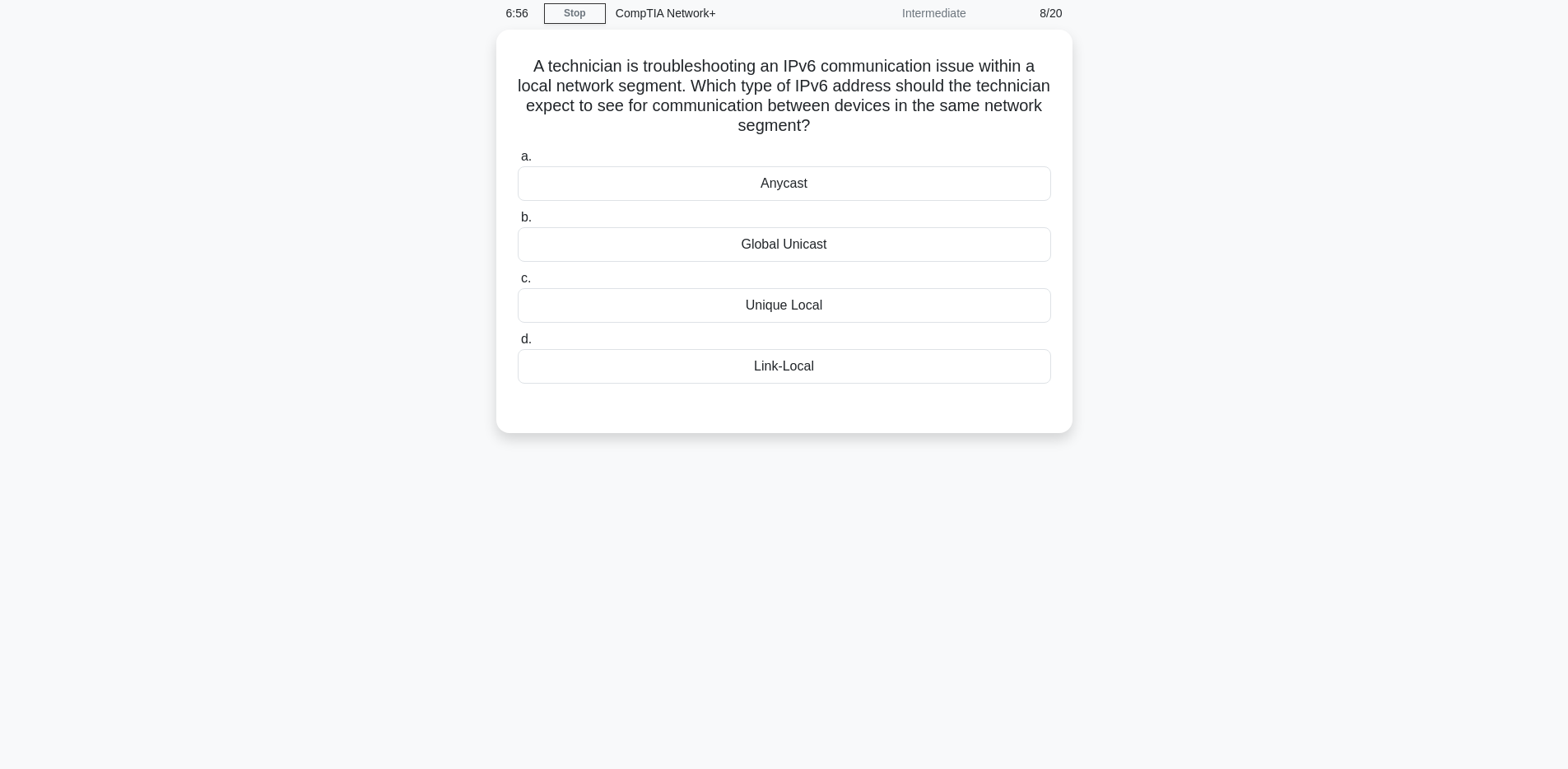
scroll to position [0, 0]
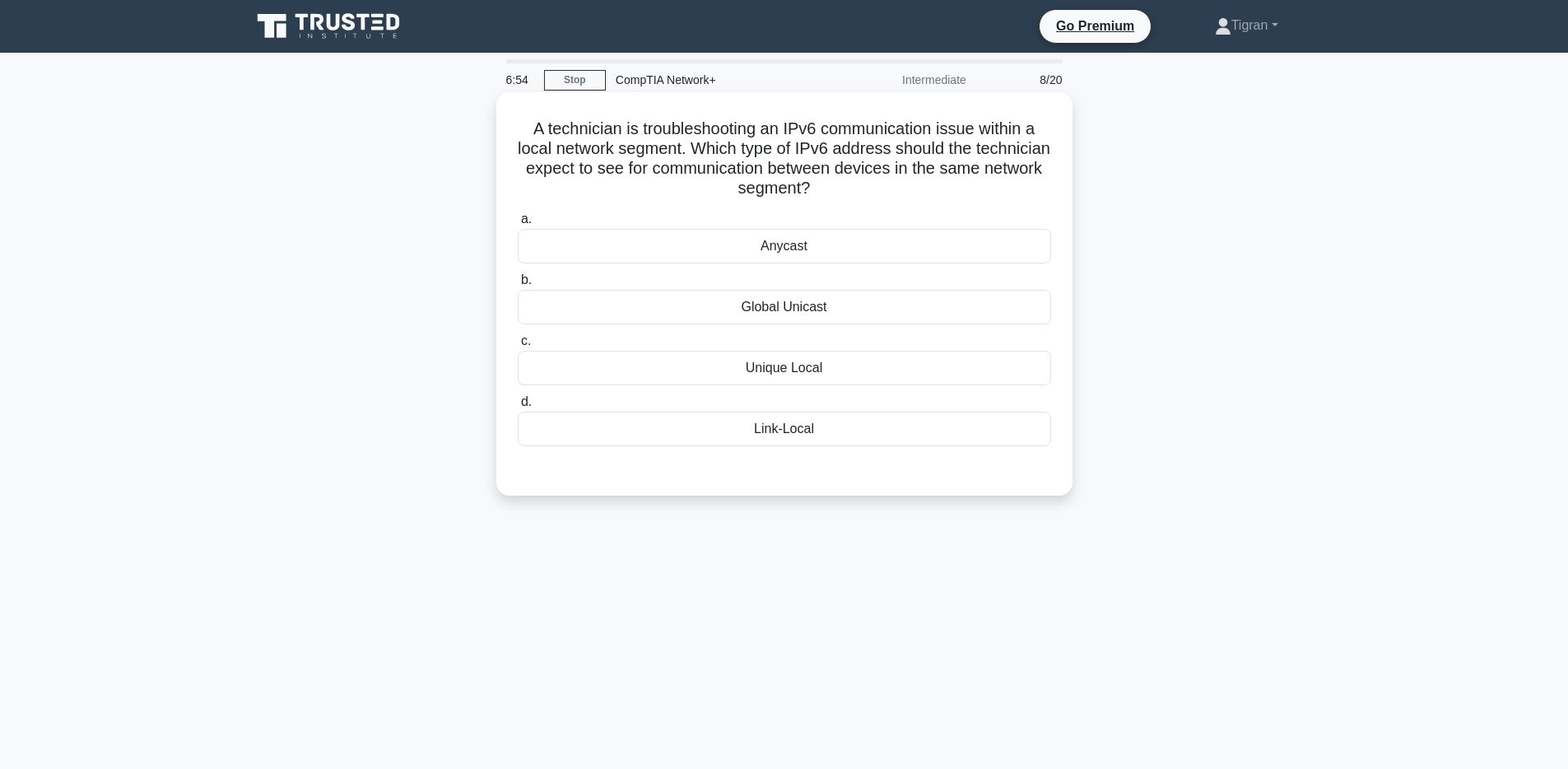
click at [583, 144] on h5 "A technician is troubleshooting an IPv6 communication issue within a local netw…" at bounding box center [784, 159] width 537 height 81
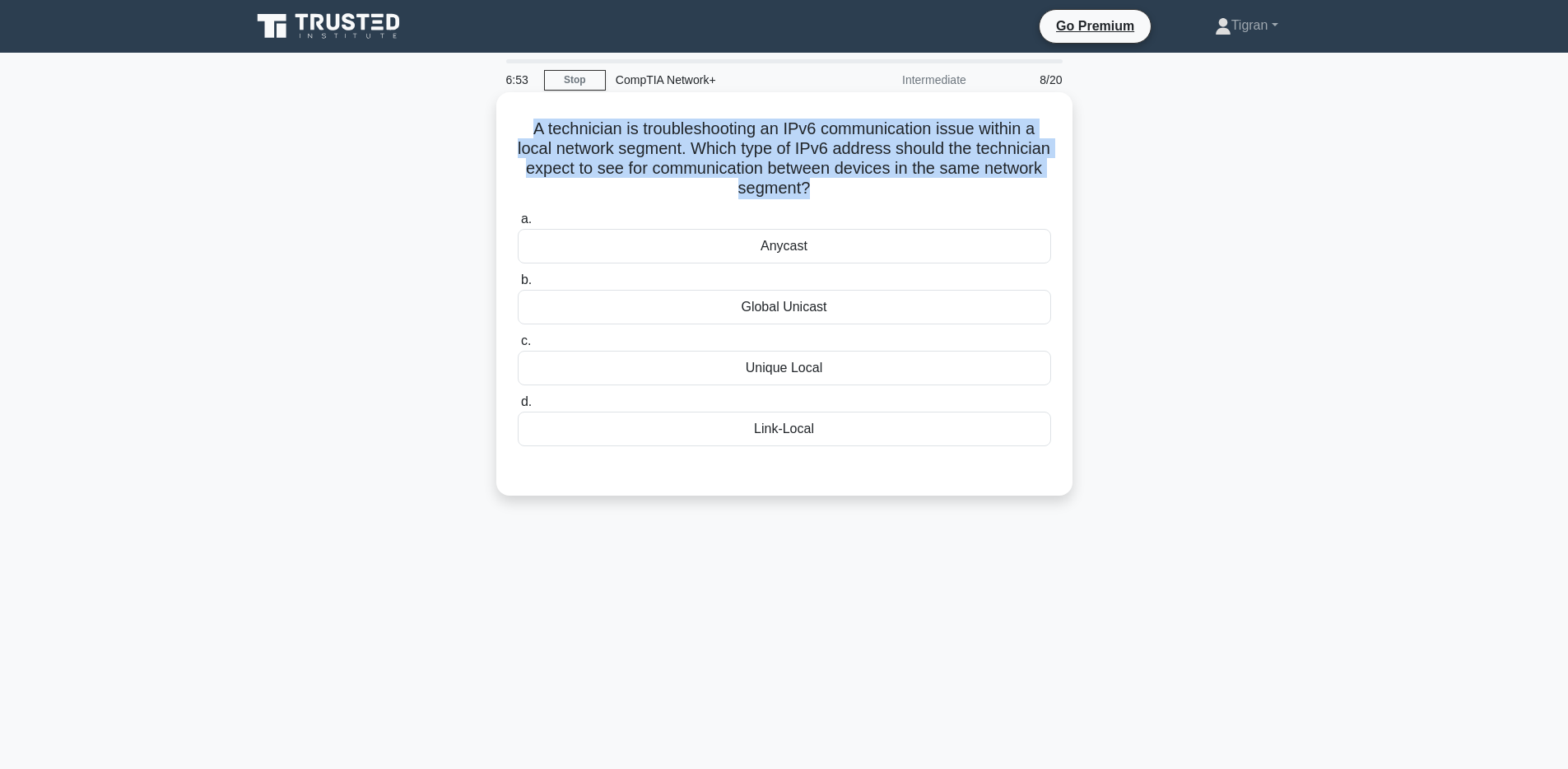
click at [583, 144] on h5 "A technician is troubleshooting an IPv6 communication issue within a local netw…" at bounding box center [784, 159] width 537 height 81
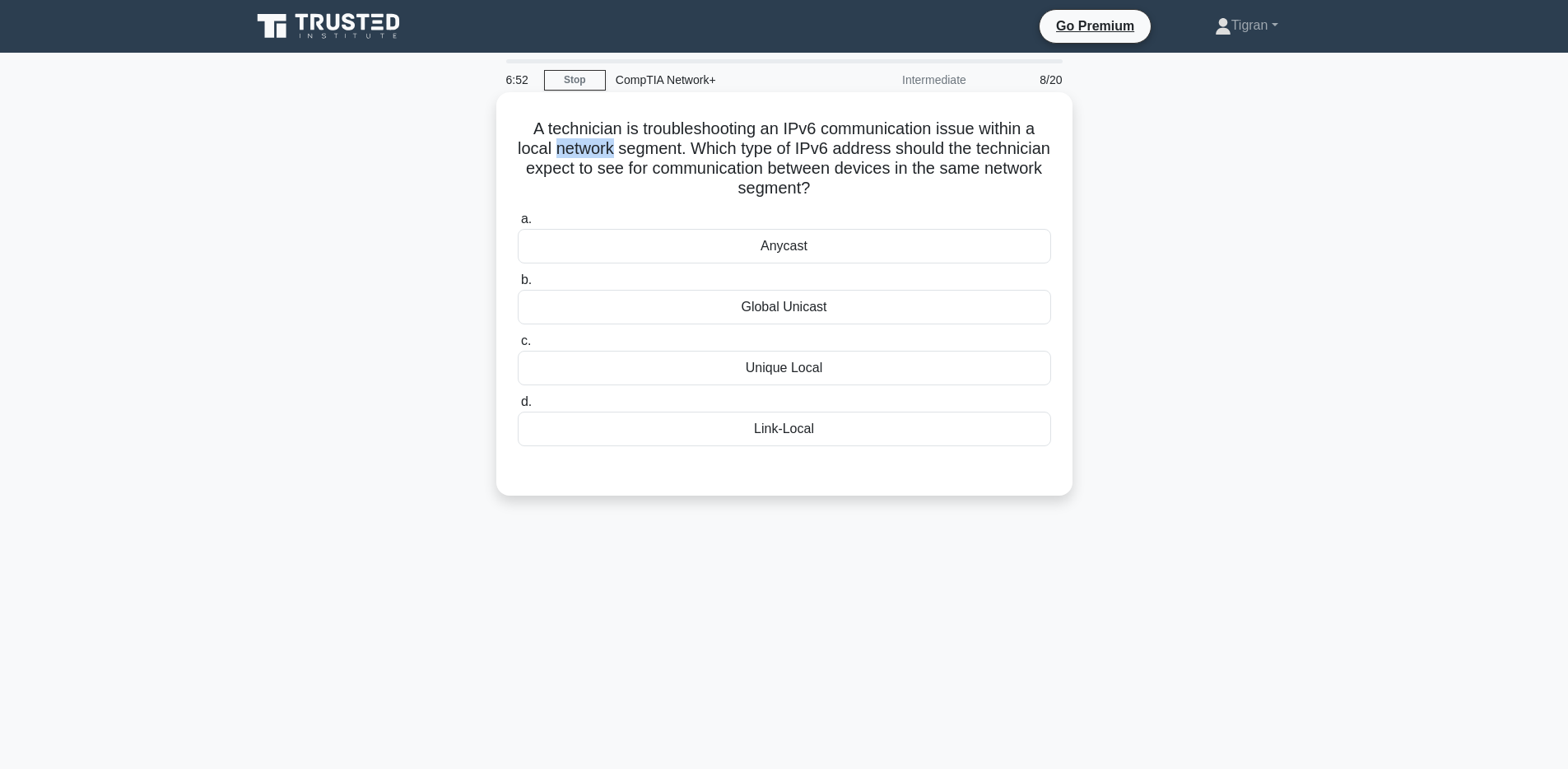
click at [583, 144] on h5 "A technician is troubleshooting an IPv6 communication issue within a local netw…" at bounding box center [784, 159] width 537 height 81
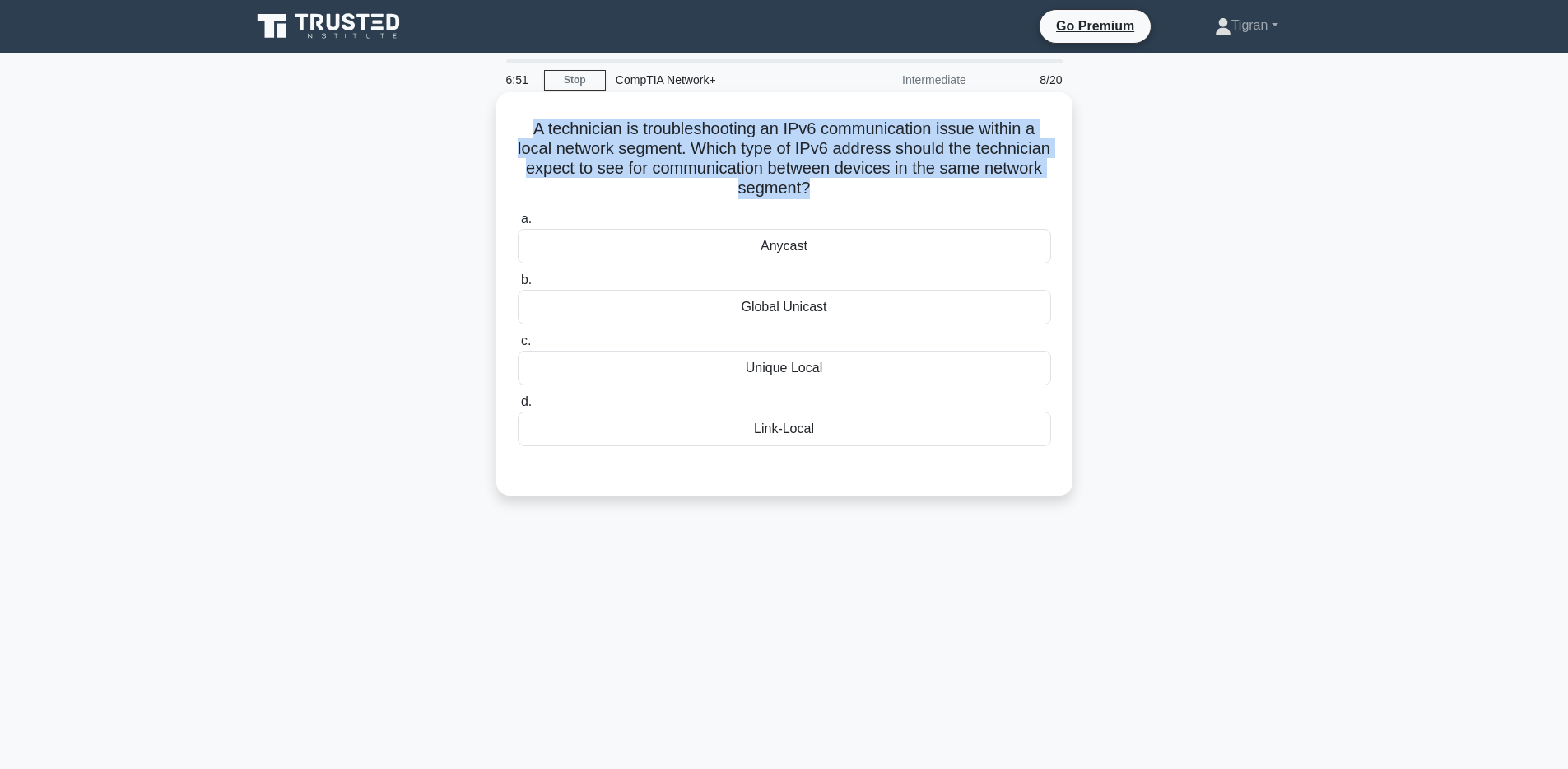
click at [583, 144] on h5 "A technician is troubleshooting an IPv6 communication issue within a local netw…" at bounding box center [784, 159] width 537 height 81
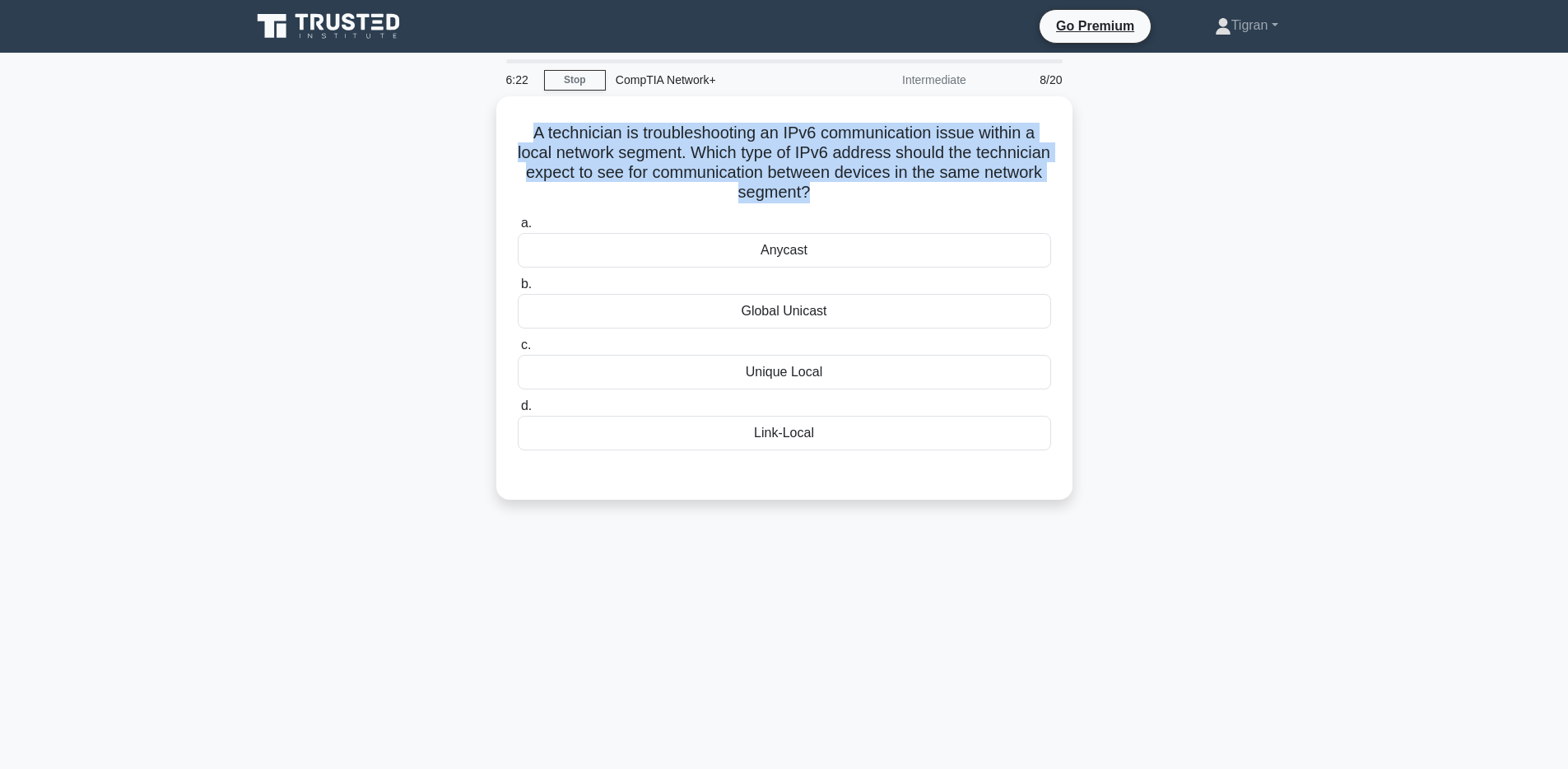
click at [1156, 177] on div "A technician is troubleshooting an IPv6 communication issue within a local netw…" at bounding box center [784, 308] width 1087 height 424
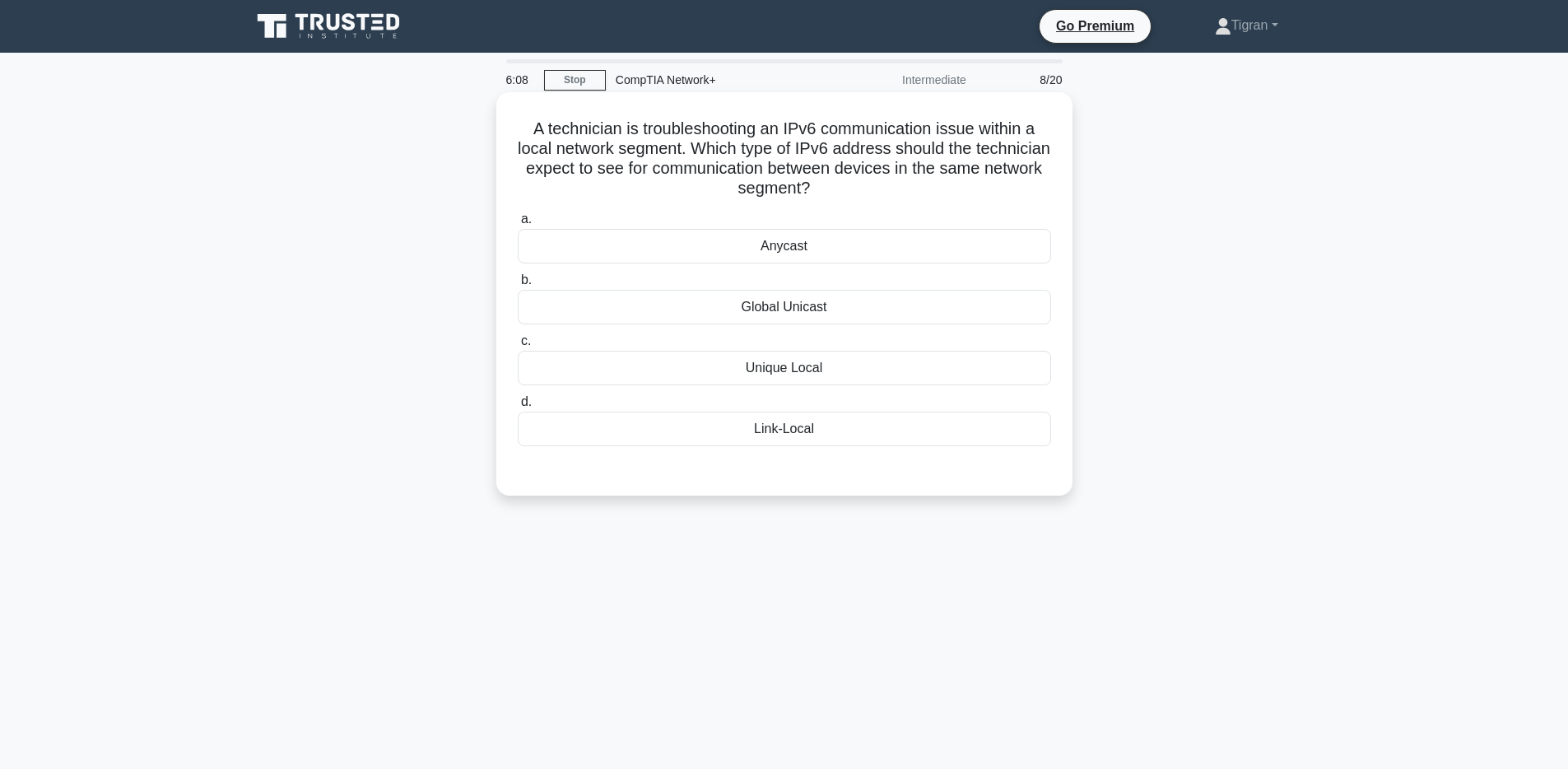
click at [873, 431] on div "Link-Local" at bounding box center [784, 429] width 533 height 34
click at [518, 407] on input "d. Link-Local" at bounding box center [518, 402] width 0 height 10
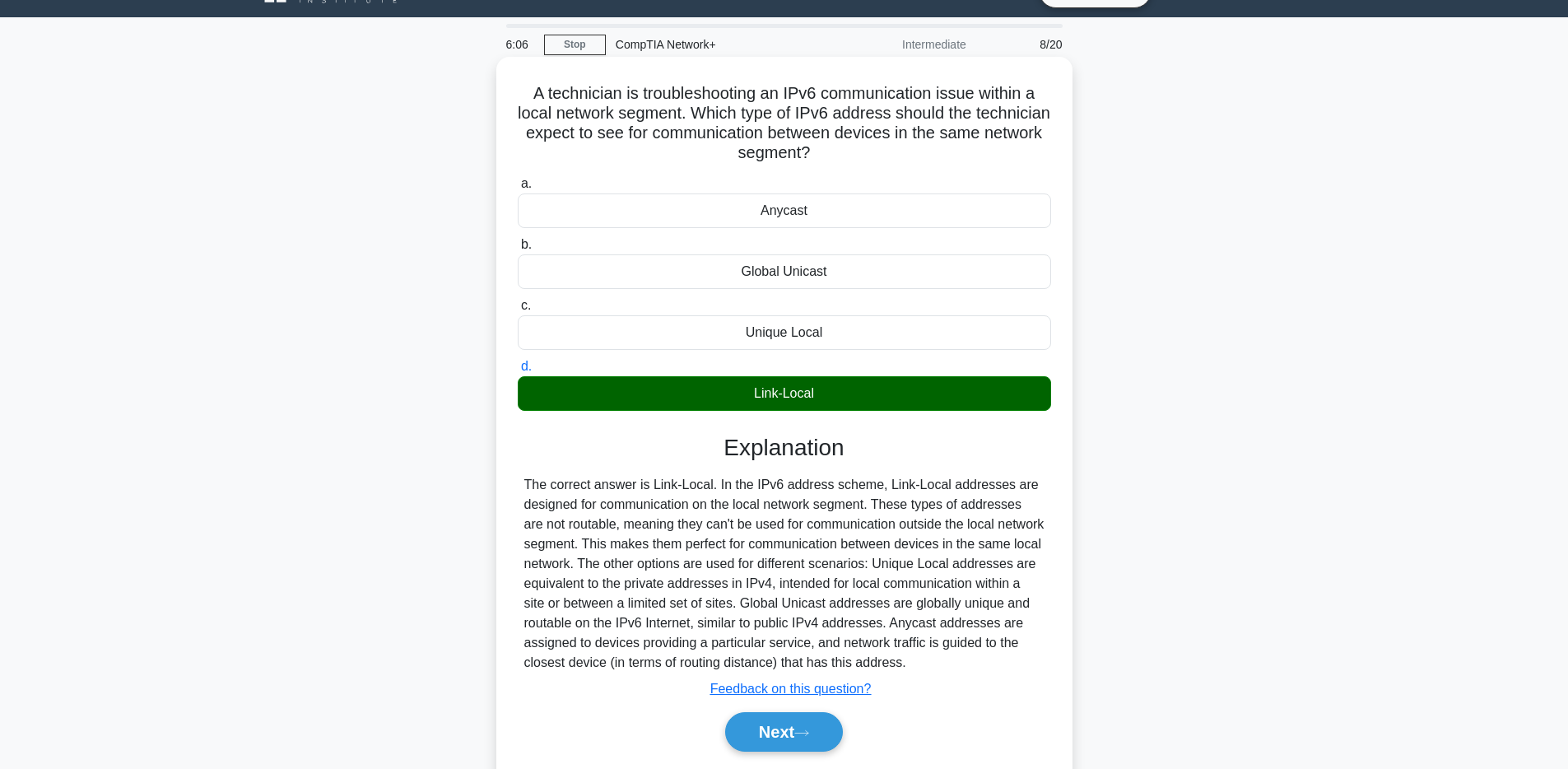
scroll to position [120, 0]
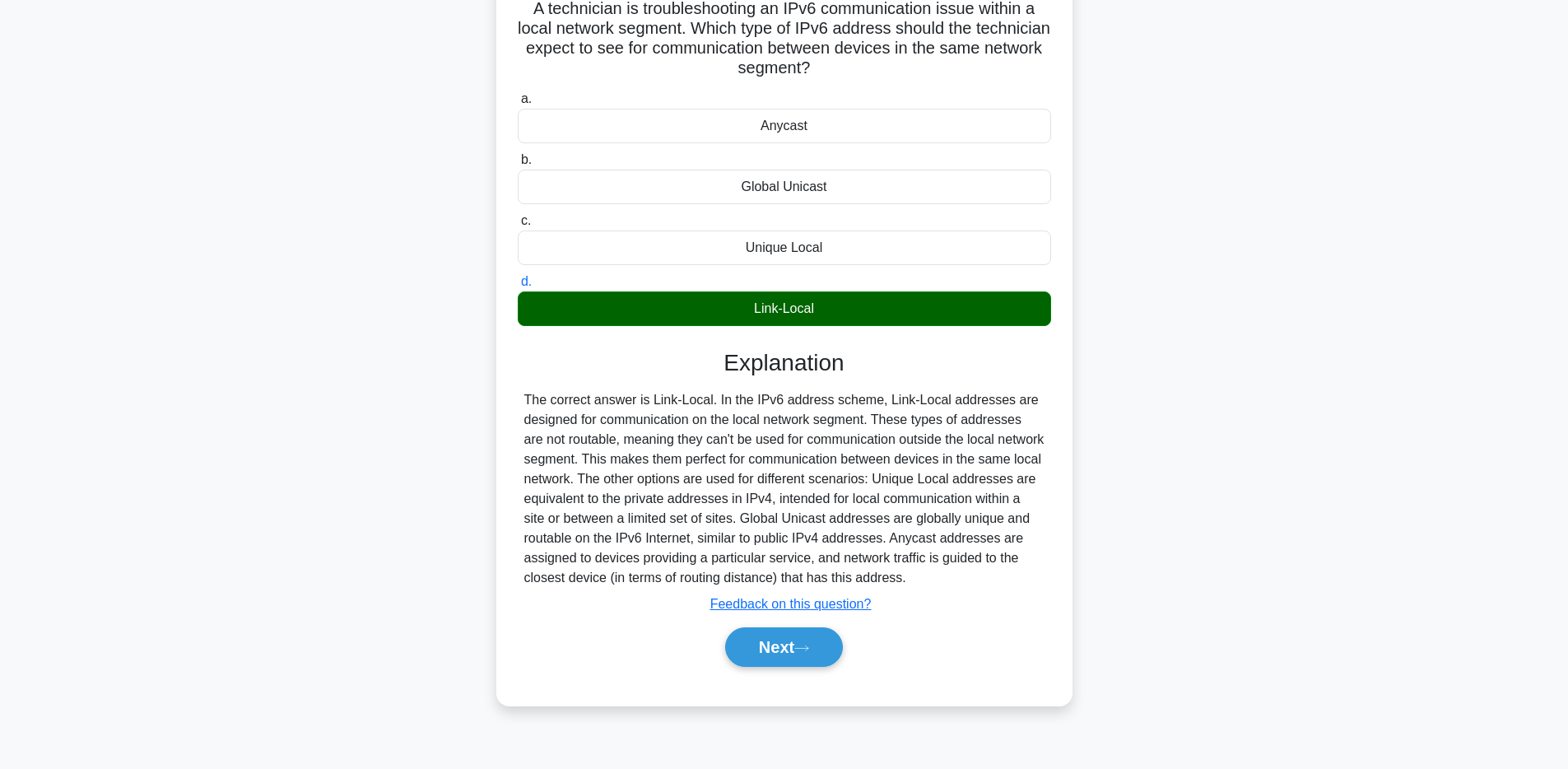
click at [802, 418] on div "The correct answer is Link-Local. In the IPv6 address scheme, Link-Local addres…" at bounding box center [784, 489] width 520 height 197
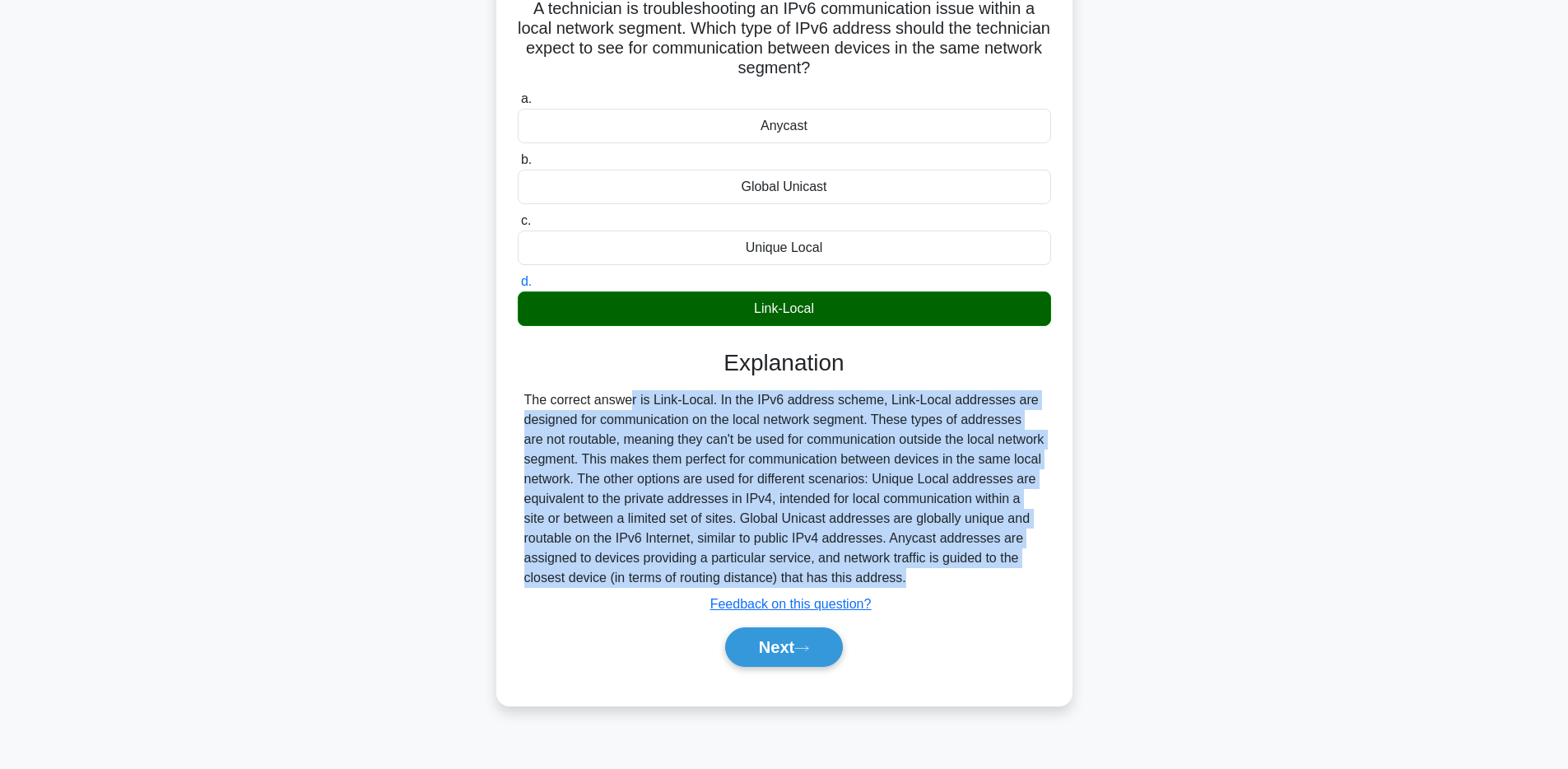
click at [802, 418] on div "The correct answer is Link-Local. In the IPv6 address scheme, Link-Local addres…" at bounding box center [784, 489] width 520 height 197
click at [801, 640] on button "Next" at bounding box center [784, 647] width 117 height 39
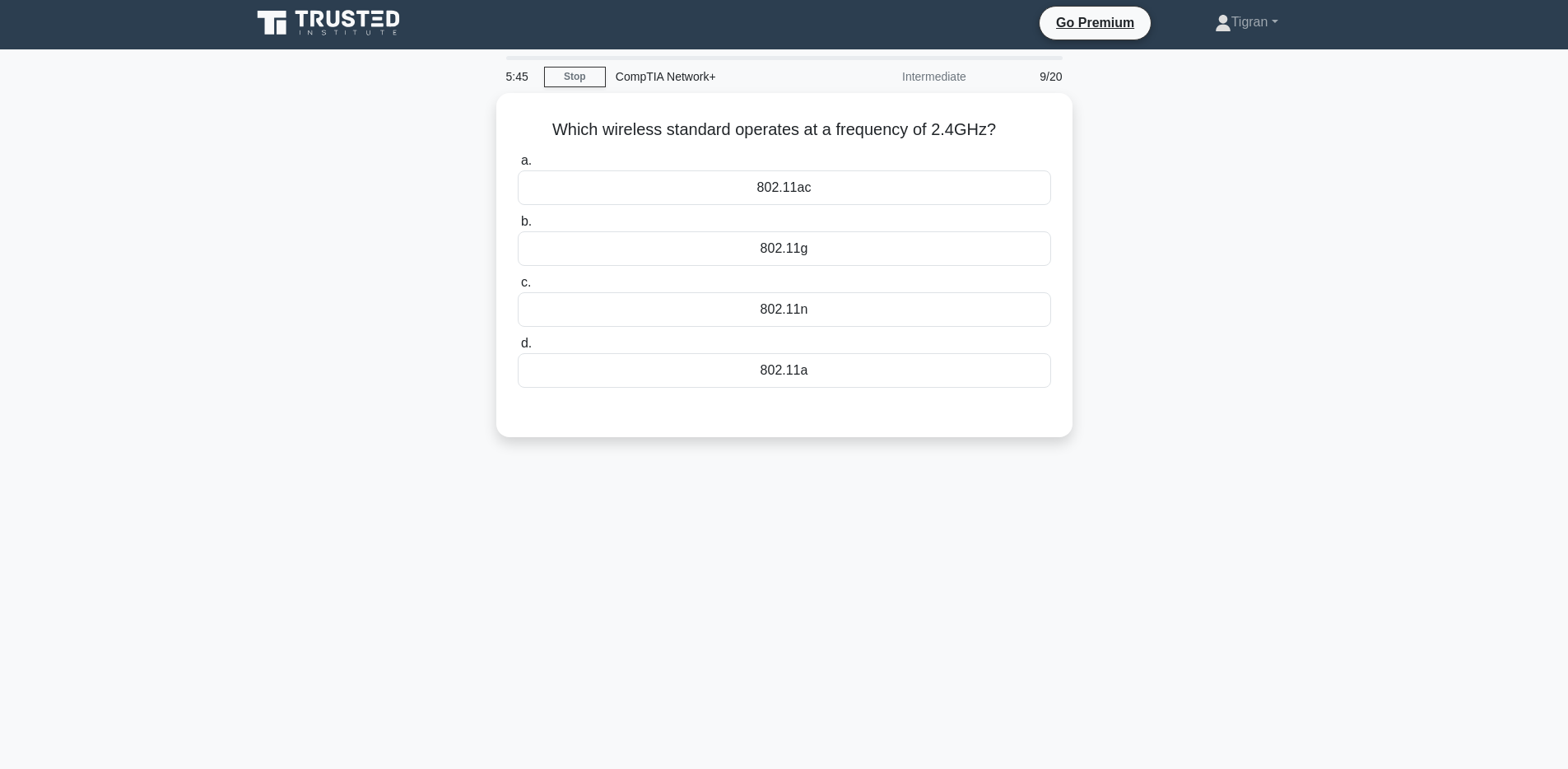
scroll to position [0, 0]
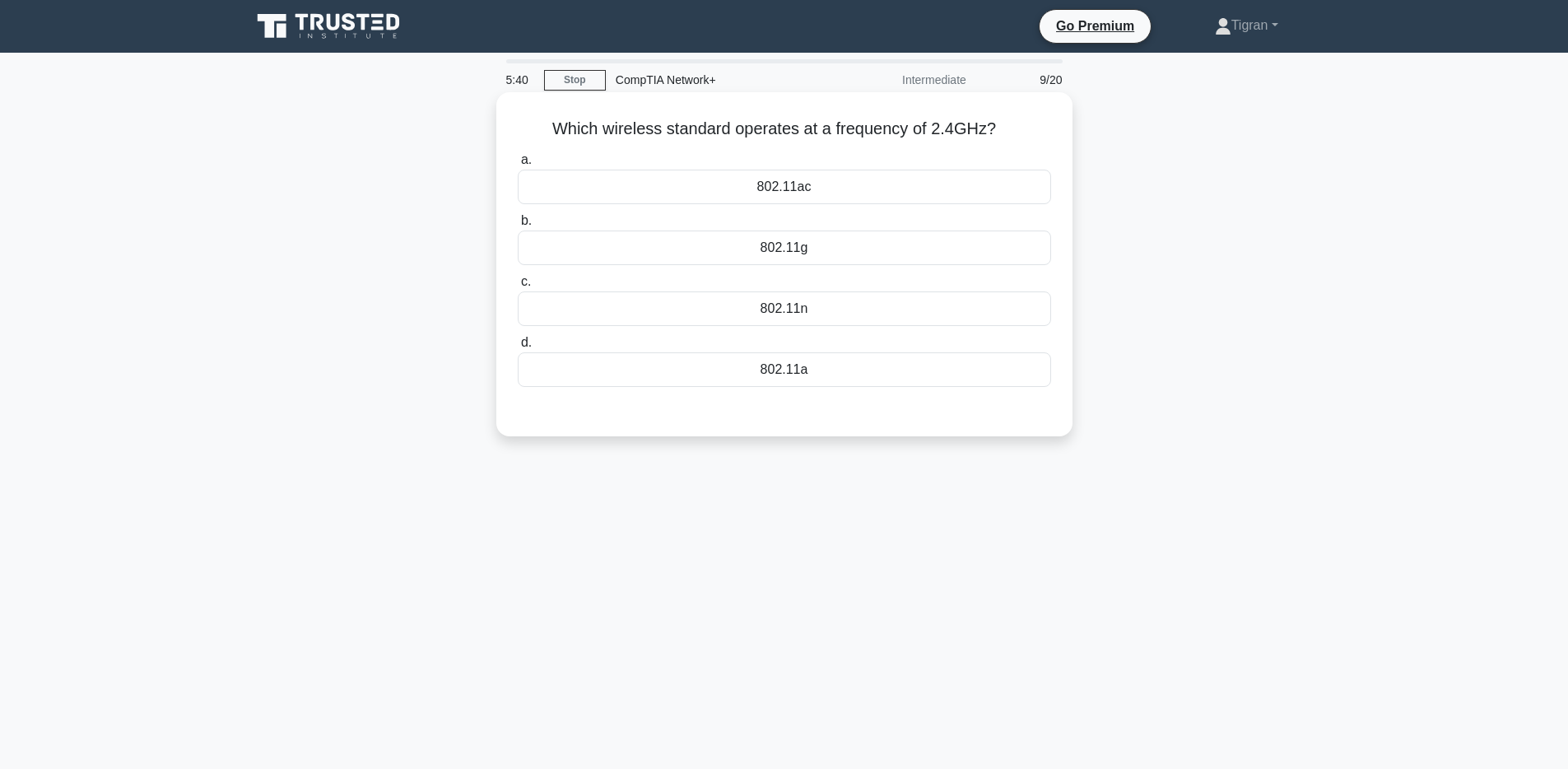
click at [772, 370] on div "802.11a" at bounding box center [784, 369] width 533 height 34
click at [518, 348] on input "d. 802.11a" at bounding box center [518, 343] width 0 height 10
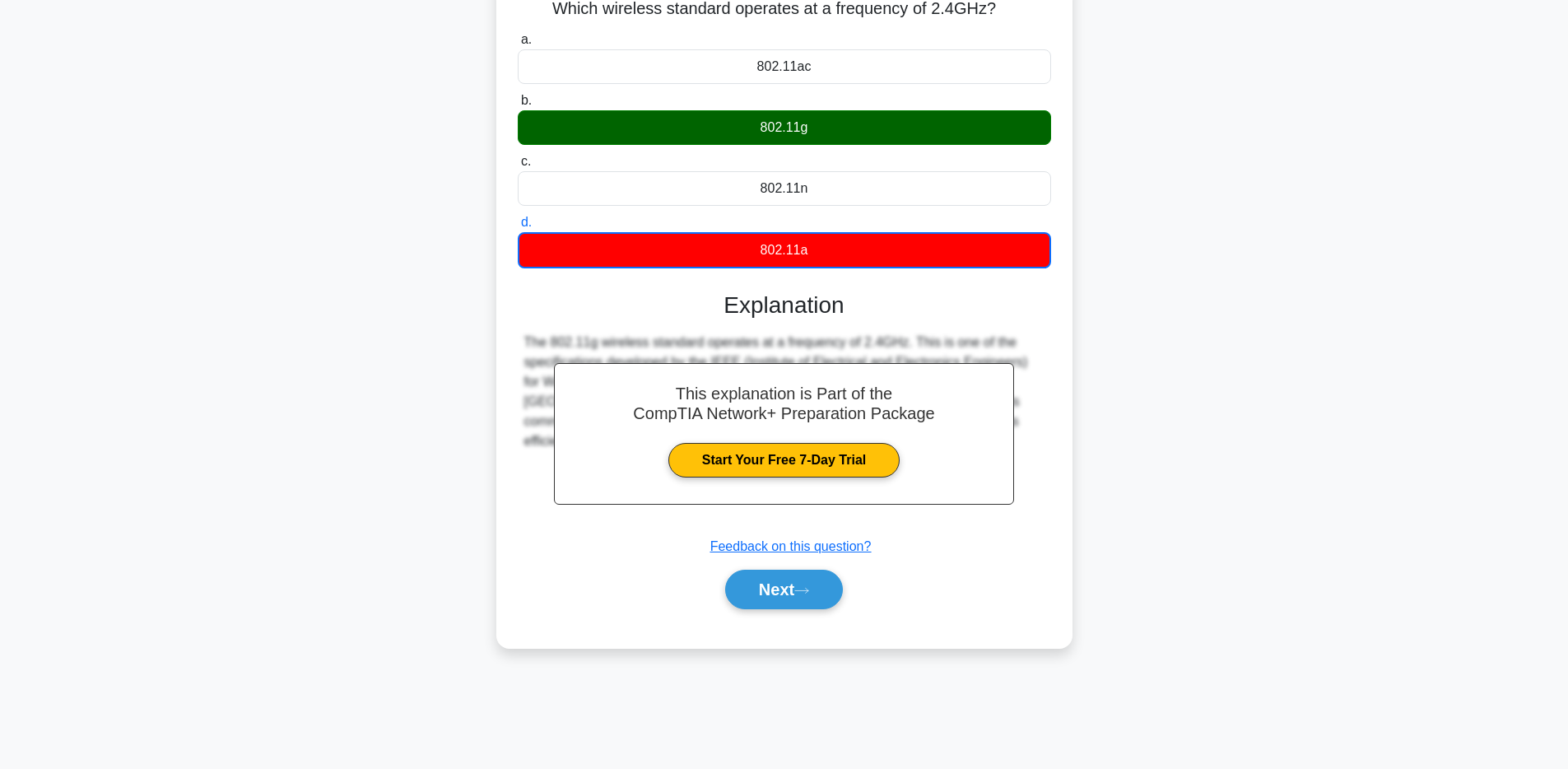
scroll to position [117, 0]
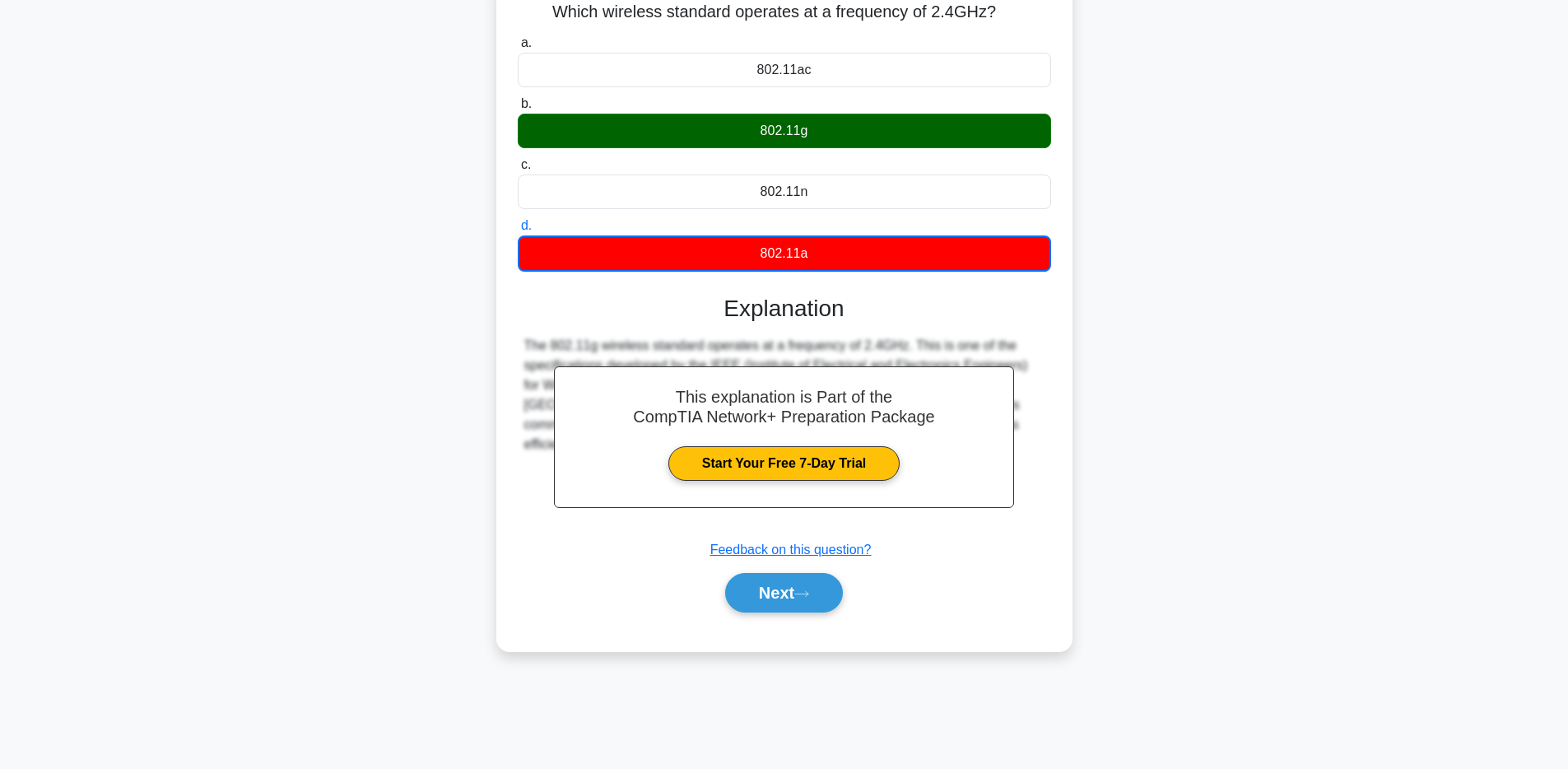
click at [812, 566] on div "This explanation is Part of the CompTIA Network+ Preparation Package Start Your…" at bounding box center [784, 447] width 533 height 344
click at [812, 588] on button "Next" at bounding box center [784, 592] width 117 height 39
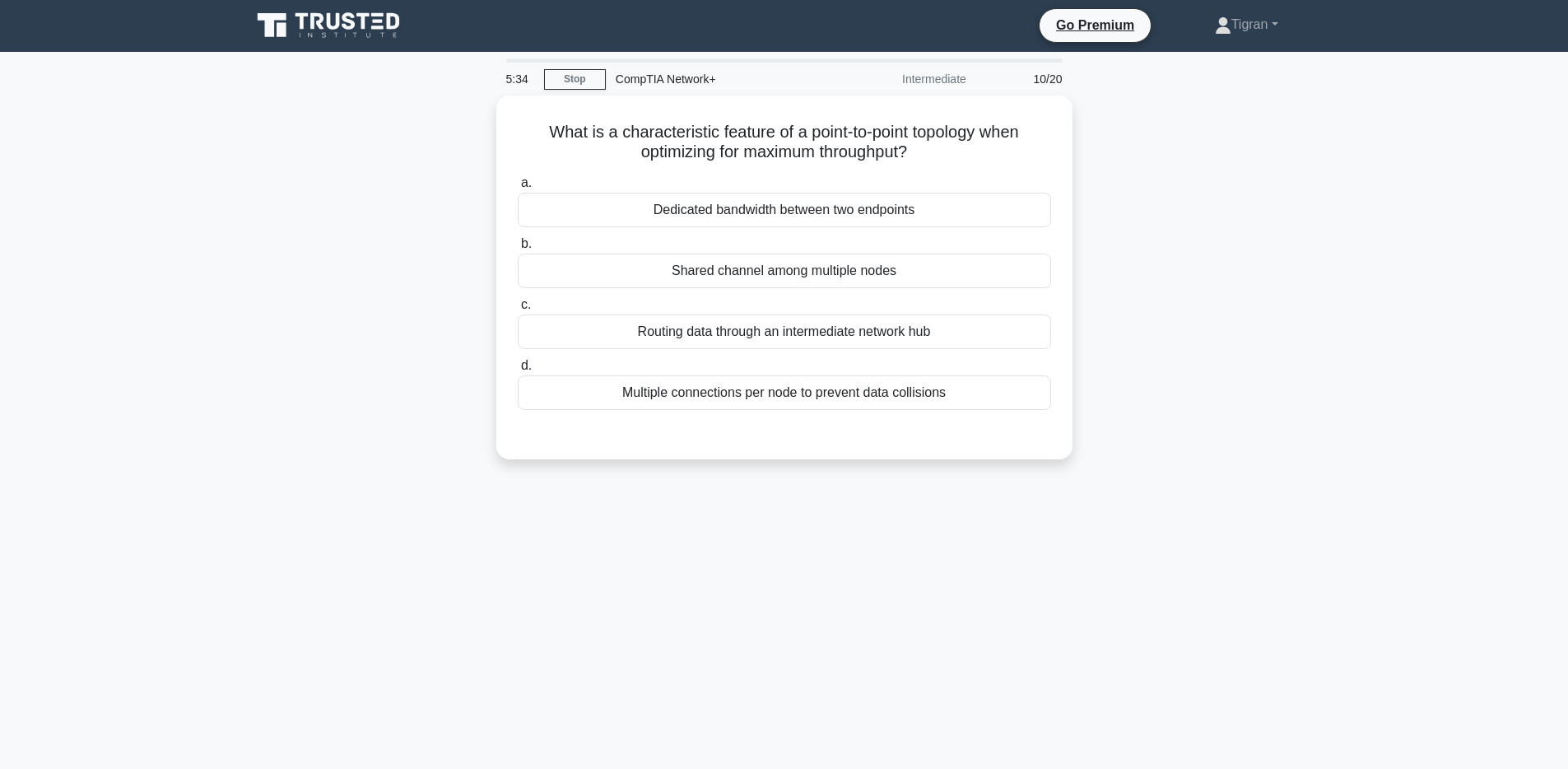
scroll to position [0, 0]
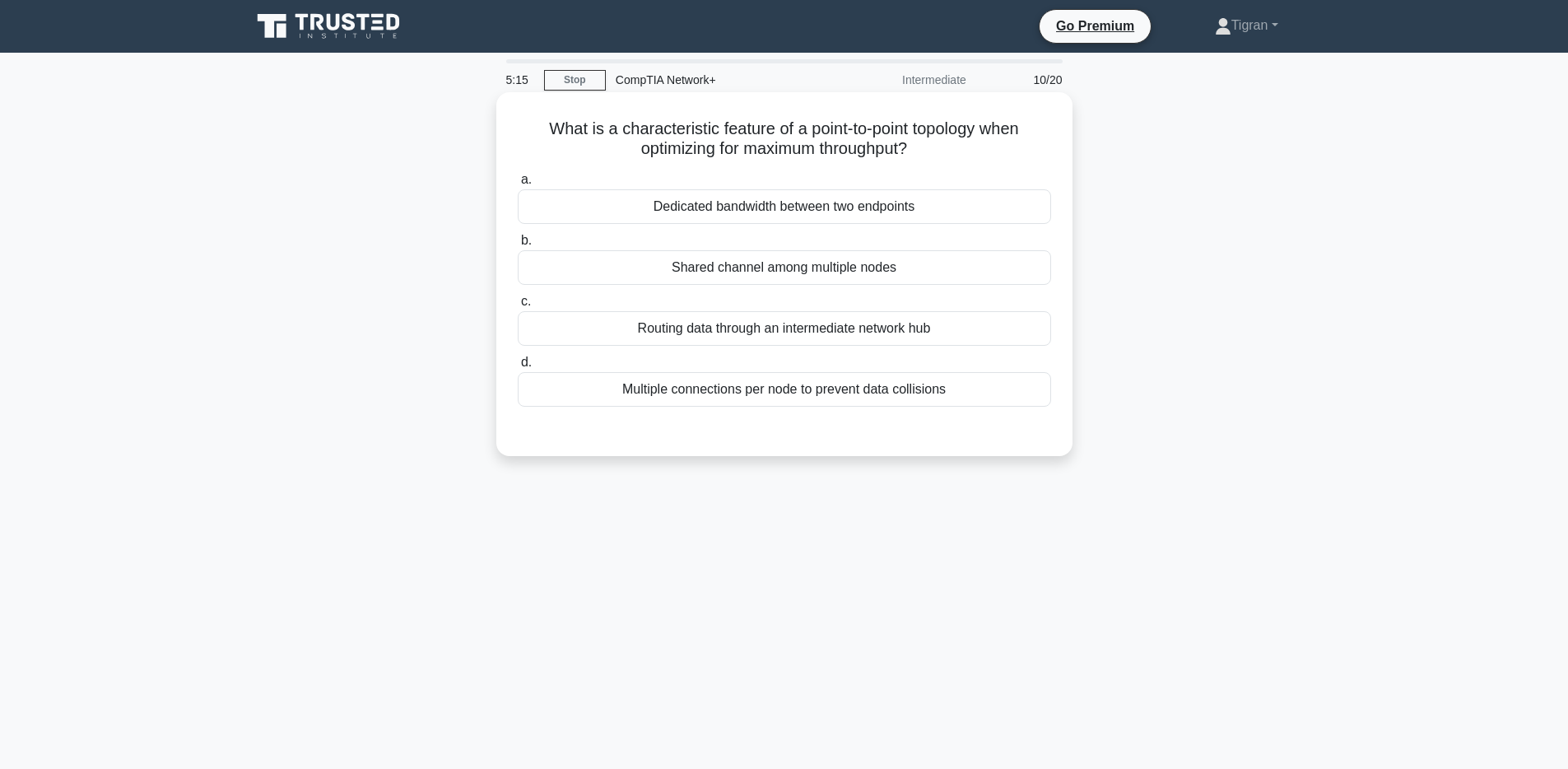
click at [899, 195] on div "Dedicated bandwidth between two endpoints" at bounding box center [784, 207] width 533 height 34
click at [518, 185] on input "a. Dedicated bandwidth between two endpoints" at bounding box center [518, 180] width 0 height 10
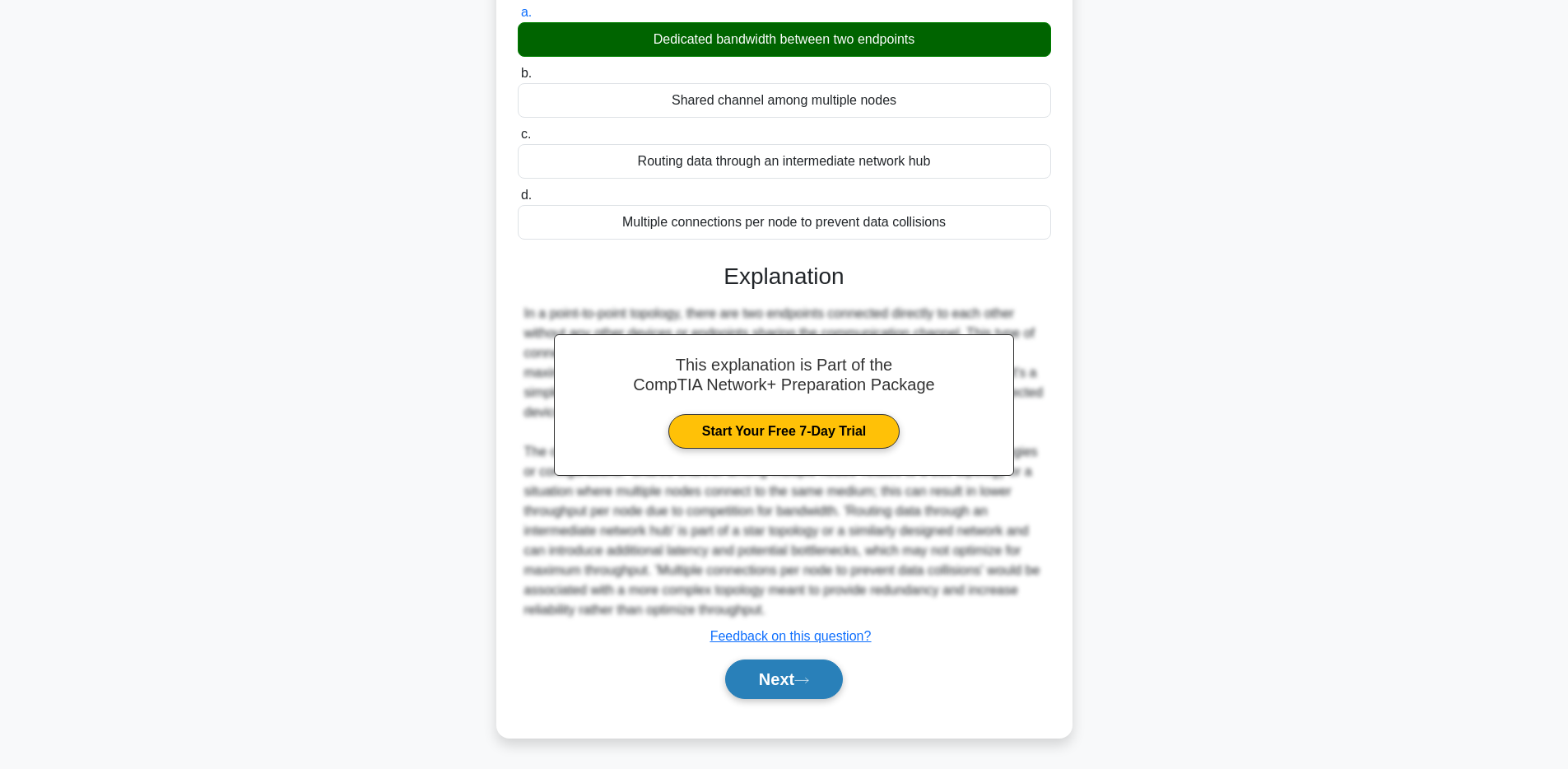
click at [809, 679] on icon at bounding box center [802, 680] width 15 height 9
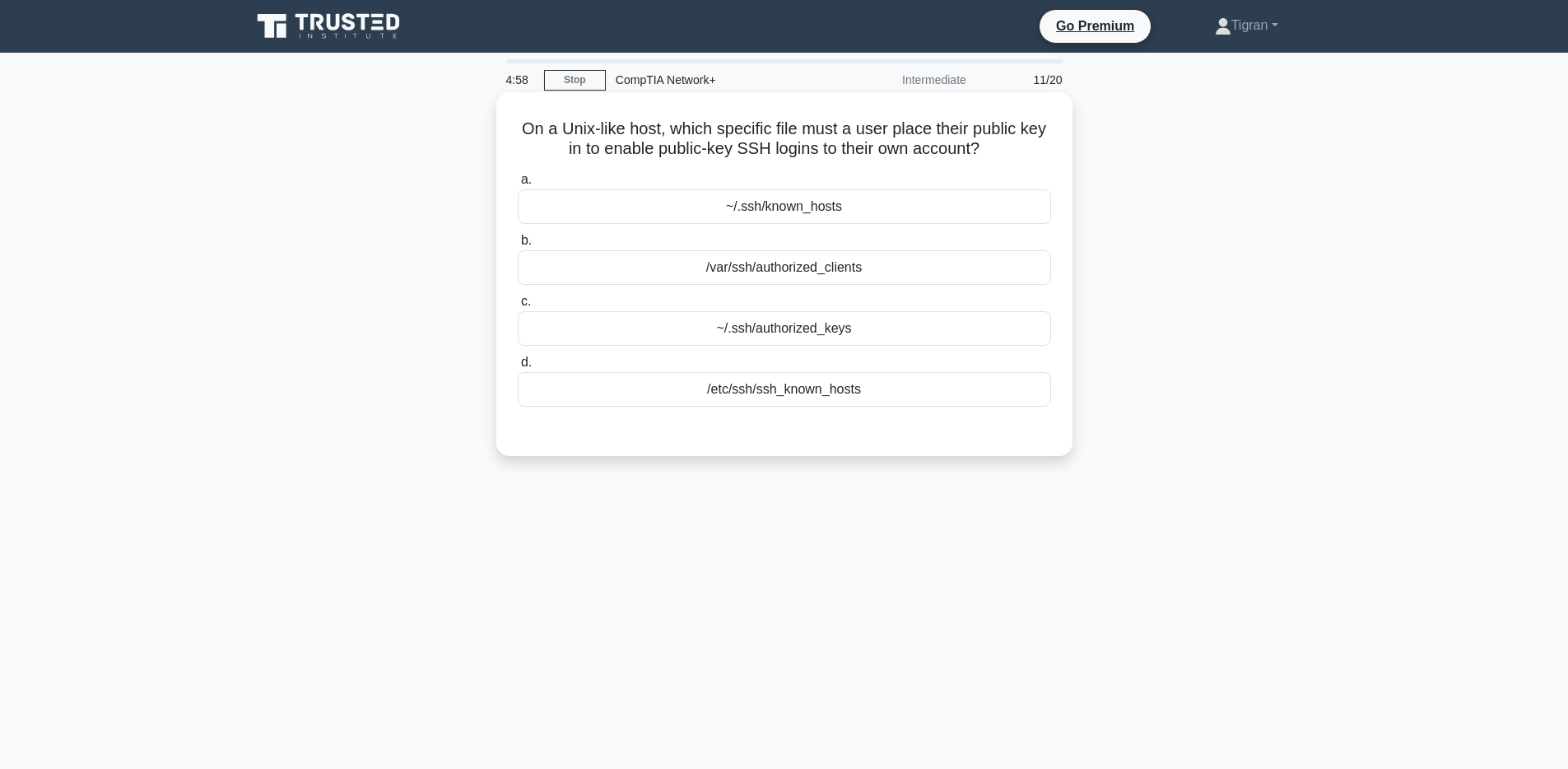
click at [785, 204] on div "~/.ssh/known_hosts" at bounding box center [784, 207] width 533 height 34
click at [518, 185] on input "a. ~/.ssh/known_hosts" at bounding box center [518, 180] width 0 height 10
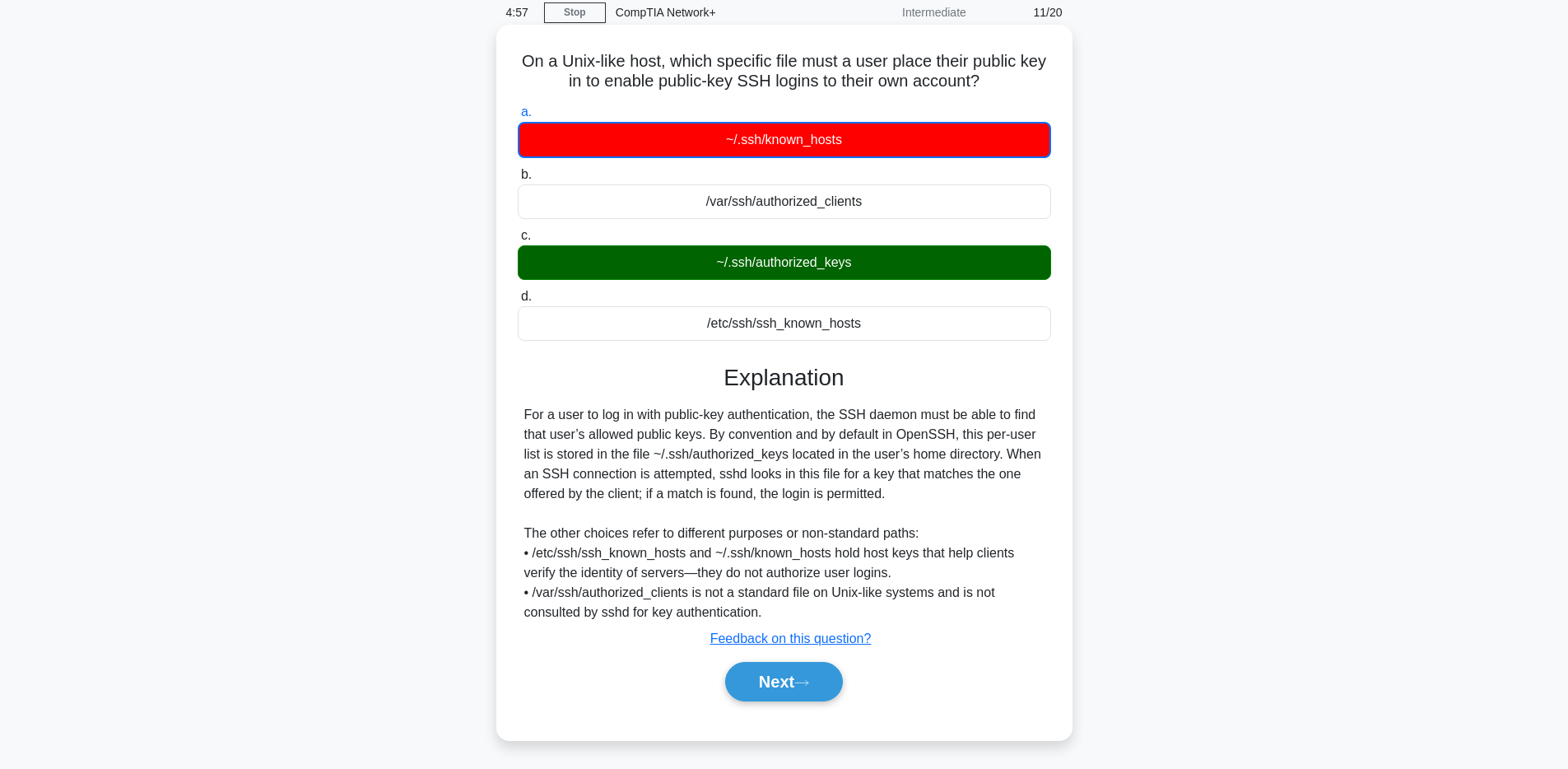
scroll to position [120, 0]
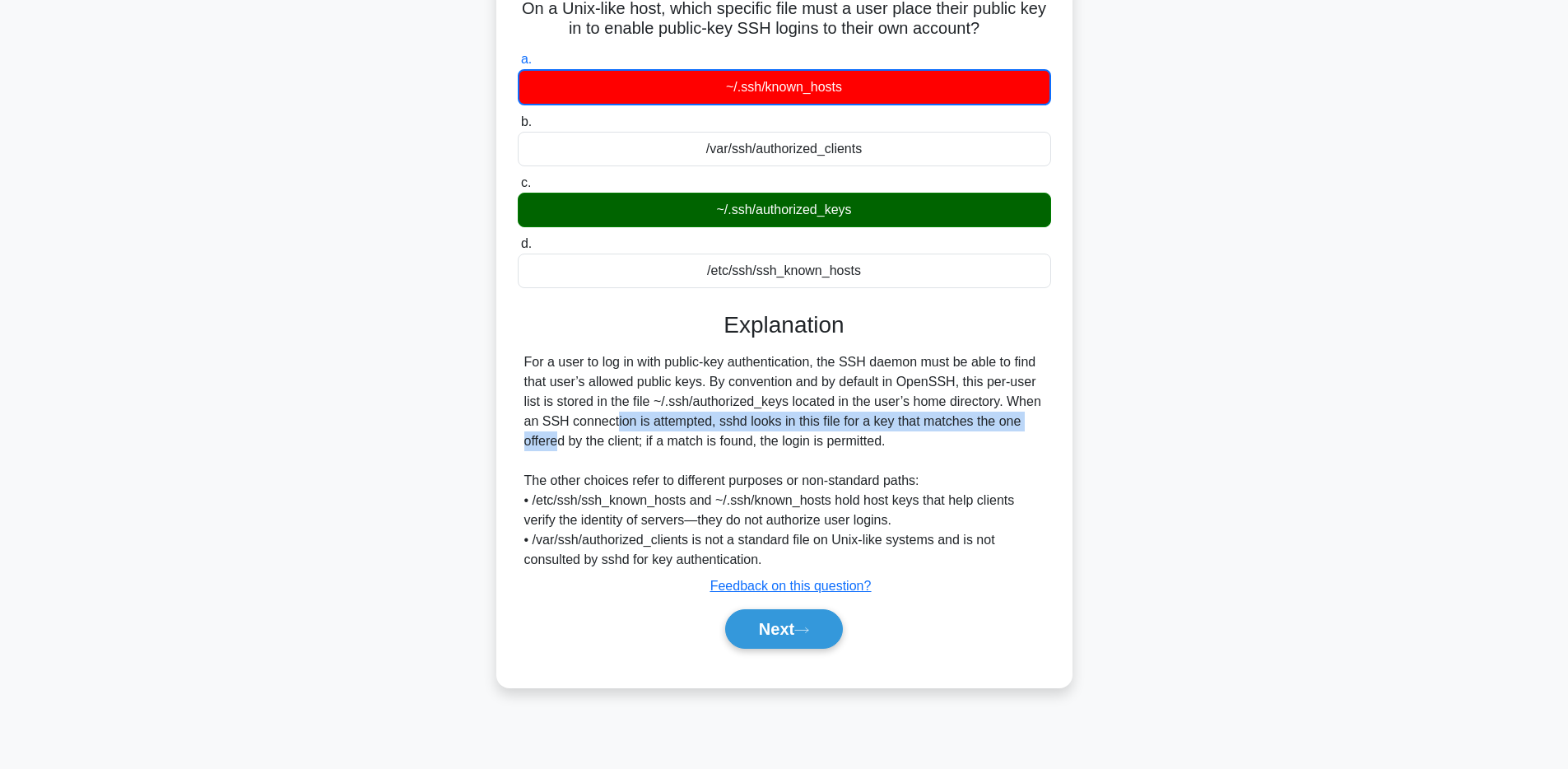
drag, startPoint x: 547, startPoint y: 430, endPoint x: 999, endPoint y: 426, distance: 452.0
click at [999, 426] on div "For a user to log in with public-key authentication, the SSH daemon must be abl…" at bounding box center [784, 461] width 520 height 218
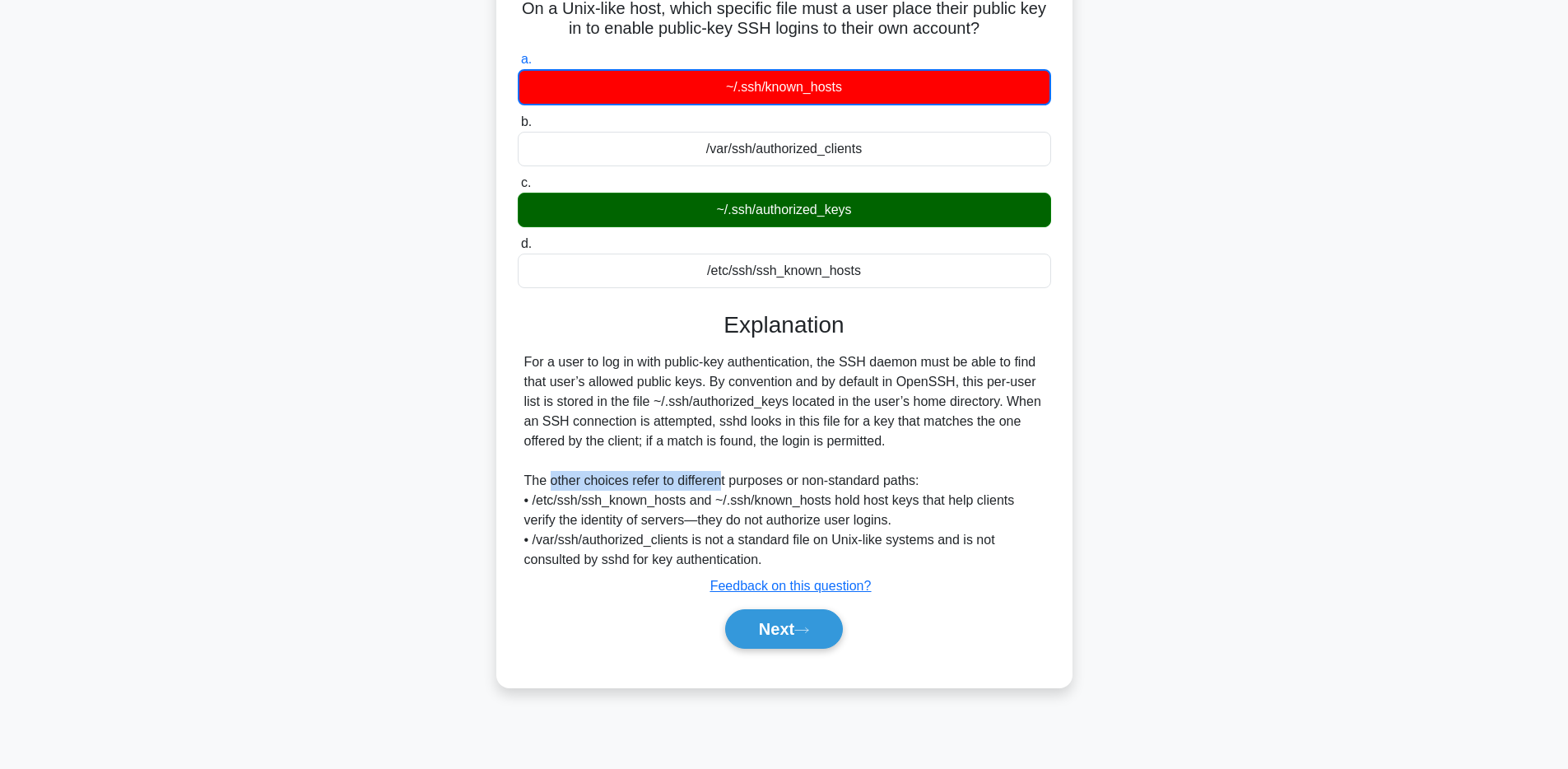
drag, startPoint x: 549, startPoint y: 490, endPoint x: 719, endPoint y: 488, distance: 170.0
click at [719, 488] on div "For a user to log in with public-key authentication, the SSH daemon must be abl…" at bounding box center [784, 461] width 520 height 218
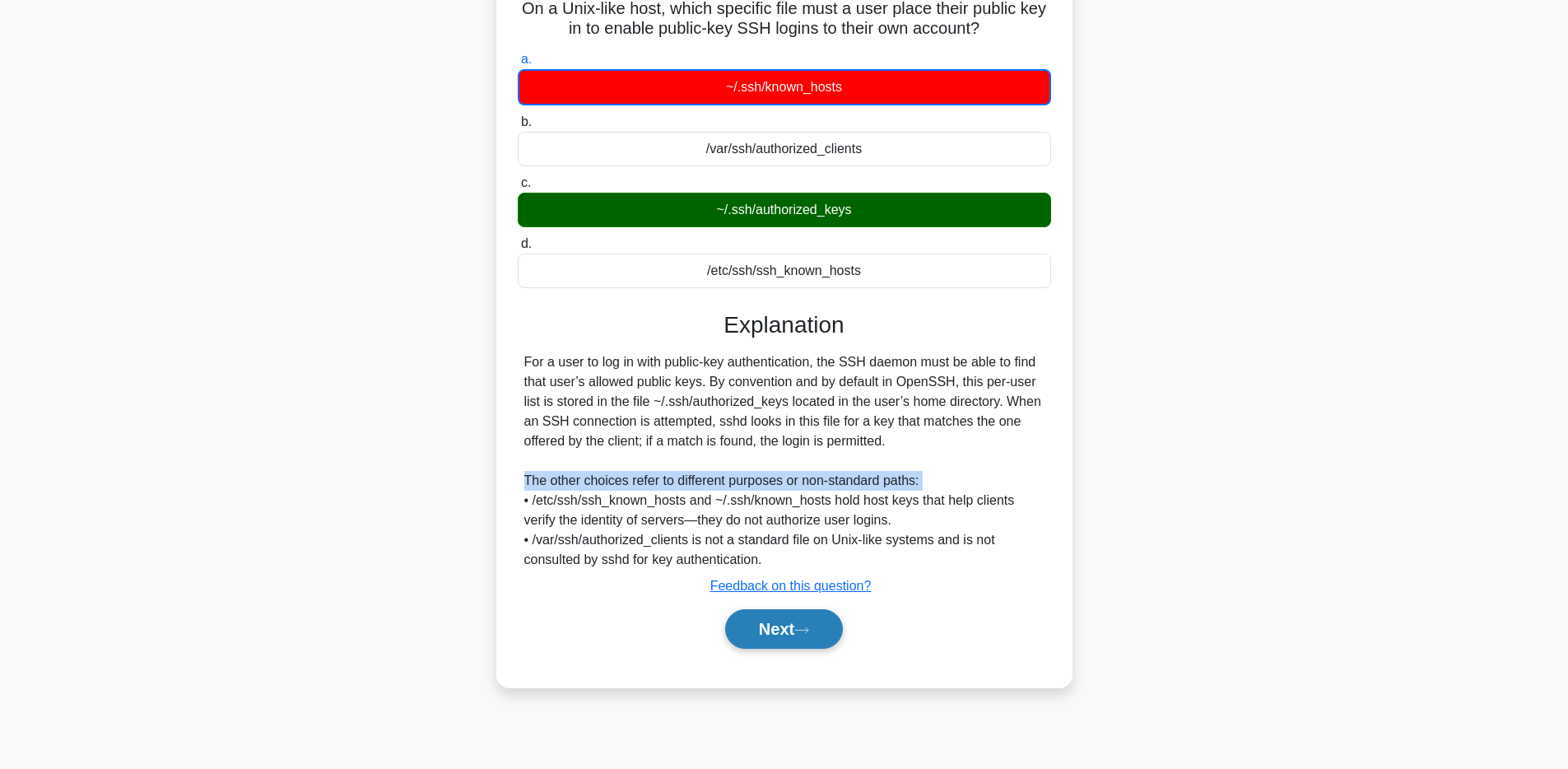
click at [806, 636] on button "Next" at bounding box center [784, 629] width 117 height 39
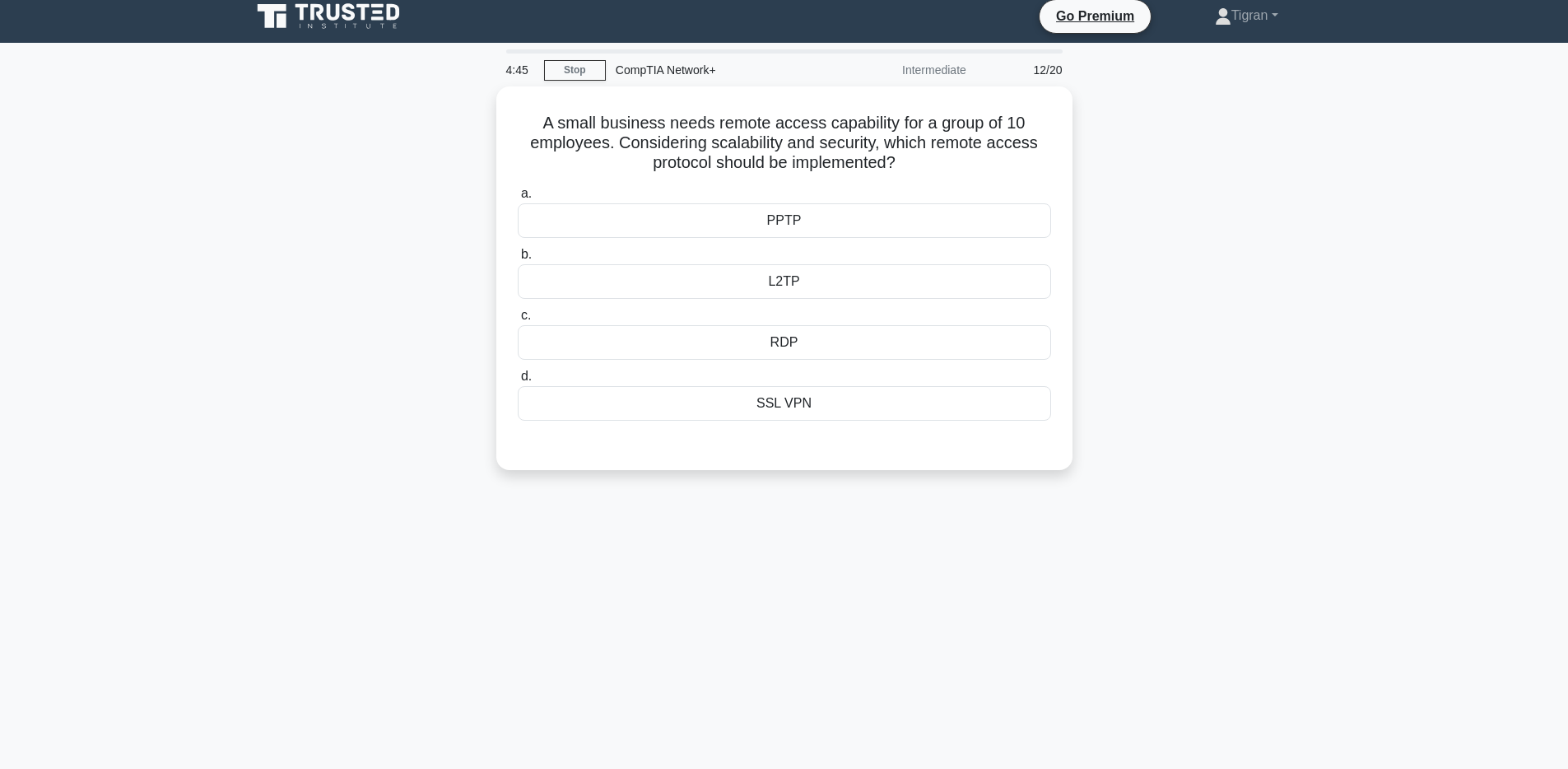
scroll to position [0, 0]
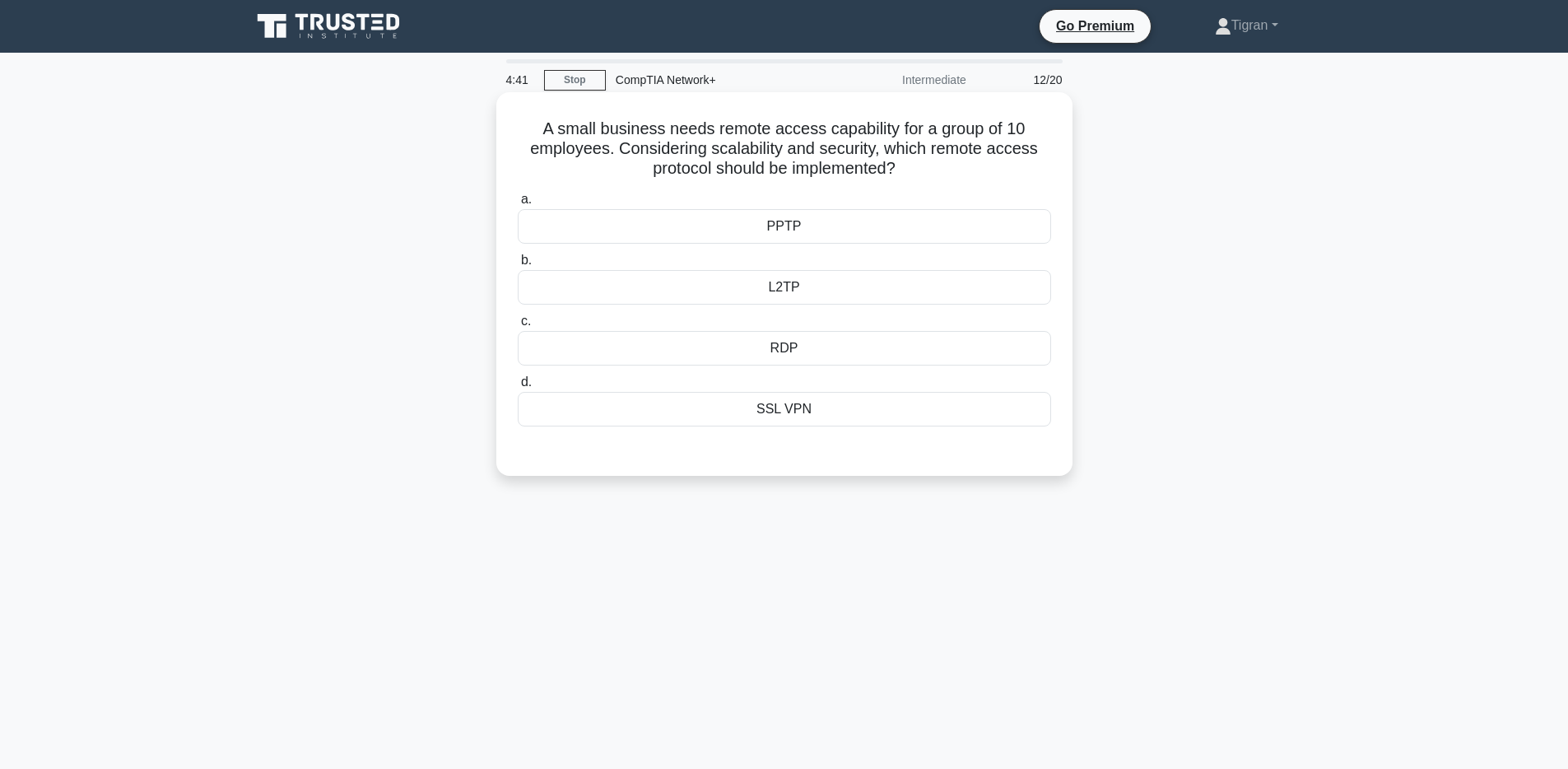
click at [792, 141] on h5 "A small business needs remote access capability for a group of 10 employees. Co…" at bounding box center [784, 148] width 537 height 61
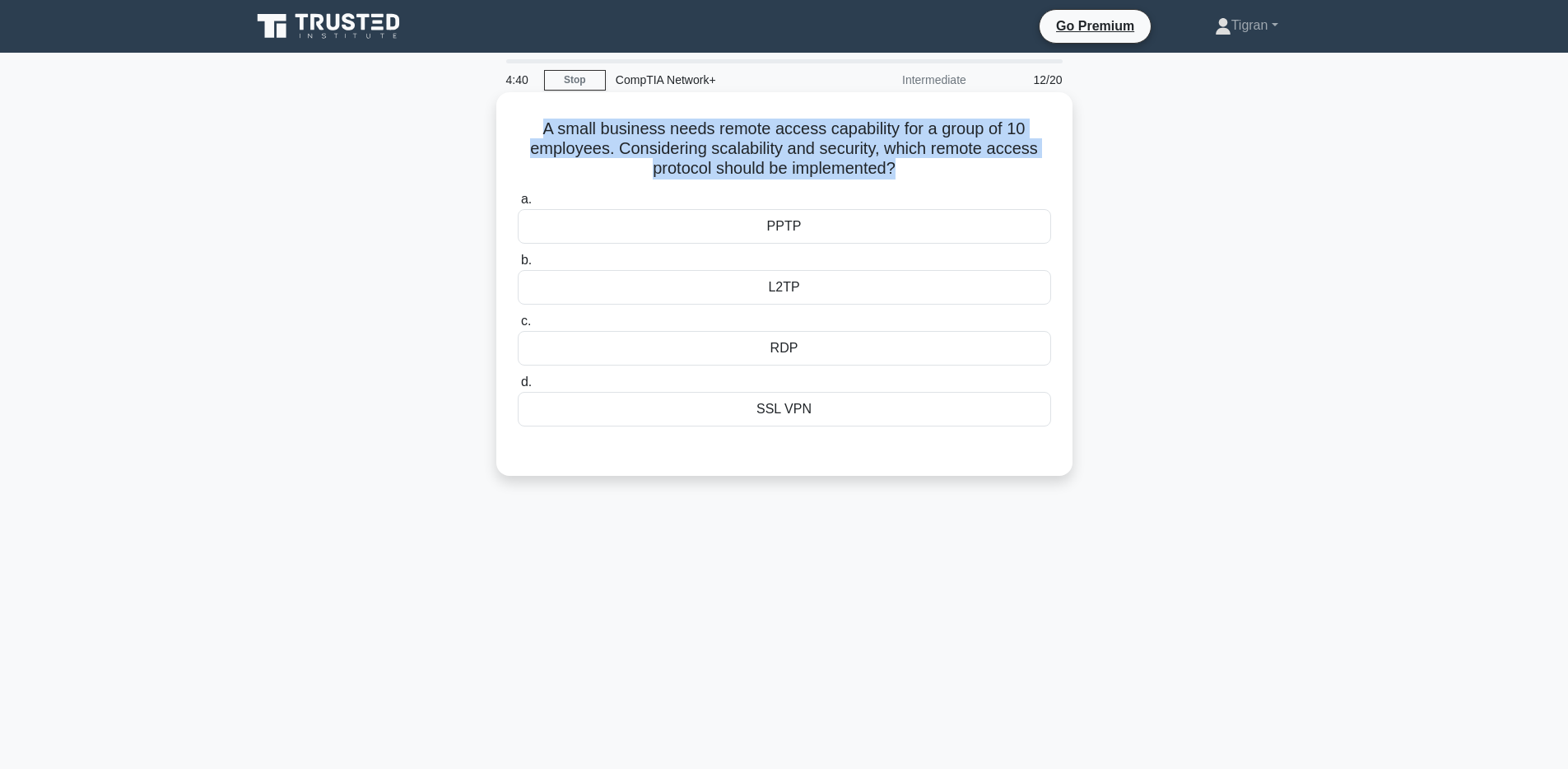
click at [792, 141] on h5 "A small business needs remote access capability for a group of 10 employees. Co…" at bounding box center [784, 148] width 537 height 61
click at [791, 145] on h5 "A small business needs remote access capability for a group of 10 employees. Co…" at bounding box center [784, 148] width 537 height 61
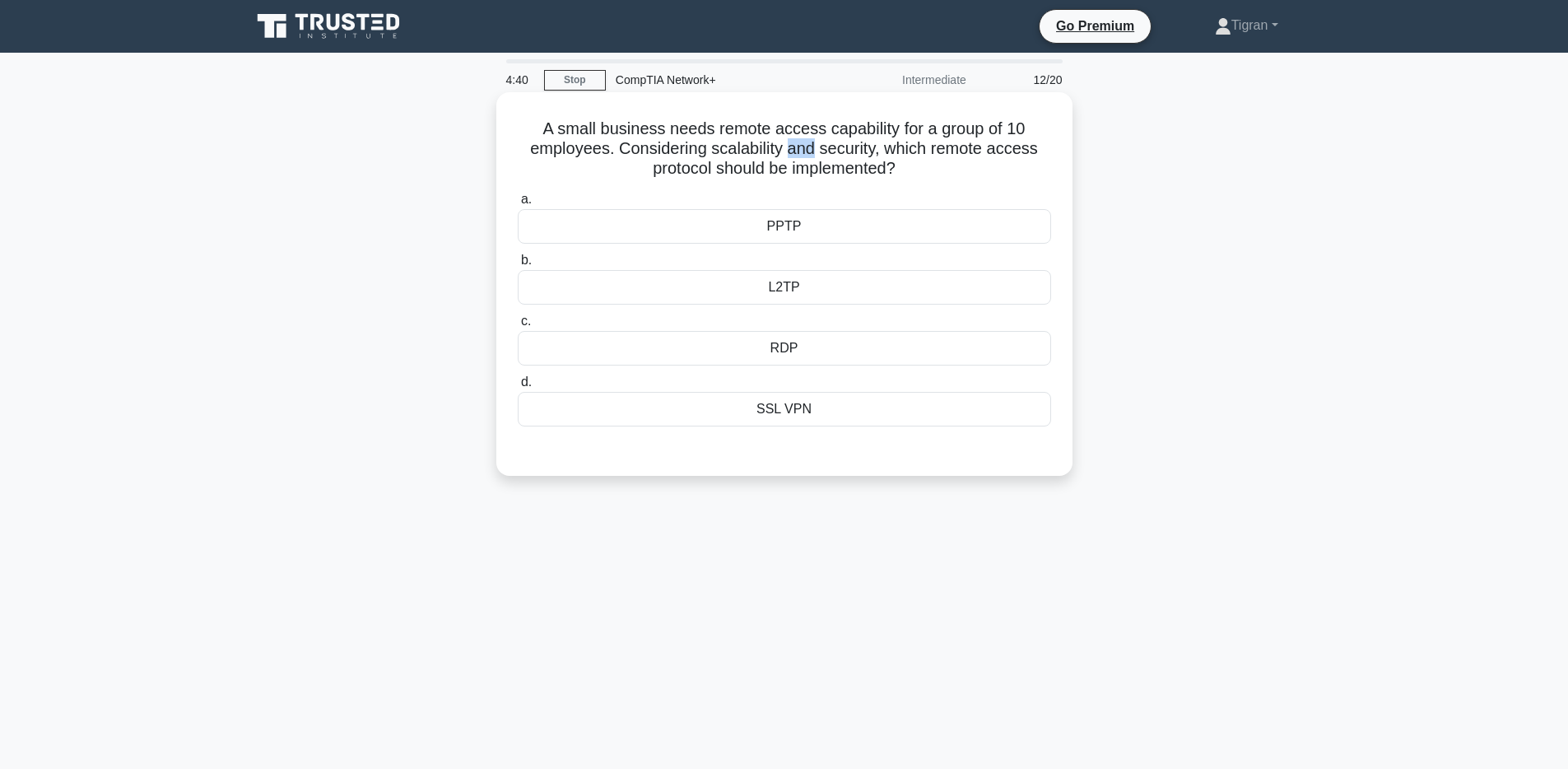
click at [791, 145] on h5 "A small business needs remote access capability for a group of 10 employees. Co…" at bounding box center [784, 148] width 537 height 61
click at [788, 149] on h5 "A small business needs remote access capability for a group of 10 employees. Co…" at bounding box center [784, 148] width 537 height 61
click at [784, 145] on h5 "A small business needs remote access capability for a group of 10 employees. Co…" at bounding box center [784, 148] width 537 height 61
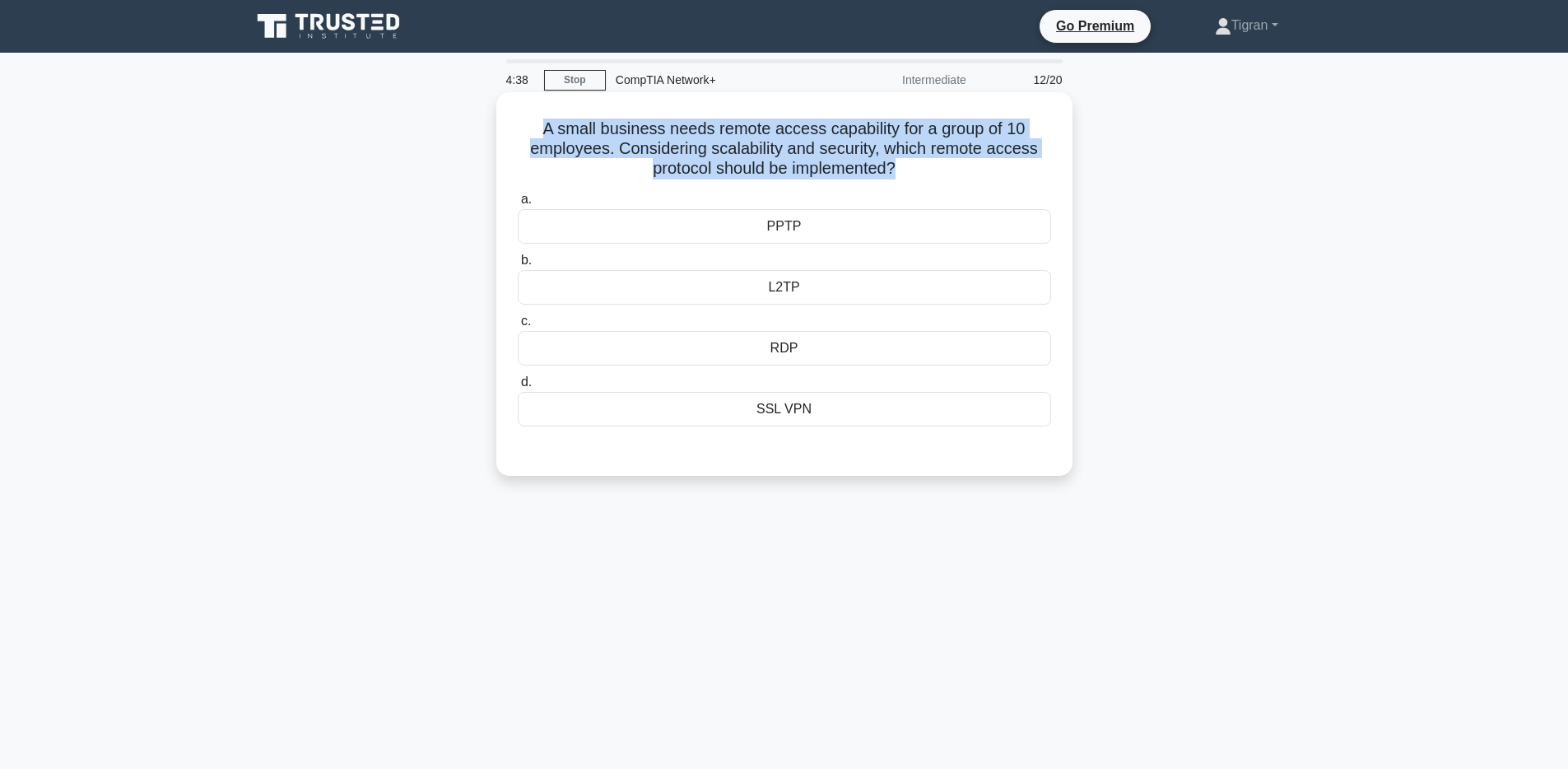
click at [784, 145] on h5 "A small business needs remote access capability for a group of 10 employees. Co…" at bounding box center [784, 148] width 537 height 61
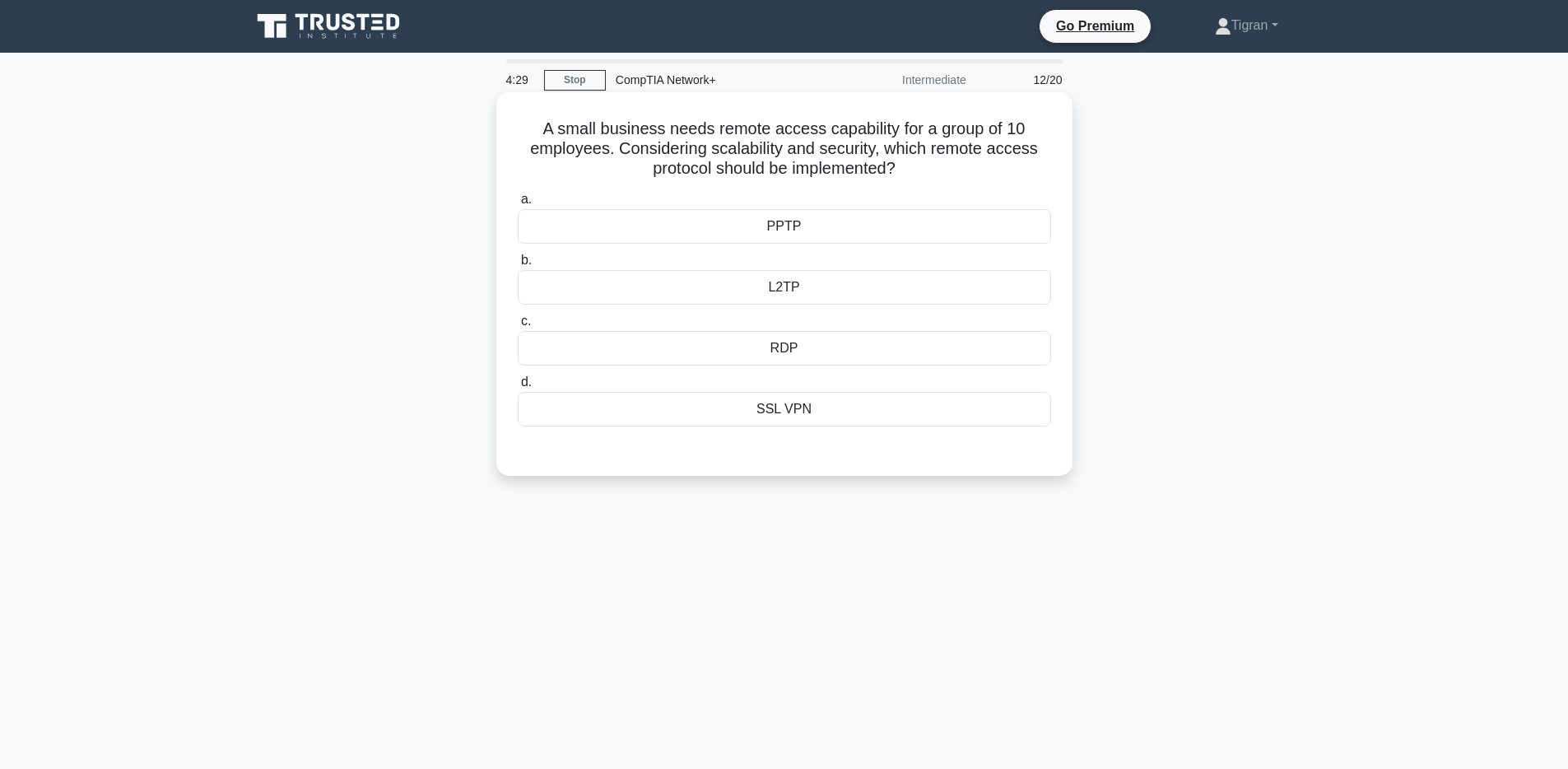
click at [796, 295] on div "L2TP" at bounding box center [784, 287] width 533 height 34
click at [518, 266] on input "b. L2TP" at bounding box center [518, 261] width 0 height 10
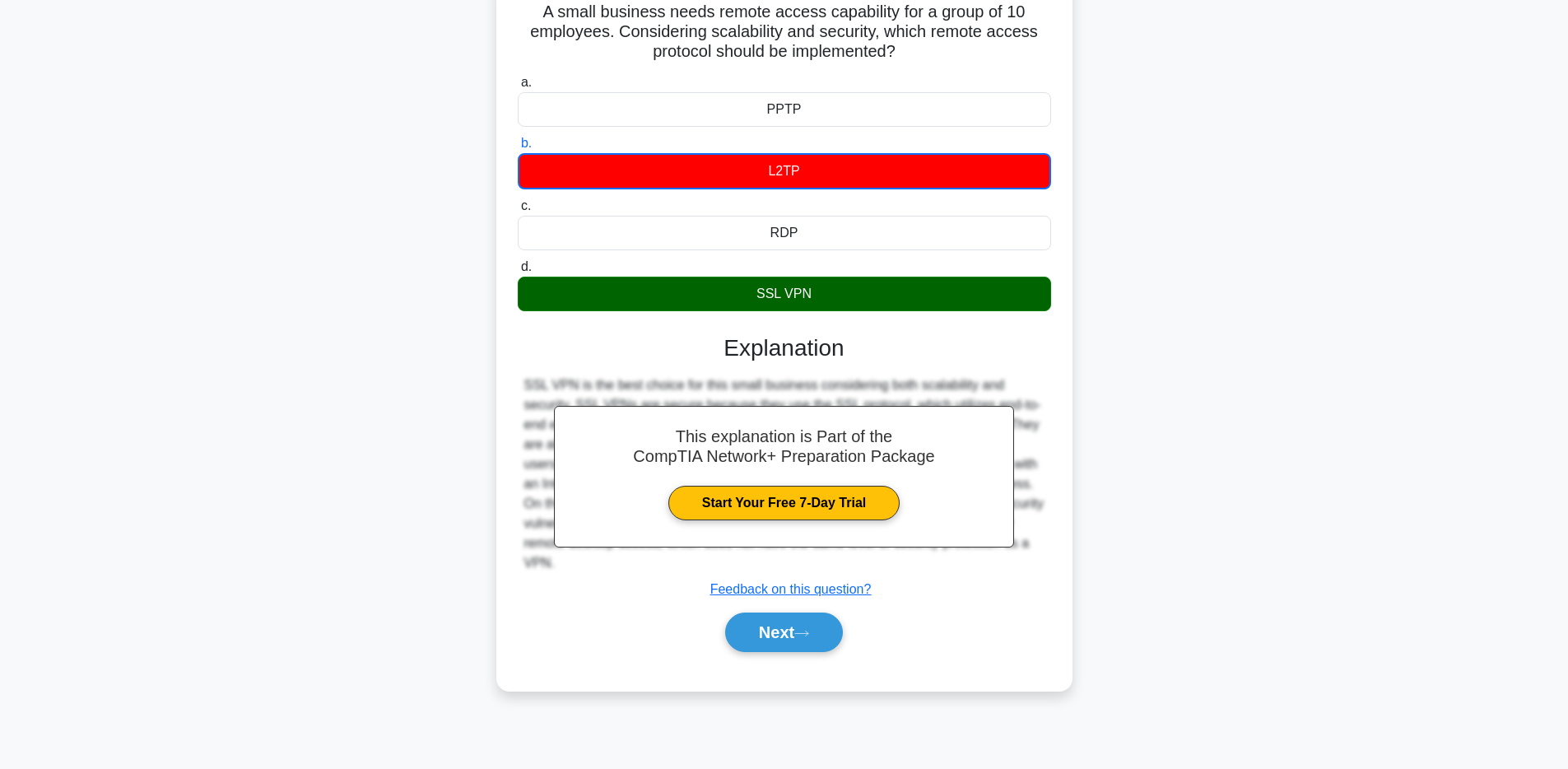
scroll to position [120, 0]
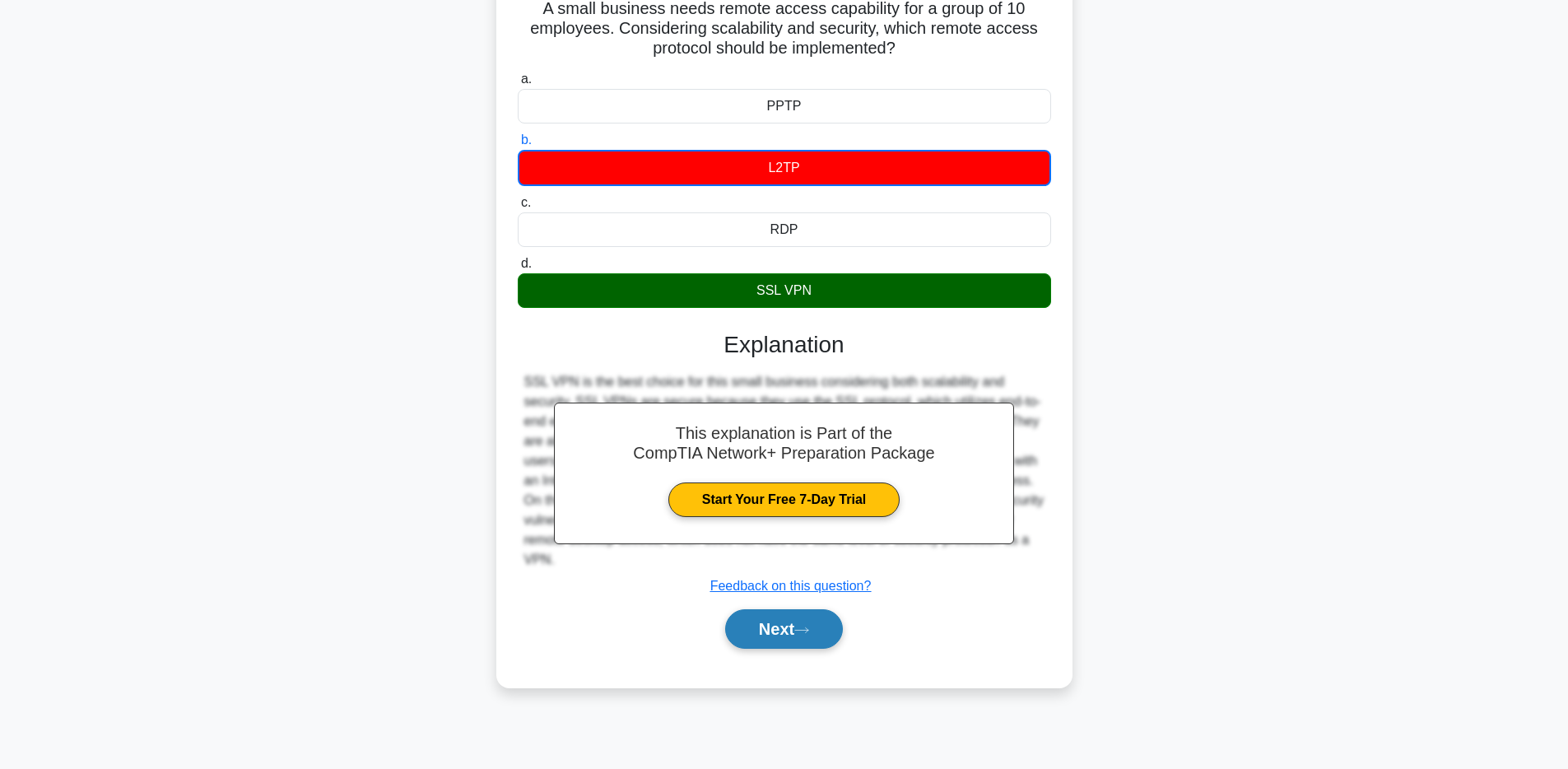
click at [791, 619] on button "Next" at bounding box center [784, 629] width 117 height 39
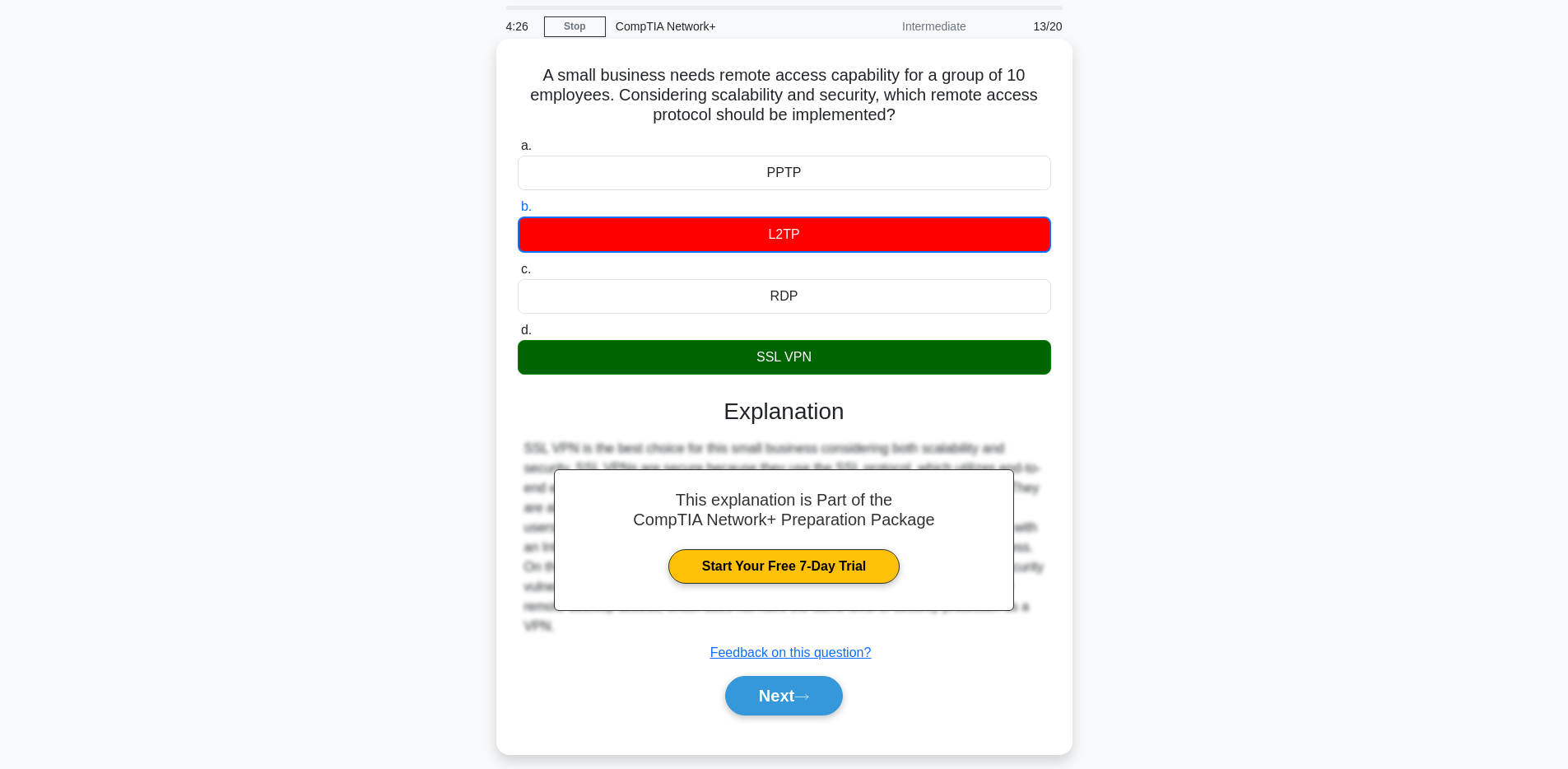
scroll to position [0, 0]
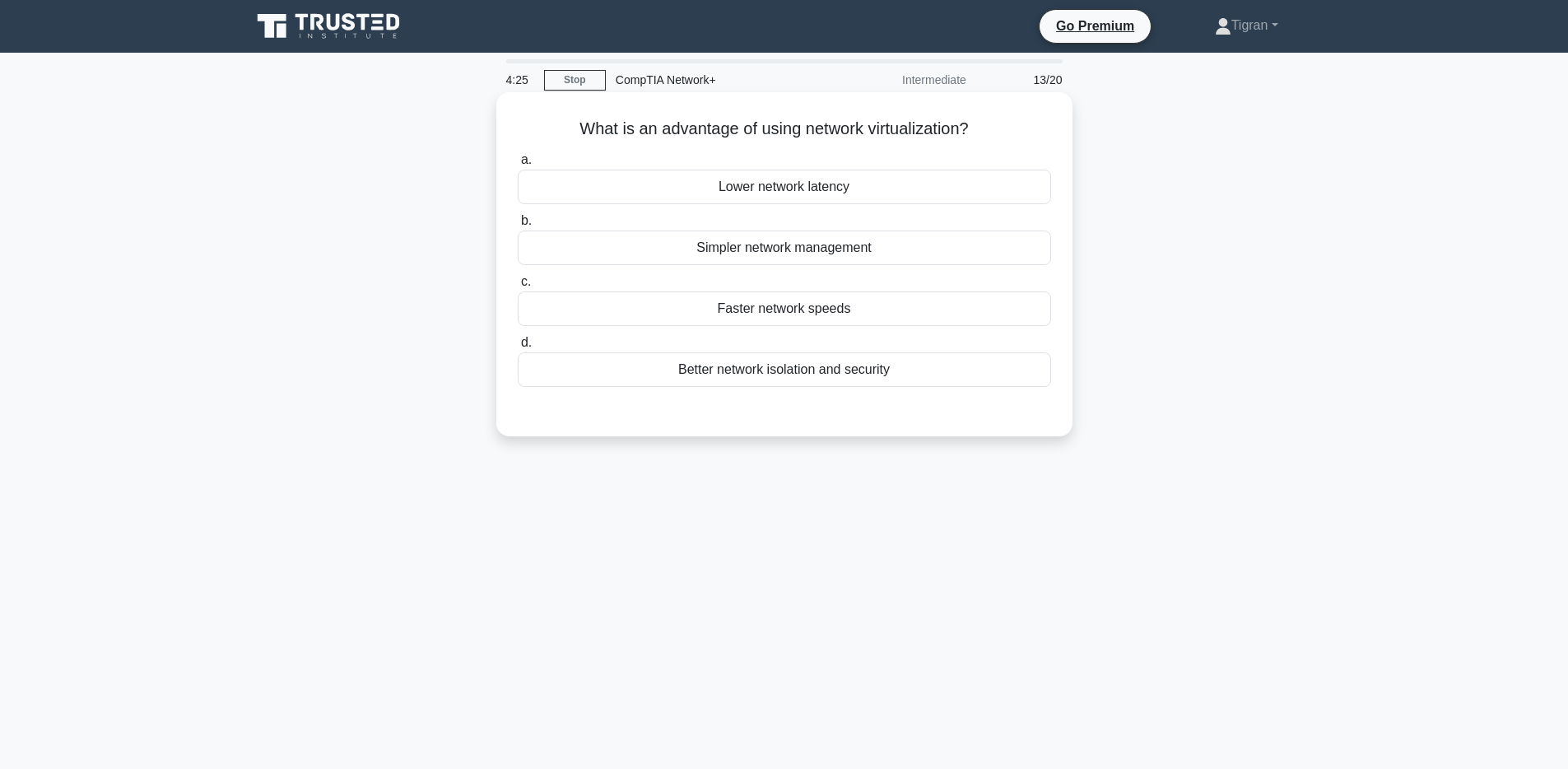
click at [682, 140] on h5 "What is an advantage of using network virtualization? .spinner_0XTQ{transform-o…" at bounding box center [784, 129] width 537 height 21
click at [834, 358] on div "Better network isolation and security" at bounding box center [784, 369] width 533 height 34
click at [518, 348] on input "d. Better network isolation and security" at bounding box center [518, 343] width 0 height 10
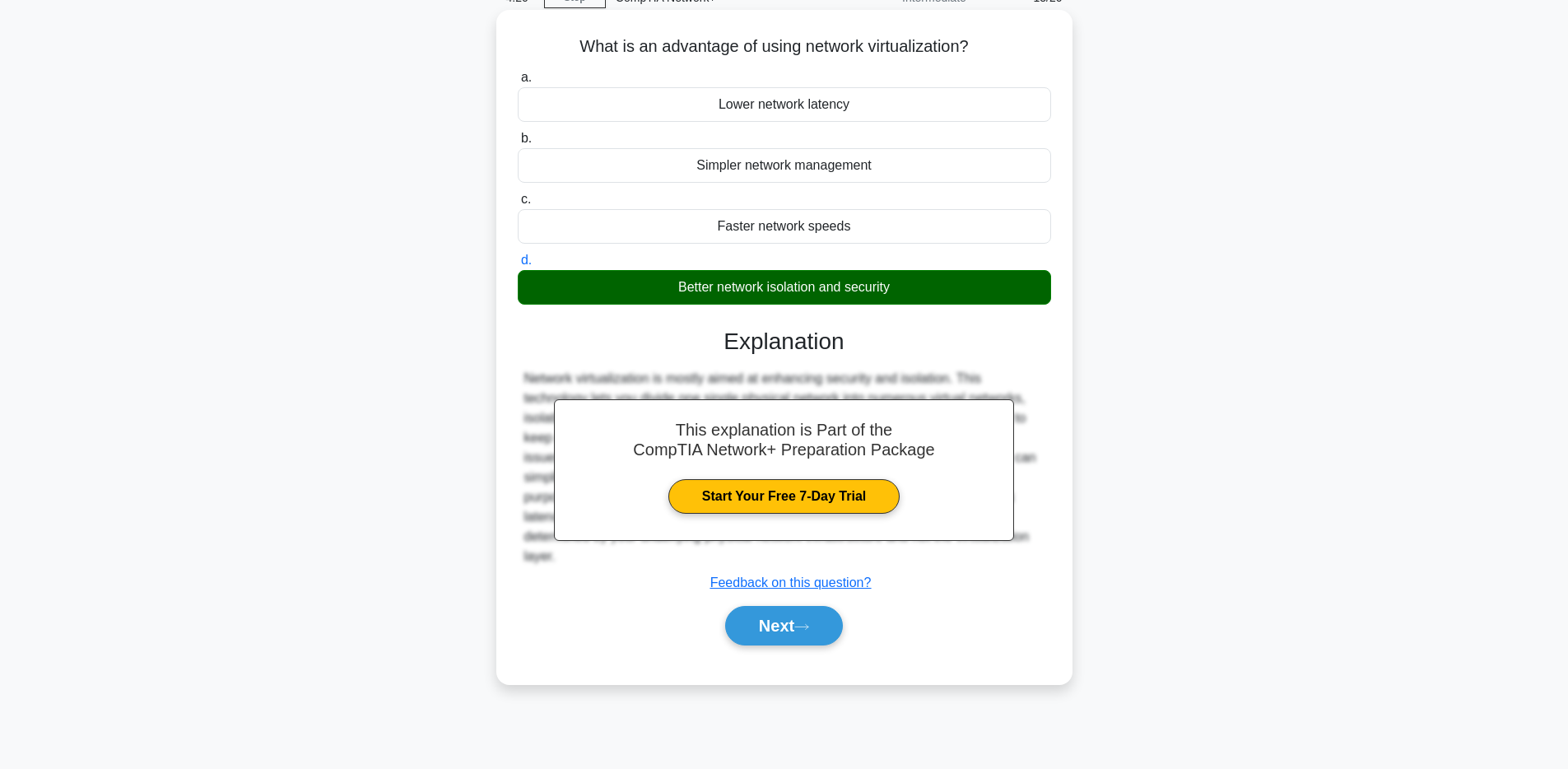
scroll to position [120, 0]
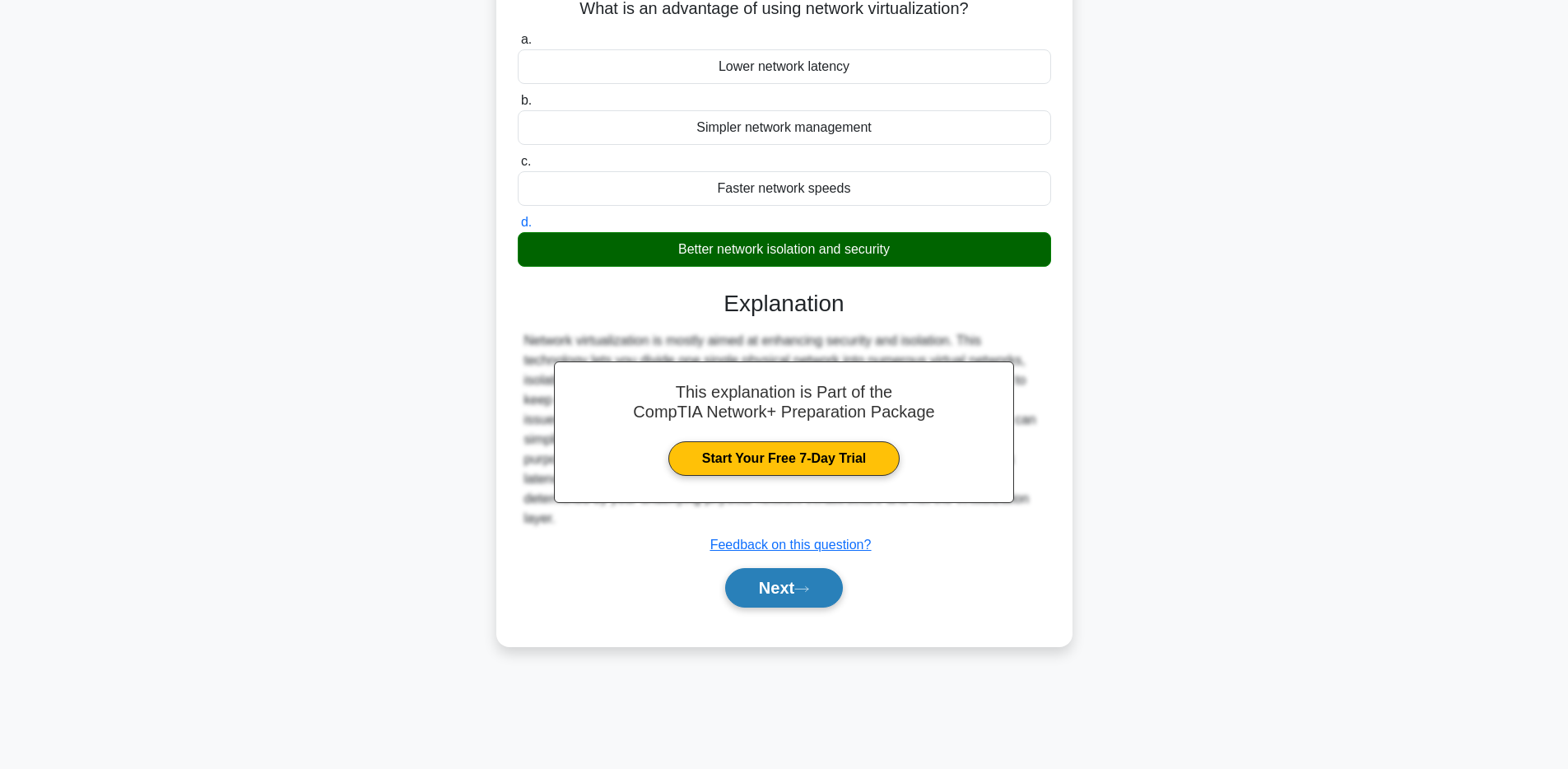
click at [822, 602] on button "Next" at bounding box center [784, 588] width 117 height 39
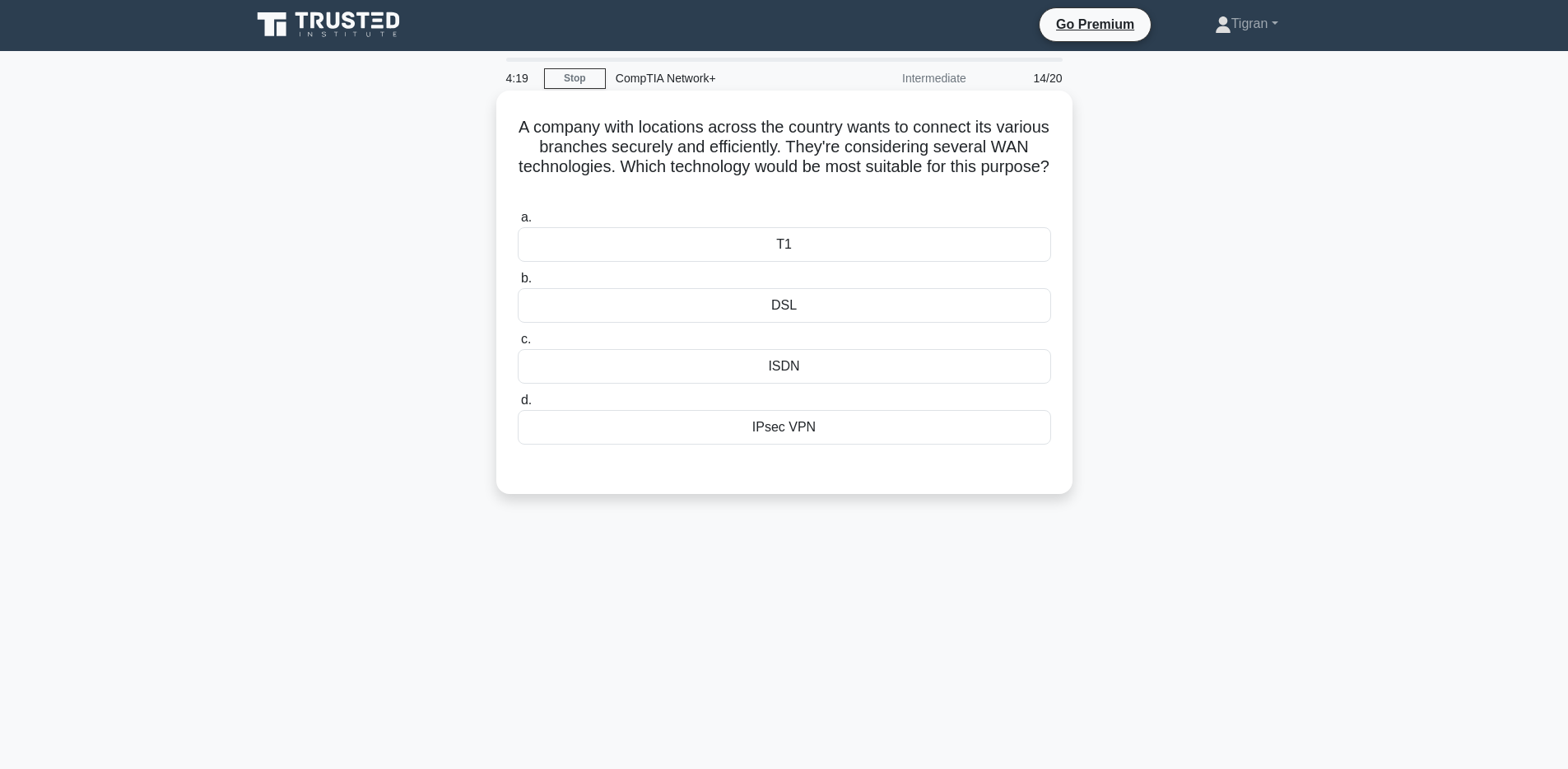
scroll to position [0, 0]
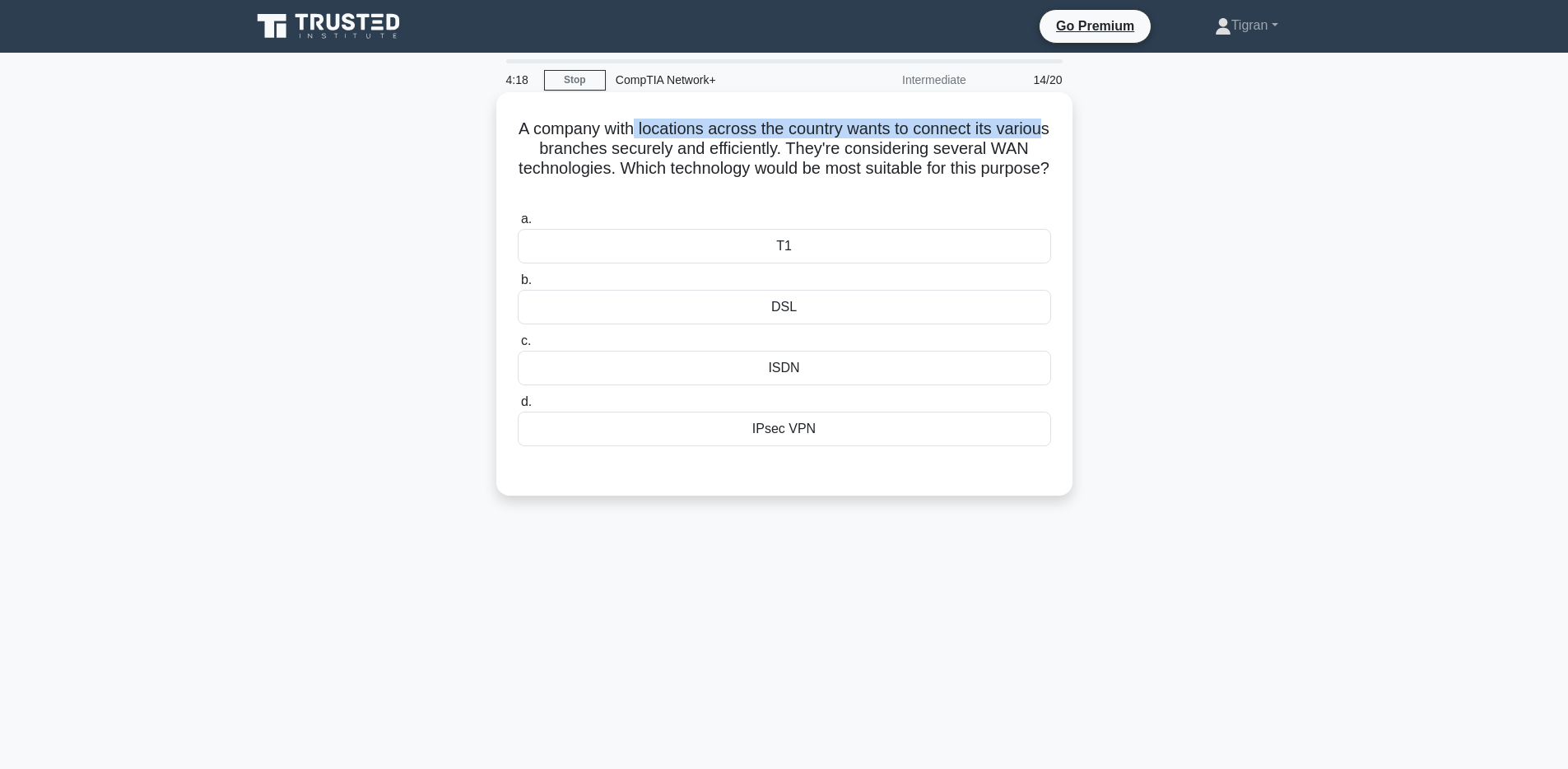
drag, startPoint x: 678, startPoint y: 129, endPoint x: 1032, endPoint y: 132, distance: 354.0
click at [1043, 132] on h5 "A company with locations across the country wants to connect its various branch…" at bounding box center [784, 159] width 537 height 81
drag, startPoint x: 514, startPoint y: 152, endPoint x: 784, endPoint y: 141, distance: 270.2
click at [784, 141] on div "A company with locations across the country wants to connect its various branch…" at bounding box center [784, 293] width 563 height 390
click at [834, 141] on h5 "A company with locations across the country wants to connect its various branch…" at bounding box center [784, 159] width 537 height 81
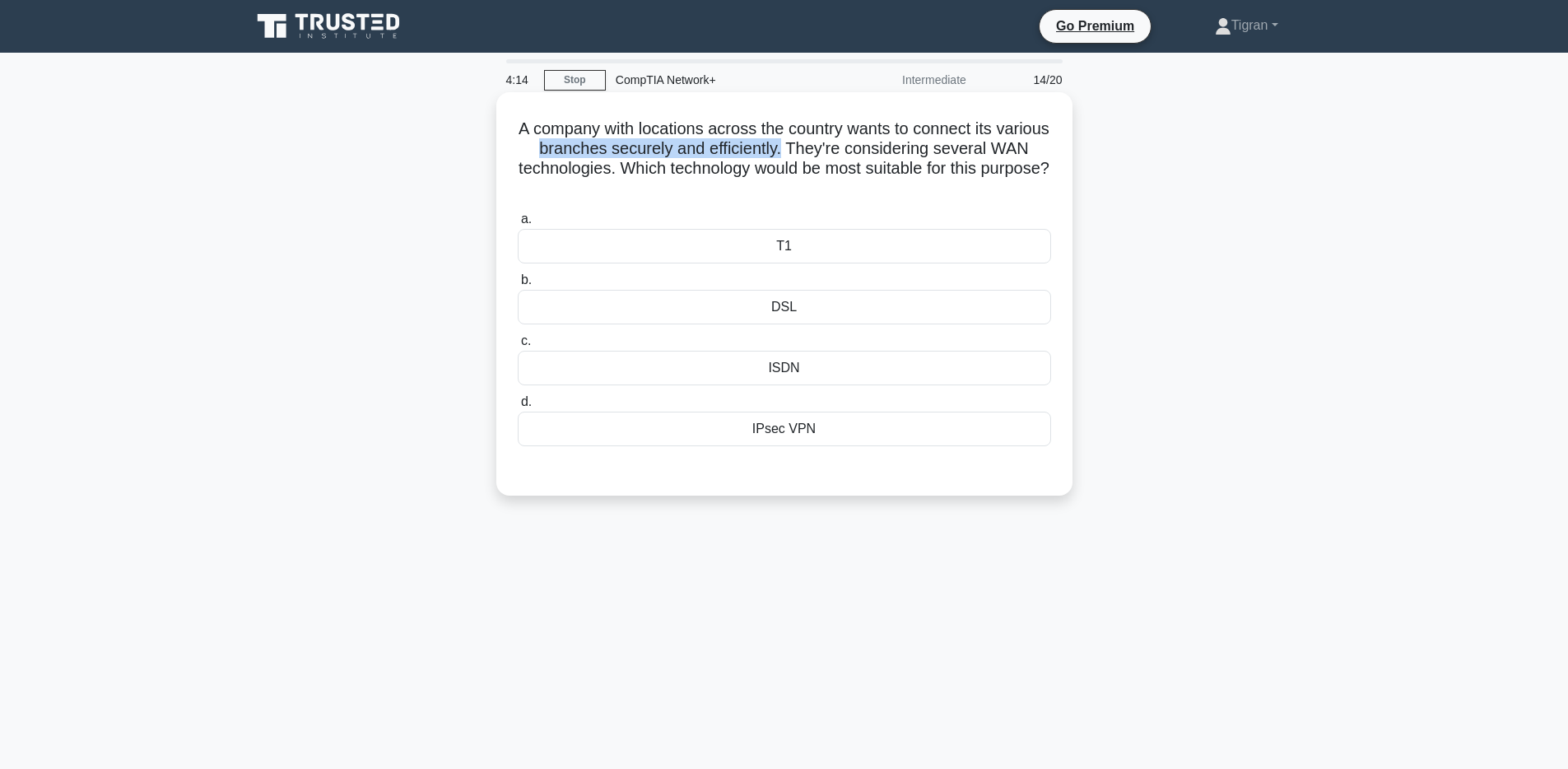
click at [834, 141] on h5 "A company with locations across the country wants to connect its various branch…" at bounding box center [784, 159] width 537 height 81
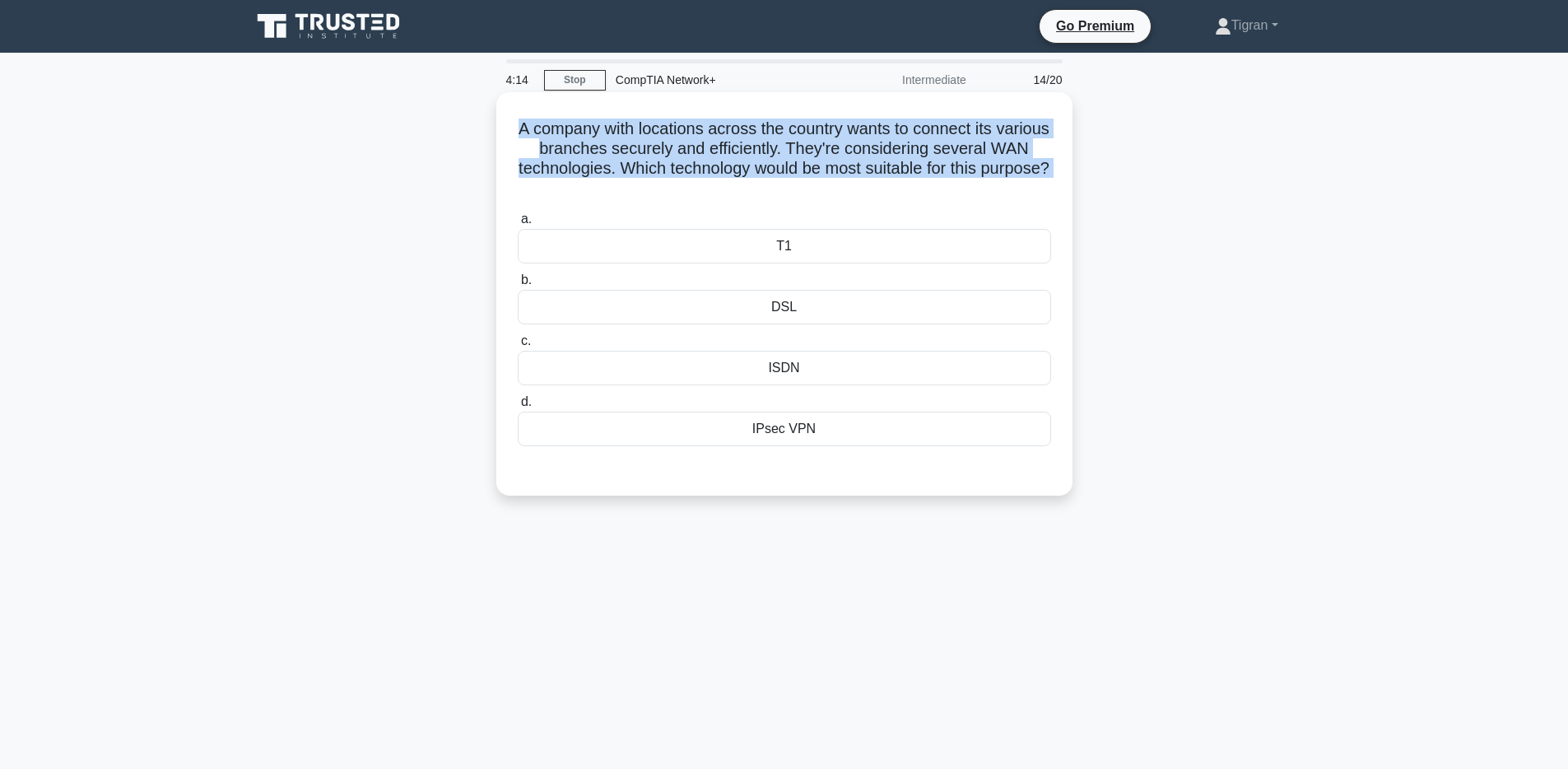
click at [834, 141] on h5 "A company with locations across the country wants to connect its various branch…" at bounding box center [784, 159] width 537 height 81
click at [831, 172] on h5 "A company with locations across the country wants to connect its various branch…" at bounding box center [784, 159] width 537 height 81
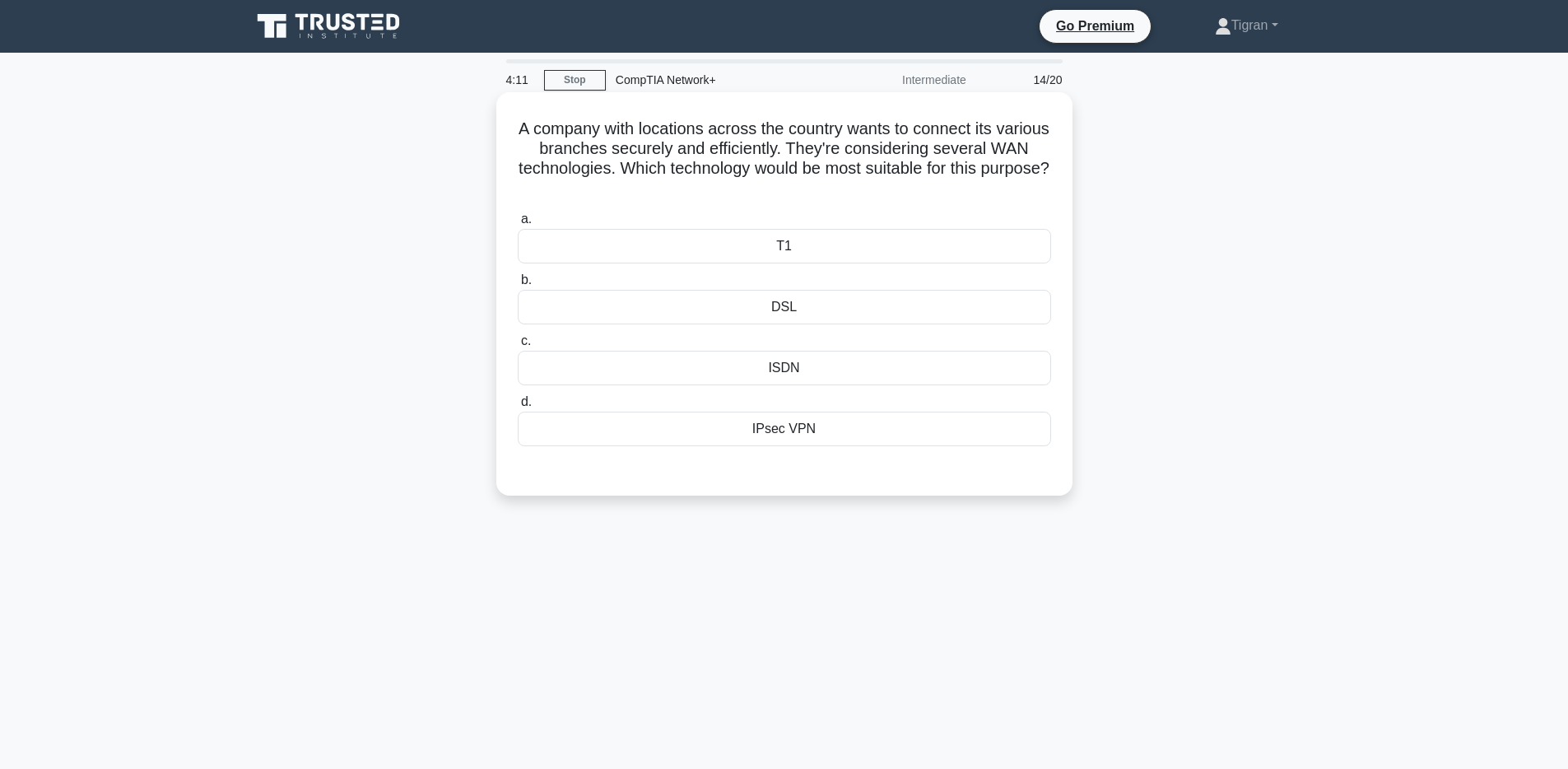
click at [807, 315] on div "DSL" at bounding box center [784, 307] width 533 height 34
click at [518, 285] on input "b. DSL" at bounding box center [518, 280] width 0 height 10
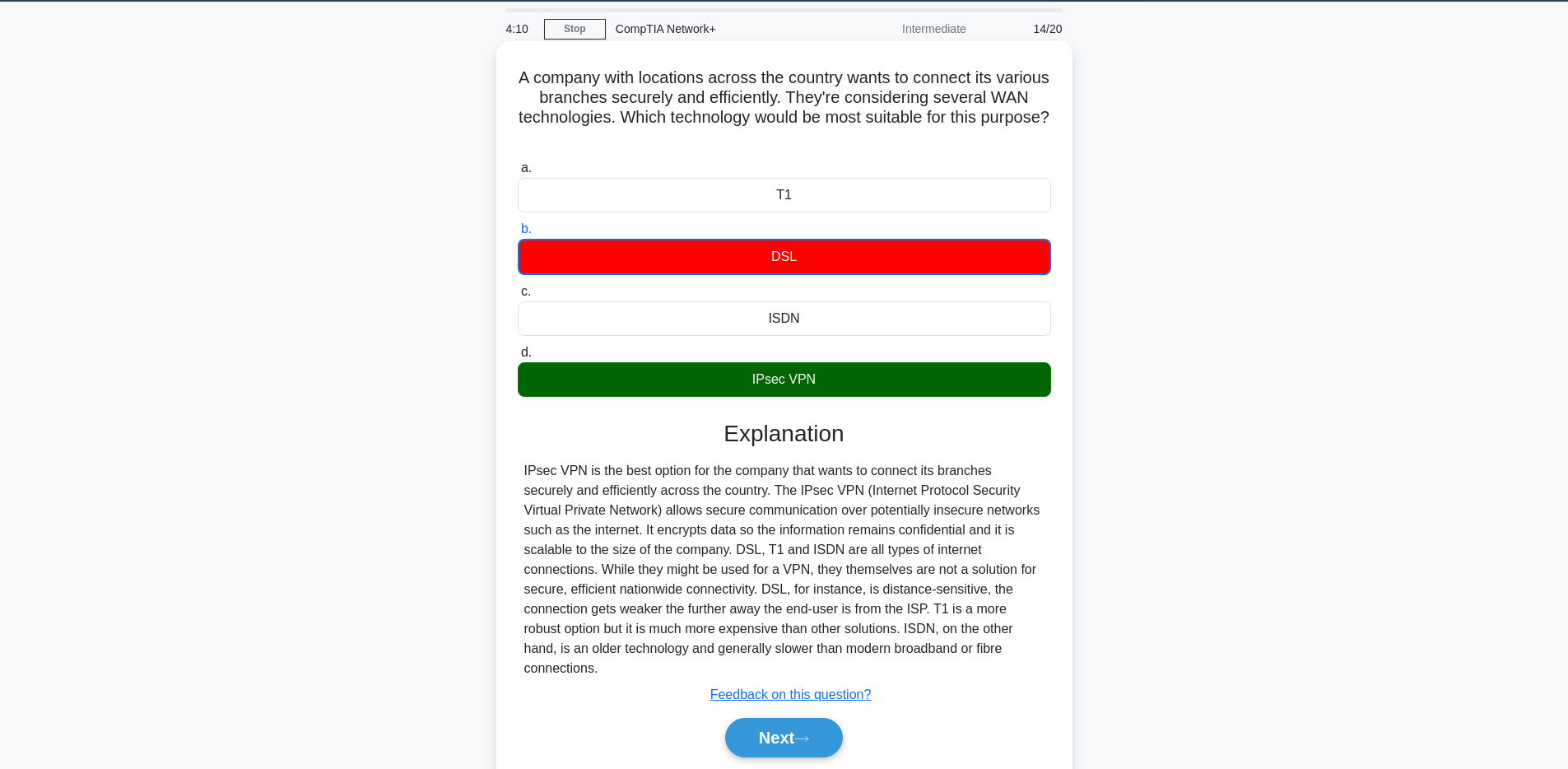
scroll to position [120, 0]
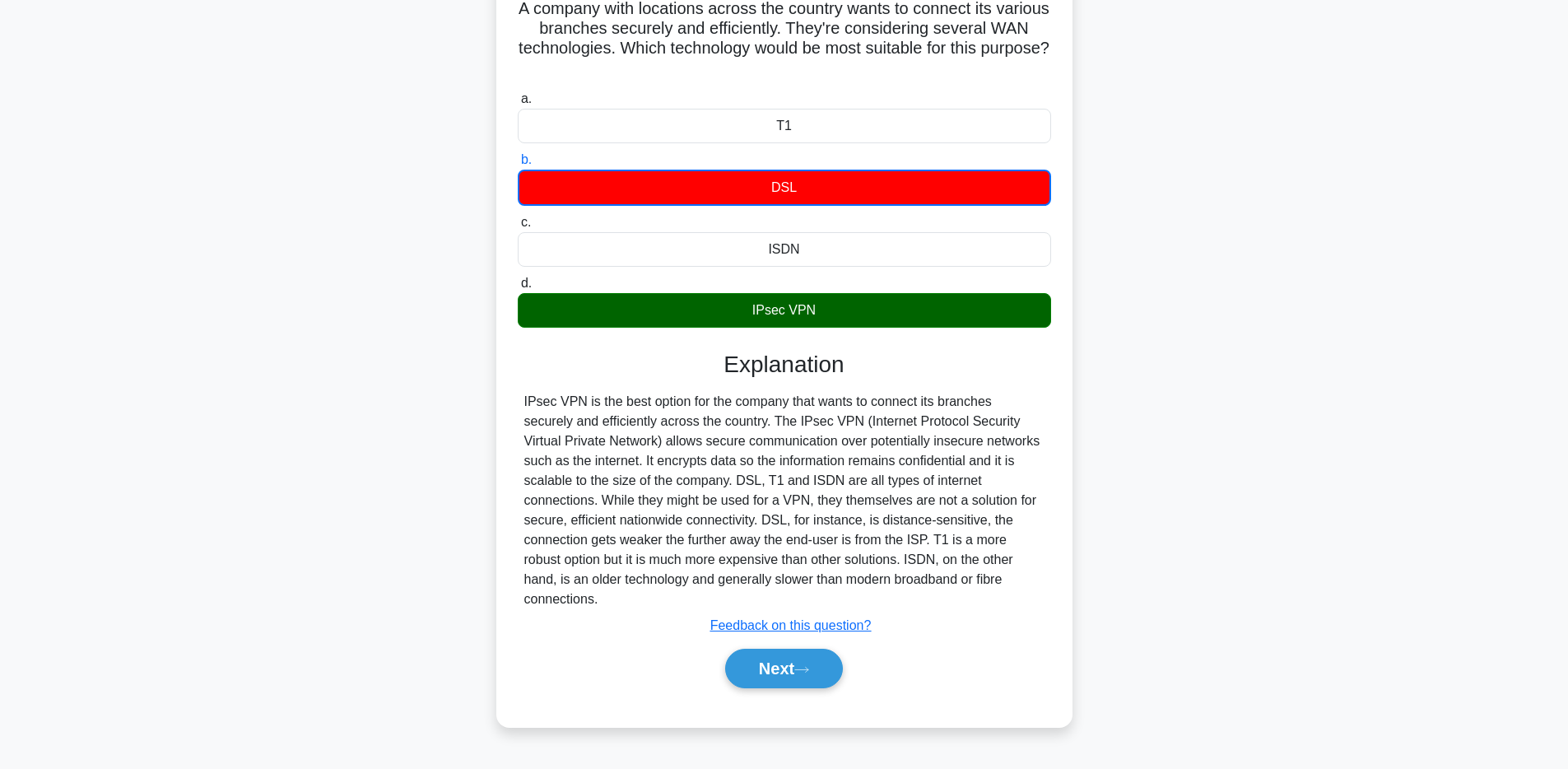
click at [599, 388] on div "Explanation IPsec VPN is the best option for the company that wants to connect …" at bounding box center [784, 522] width 533 height 344
click at [603, 398] on div "IPsec VPN is the best option for the company that wants to connect its branches…" at bounding box center [784, 501] width 520 height 218
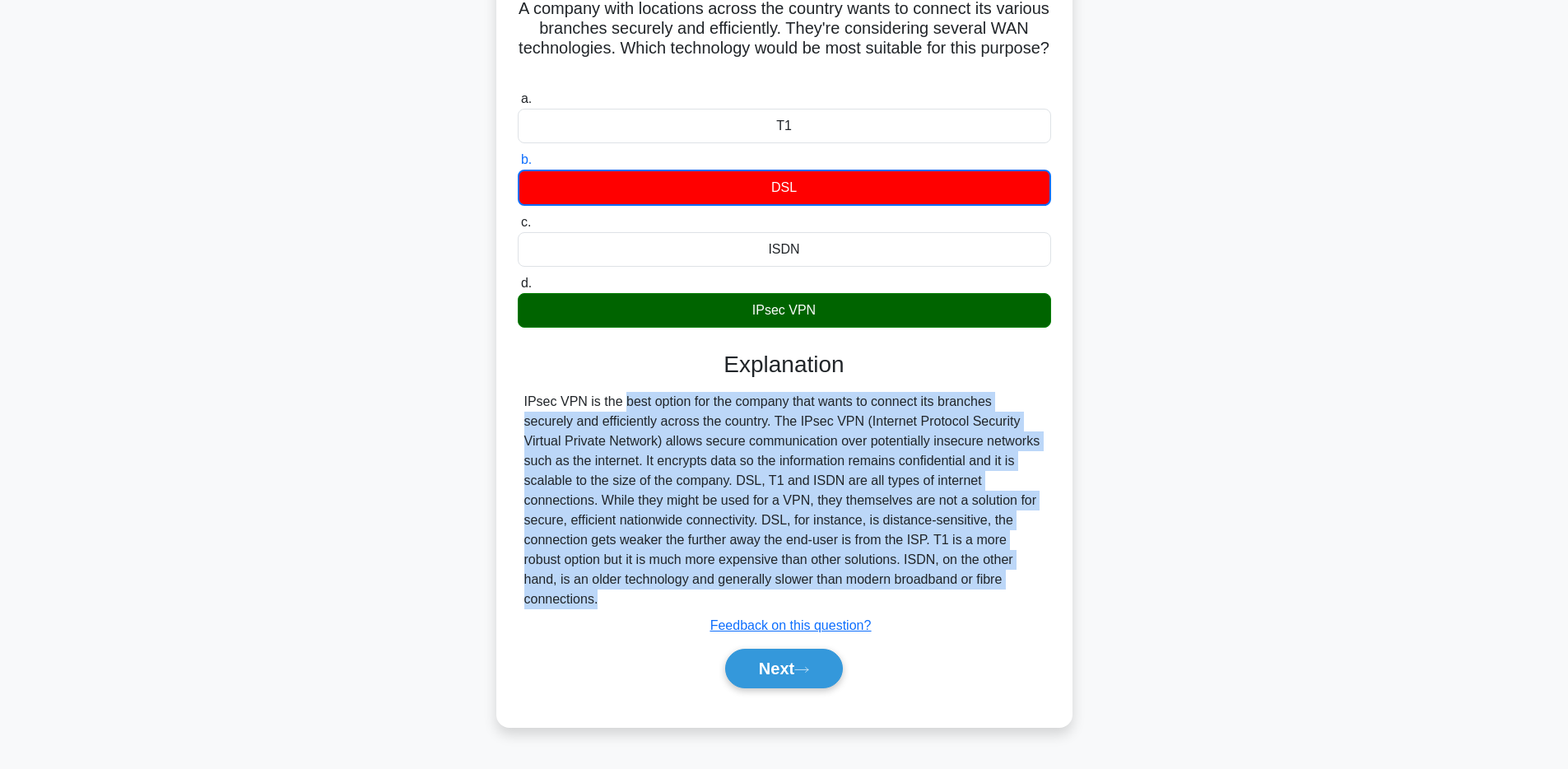
click at [603, 398] on div "IPsec VPN is the best option for the company that wants to connect its branches…" at bounding box center [784, 501] width 520 height 218
click at [741, 394] on div "IPsec VPN is the best option for the company that wants to connect its branches…" at bounding box center [784, 501] width 520 height 218
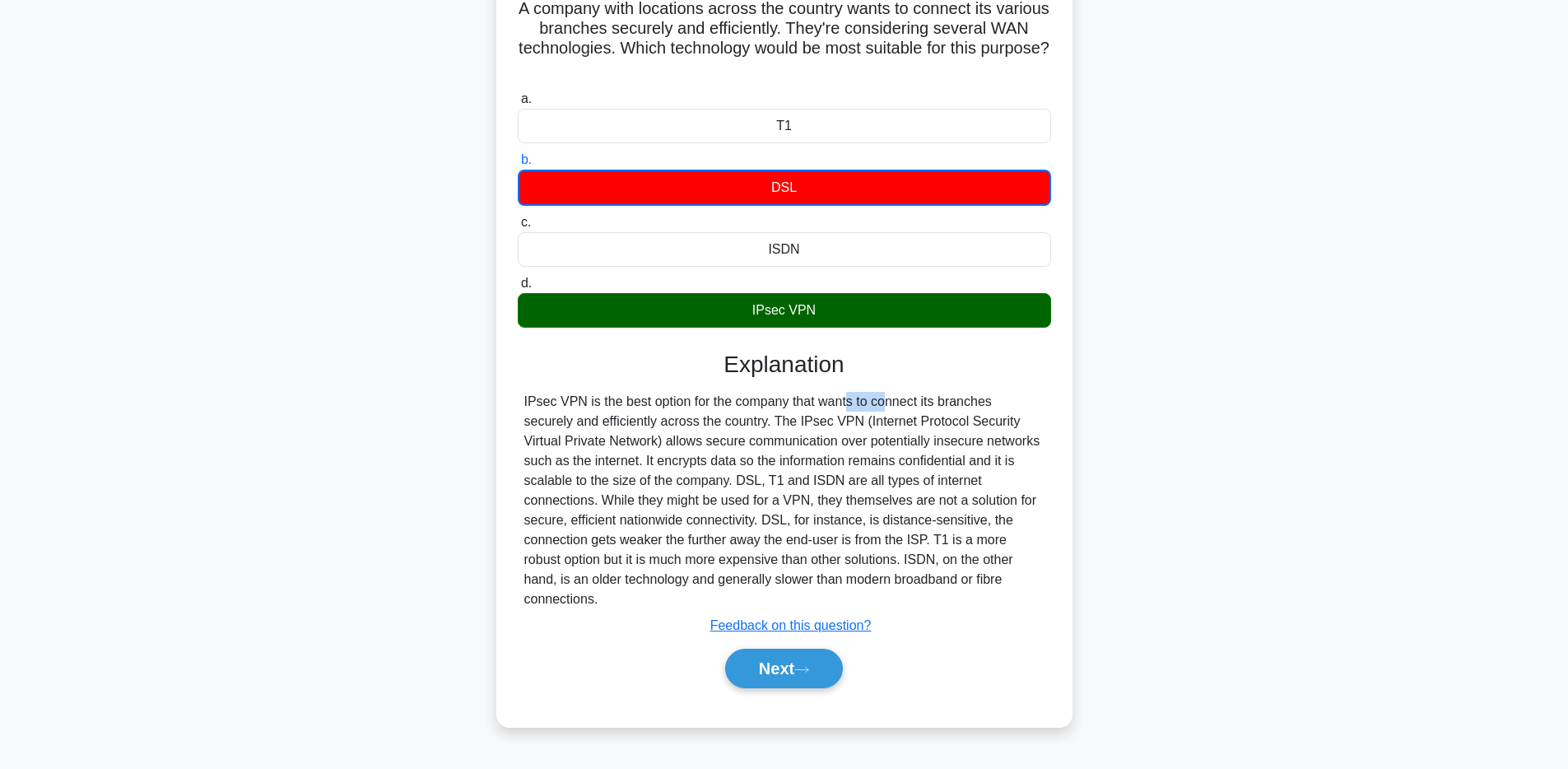
click at [741, 394] on div "IPsec VPN is the best option for the company that wants to connect its branches…" at bounding box center [784, 501] width 520 height 218
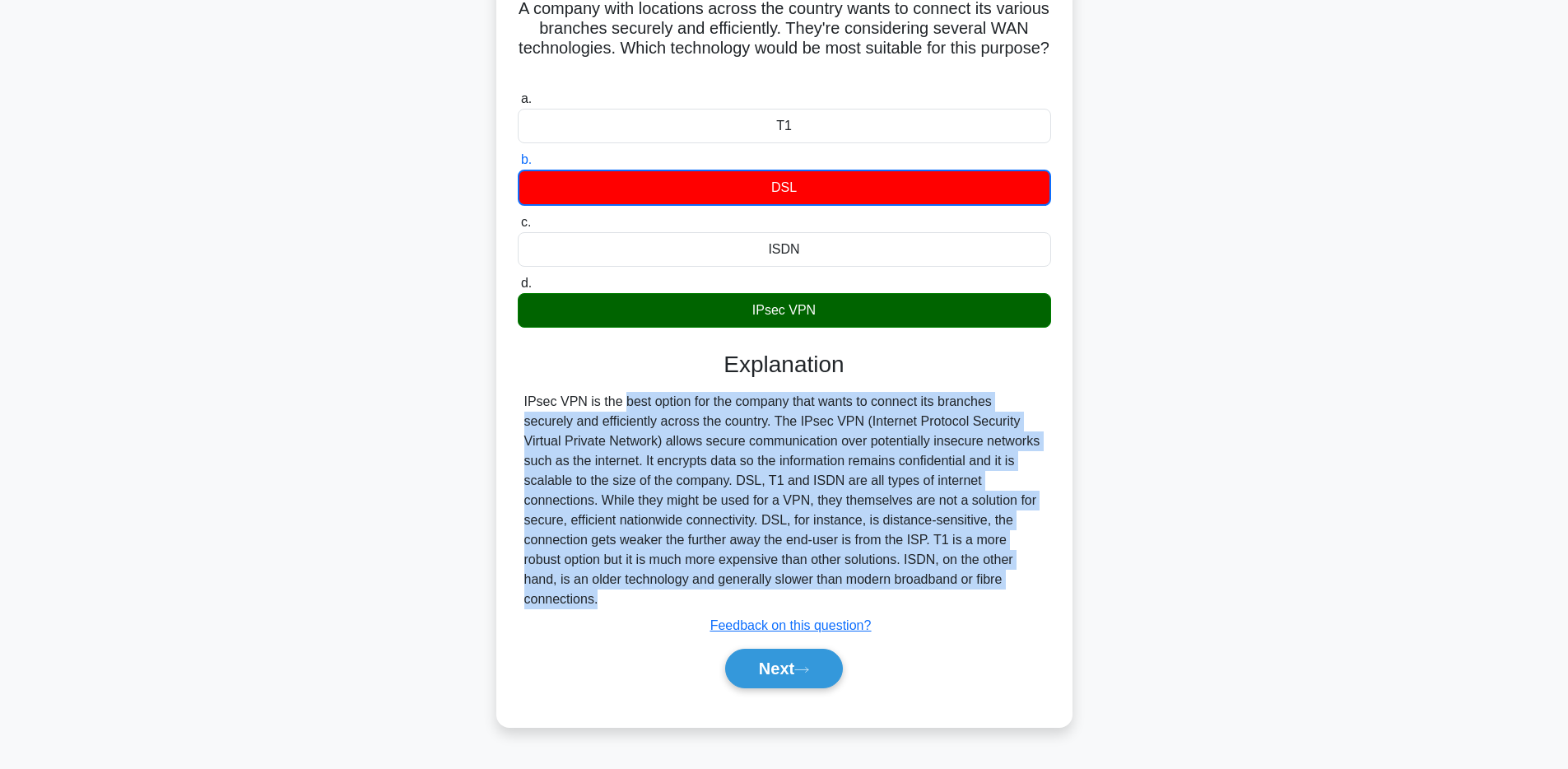
click at [741, 394] on div "IPsec VPN is the best option for the company that wants to connect its branches…" at bounding box center [784, 501] width 520 height 218
click at [623, 426] on div "IPsec VPN is the best option for the company that wants to connect its branches…" at bounding box center [784, 501] width 520 height 218
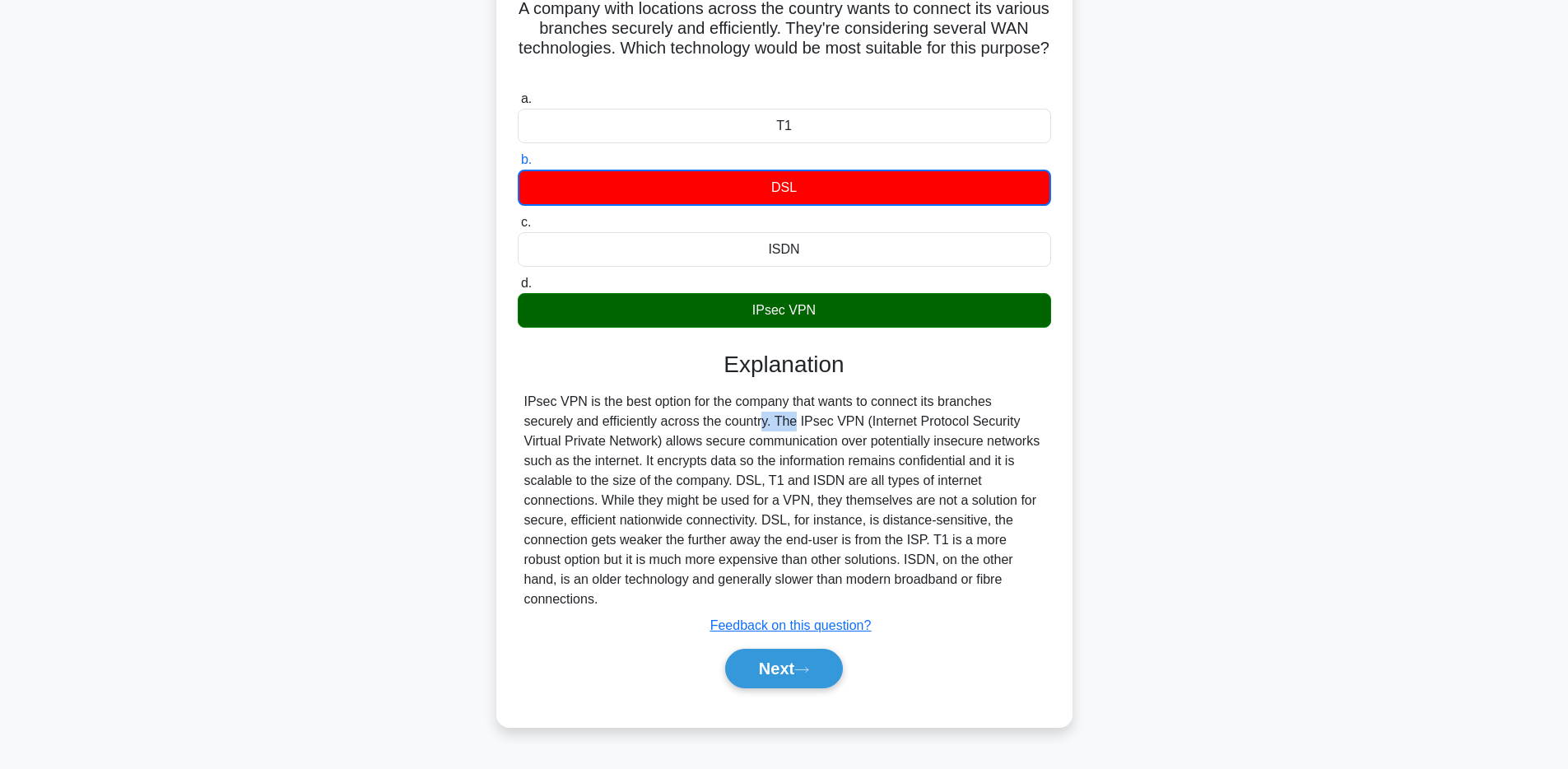
click at [623, 426] on div "IPsec VPN is the best option for the company that wants to connect its branches…" at bounding box center [784, 501] width 520 height 218
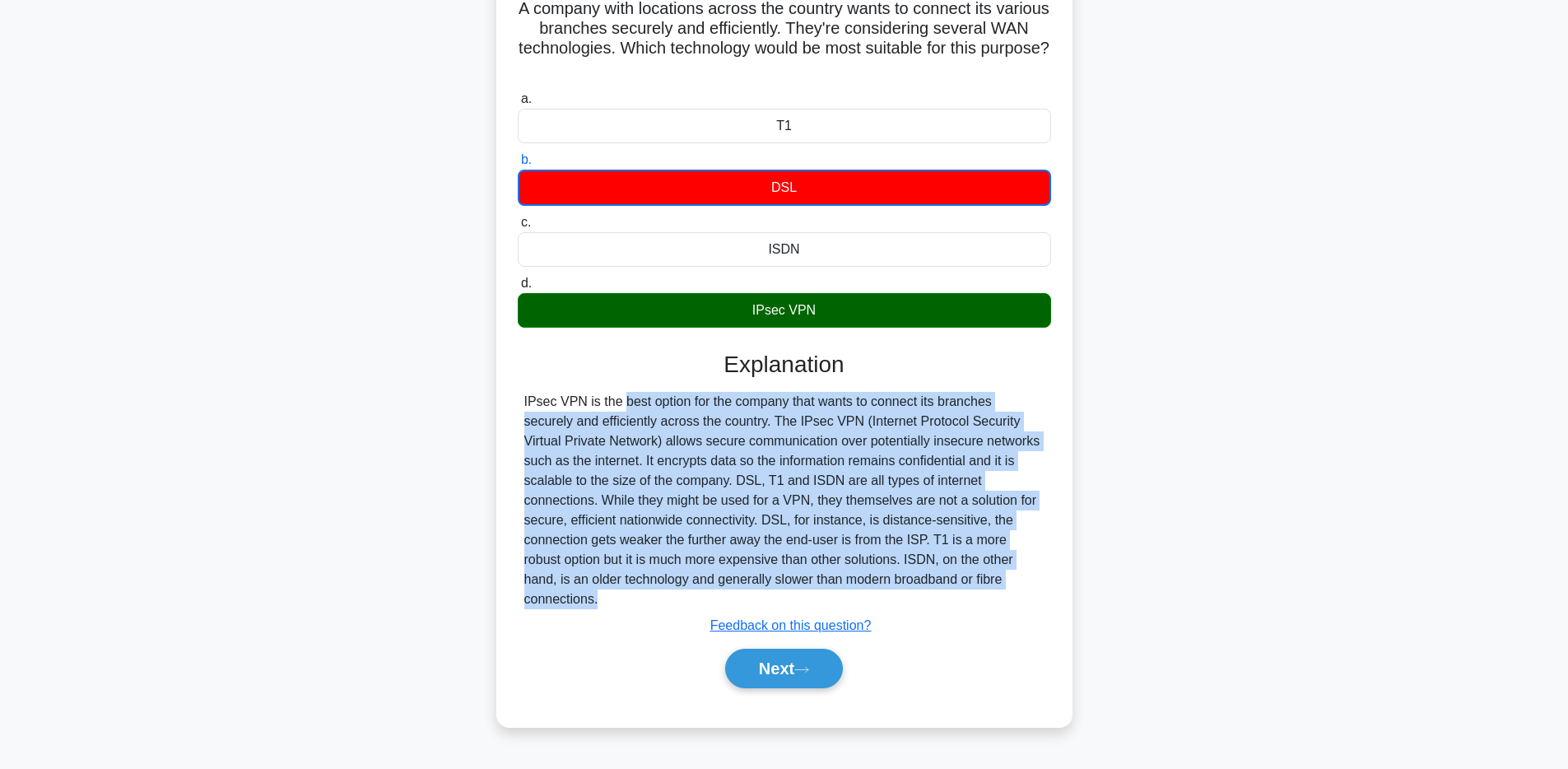
click at [623, 426] on div "IPsec VPN is the best option for the company that wants to connect its branches…" at bounding box center [784, 501] width 520 height 218
click at [784, 412] on div "IPsec VPN is the best option for the company that wants to connect its branches…" at bounding box center [784, 501] width 520 height 218
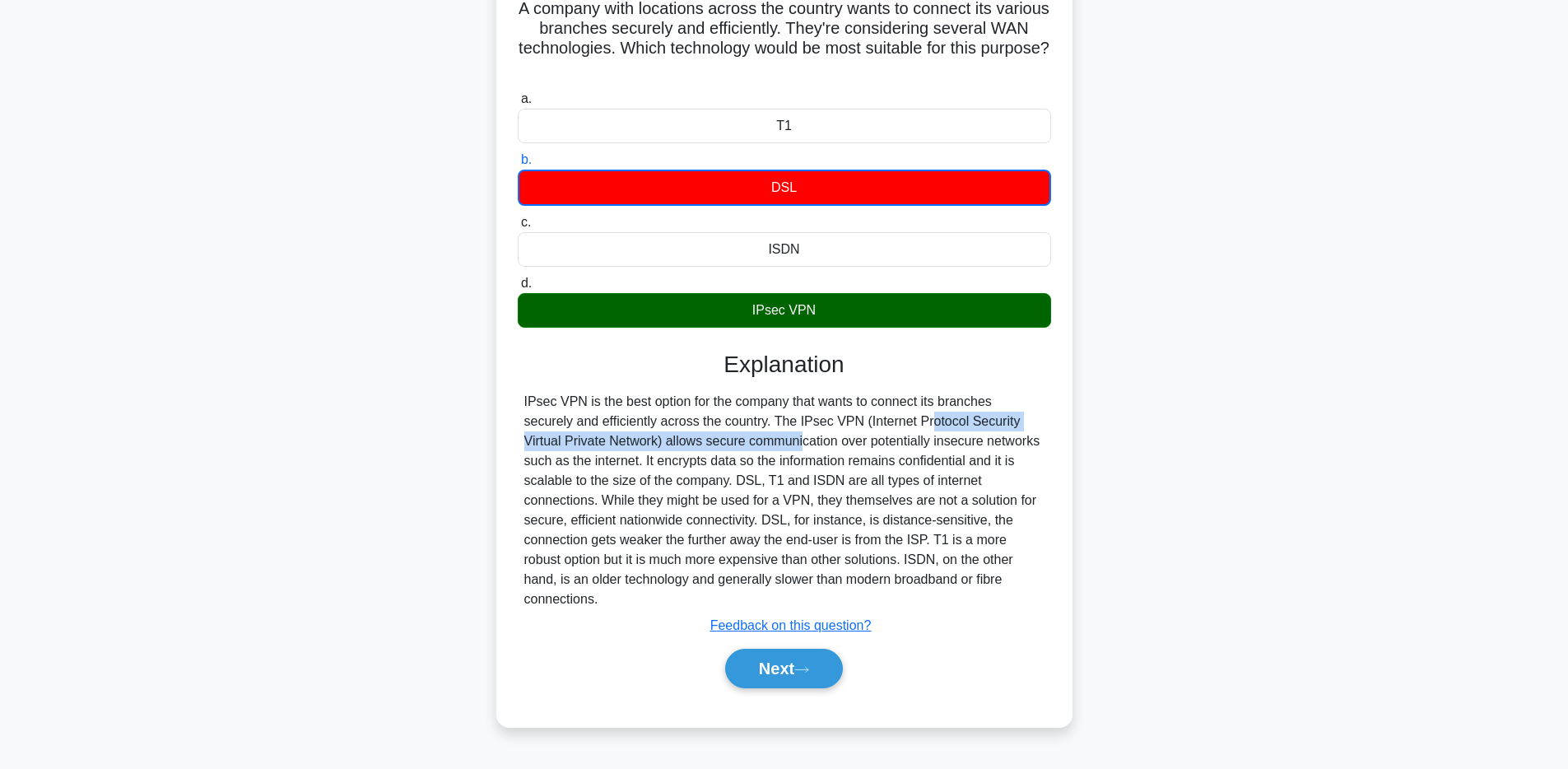
drag, startPoint x: 782, startPoint y: 412, endPoint x: 646, endPoint y: 441, distance: 139.1
click at [646, 441] on div "IPsec VPN is the best option for the company that wants to connect its branches…" at bounding box center [784, 501] width 520 height 218
click at [647, 442] on div "IPsec VPN is the best option for the company that wants to connect its branches…" at bounding box center [784, 501] width 520 height 218
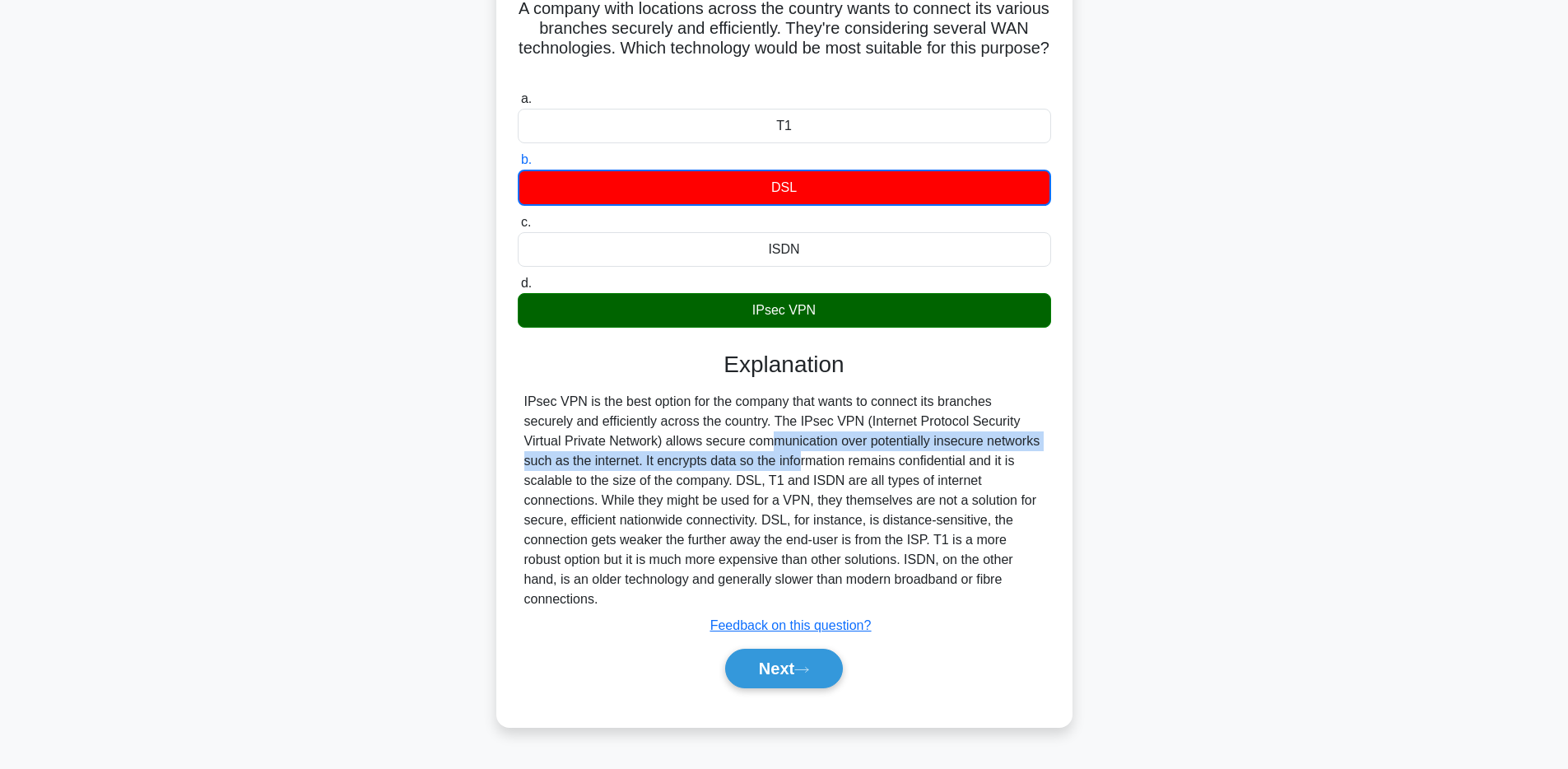
drag, startPoint x: 647, startPoint y: 442, endPoint x: 635, endPoint y: 454, distance: 17.0
click at [635, 454] on div "IPsec VPN is the best option for the company that wants to connect its branches…" at bounding box center [784, 501] width 520 height 218
click at [796, 455] on div "IPsec VPN is the best option for the company that wants to connect its branches…" at bounding box center [784, 501] width 520 height 218
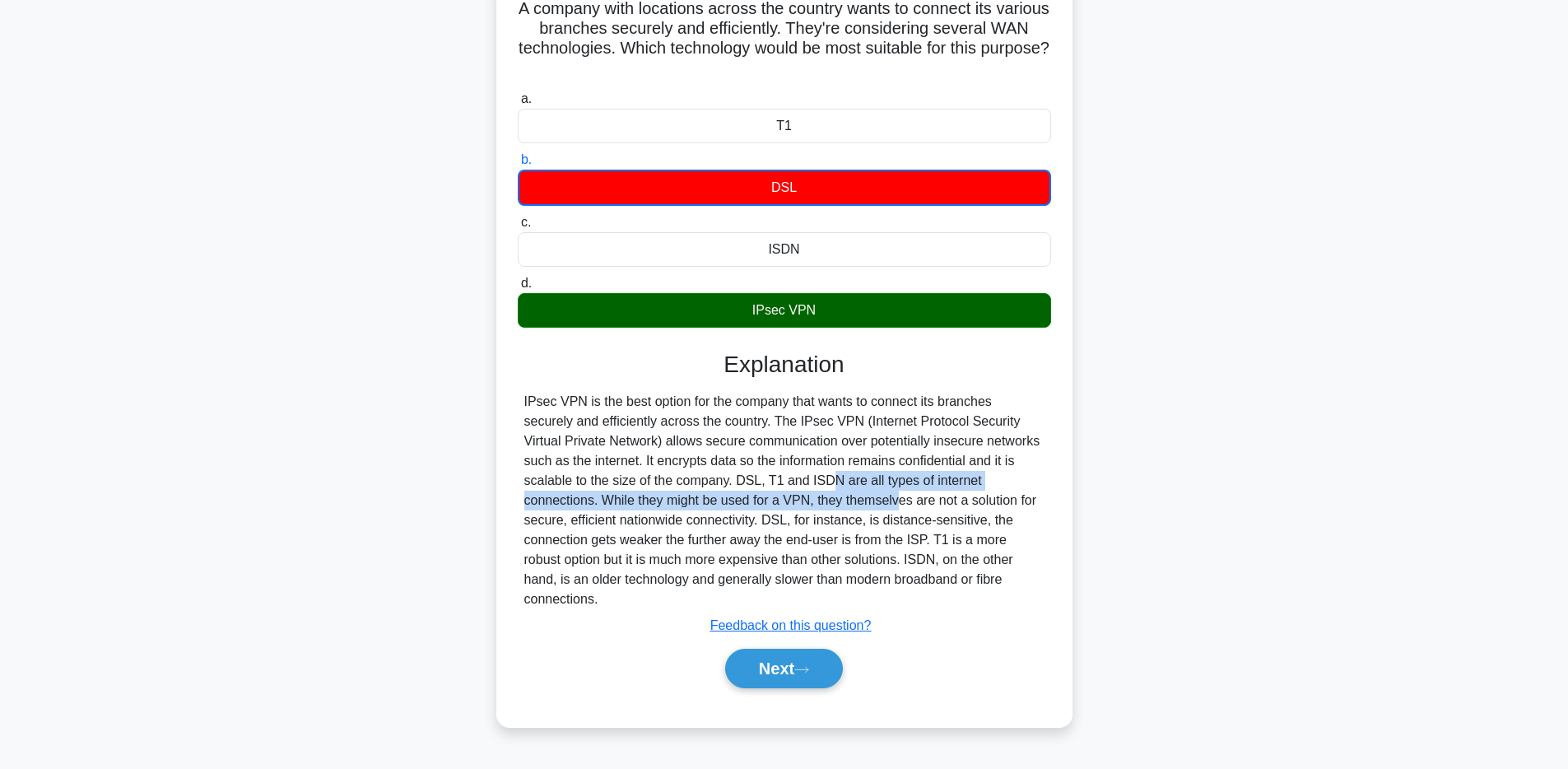
drag, startPoint x: 676, startPoint y: 476, endPoint x: 681, endPoint y: 496, distance: 20.6
click at [681, 496] on div "IPsec VPN is the best option for the company that wants to connect its branches…" at bounding box center [784, 501] width 520 height 218
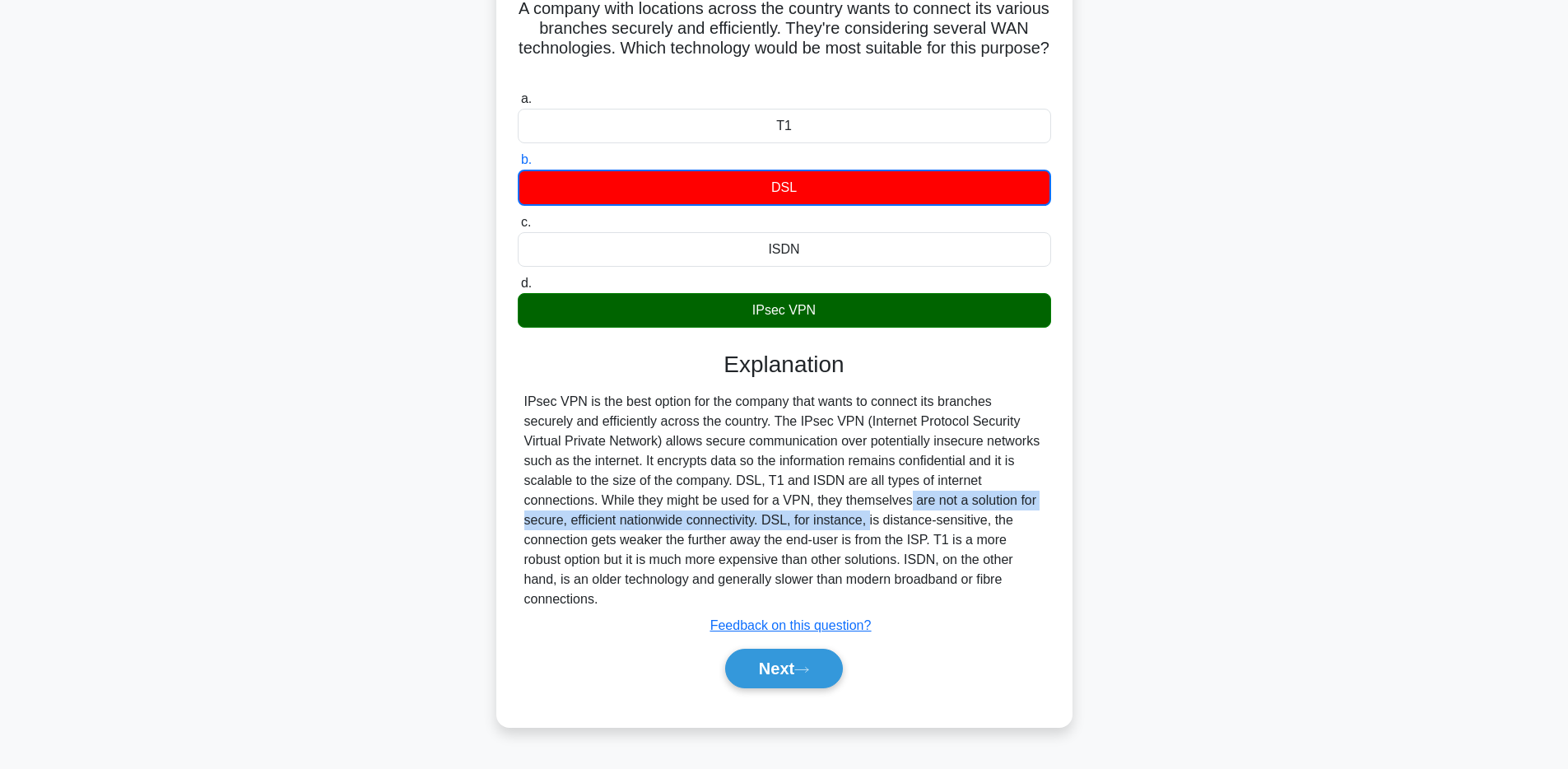
drag, startPoint x: 725, startPoint y: 498, endPoint x: 685, endPoint y: 515, distance: 43.5
click at [685, 515] on div "IPsec VPN is the best option for the company that wants to connect its branches…" at bounding box center [784, 501] width 520 height 218
drag, startPoint x: 663, startPoint y: 516, endPoint x: 1000, endPoint y: 581, distance: 343.2
click at [1000, 581] on div "IPsec VPN is the best option for the company that wants to connect its branches…" at bounding box center [784, 501] width 520 height 218
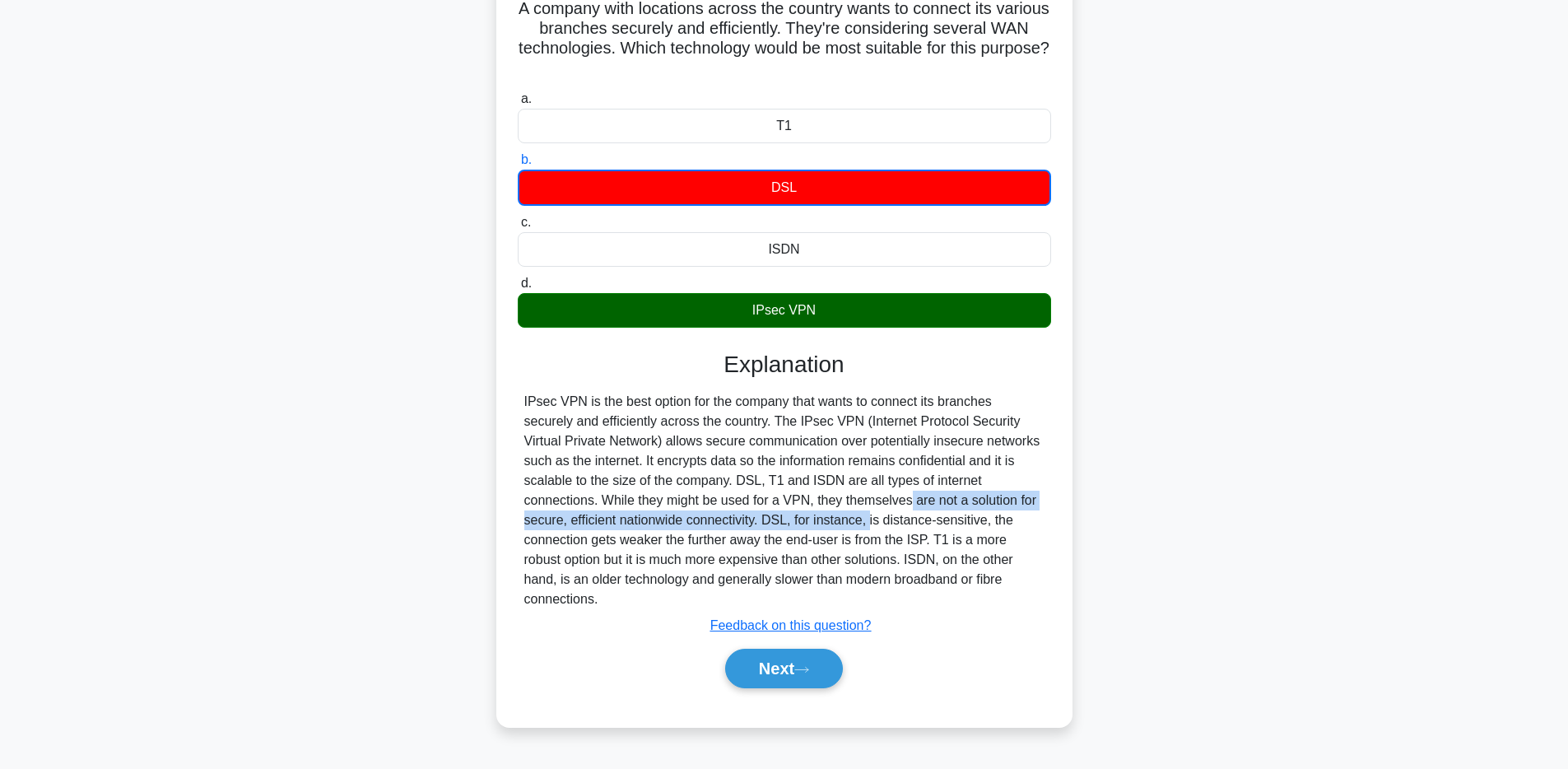
click at [942, 534] on div "IPsec VPN is the best option for the company that wants to connect its branches…" at bounding box center [784, 501] width 520 height 218
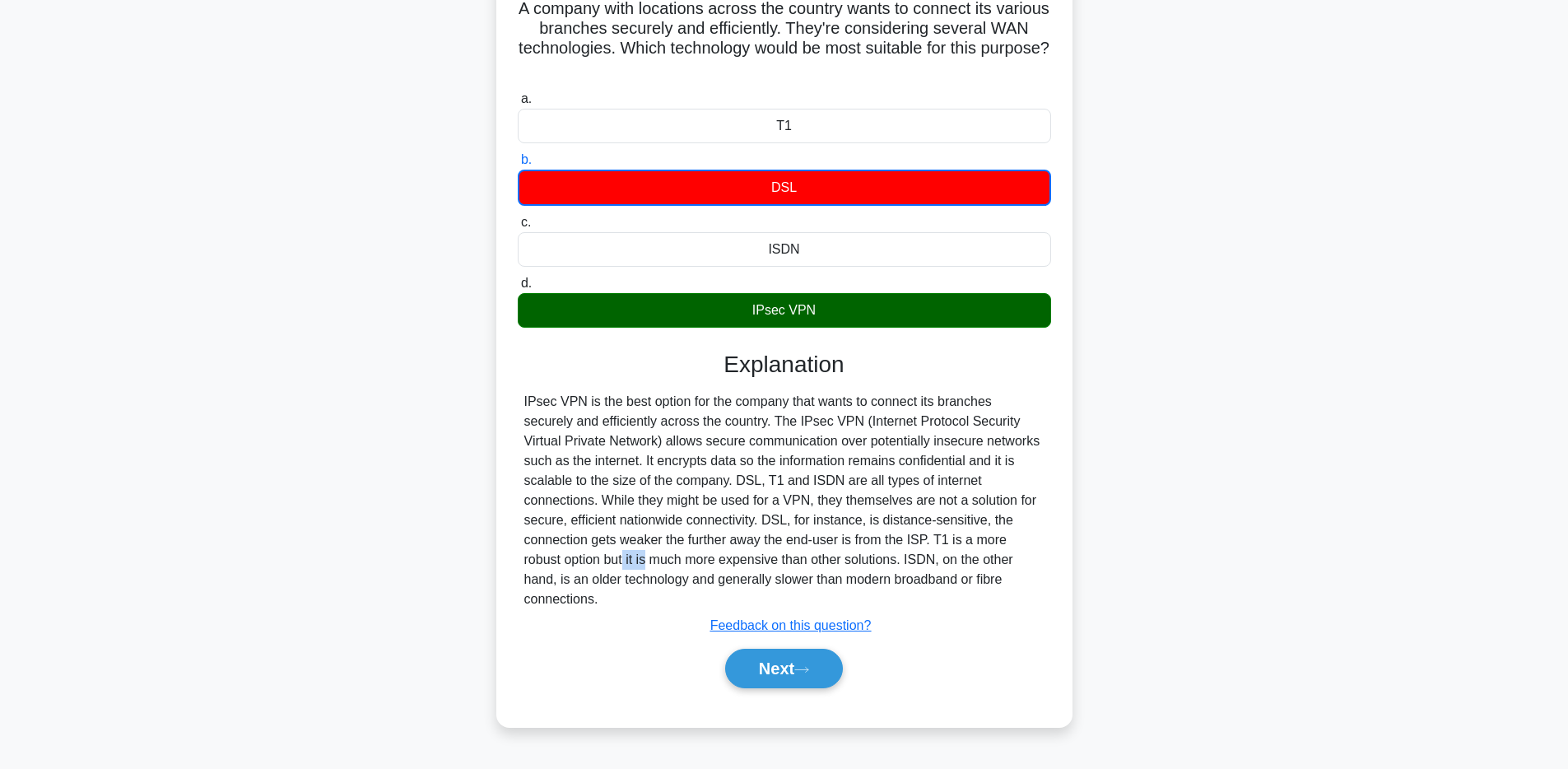
click at [942, 534] on div "IPsec VPN is the best option for the company that wants to connect its branches…" at bounding box center [784, 501] width 520 height 218
click at [804, 665] on icon at bounding box center [802, 670] width 15 height 9
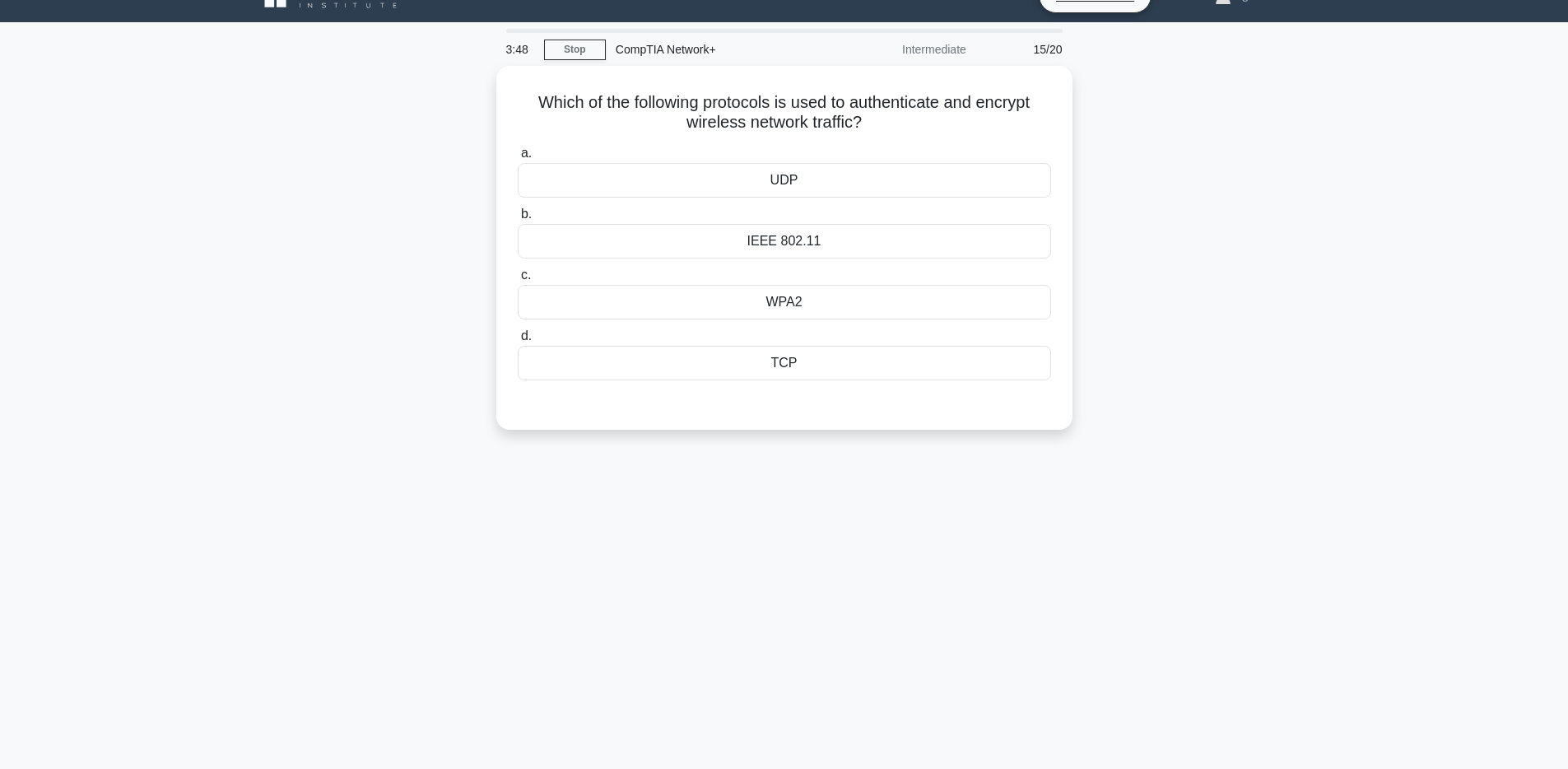
scroll to position [0, 0]
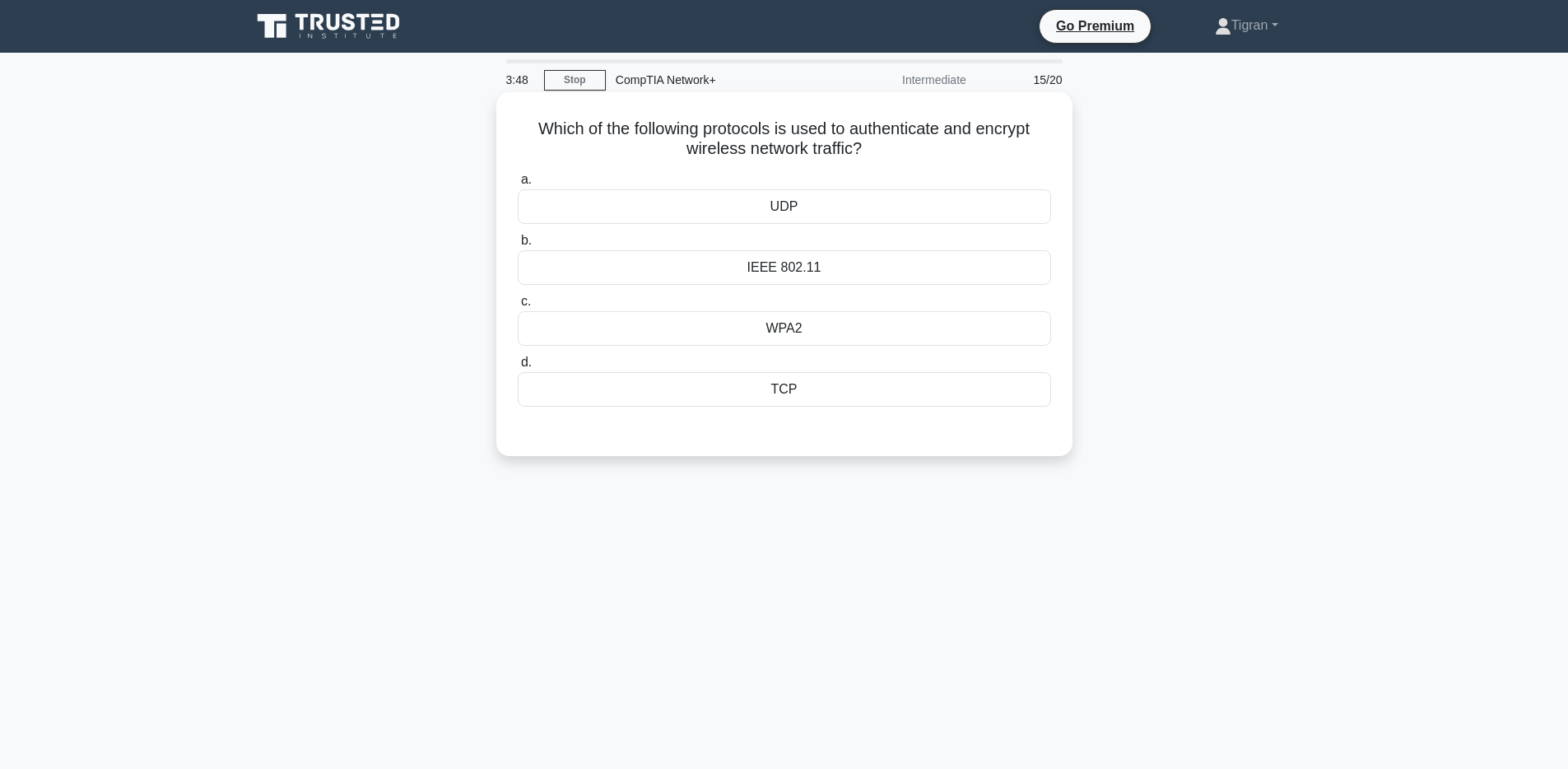
click at [743, 122] on h5 "Which of the following protocols is used to authenticate and encrypt wireless n…" at bounding box center [784, 139] width 537 height 41
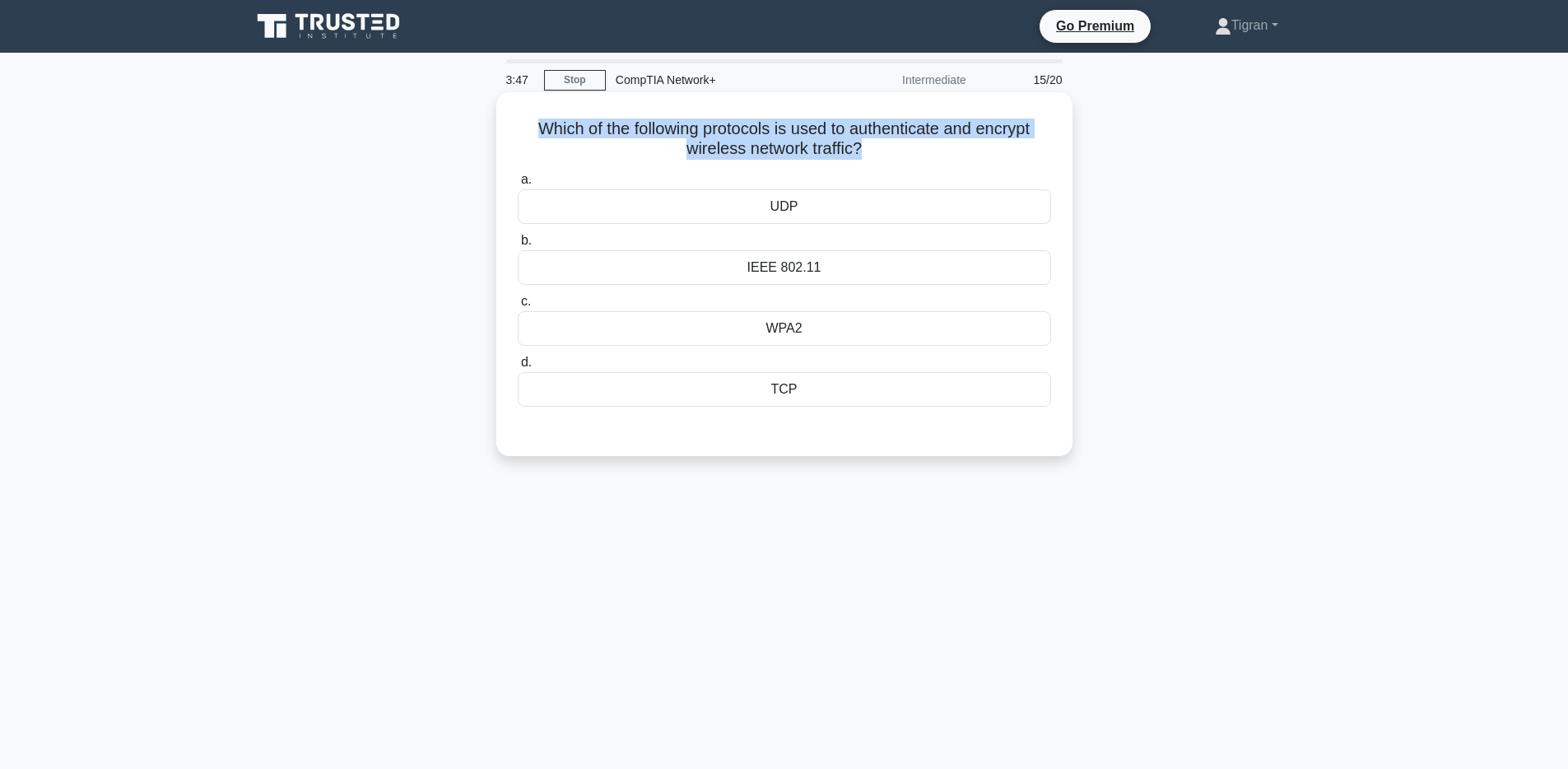
click at [743, 122] on h5 "Which of the following protocols is used to authenticate and encrypt wireless n…" at bounding box center [784, 139] width 537 height 41
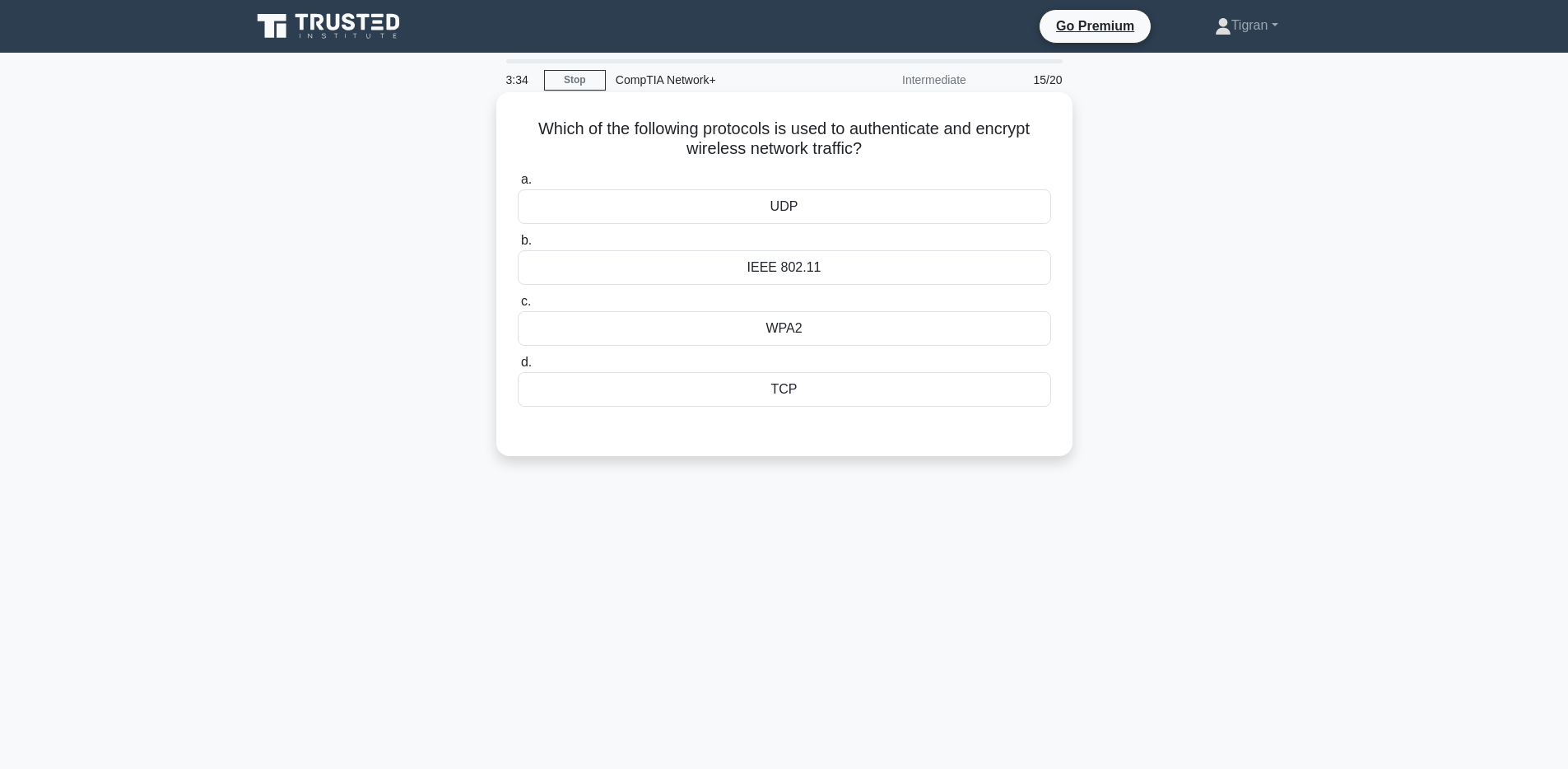
click at [806, 333] on div "WPA2" at bounding box center [784, 328] width 533 height 34
click at [518, 307] on input "c. WPA2" at bounding box center [518, 302] width 0 height 10
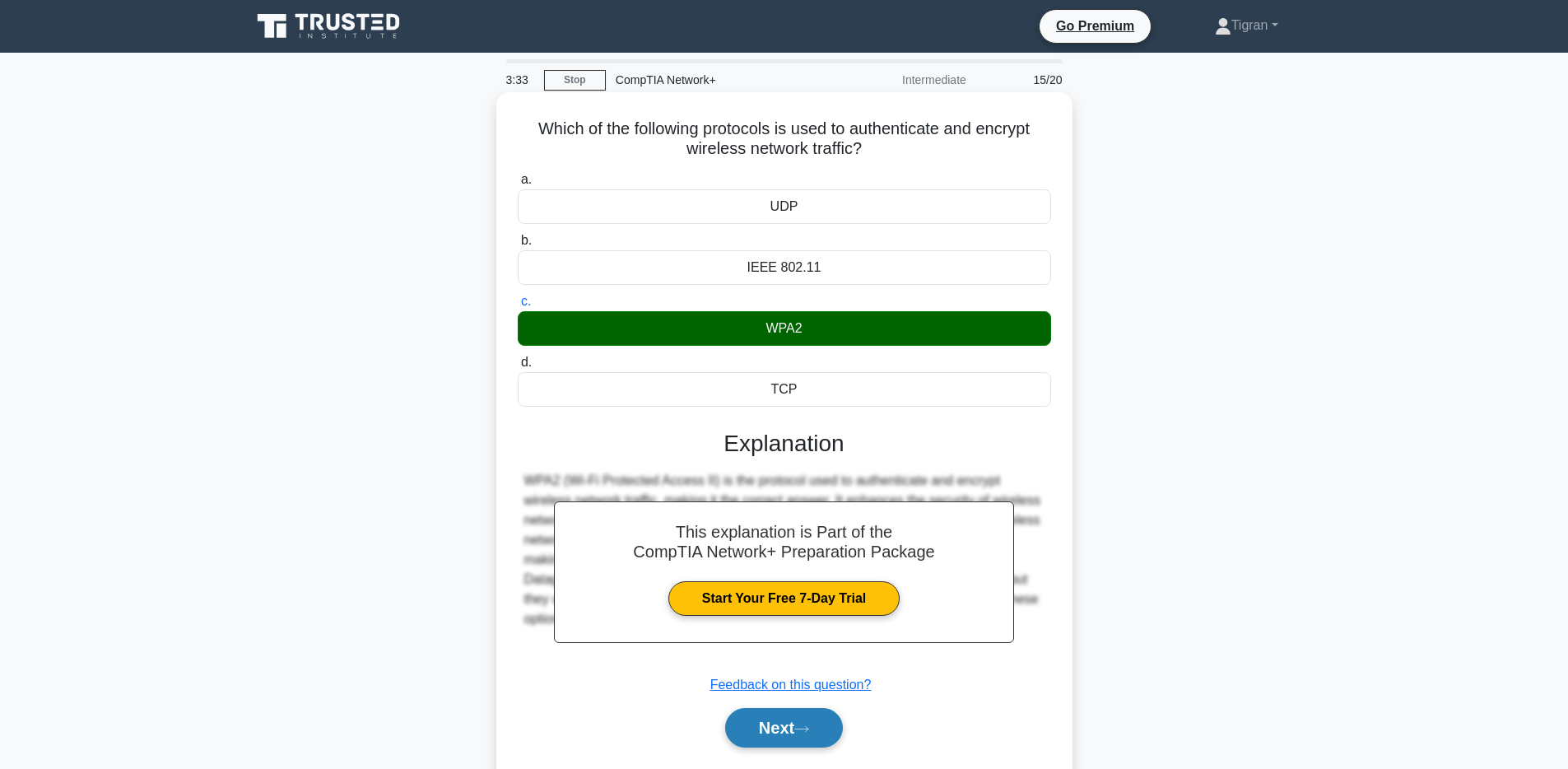
click at [809, 732] on icon at bounding box center [802, 729] width 15 height 9
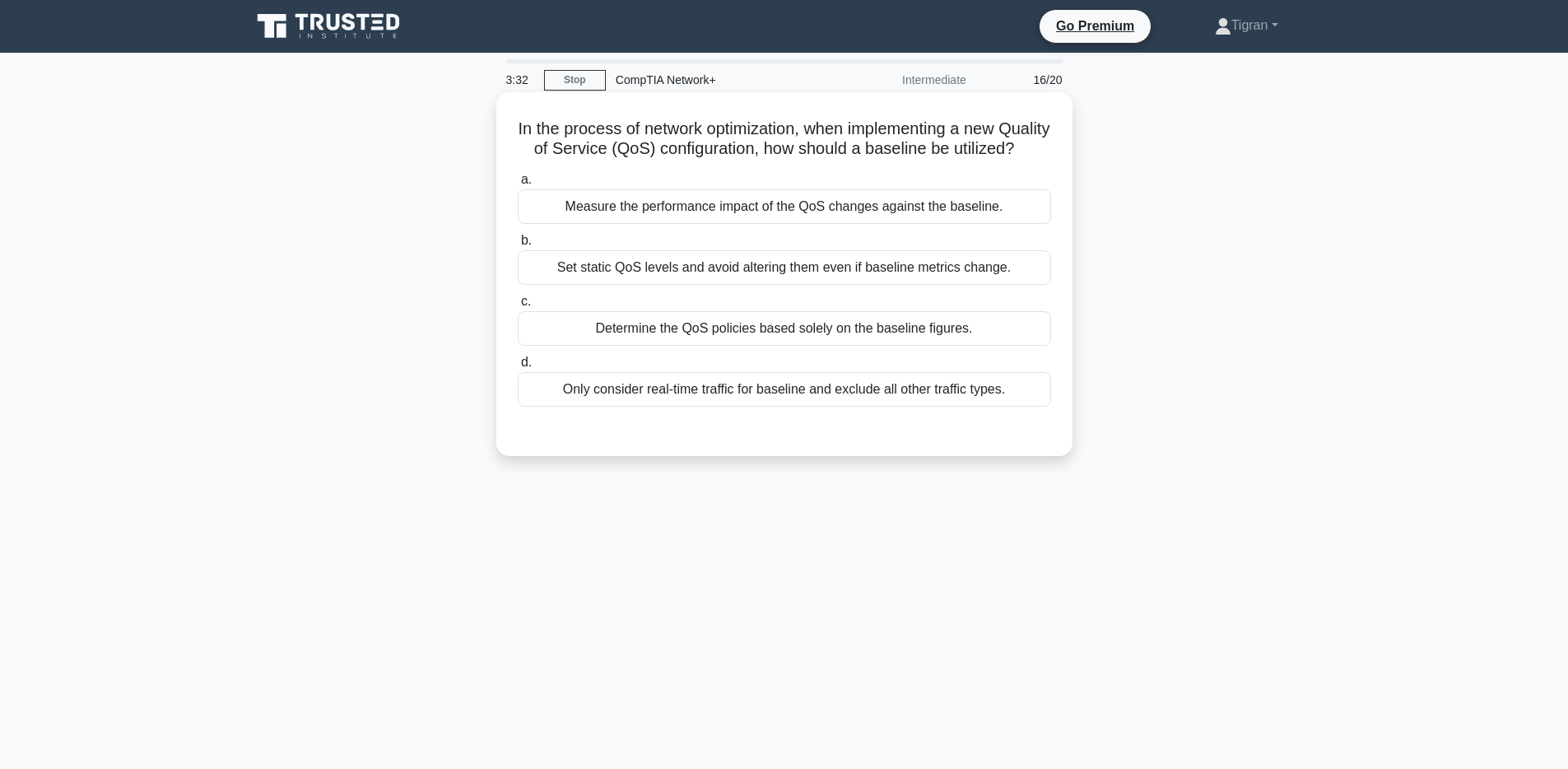
click at [754, 146] on h5 "In the process of network optimization, when implementing a new Quality of Serv…" at bounding box center [784, 139] width 537 height 41
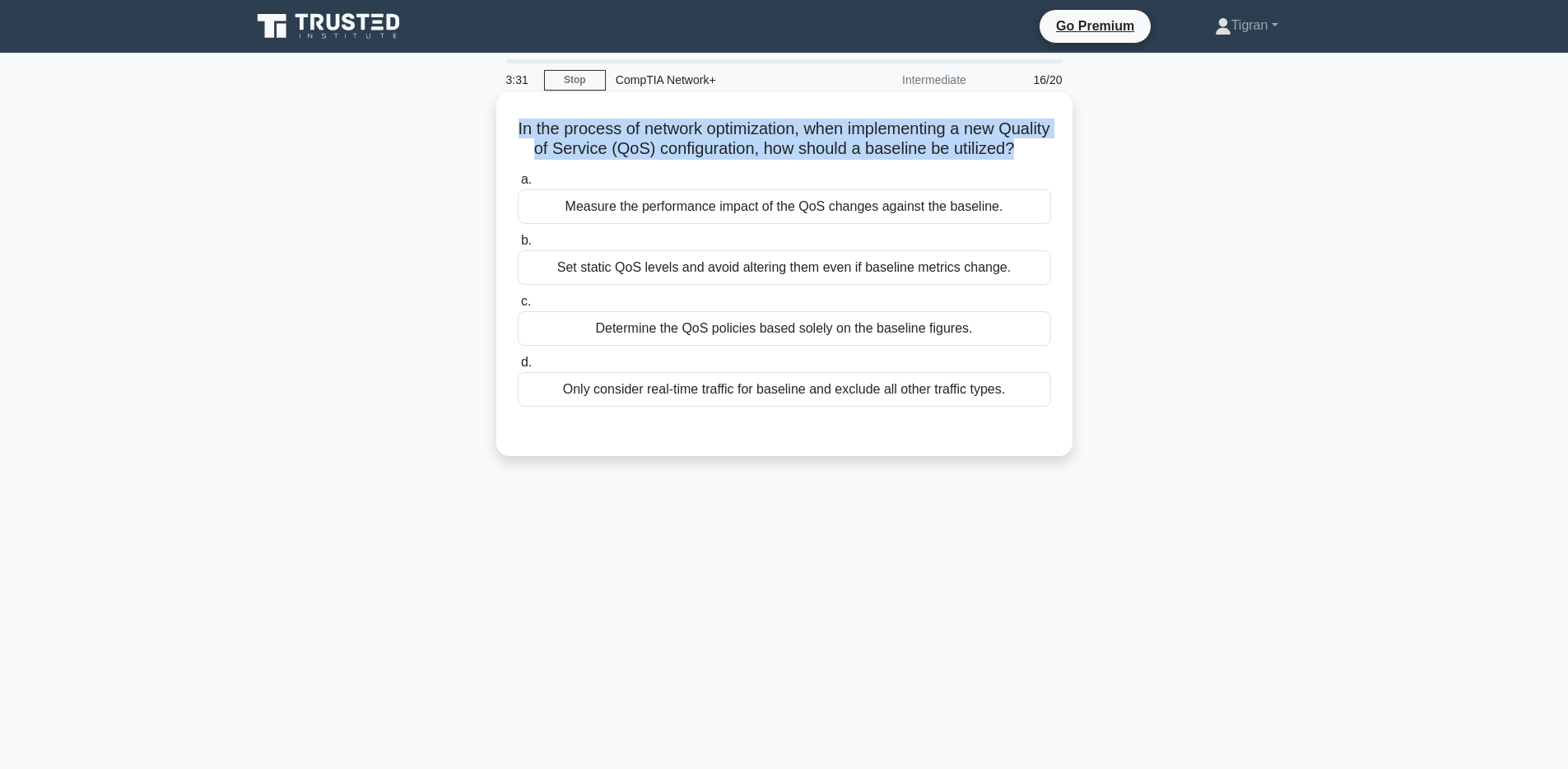
click at [754, 146] on h5 "In the process of network optimization, when implementing a new Quality of Serv…" at bounding box center [784, 139] width 537 height 41
click at [760, 125] on h5 "In the process of network optimization, when implementing a new Quality of Serv…" at bounding box center [784, 139] width 537 height 41
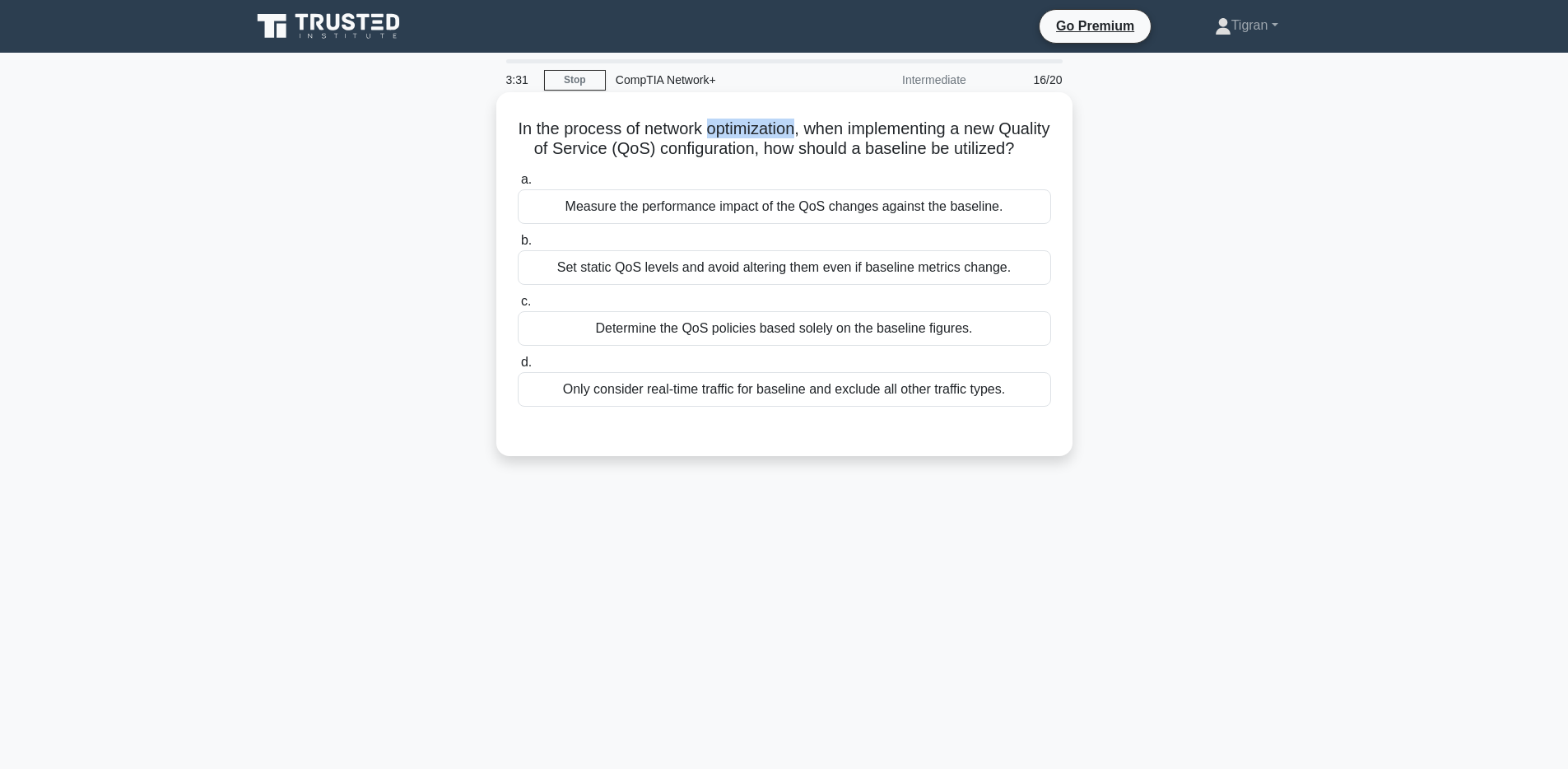
click at [760, 125] on h5 "In the process of network optimization, when implementing a new Quality of Serv…" at bounding box center [784, 139] width 537 height 41
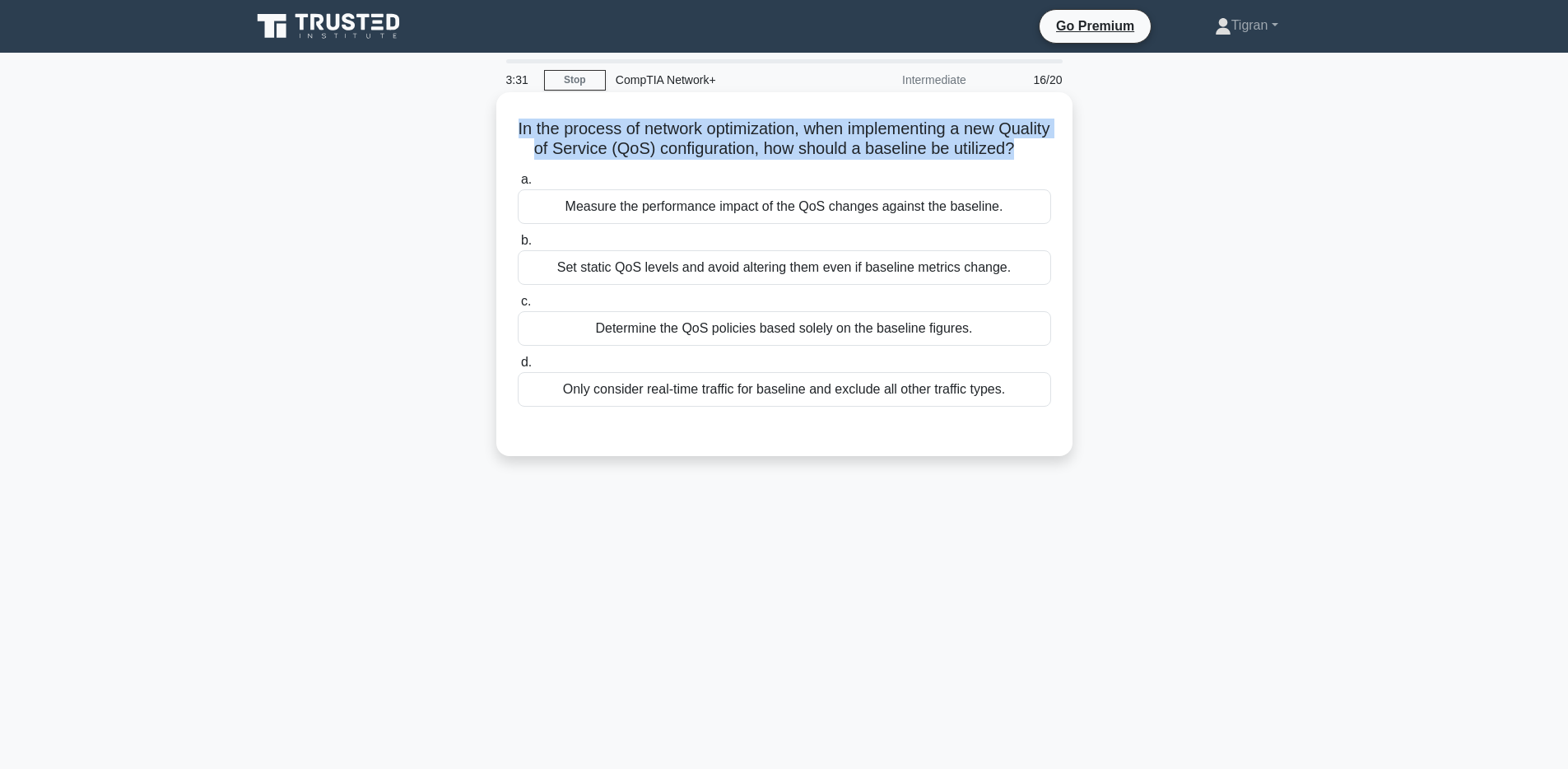
click at [760, 125] on h5 "In the process of network optimization, when implementing a new Quality of Serv…" at bounding box center [784, 139] width 537 height 41
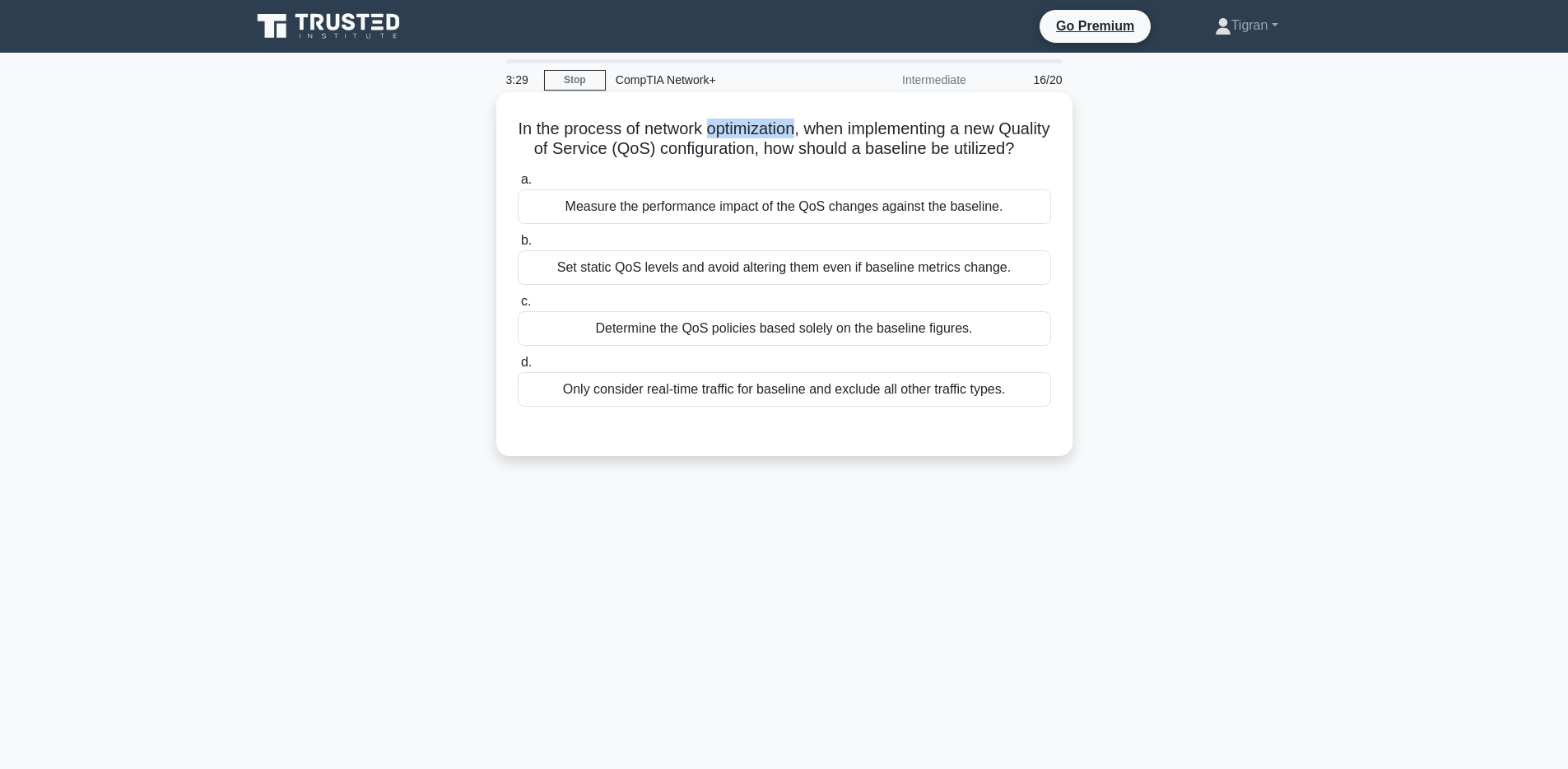
click at [760, 125] on h5 "In the process of network optimization, when implementing a new Quality of Serv…" at bounding box center [784, 139] width 537 height 41
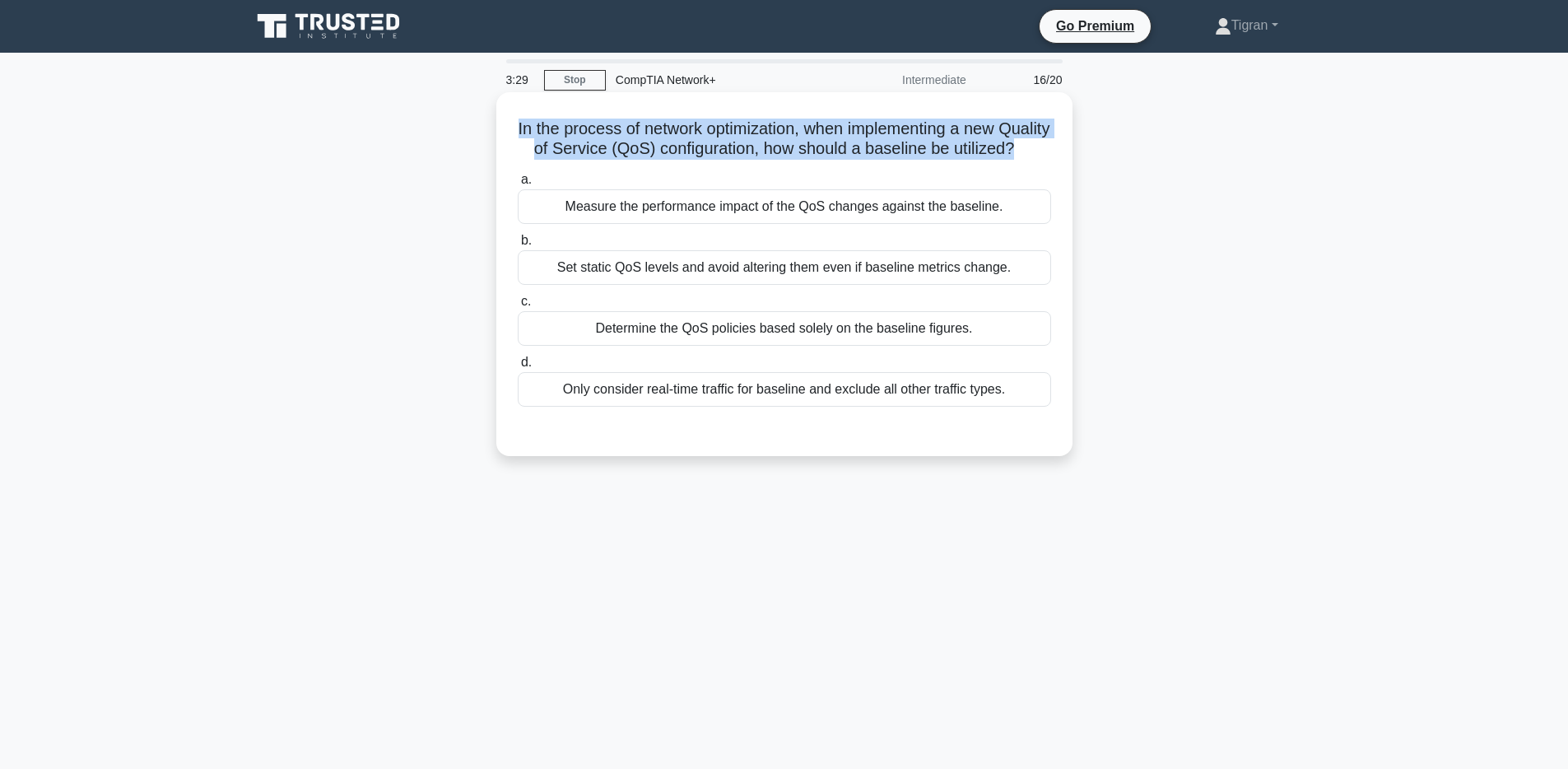
click at [760, 125] on h5 "In the process of network optimization, when implementing a new Quality of Serv…" at bounding box center [784, 139] width 537 height 41
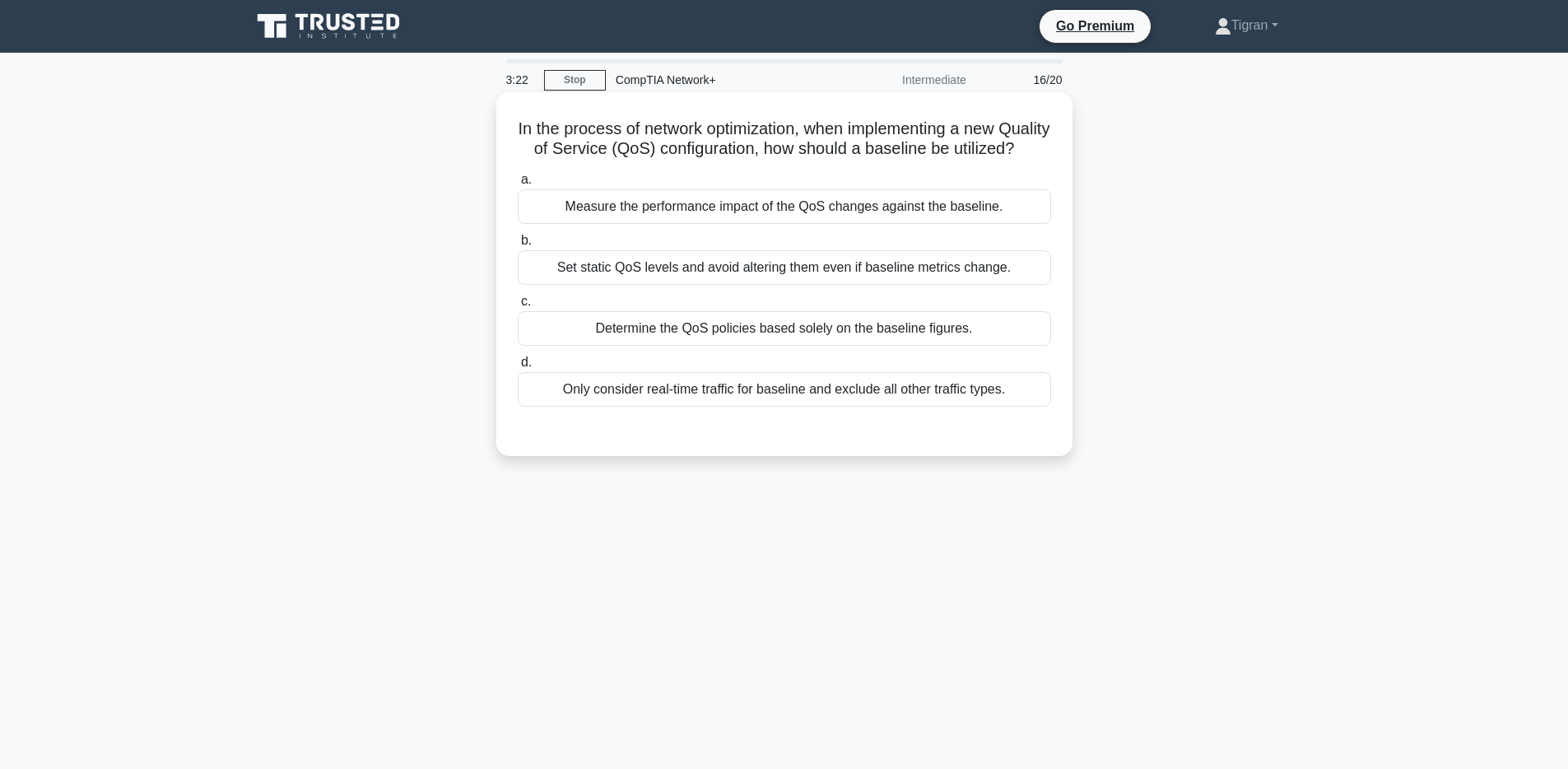
click at [760, 224] on div "Measure the performance impact of the QoS changes against the baseline." at bounding box center [784, 207] width 533 height 34
click at [518, 185] on input "a. Measure the performance impact of the QoS changes against the baseline." at bounding box center [518, 180] width 0 height 10
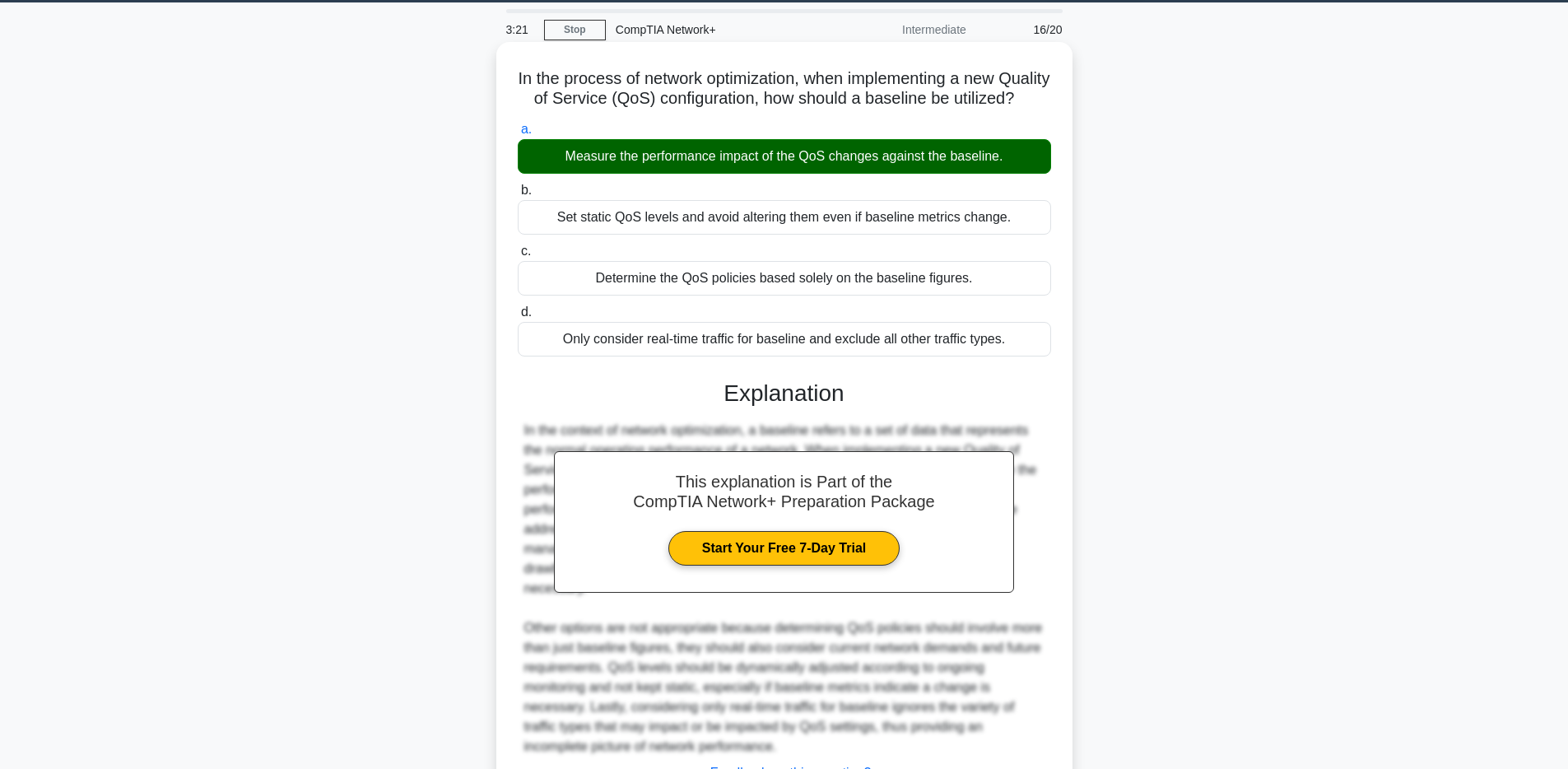
scroll to position [207, 0]
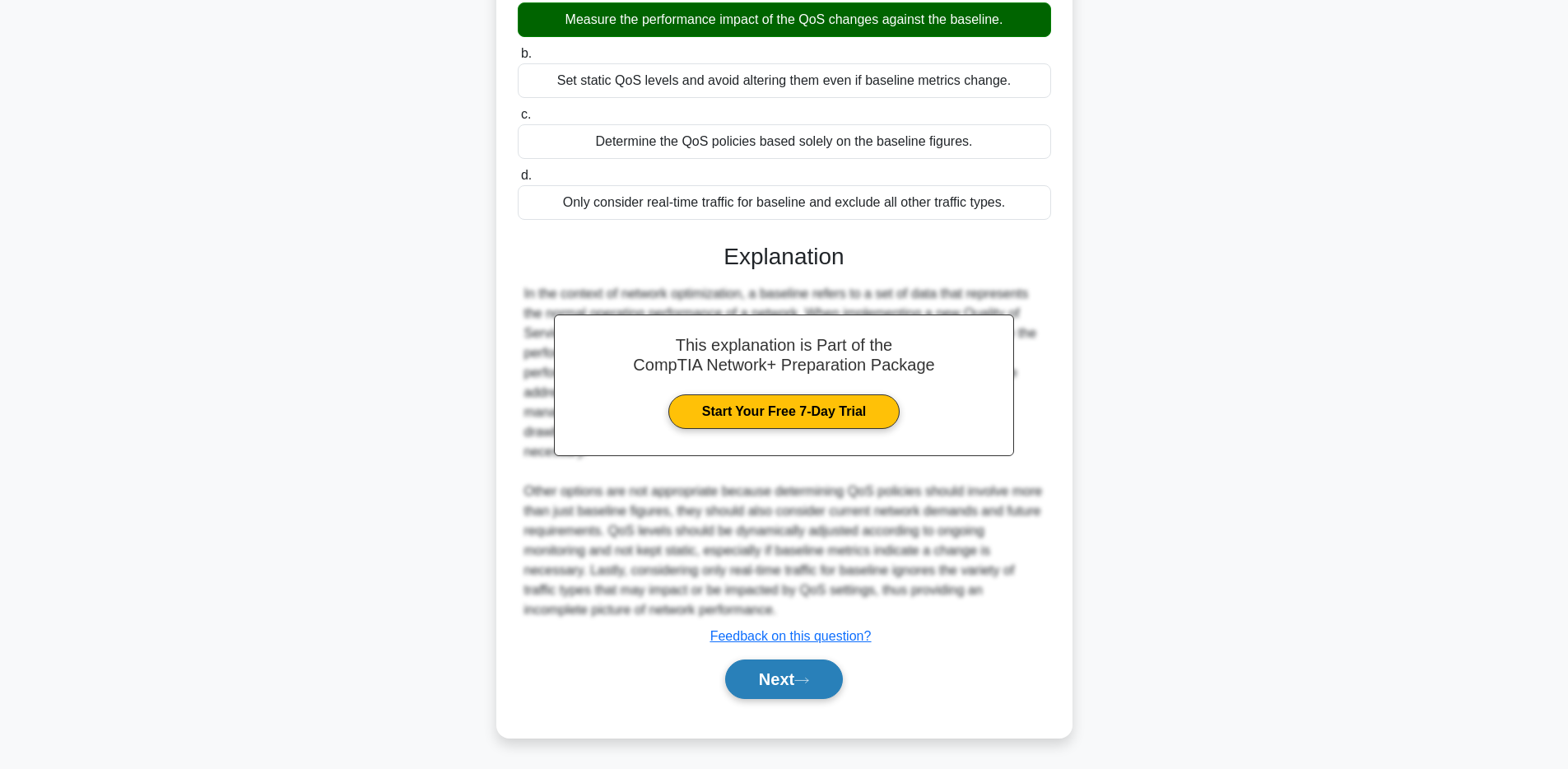
click at [810, 665] on button "Next" at bounding box center [784, 679] width 117 height 39
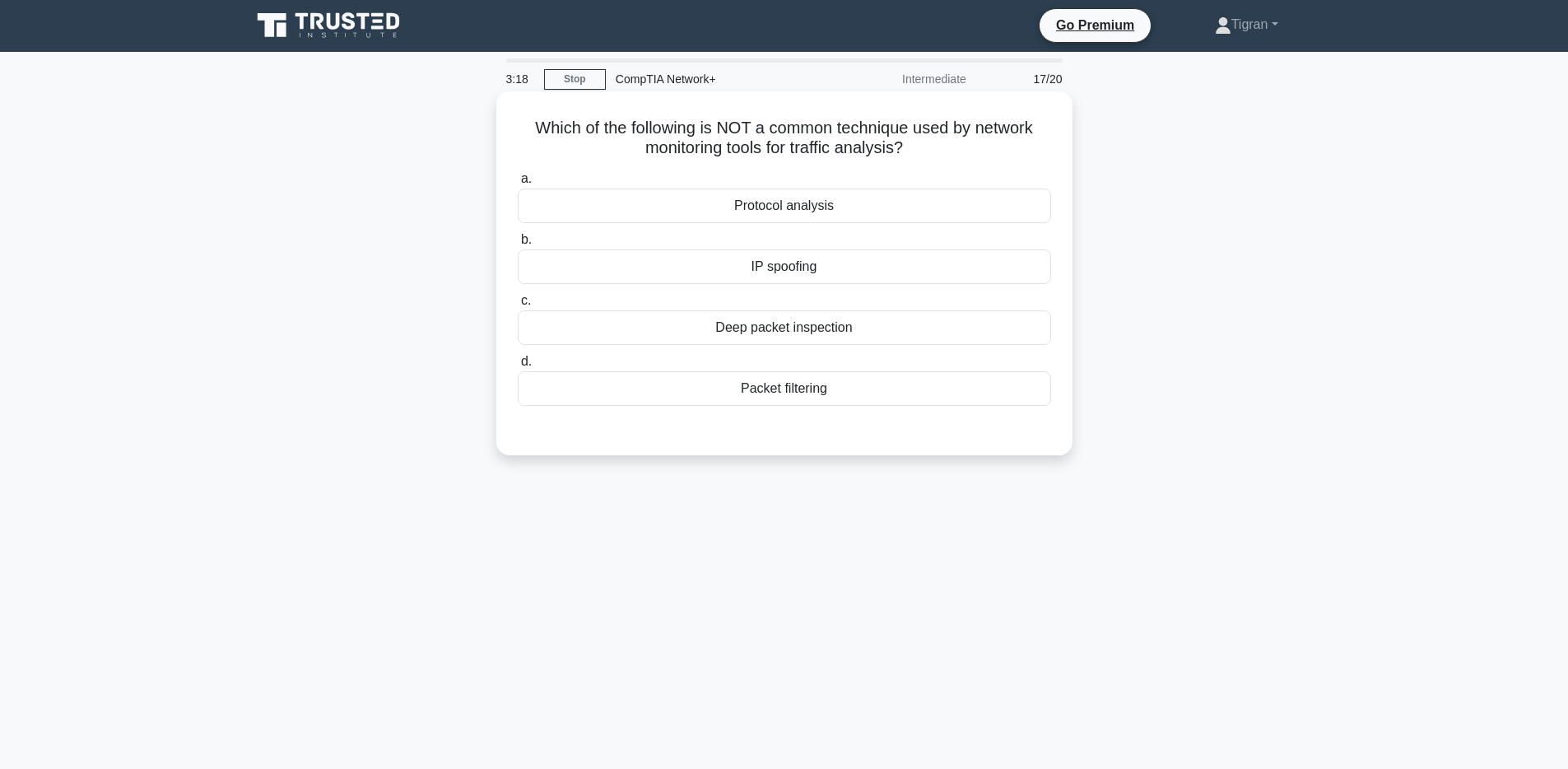
scroll to position [0, 0]
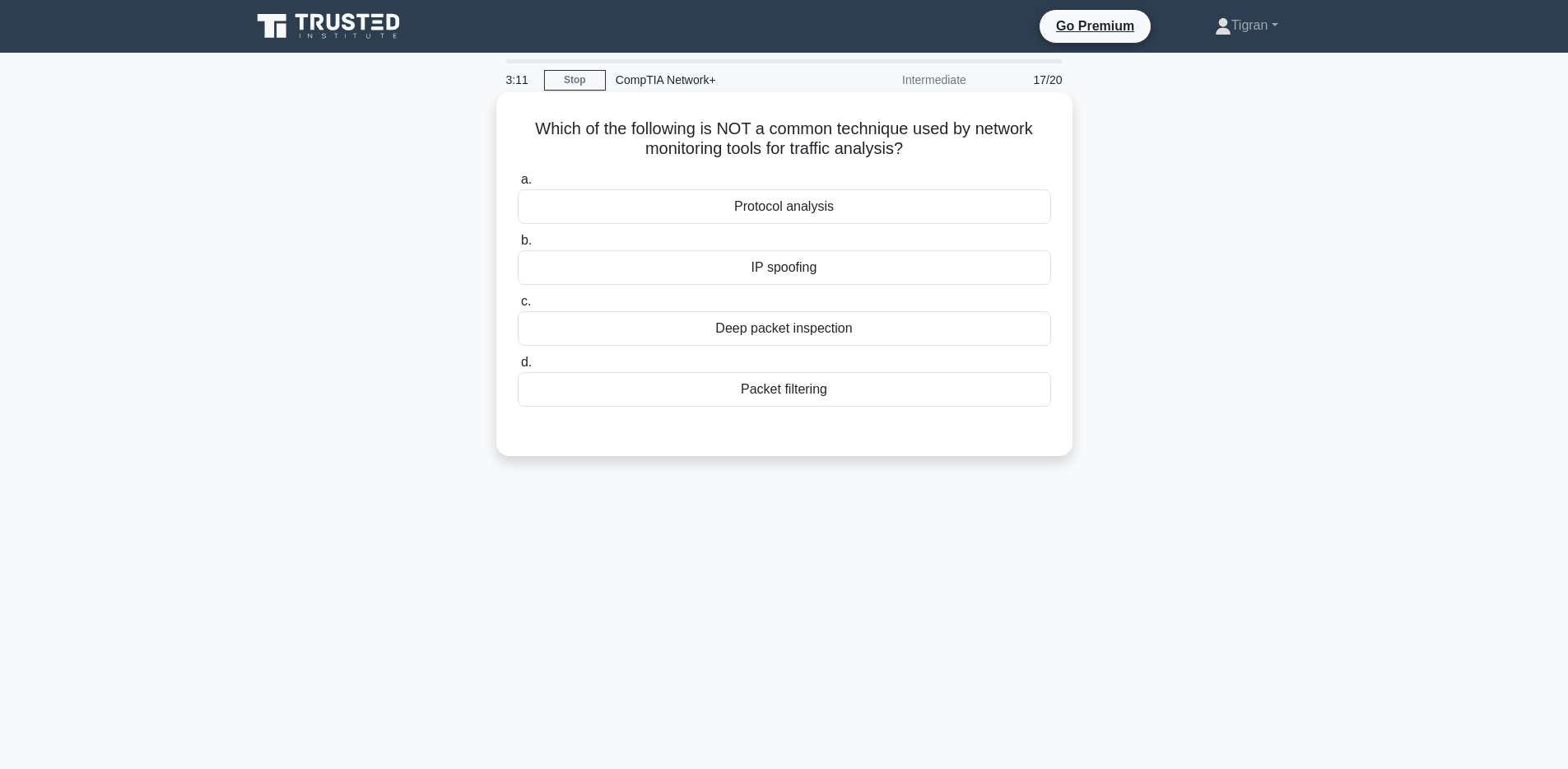
click at [824, 264] on div "IP spoofing" at bounding box center [784, 267] width 533 height 34
click at [518, 246] on input "b. IP spoofing" at bounding box center [518, 241] width 0 height 10
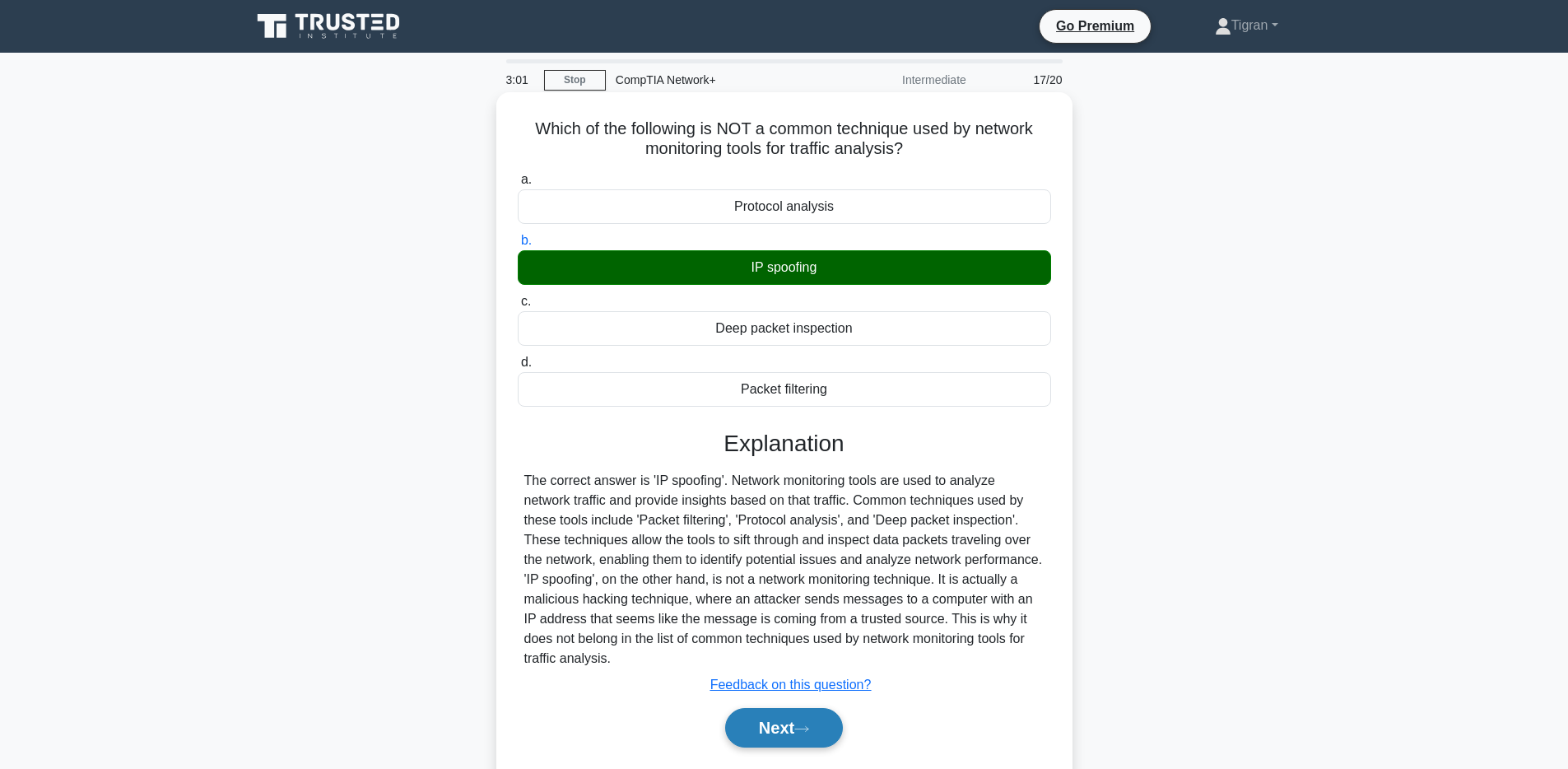
click at [809, 731] on icon at bounding box center [802, 729] width 15 height 9
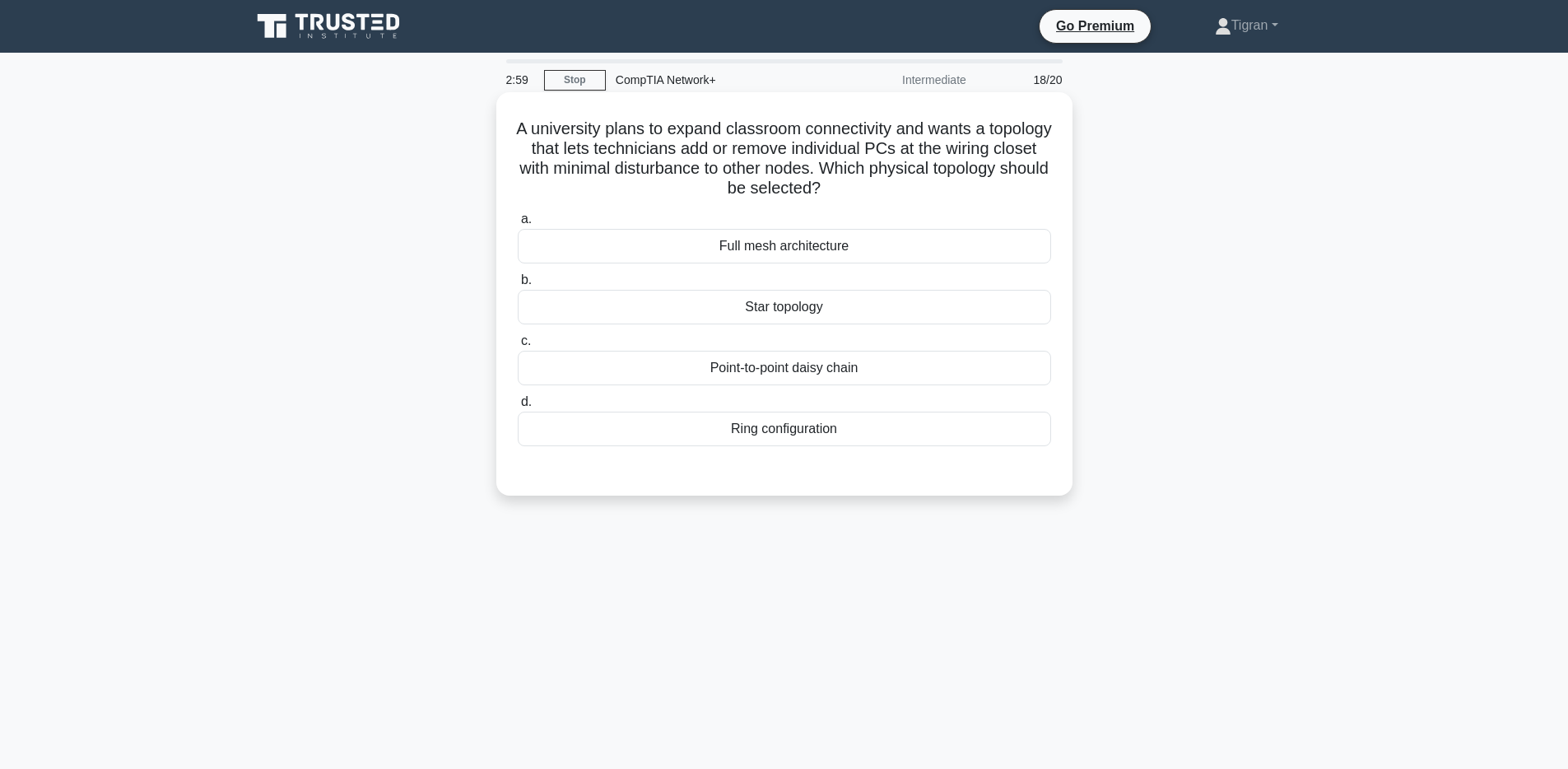
click at [825, 161] on h5 "A university plans to expand classroom connectivity and wants a topology that l…" at bounding box center [784, 159] width 537 height 81
click at [828, 132] on h5 "A university plans to expand classroom connectivity and wants a topology that l…" at bounding box center [784, 159] width 537 height 81
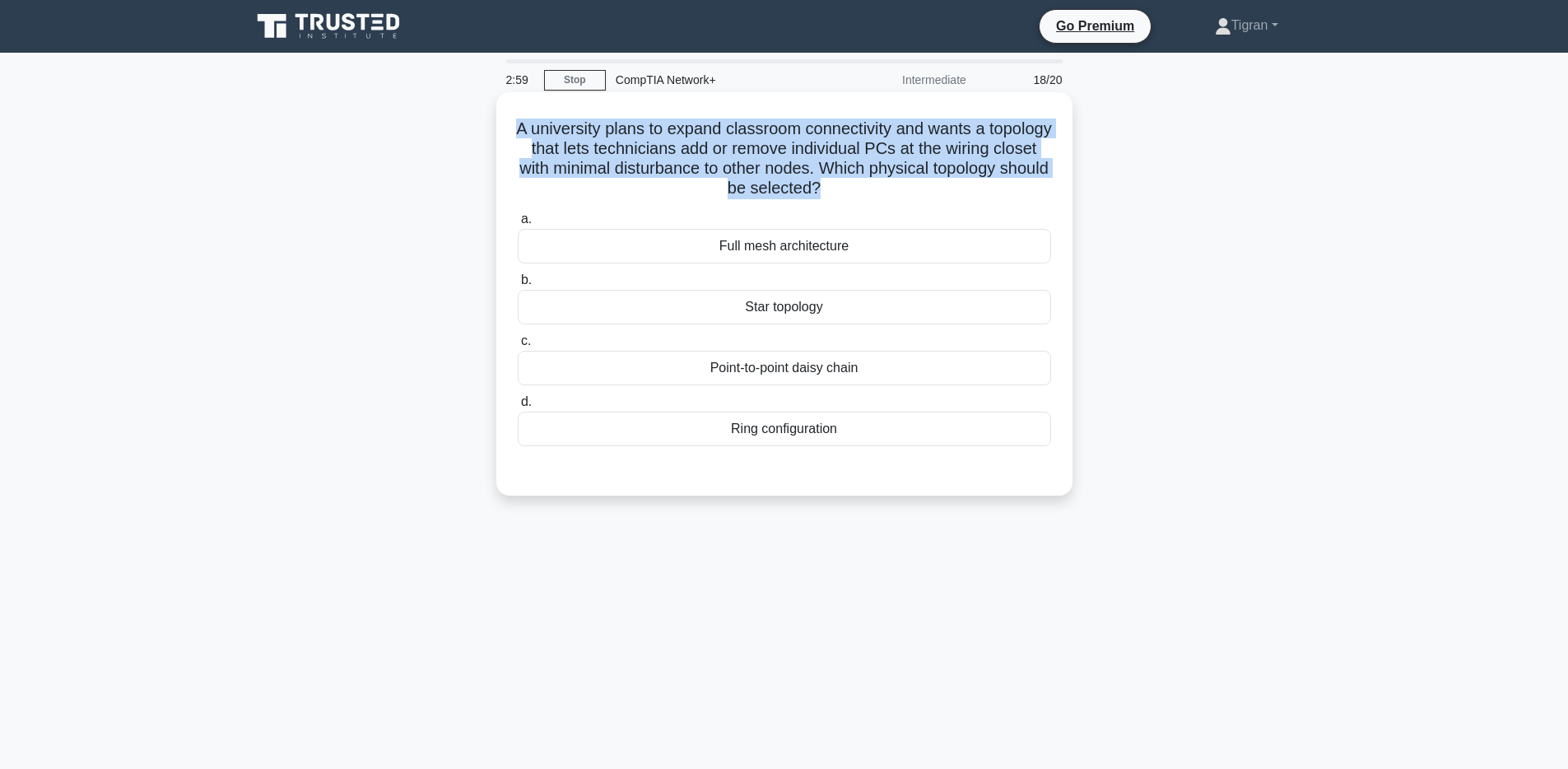
click at [828, 132] on h5 "A university plans to expand classroom connectivity and wants a topology that l…" at bounding box center [784, 159] width 537 height 81
click at [700, 135] on h5 "A university plans to expand classroom connectivity and wants a topology that l…" at bounding box center [784, 159] width 537 height 81
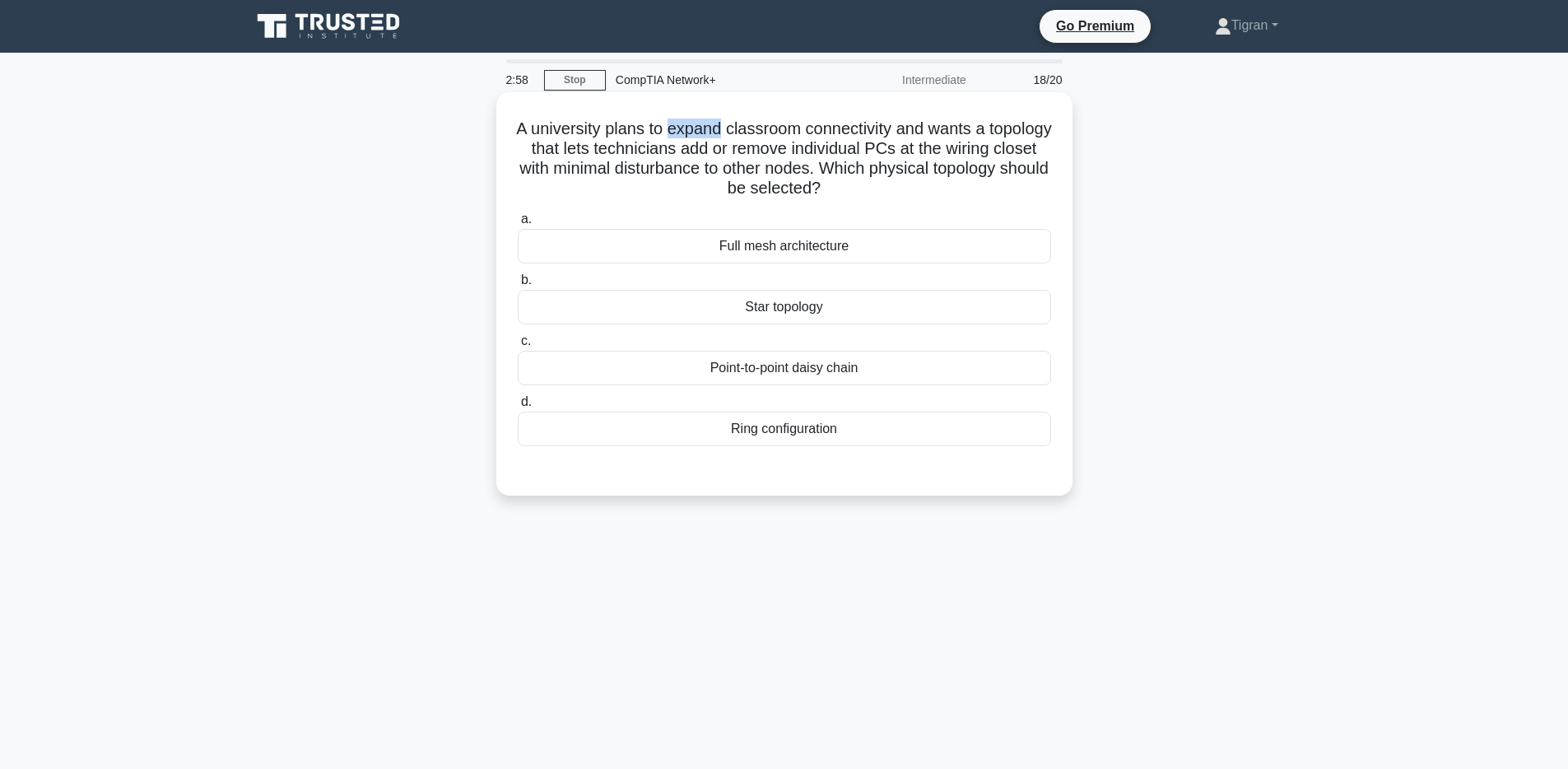
click at [700, 135] on h5 "A university plans to expand classroom connectivity and wants a topology that l…" at bounding box center [784, 159] width 537 height 81
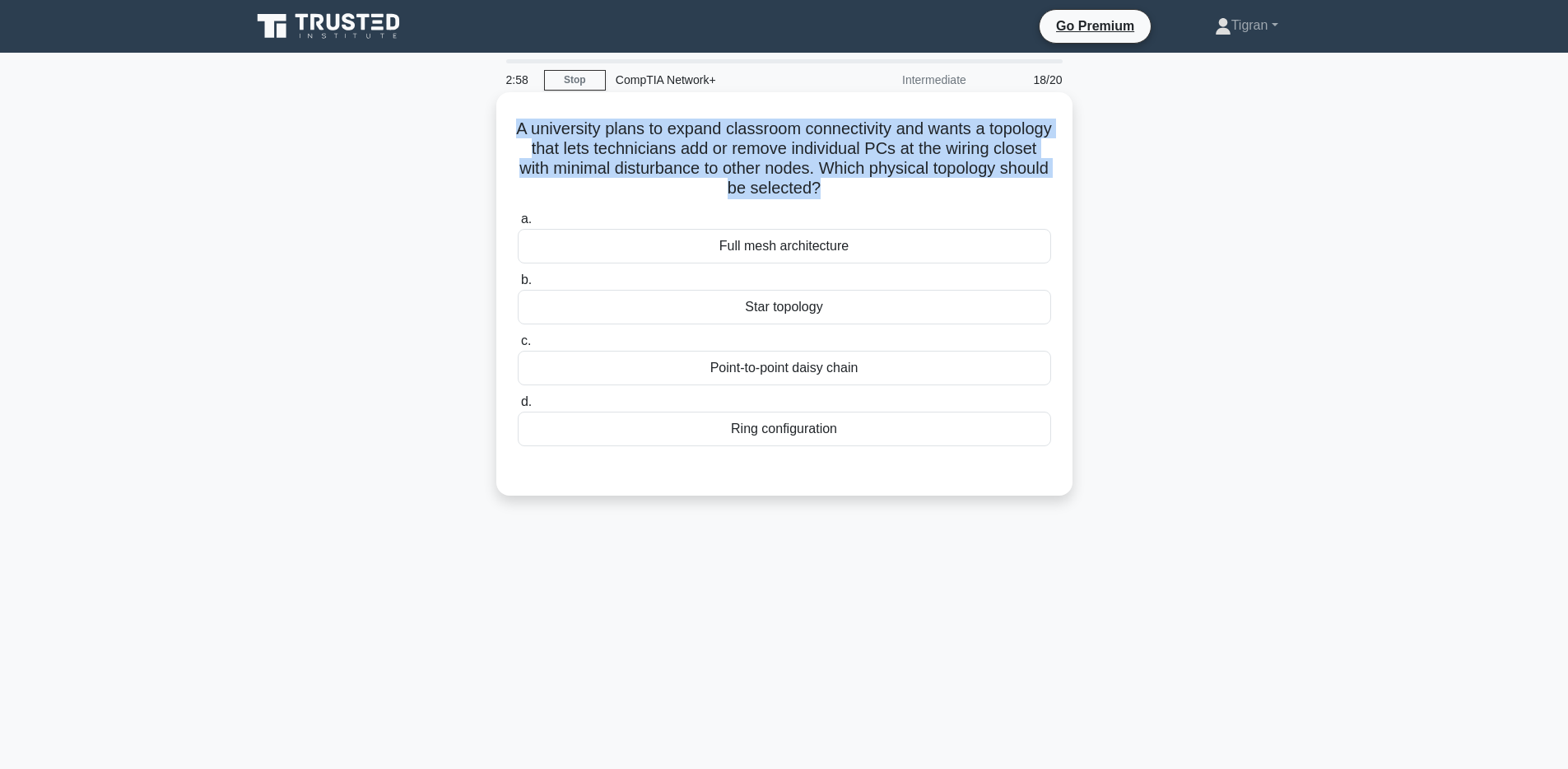
click at [700, 135] on h5 "A university plans to expand classroom connectivity and wants a topology that l…" at bounding box center [784, 159] width 537 height 81
click at [594, 143] on h5 "A university plans to expand classroom connectivity and wants a topology that l…" at bounding box center [784, 159] width 537 height 81
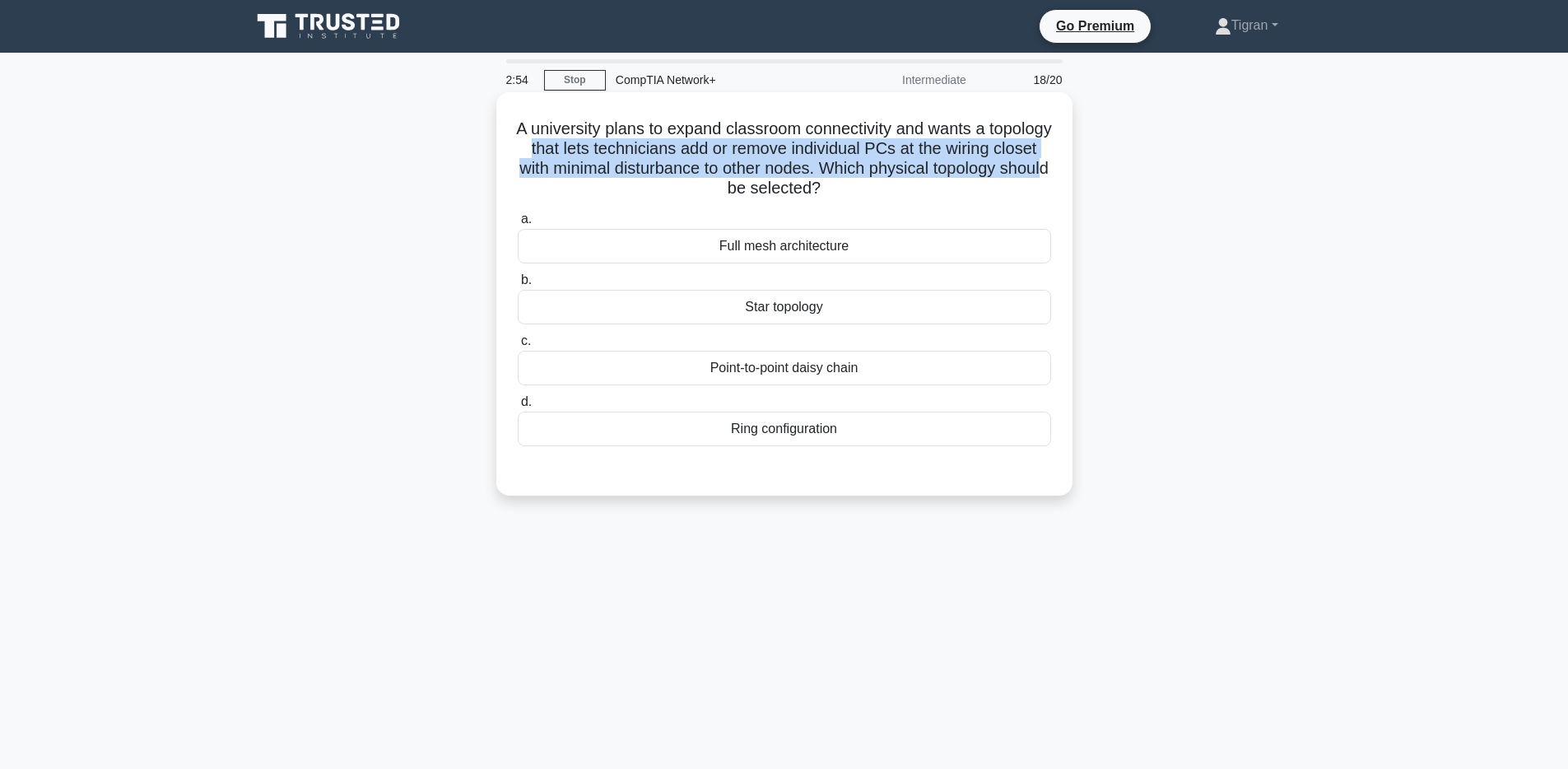
drag, startPoint x: 523, startPoint y: 146, endPoint x: 1043, endPoint y: 177, distance: 520.9
click at [1043, 177] on h5 "A university plans to expand classroom connectivity and wants a topology that l…" at bounding box center [784, 159] width 537 height 81
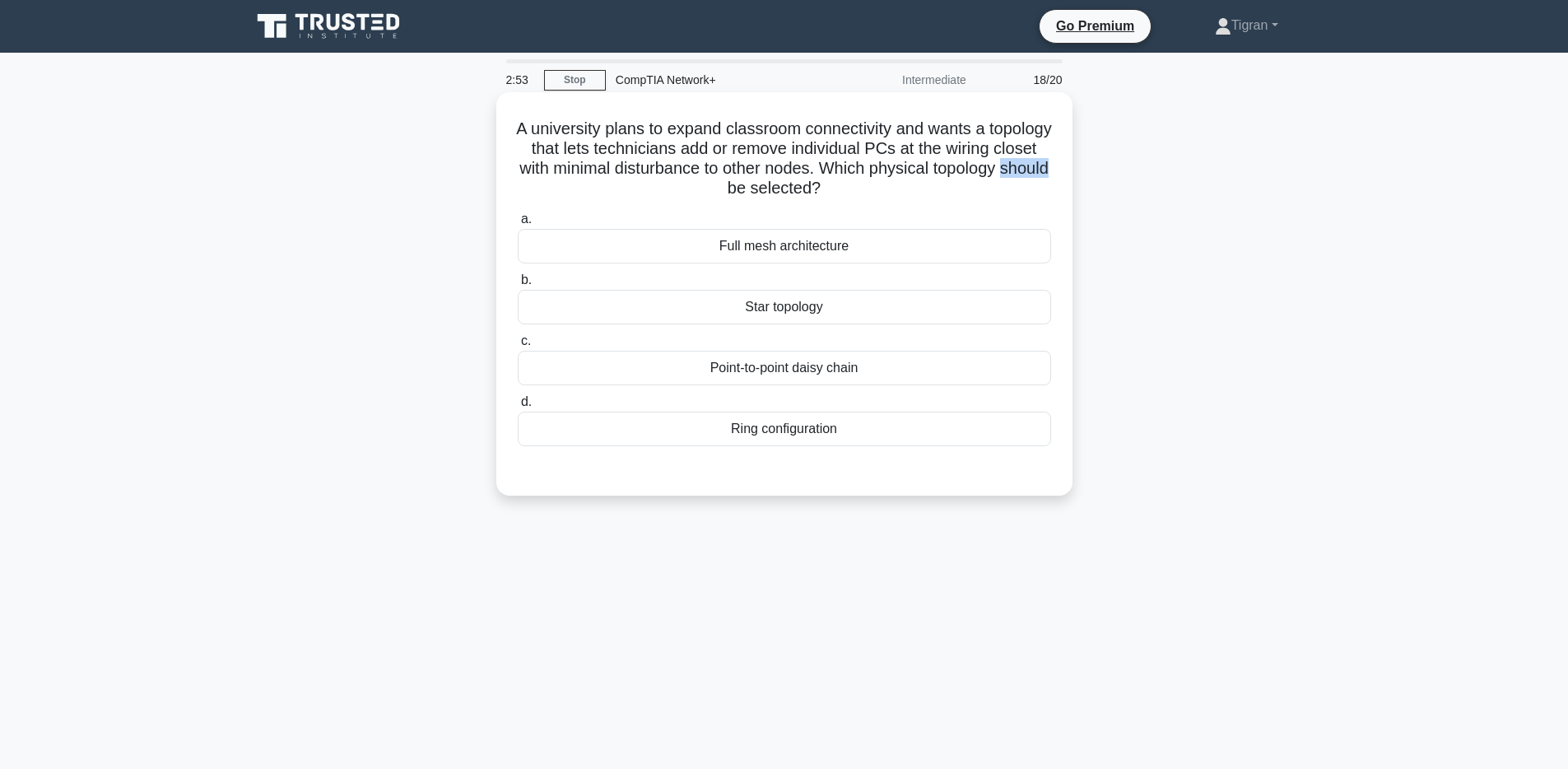
click at [1043, 177] on h5 "A university plans to expand classroom connectivity and wants a topology that l…" at bounding box center [784, 159] width 537 height 81
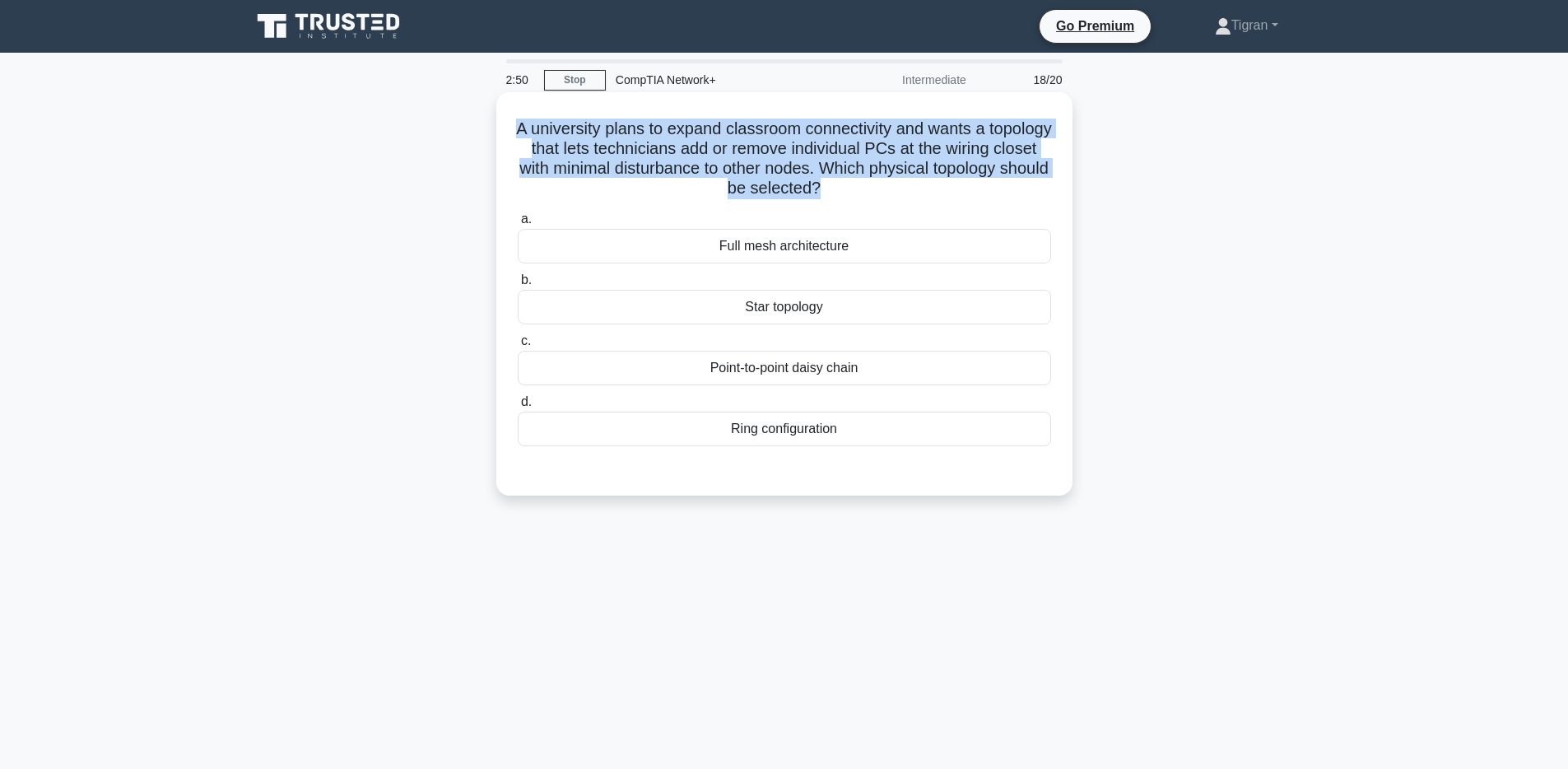
click at [1043, 177] on h5 "A university plans to expand classroom connectivity and wants a topology that l…" at bounding box center [784, 159] width 537 height 81
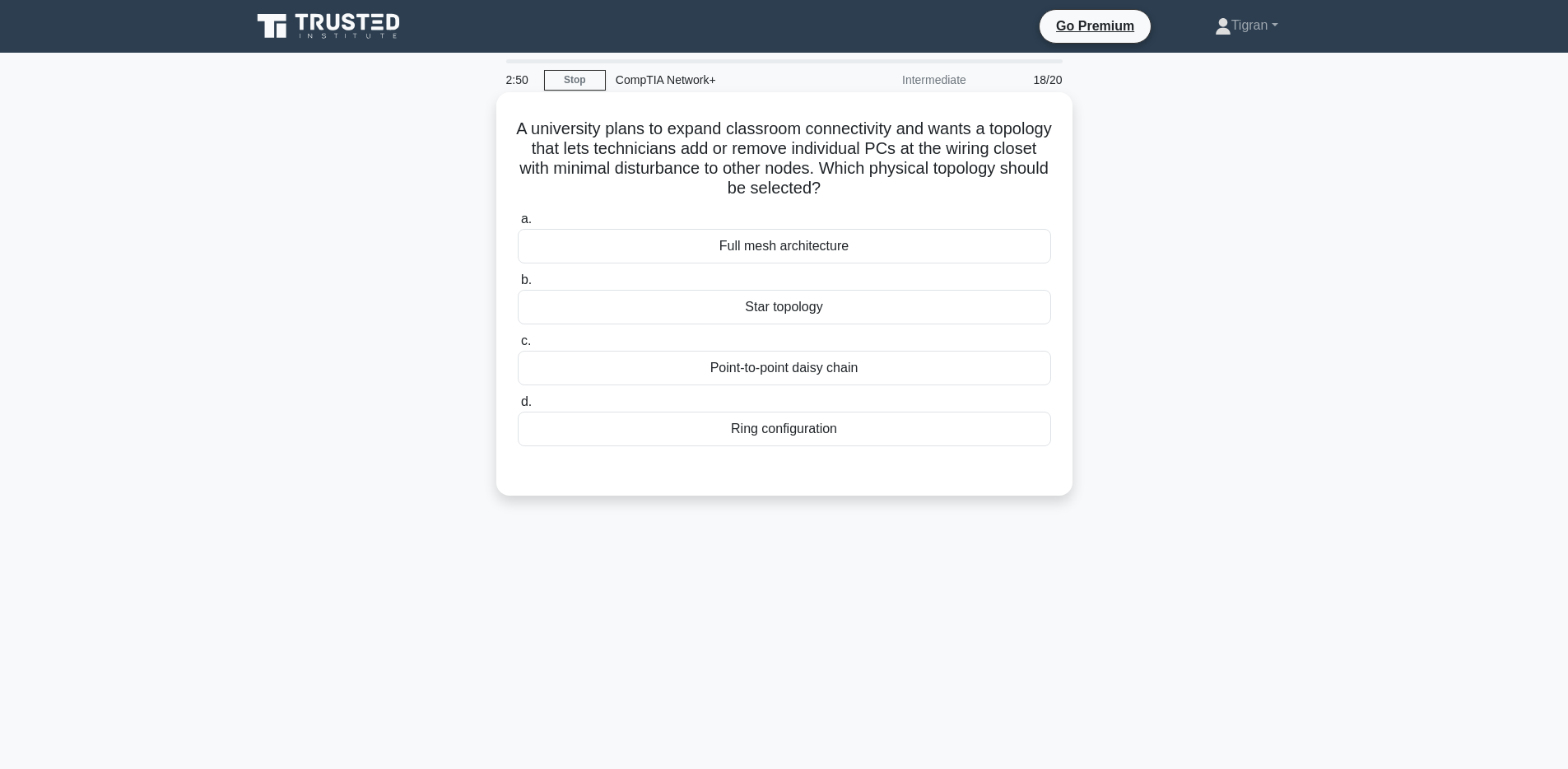
click at [1041, 177] on h5 "A university plans to expand classroom connectivity and wants a topology that l…" at bounding box center [784, 159] width 537 height 81
click at [1040, 177] on h5 "A university plans to expand classroom connectivity and wants a topology that l…" at bounding box center [784, 159] width 537 height 81
click at [1036, 177] on h5 "A university plans to expand classroom connectivity and wants a topology that l…" at bounding box center [784, 159] width 537 height 81
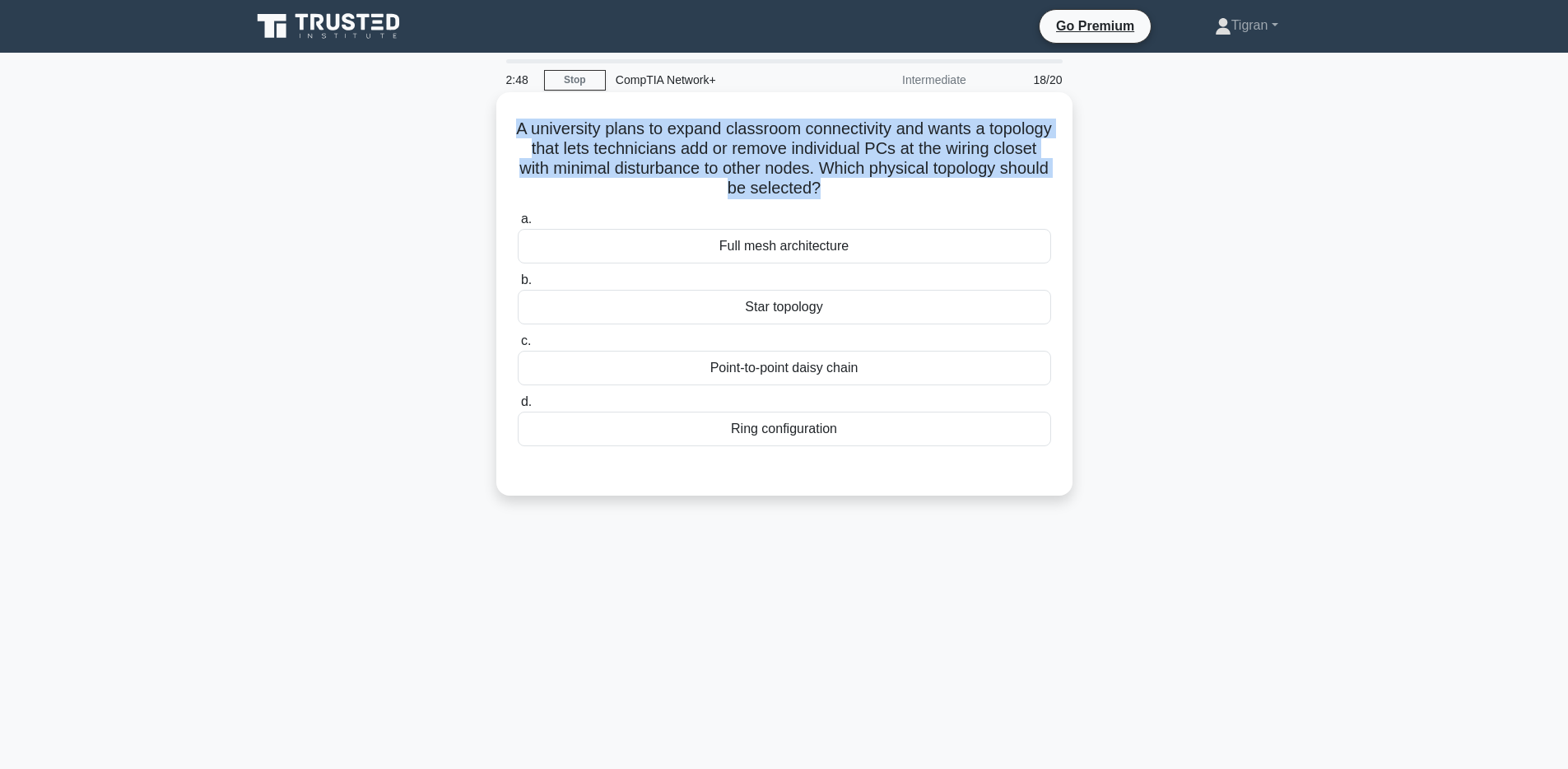
click at [1036, 177] on h5 "A university plans to expand classroom connectivity and wants a topology that l…" at bounding box center [784, 159] width 537 height 81
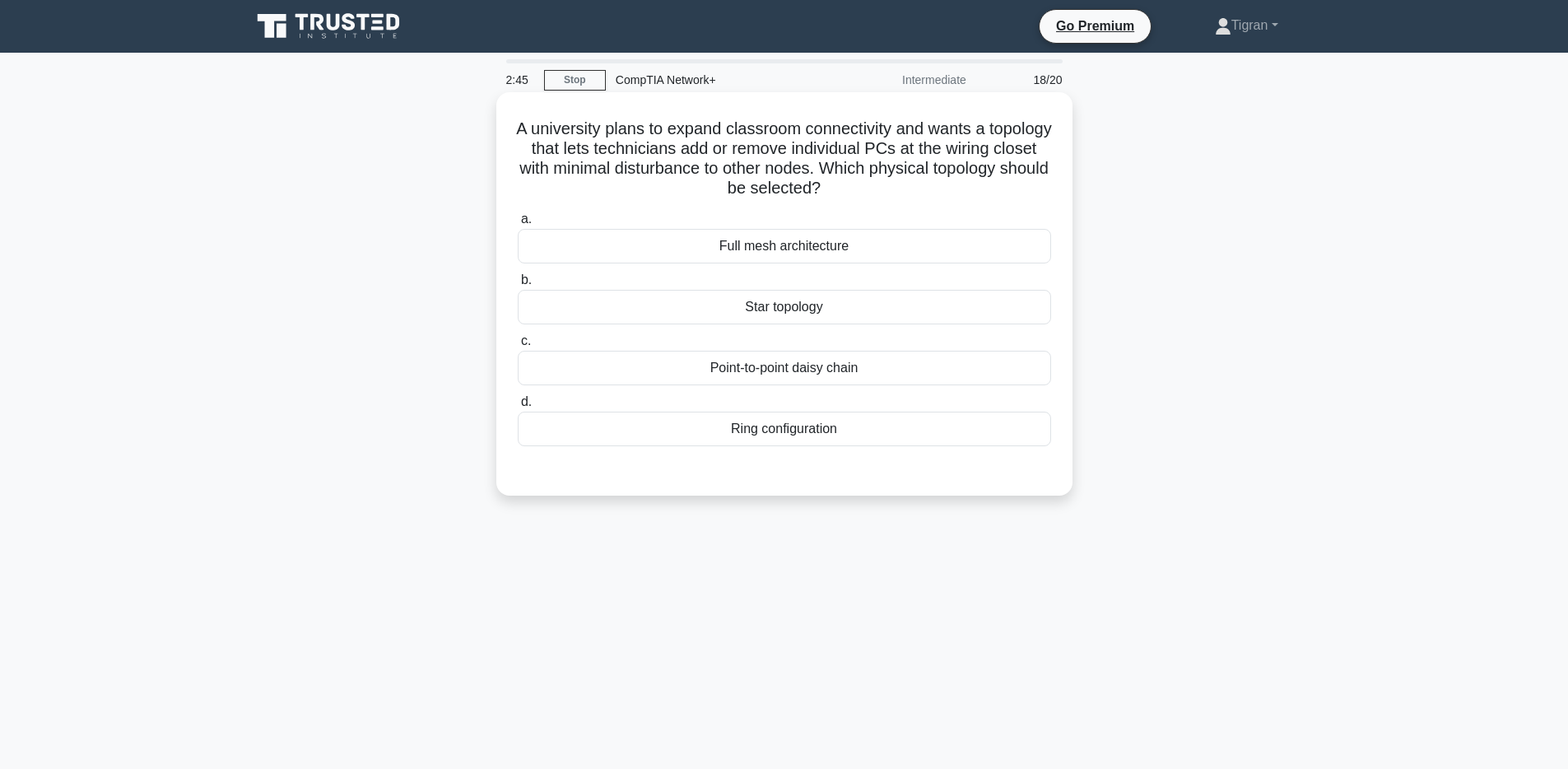
click at [994, 299] on div "Star topology" at bounding box center [784, 307] width 533 height 34
click at [518, 285] on input "b. Star topology" at bounding box center [518, 280] width 0 height 10
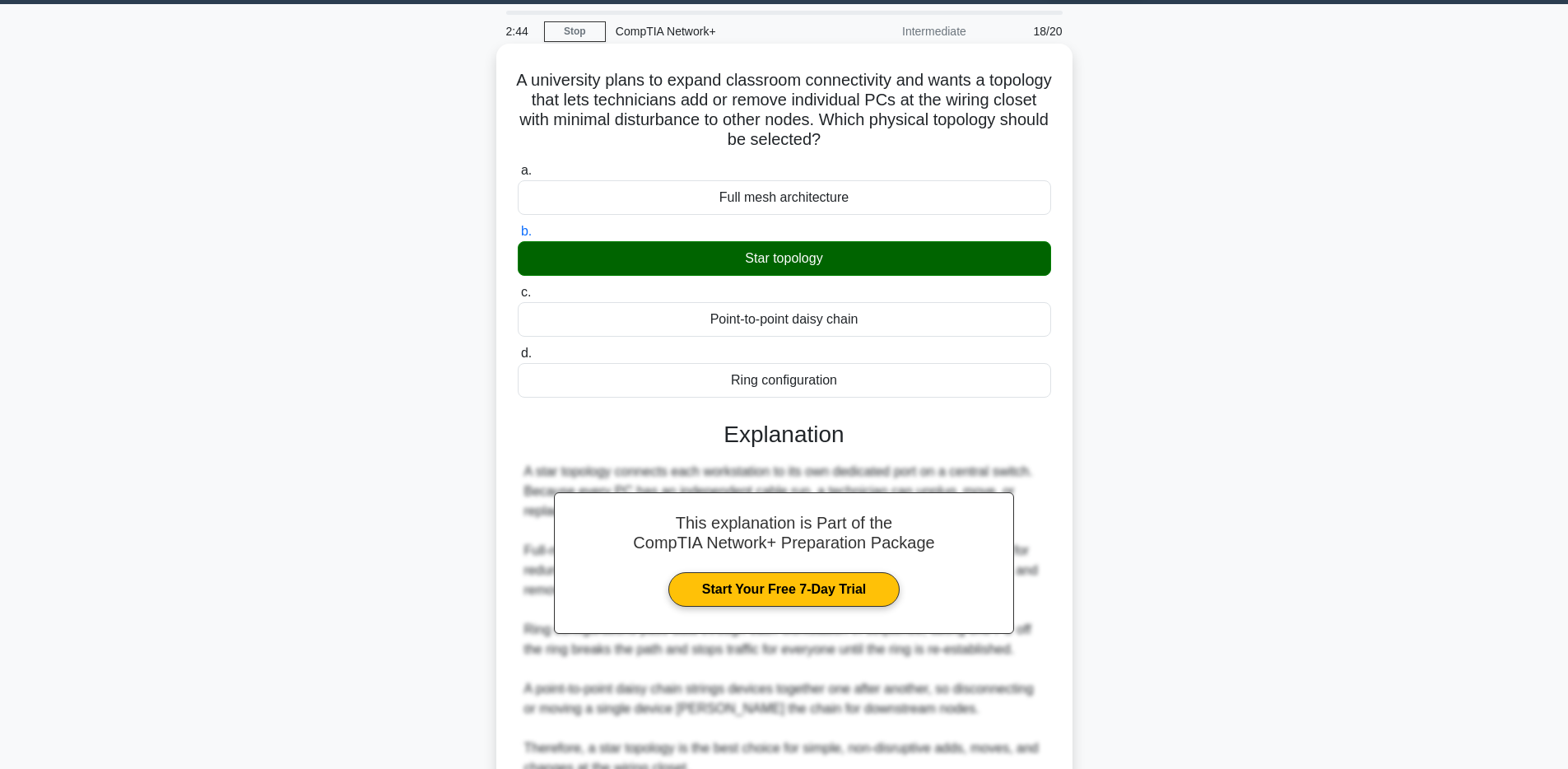
scroll to position [184, 0]
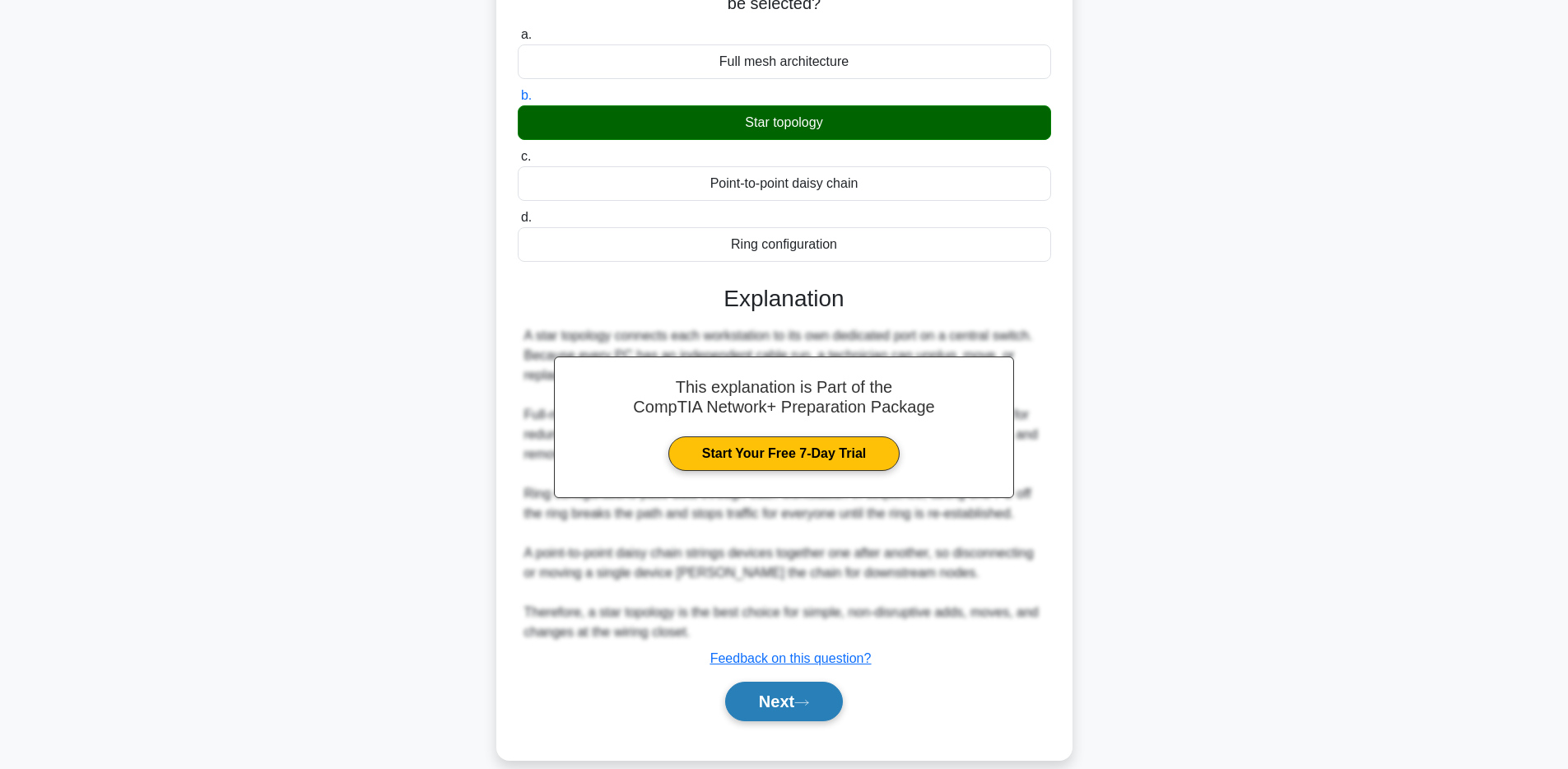
click at [814, 709] on button "Next" at bounding box center [784, 701] width 117 height 39
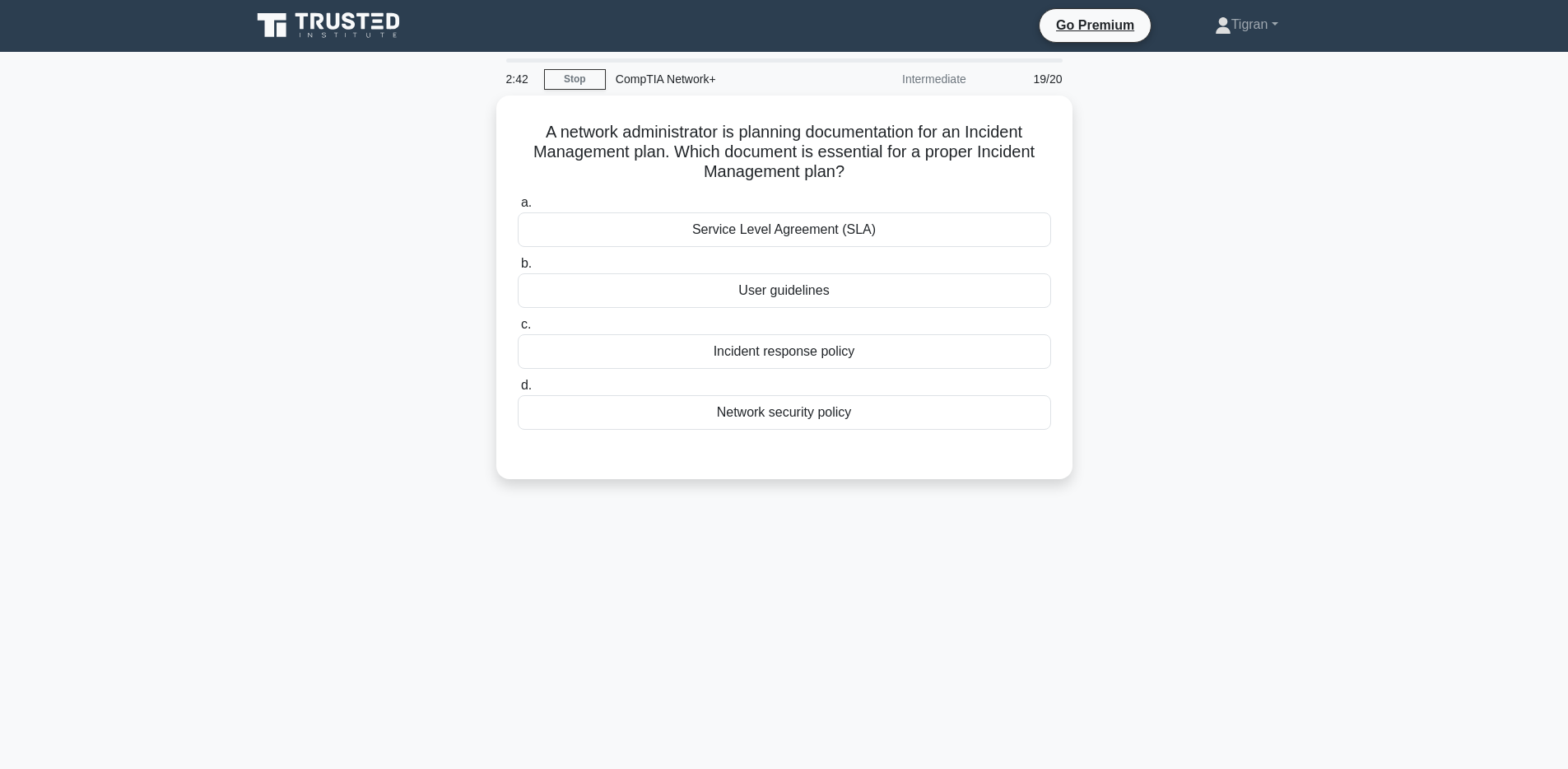
scroll to position [0, 0]
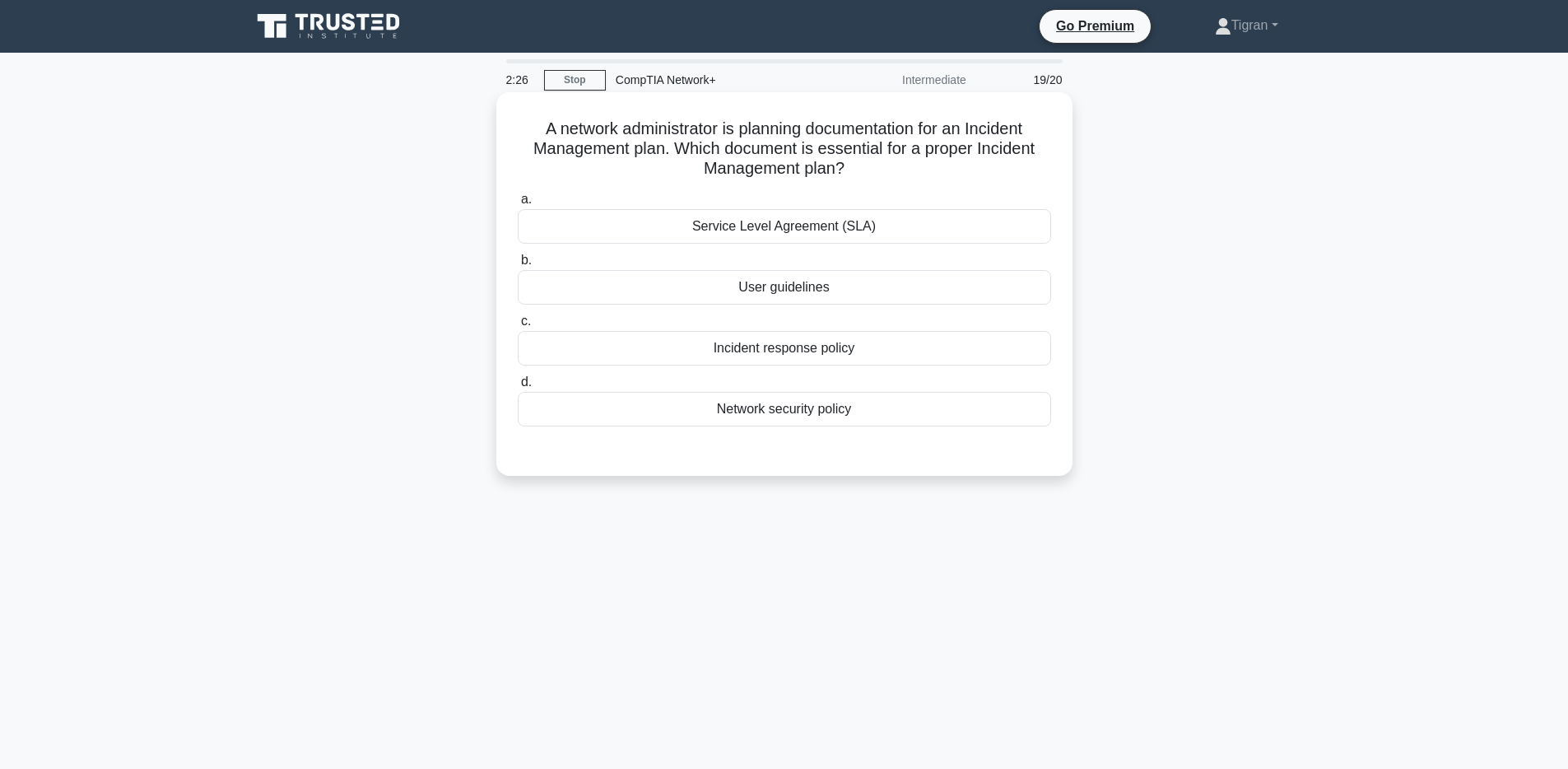
click at [826, 406] on div "Network security policy" at bounding box center [784, 409] width 533 height 34
click at [518, 388] on input "d. Network security policy" at bounding box center [518, 382] width 0 height 10
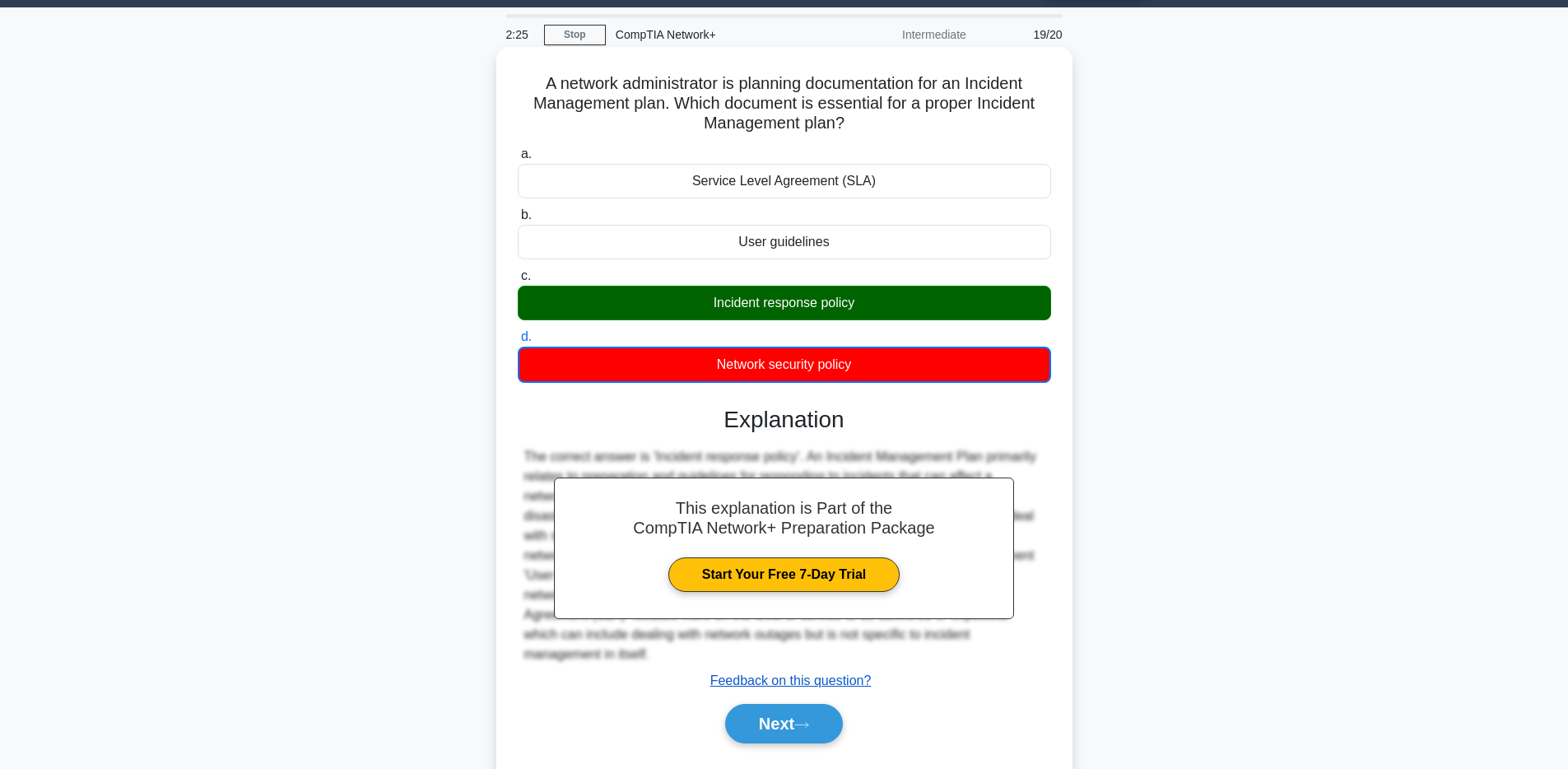
scroll to position [120, 0]
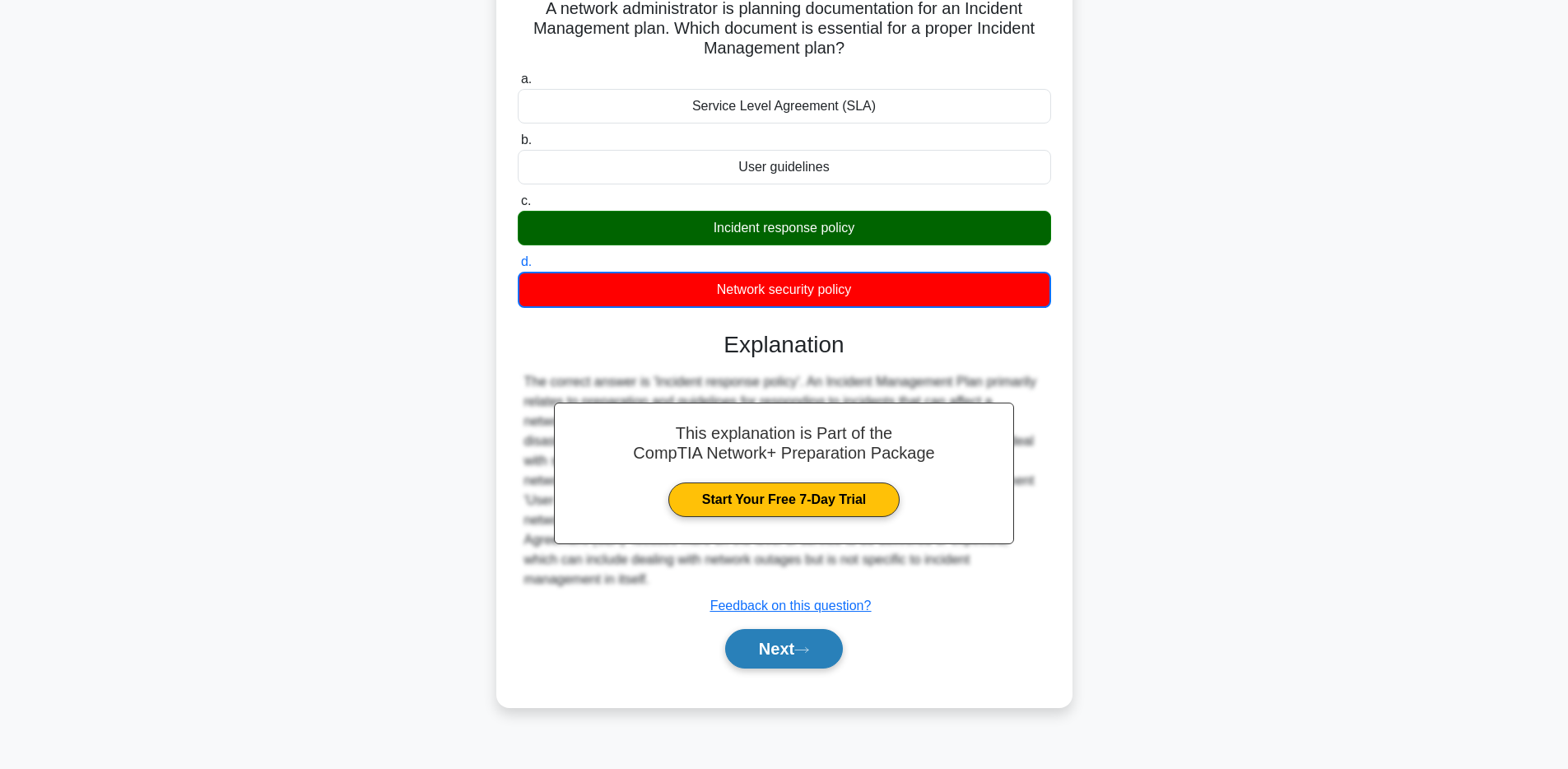
click at [787, 646] on button "Next" at bounding box center [784, 649] width 117 height 39
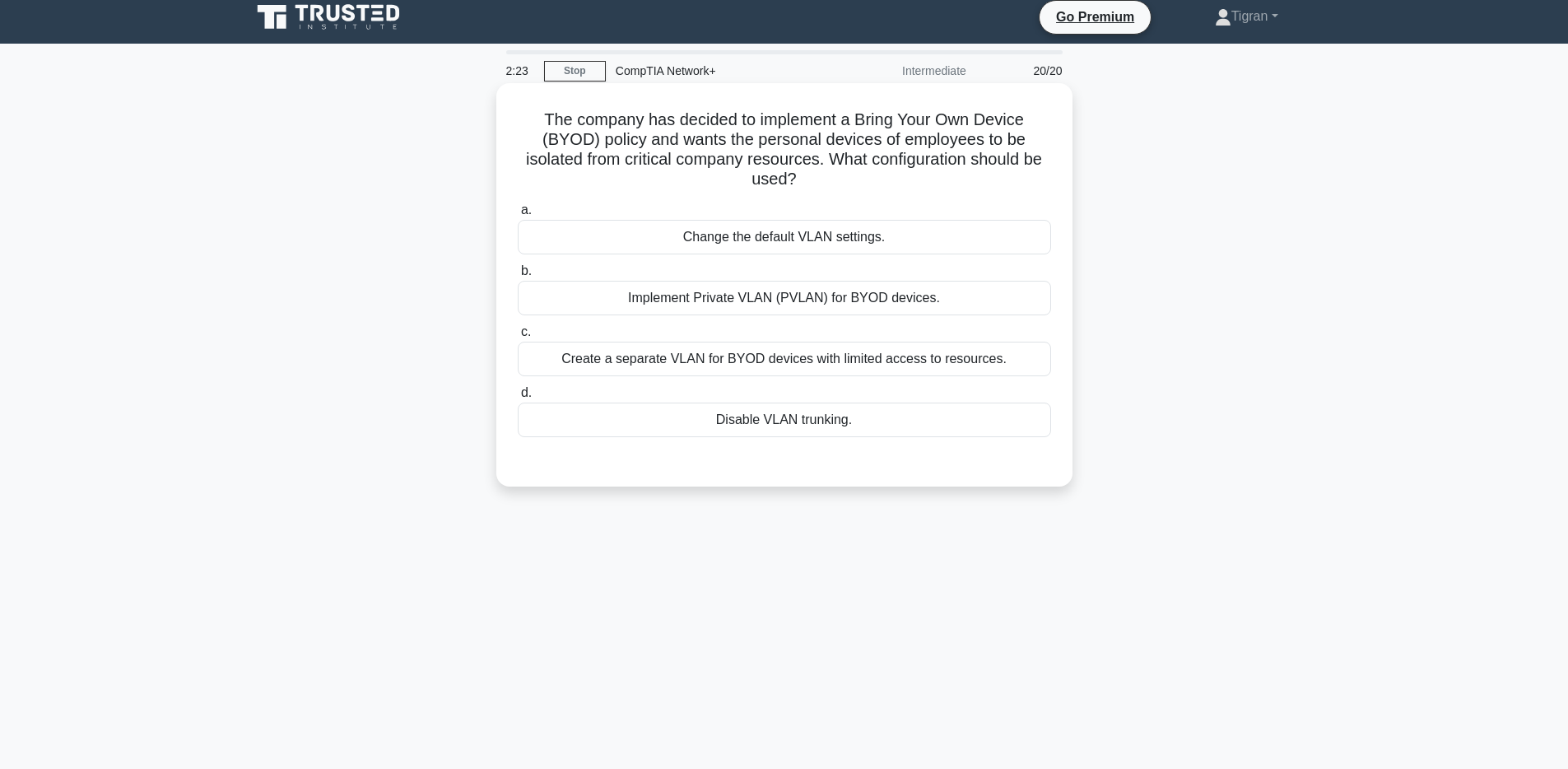
scroll to position [0, 0]
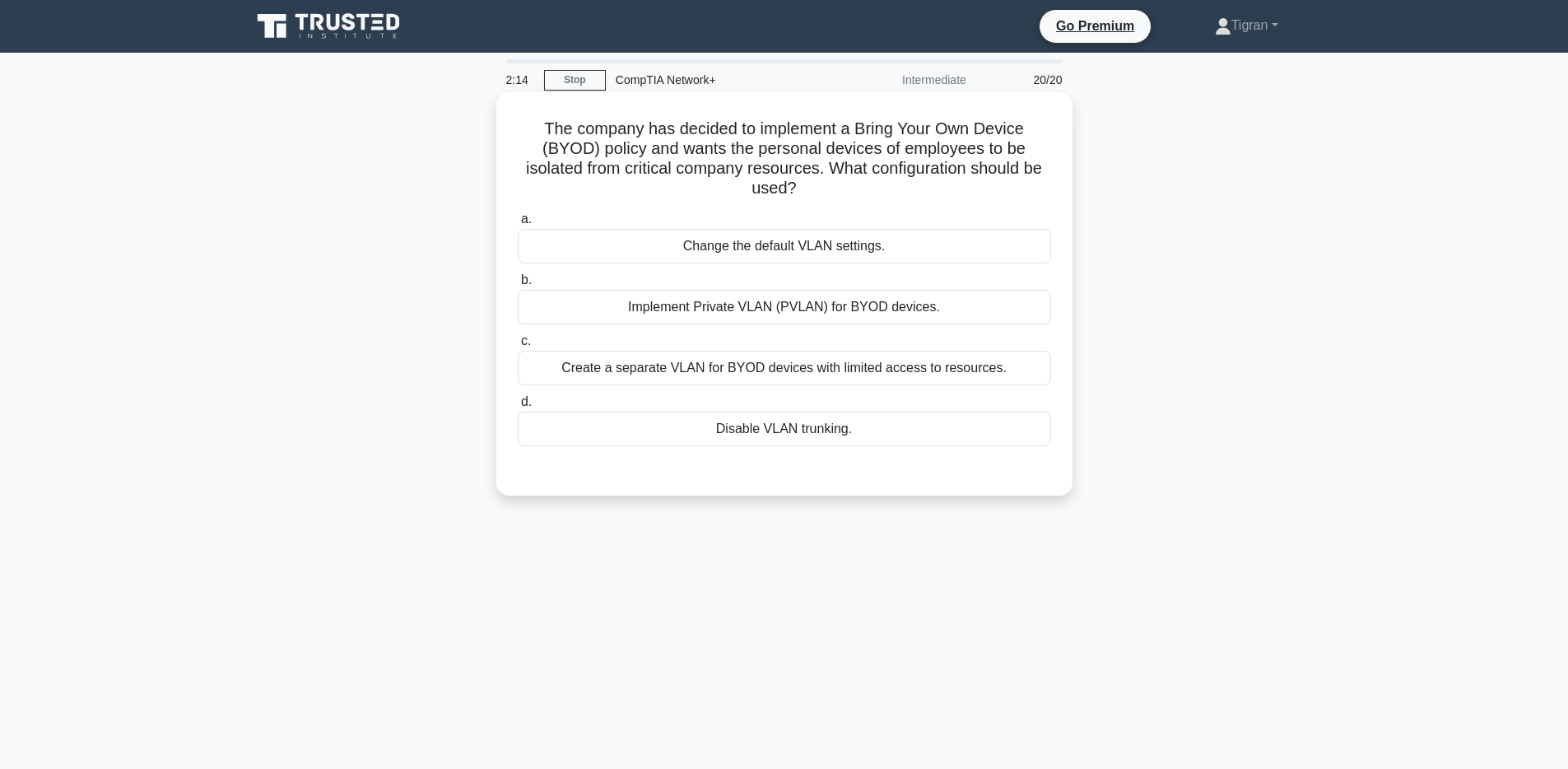
click at [932, 357] on div "Create a separate VLAN for BYOD devices with limited access to resources." at bounding box center [784, 368] width 533 height 34
click at [518, 346] on input "c. Create a separate VLAN for BYOD devices with limited access to resources." at bounding box center [518, 341] width 0 height 10
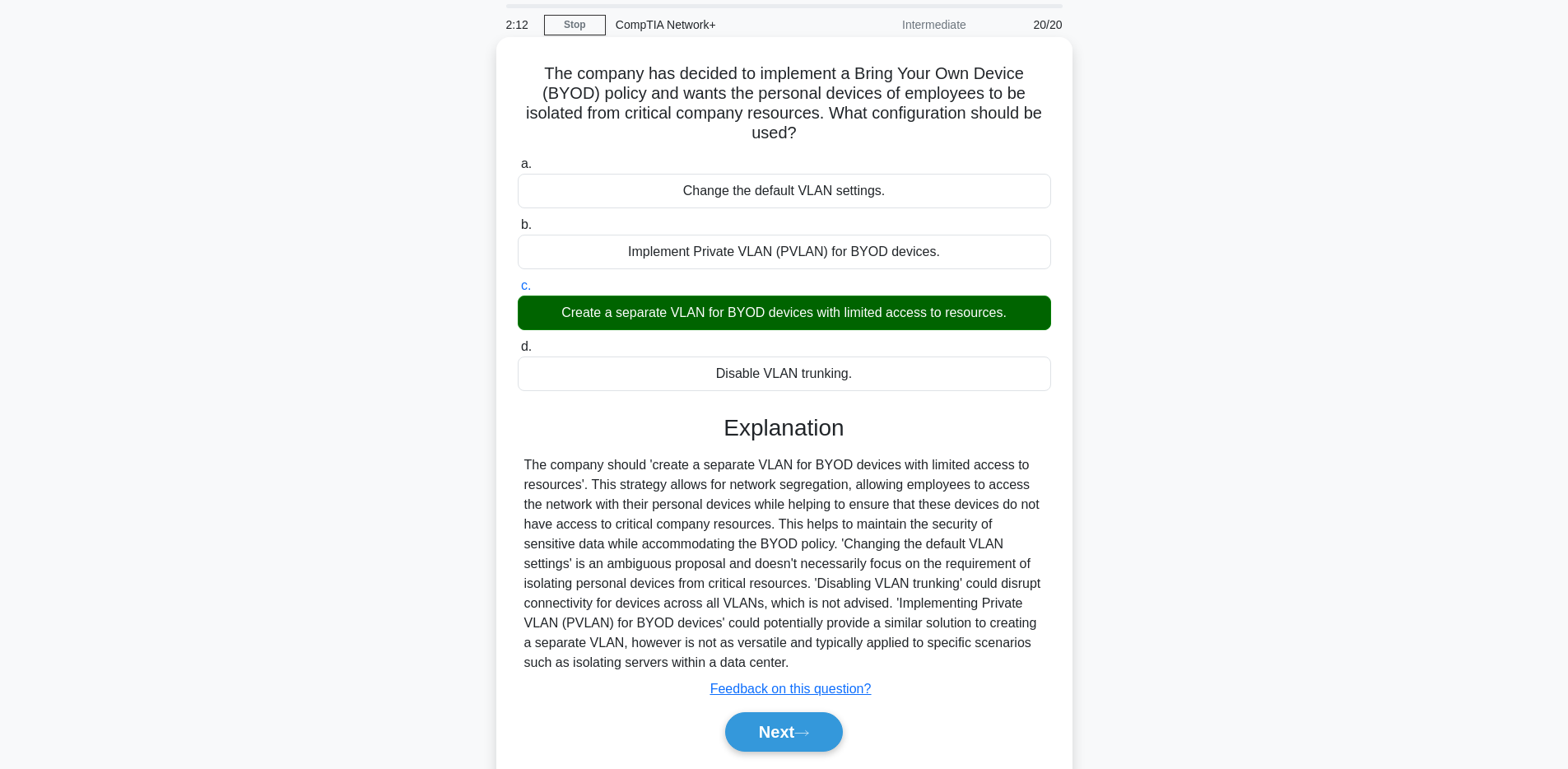
scroll to position [120, 0]
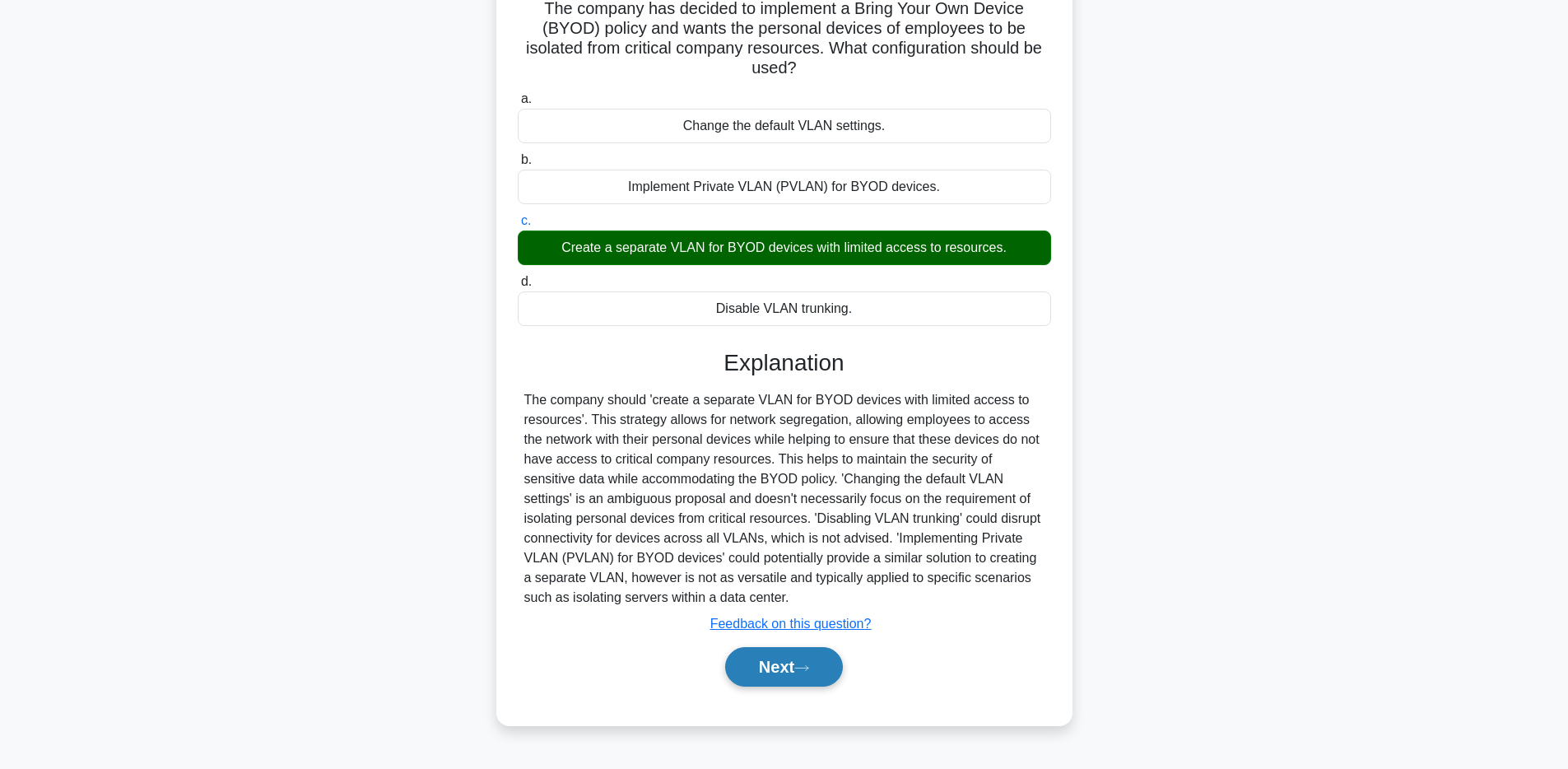
click at [837, 652] on button "Next" at bounding box center [784, 667] width 117 height 39
click at [798, 654] on button "Next" at bounding box center [784, 667] width 117 height 39
